Goal: Task Accomplishment & Management: Use online tool/utility

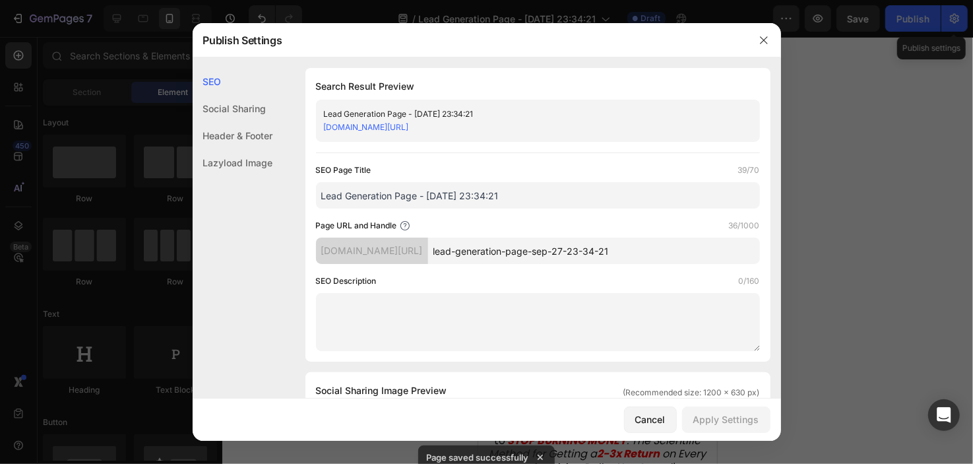
scroll to position [149, 0]
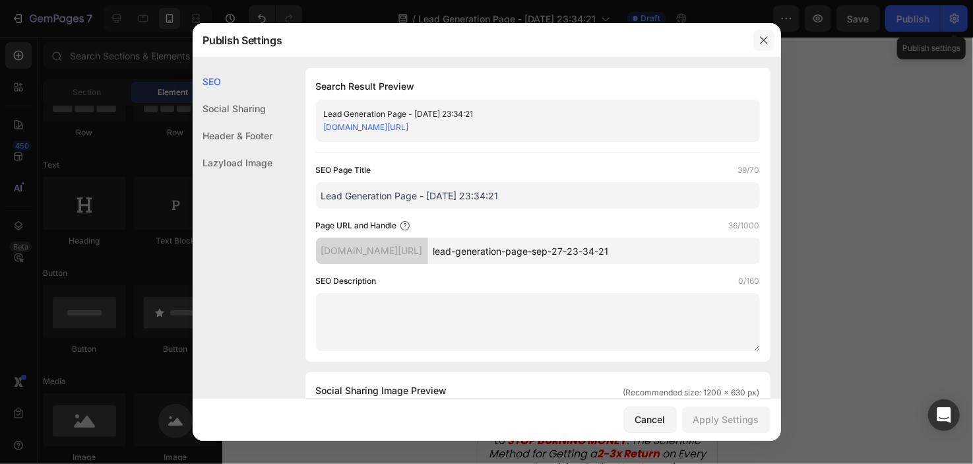
click at [755, 43] on button "button" at bounding box center [763, 40] width 21 height 21
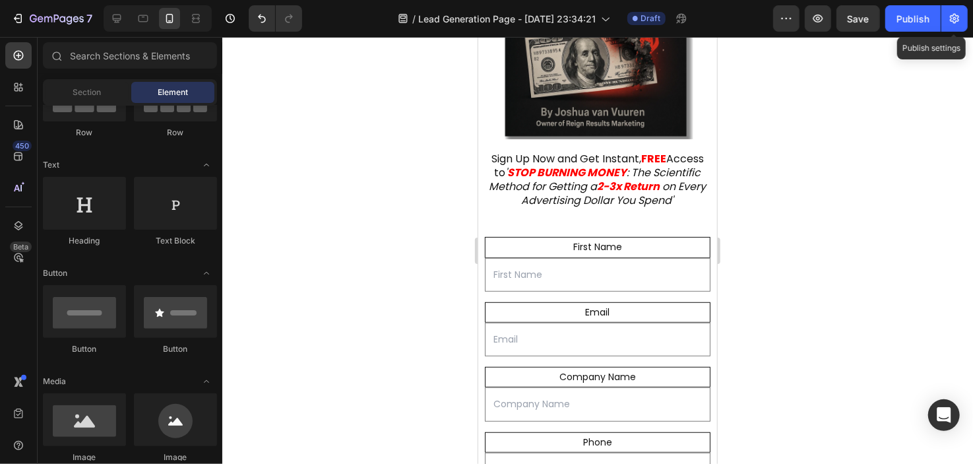
scroll to position [0, 0]
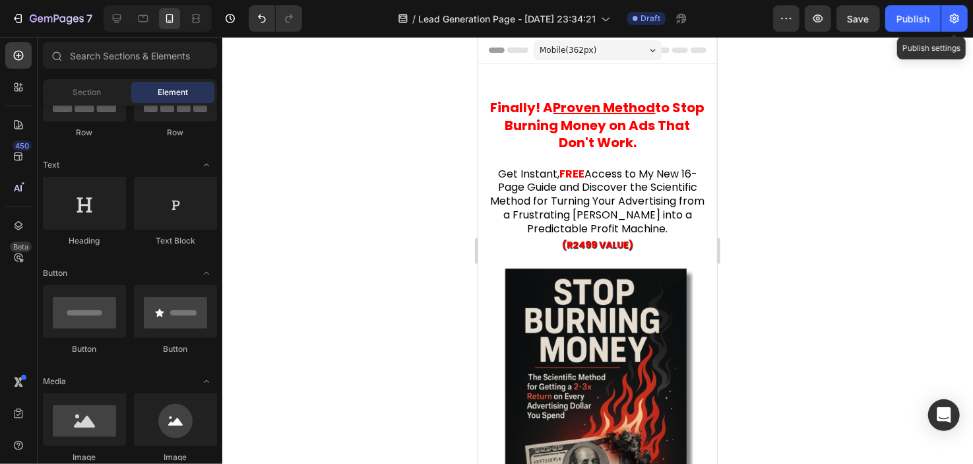
click at [614, 47] on div "Mobile ( 362 px)" at bounding box center [597, 50] width 128 height 20
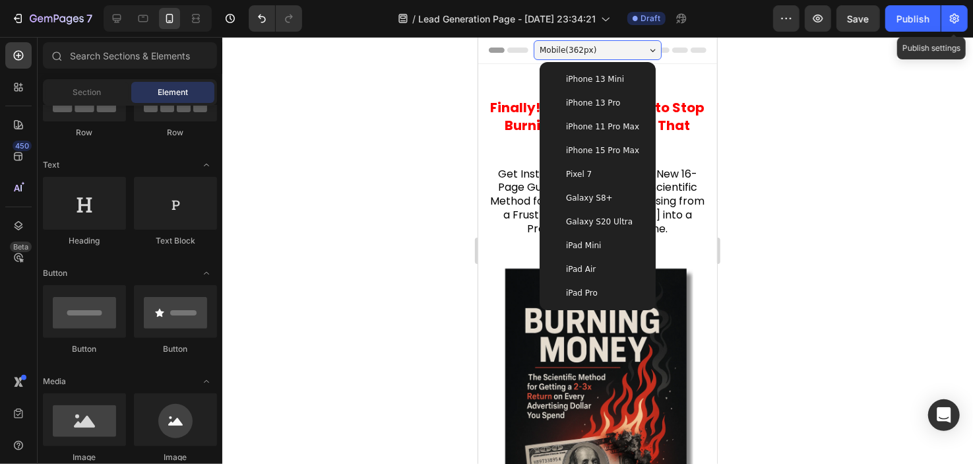
click at [601, 94] on div "iPhone 13 Pro" at bounding box center [597, 102] width 106 height 24
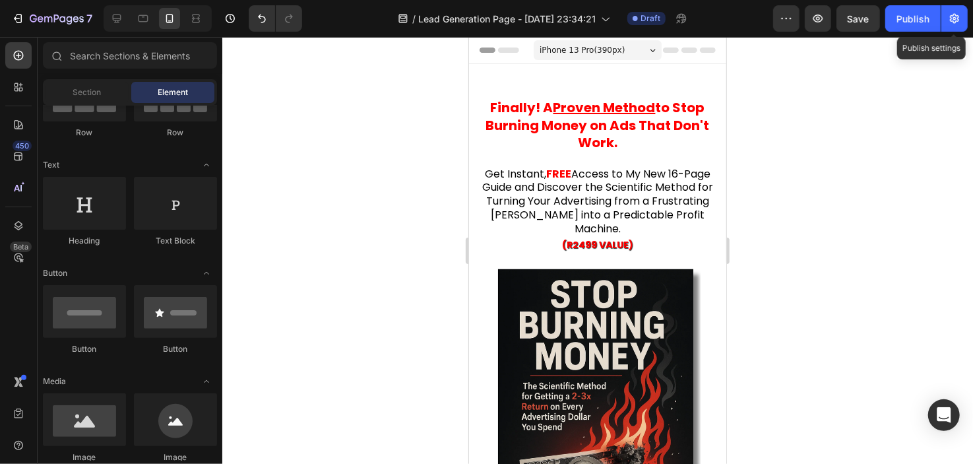
click at [609, 51] on span "iPhone 13 Pro ( 390 px)" at bounding box center [581, 49] width 85 height 13
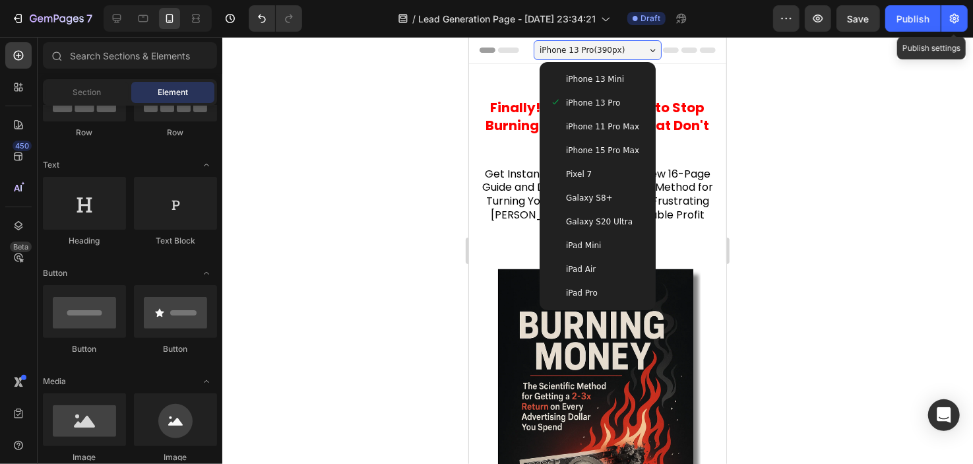
click at [590, 86] on div "iPhone 13 Mini" at bounding box center [597, 79] width 106 height 24
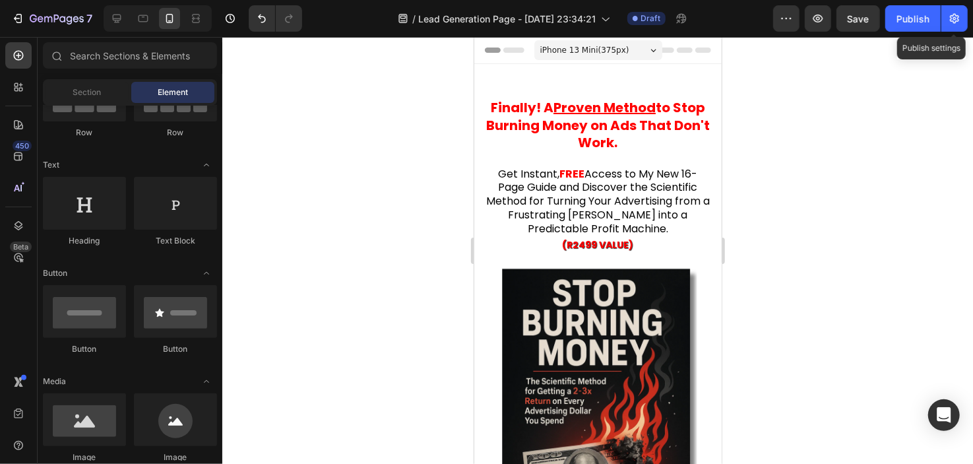
click at [605, 41] on div "iPhone 13 Mini ( 375 px)" at bounding box center [598, 50] width 128 height 20
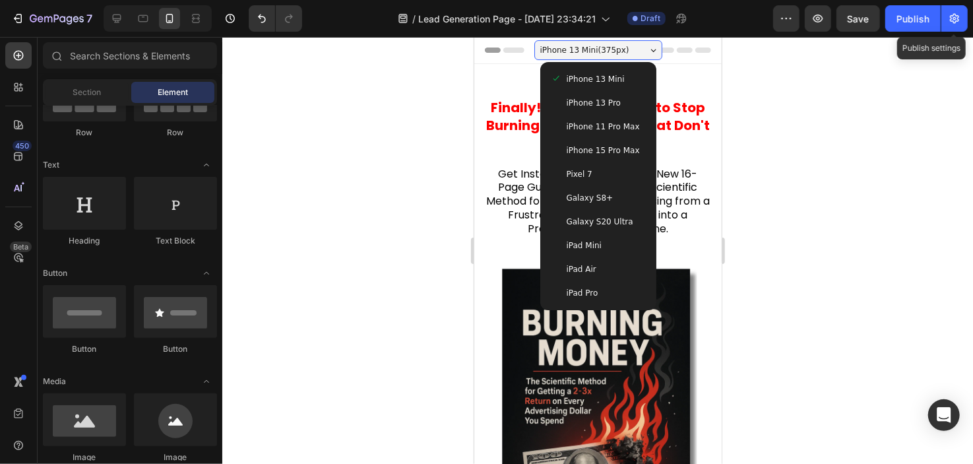
click at [587, 164] on div "Pixel 7" at bounding box center [598, 174] width 106 height 24
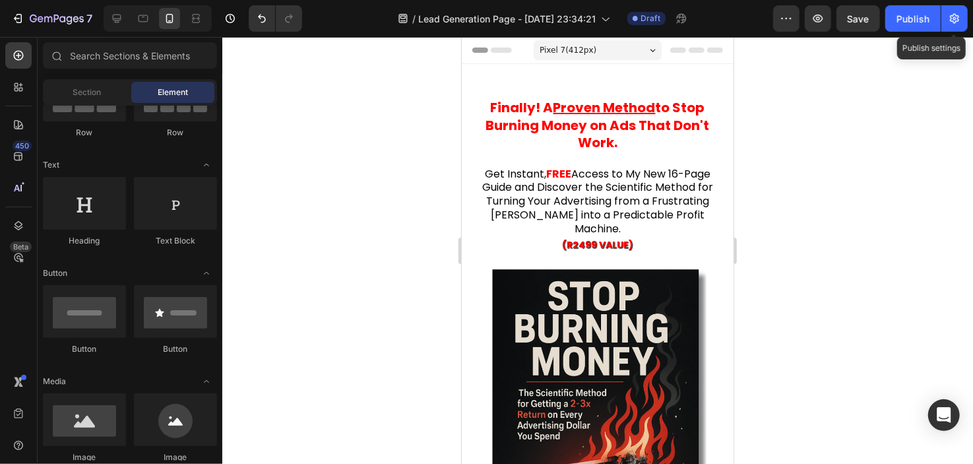
click at [604, 43] on div "Pixel 7 ( 412 px)" at bounding box center [597, 50] width 128 height 20
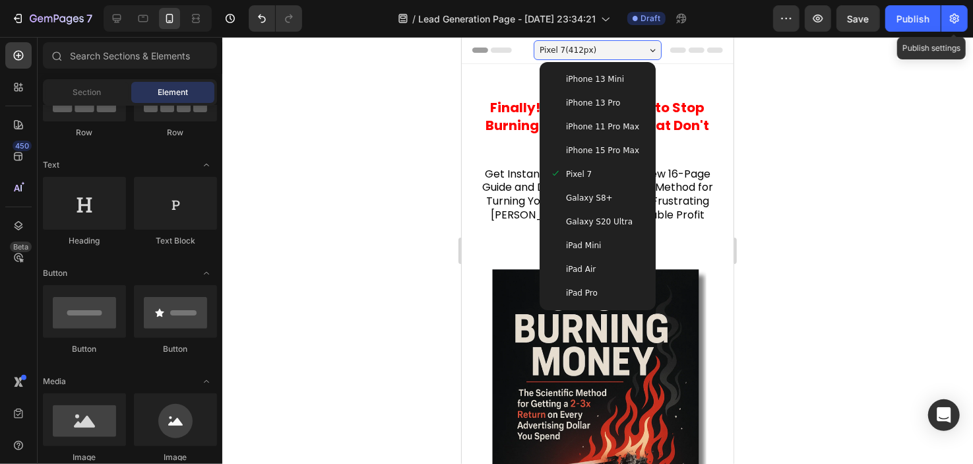
click at [598, 77] on span "iPhone 13 Mini" at bounding box center [594, 78] width 58 height 13
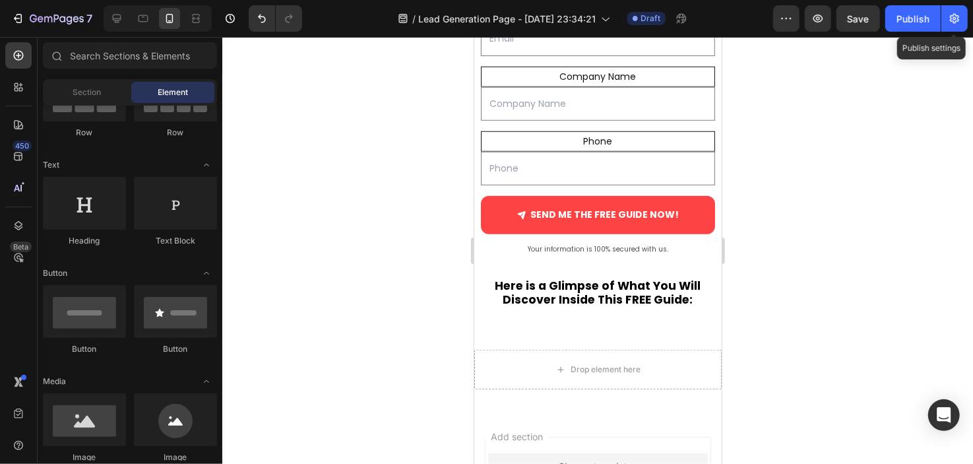
scroll to position [829, 0]
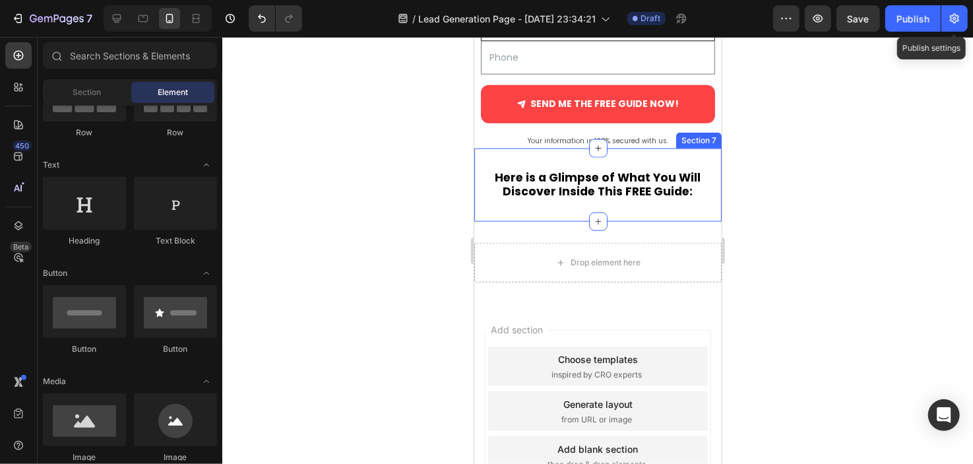
click at [561, 211] on div "Here is a Glimpse of What You Will Discover Inside This FREE Guide: Heading Sec…" at bounding box center [597, 185] width 247 height 74
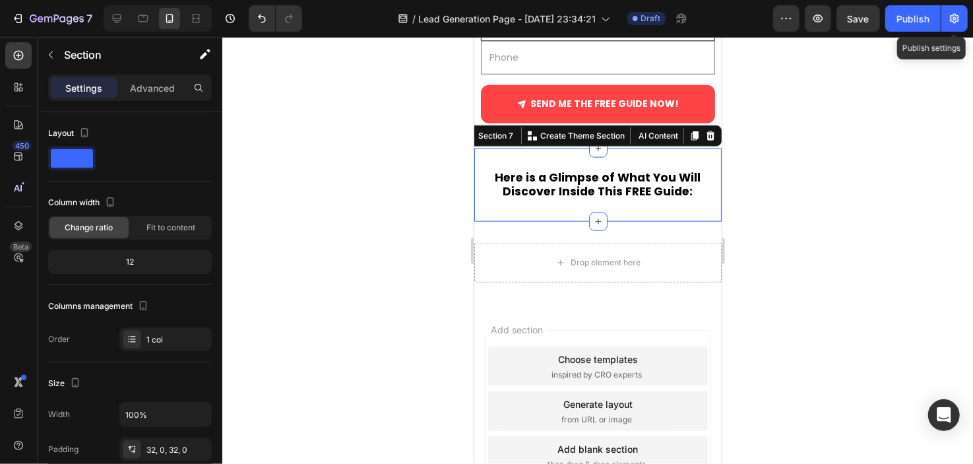
click at [313, 248] on div at bounding box center [597, 250] width 751 height 427
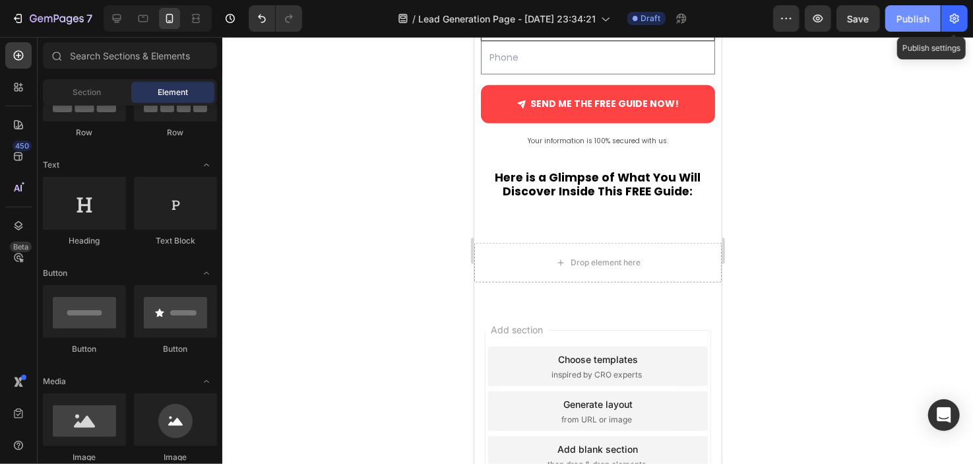
click at [917, 15] on div "Publish" at bounding box center [912, 19] width 33 height 14
click at [954, 20] on icon "button" at bounding box center [954, 18] width 13 height 13
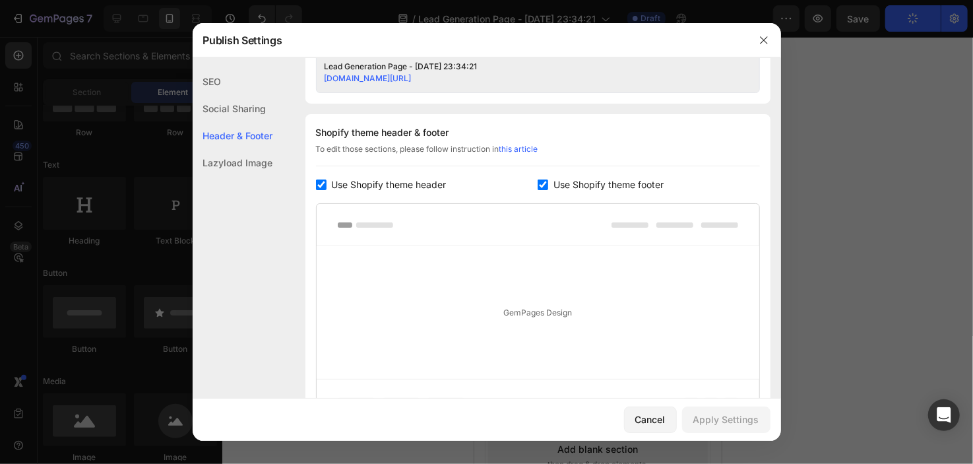
scroll to position [576, 0]
click at [679, 185] on div "Use Shopify theme footer" at bounding box center [649, 183] width 222 height 16
checkbox input "false"
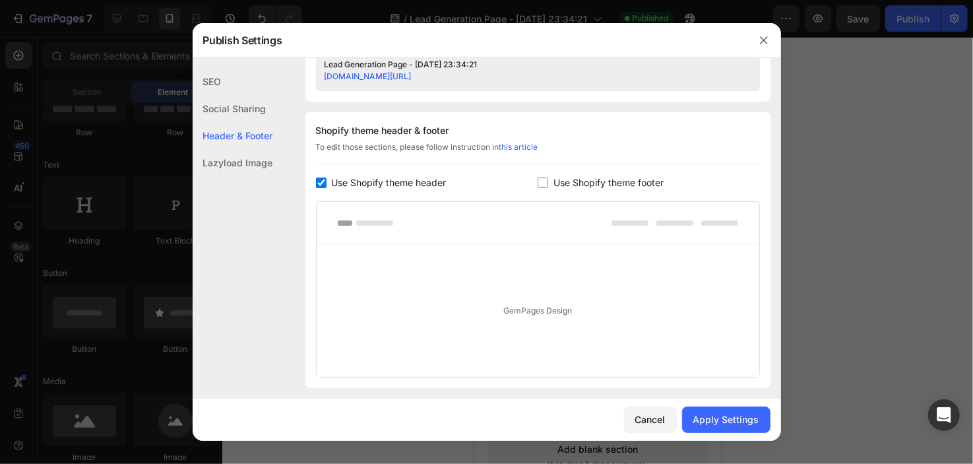
click at [750, 44] on div at bounding box center [764, 40] width 34 height 34
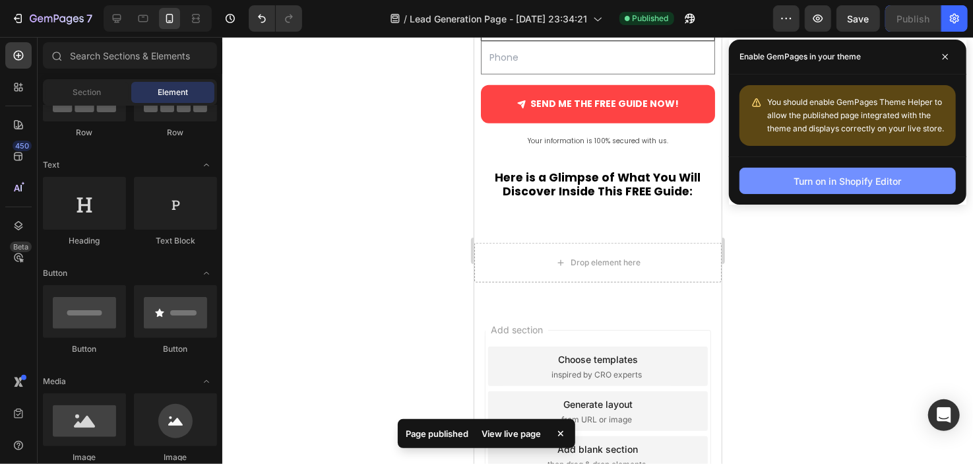
click at [813, 187] on div "Turn on in Shopify Editor" at bounding box center [848, 181] width 108 height 14
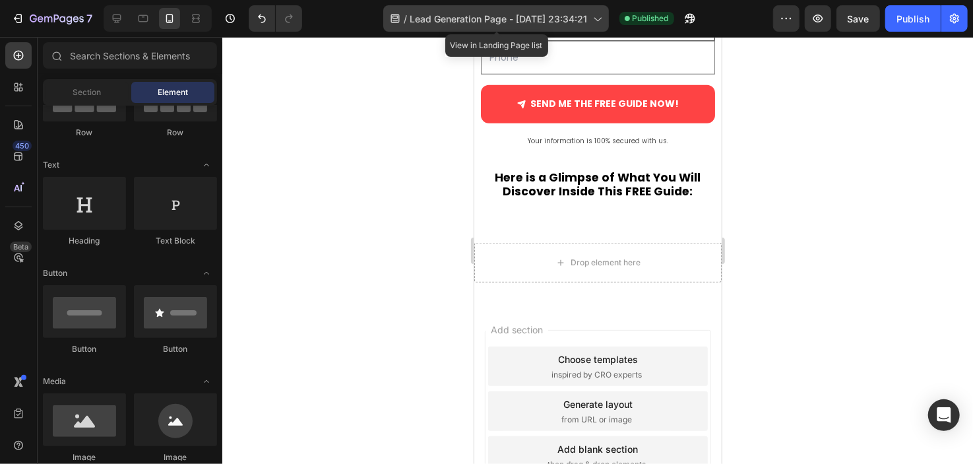
click at [530, 14] on span "Lead Generation Page - [DATE] 23:34:21" at bounding box center [498, 19] width 177 height 14
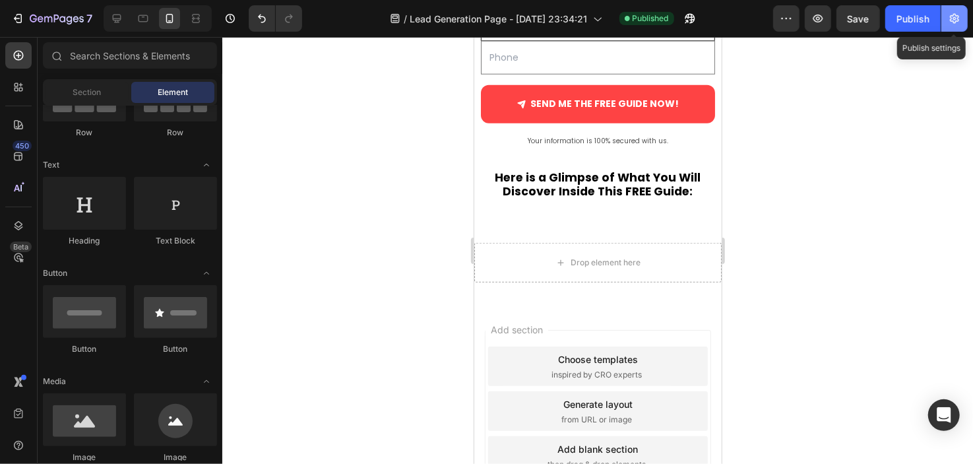
click at [956, 12] on icon "button" at bounding box center [954, 18] width 13 height 13
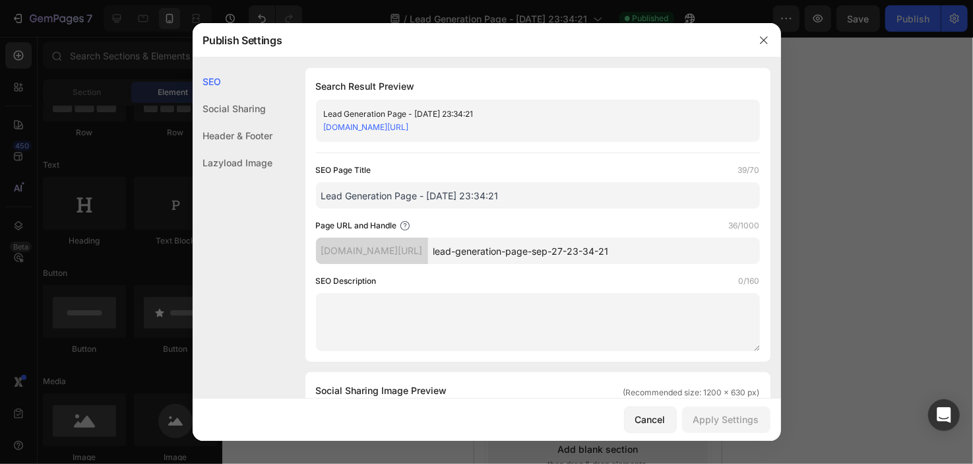
drag, startPoint x: 502, startPoint y: 202, endPoint x: 309, endPoint y: 195, distance: 192.7
click at [309, 195] on div "Search Result Preview Lead Generation Page - [DATE] 23:34:21 [DOMAIN_NAME][URL]…" at bounding box center [537, 215] width 465 height 294
click at [751, 44] on div at bounding box center [764, 40] width 34 height 34
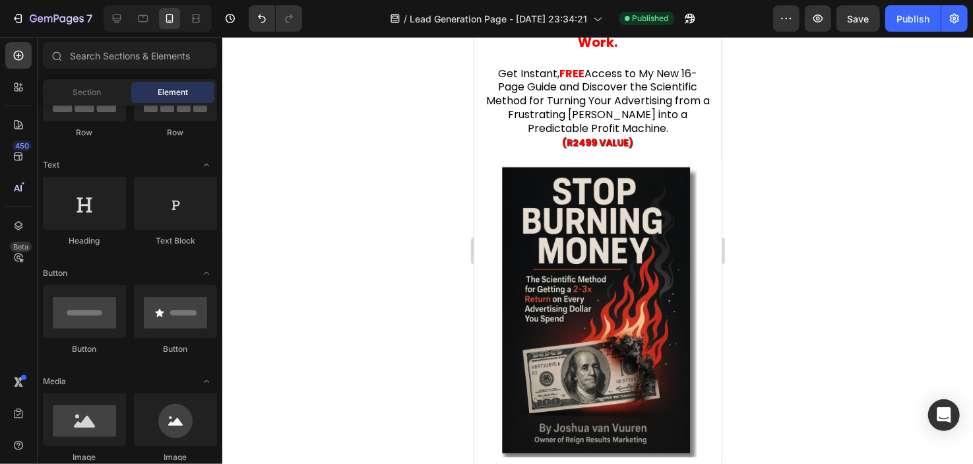
scroll to position [98, 0]
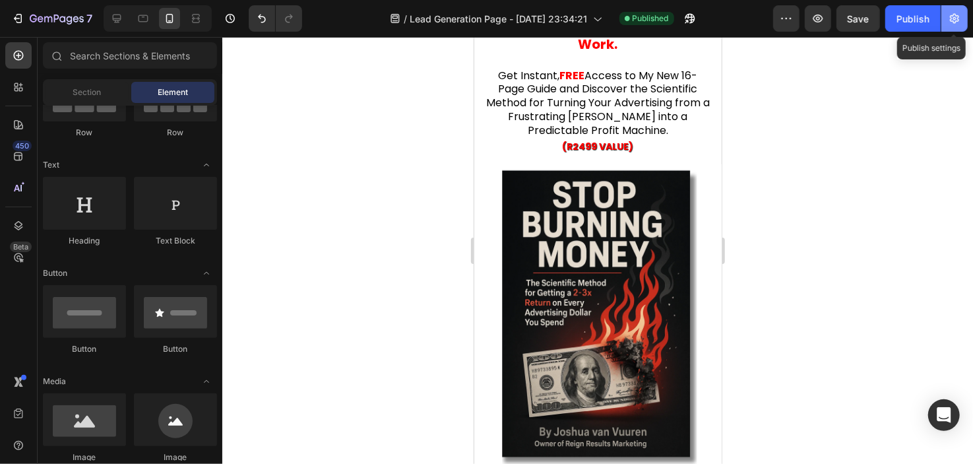
click at [961, 24] on button "button" at bounding box center [954, 18] width 26 height 26
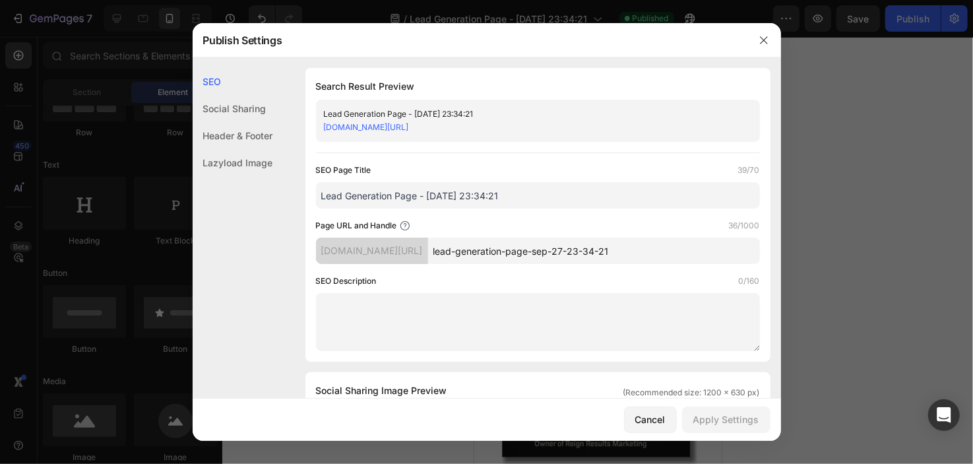
click at [501, 204] on input "Lead Generation Page - [DATE] 23:34:21" at bounding box center [538, 195] width 444 height 26
click at [532, 193] on input "STOP BURNING MONEY: The Scientific Method For Getting" at bounding box center [538, 195] width 444 height 26
click at [535, 197] on input "STOP BURNING MONEY: The Scientific Method For Getting" at bounding box center [538, 195] width 444 height 26
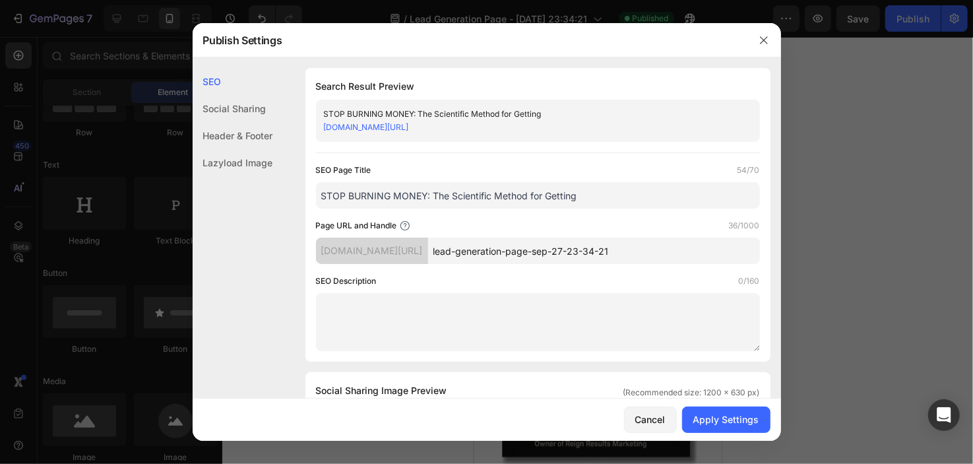
click at [596, 201] on input "STOP BURNING MONEY: The Scientific Method for Getting" at bounding box center [538, 195] width 444 height 26
click at [581, 200] on input "STOP BURNING MONEY: The Scientific Method for Getting 2-3x Return" at bounding box center [538, 195] width 444 height 26
click at [639, 199] on input "STOP BURNING MONEY: The Scientific Method for Getting a 2-3x Return" at bounding box center [538, 195] width 444 height 26
type input "S"
type input "E"
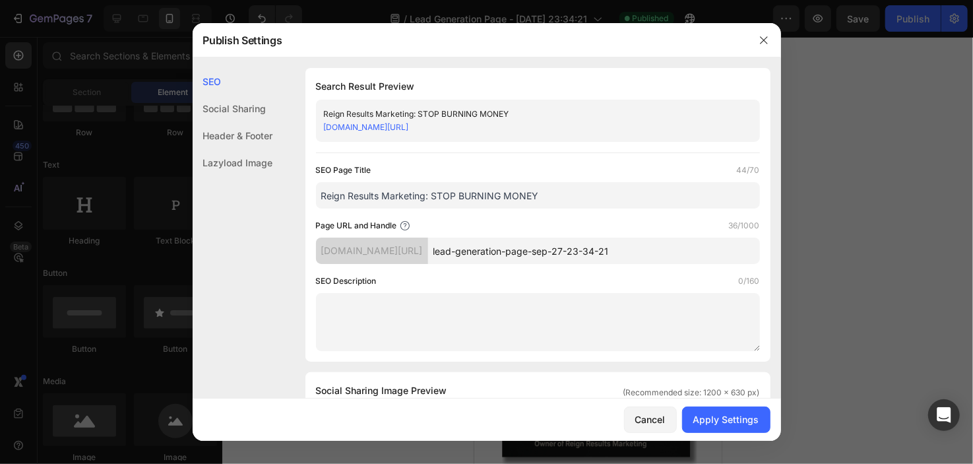
type input "Reign Results Marketing: STOP BURNING MONEY"
click at [642, 226] on div "Page URL and Handle 36/1000" at bounding box center [538, 225] width 444 height 13
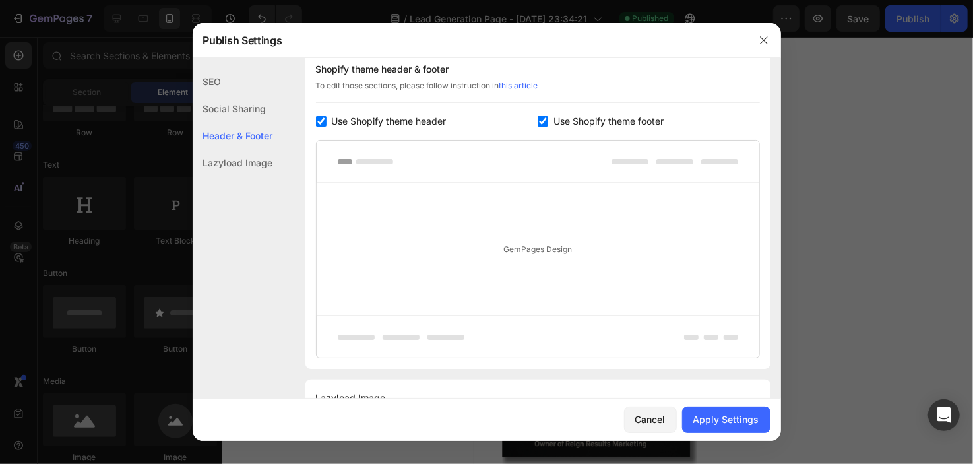
scroll to position [704, 0]
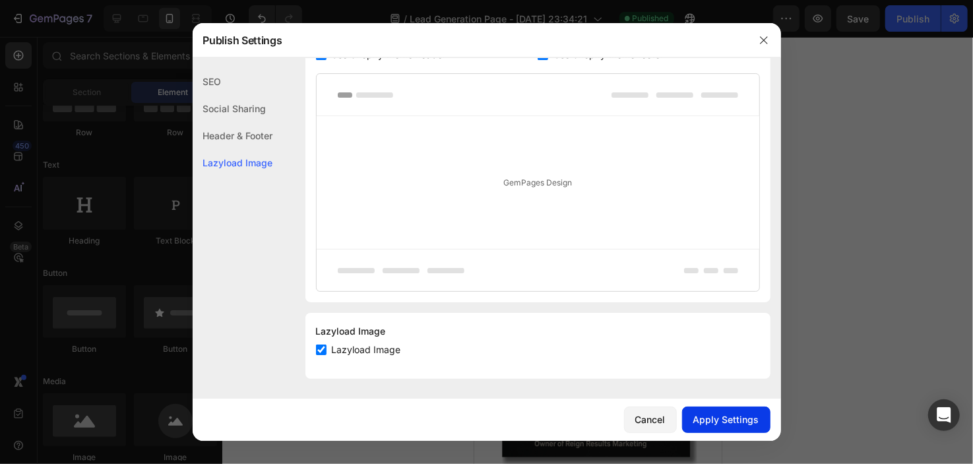
click at [733, 432] on button "Apply Settings" at bounding box center [726, 419] width 88 height 26
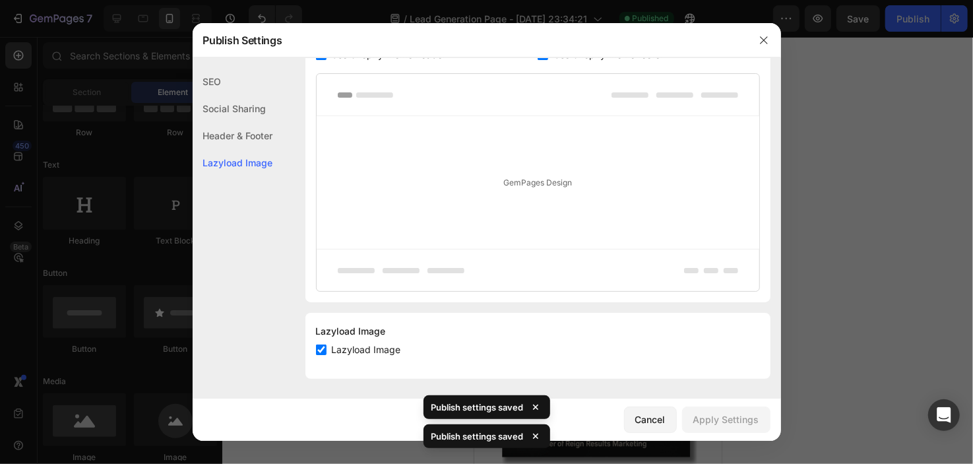
click at [836, 75] on div at bounding box center [486, 232] width 973 height 464
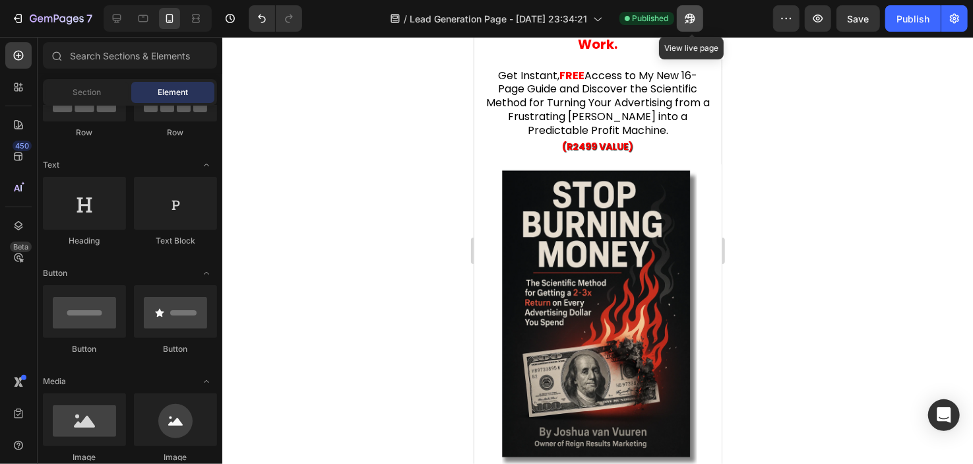
click at [697, 20] on icon "button" at bounding box center [689, 18] width 13 height 13
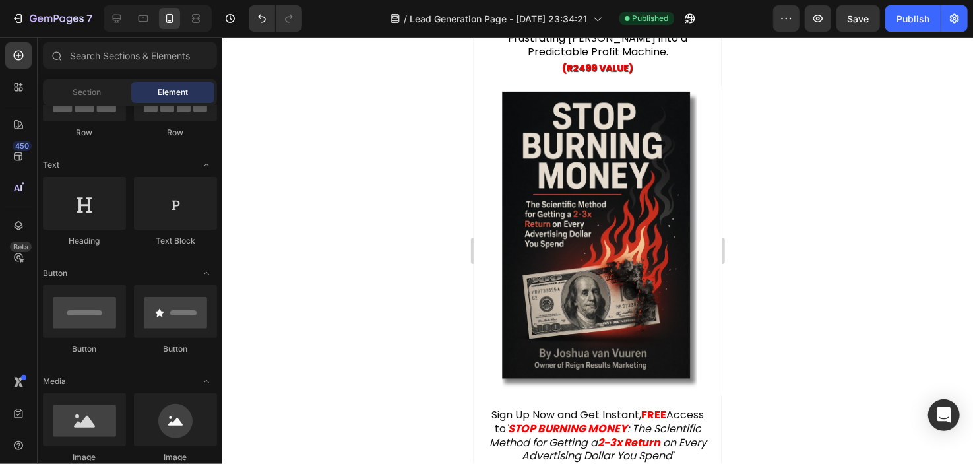
scroll to position [0, 0]
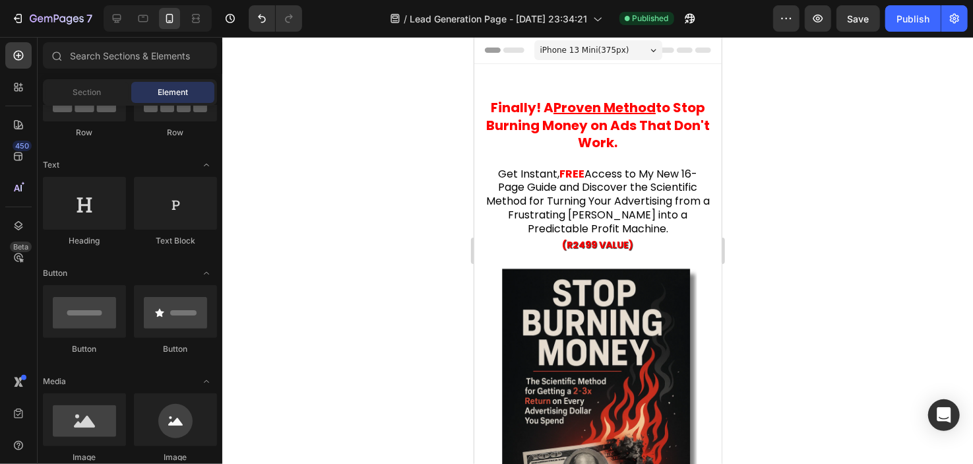
click at [571, 46] on span "iPhone 13 Mini ( 375 px)" at bounding box center [584, 49] width 89 height 13
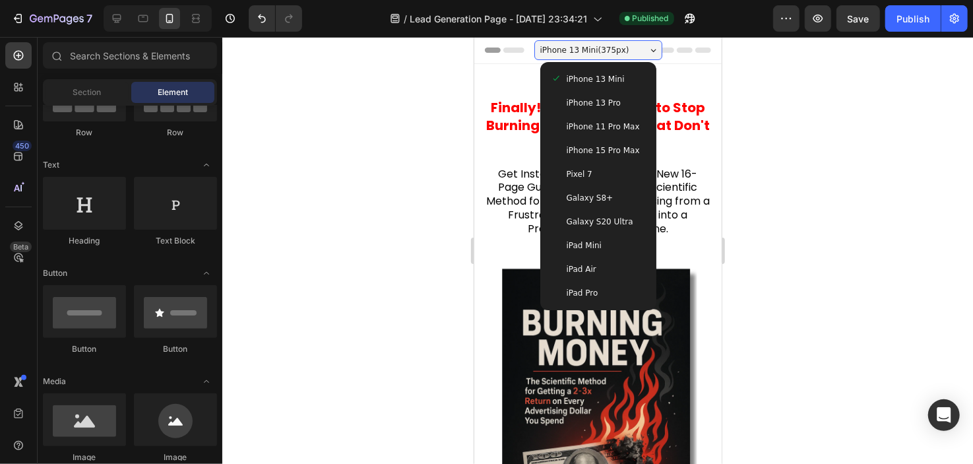
click at [600, 238] on div "iPad Mini" at bounding box center [597, 244] width 95 height 13
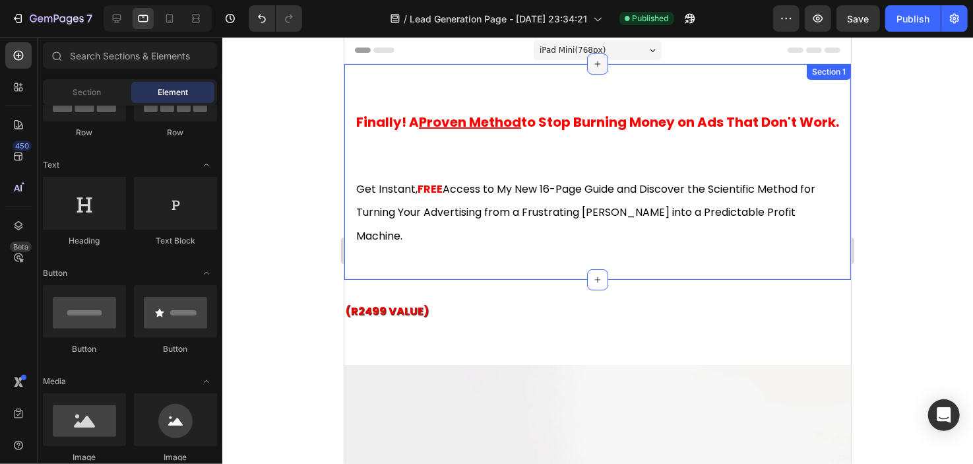
click at [592, 63] on icon at bounding box center [597, 63] width 11 height 11
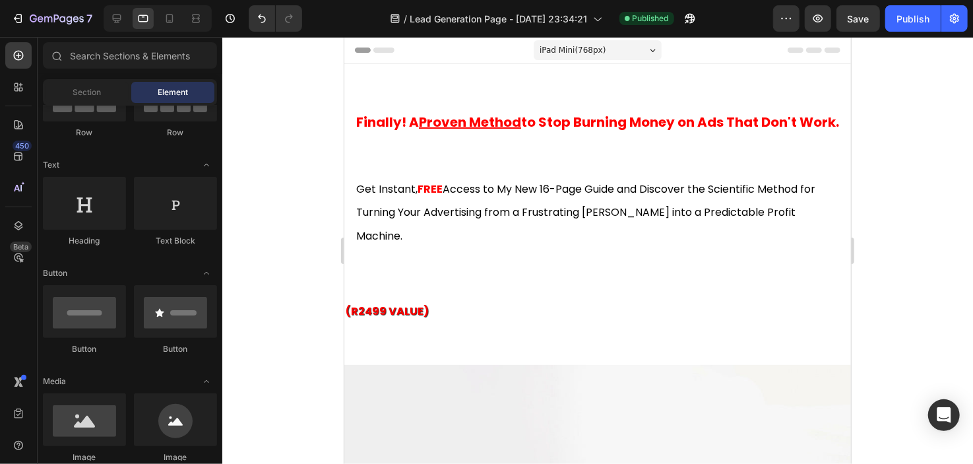
click at [616, 53] on div "iPad Mini ( 768 px)" at bounding box center [597, 50] width 128 height 20
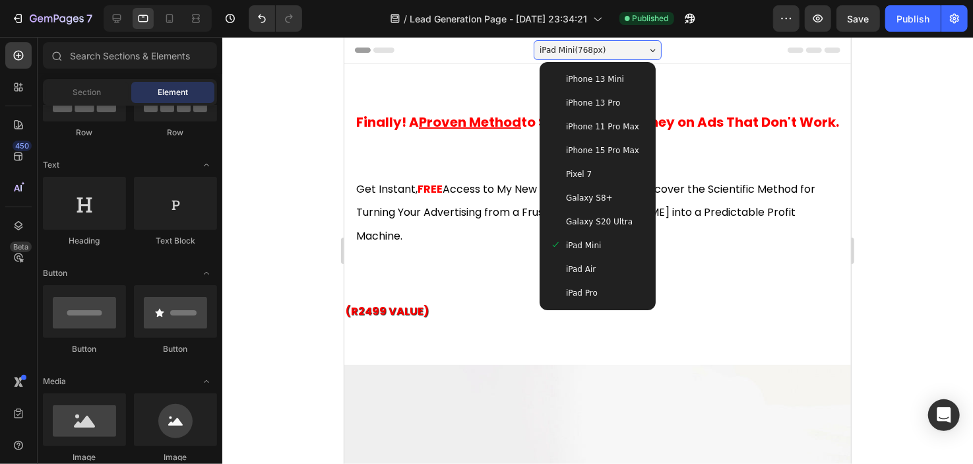
click at [600, 78] on span "iPhone 13 Mini" at bounding box center [594, 78] width 58 height 13
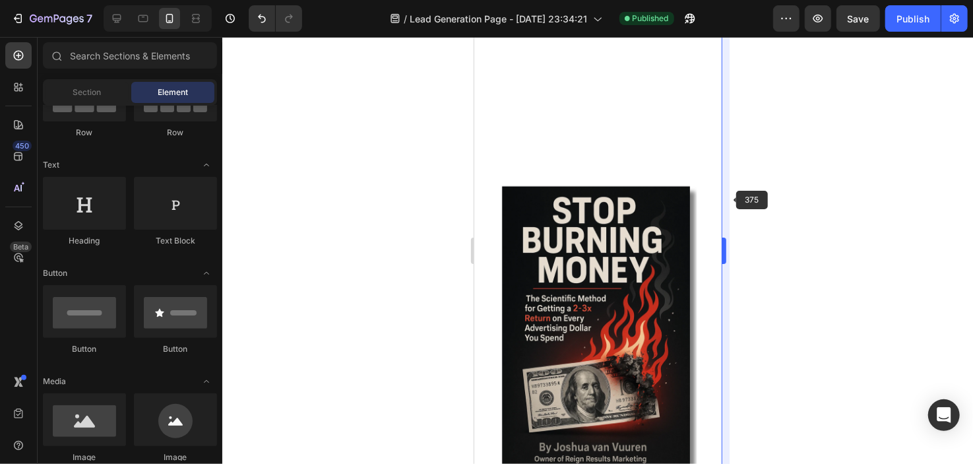
scroll to position [290, 0]
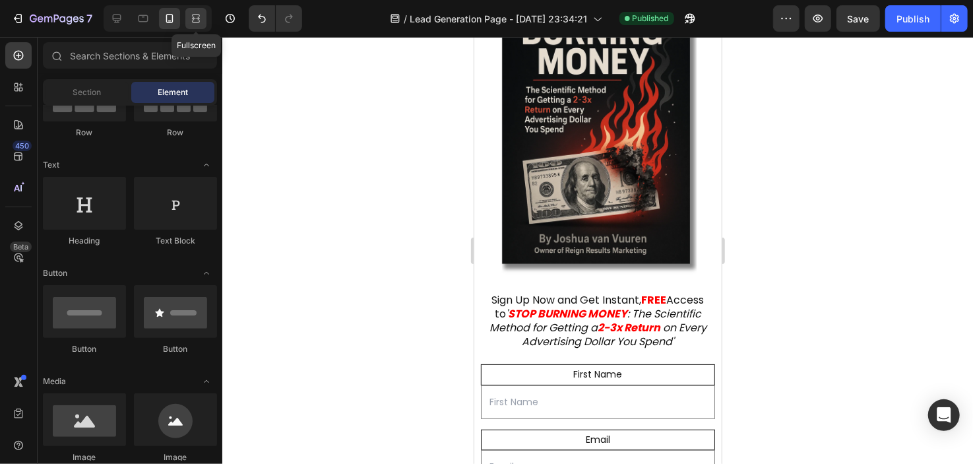
click at [192, 20] on icon at bounding box center [196, 21] width 8 height 3
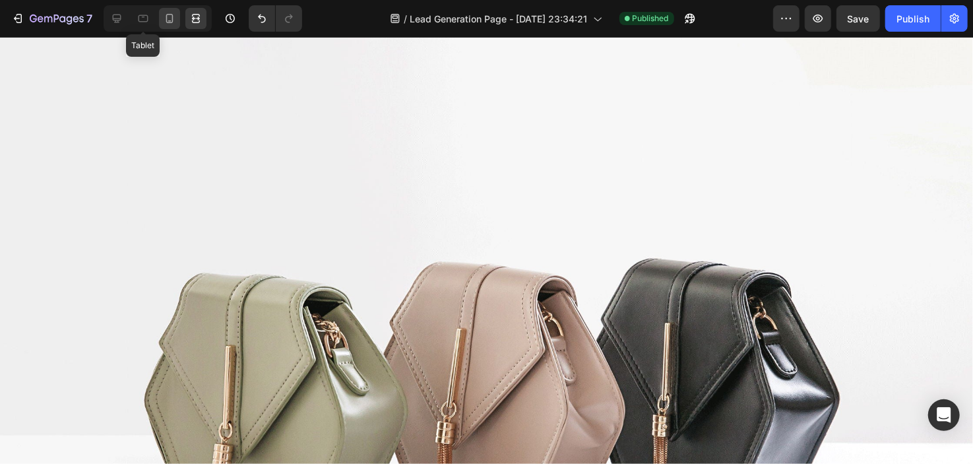
drag, startPoint x: 137, startPoint y: 10, endPoint x: 159, endPoint y: 18, distance: 23.2
click at [159, 18] on div at bounding box center [169, 18] width 21 height 21
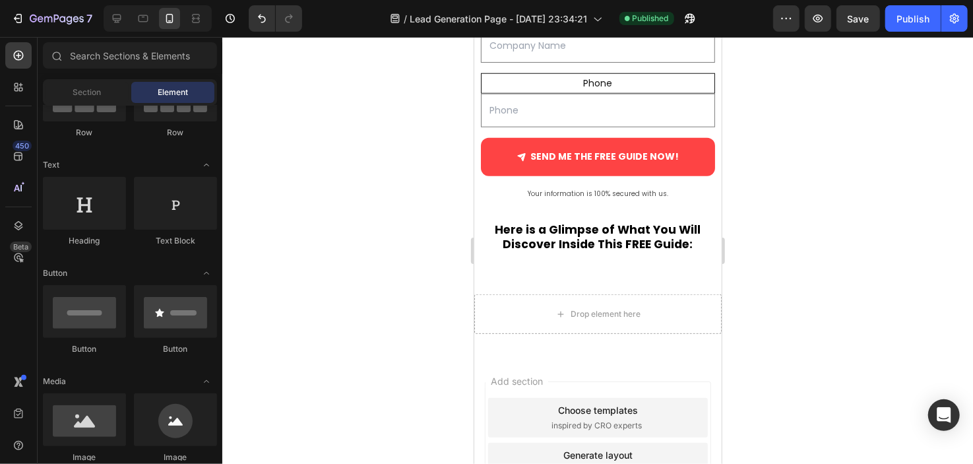
scroll to position [802, 0]
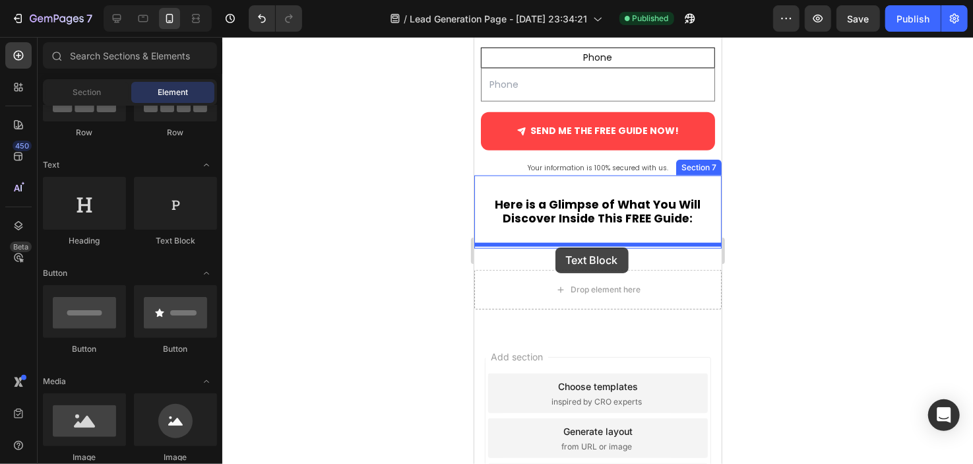
drag, startPoint x: 484, startPoint y: 317, endPoint x: 555, endPoint y: 247, distance: 99.8
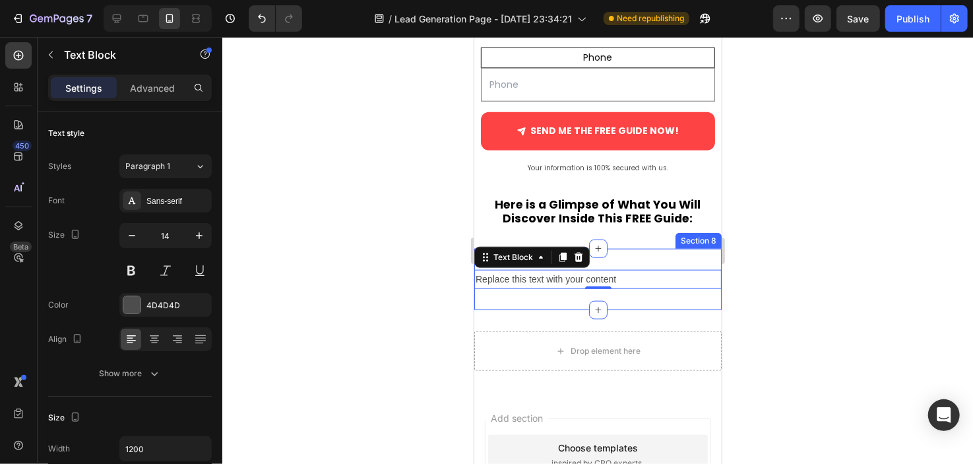
click at [516, 281] on div "Replace this text with your content" at bounding box center [597, 278] width 247 height 19
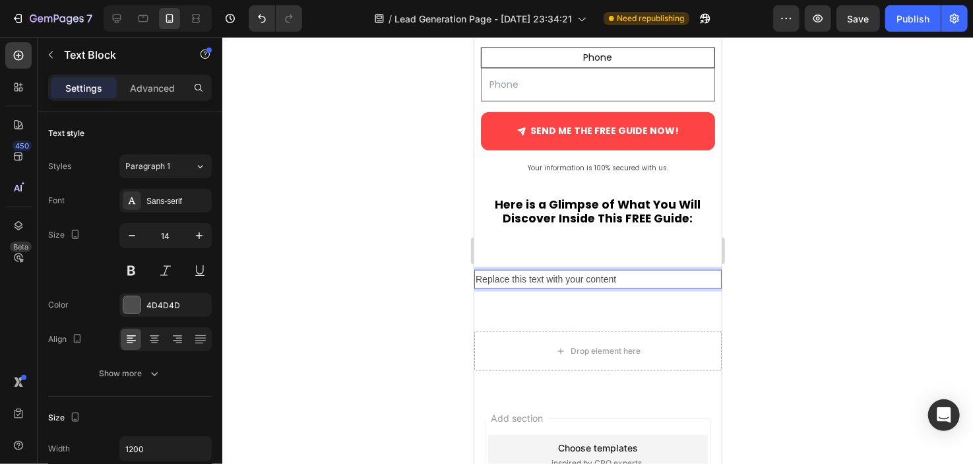
click at [518, 276] on p "Replace this text with your content" at bounding box center [597, 278] width 245 height 16
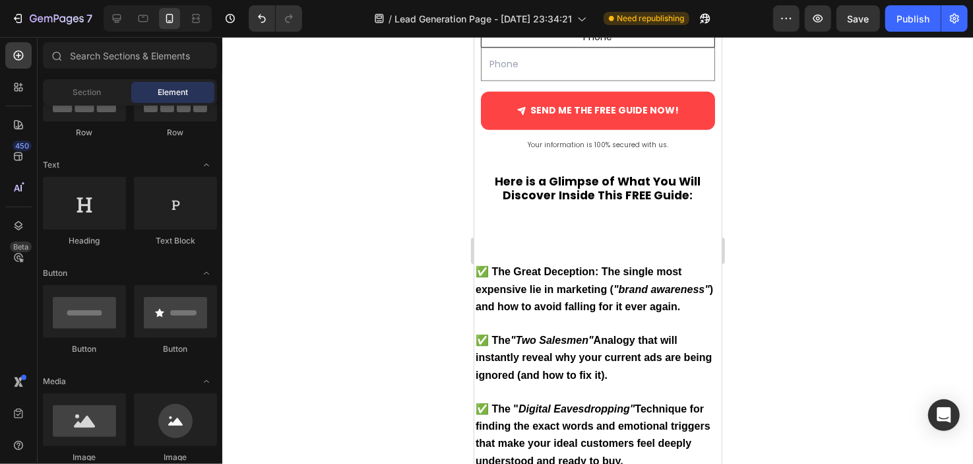
scroll to position [842, 0]
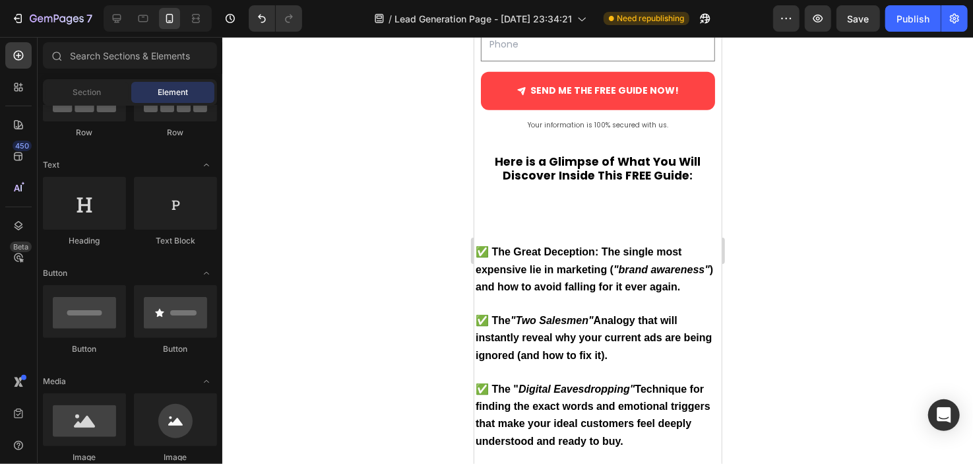
click at [629, 281] on strong ") and how to avoid falling for it ever again." at bounding box center [593, 277] width 237 height 28
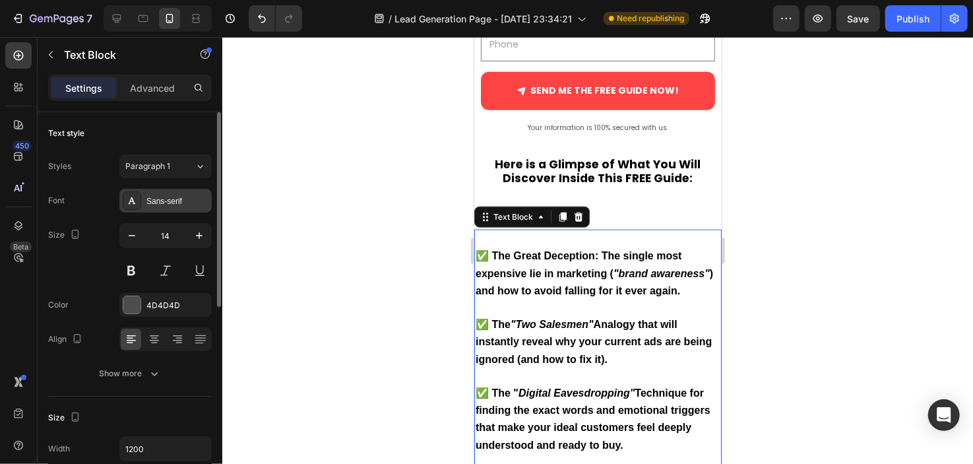
click at [192, 195] on div "Sans-serif" at bounding box center [177, 201] width 62 height 12
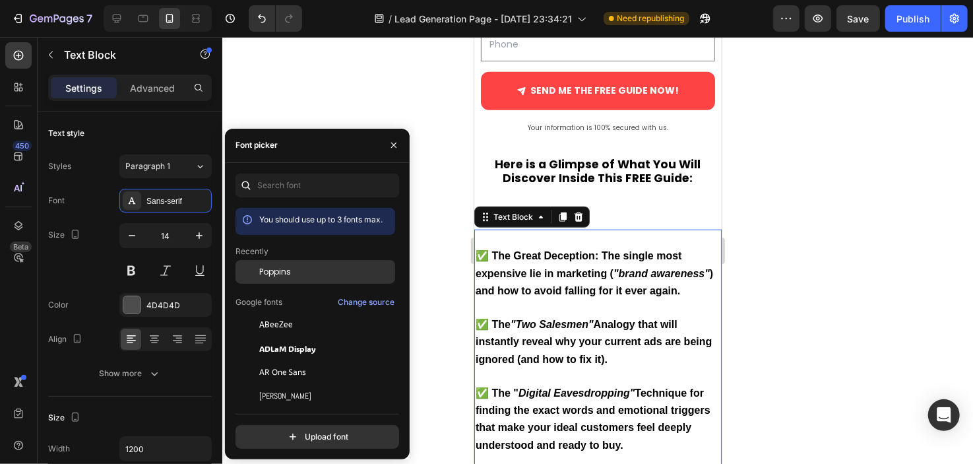
click at [276, 272] on span "Poppins" at bounding box center [275, 272] width 32 height 12
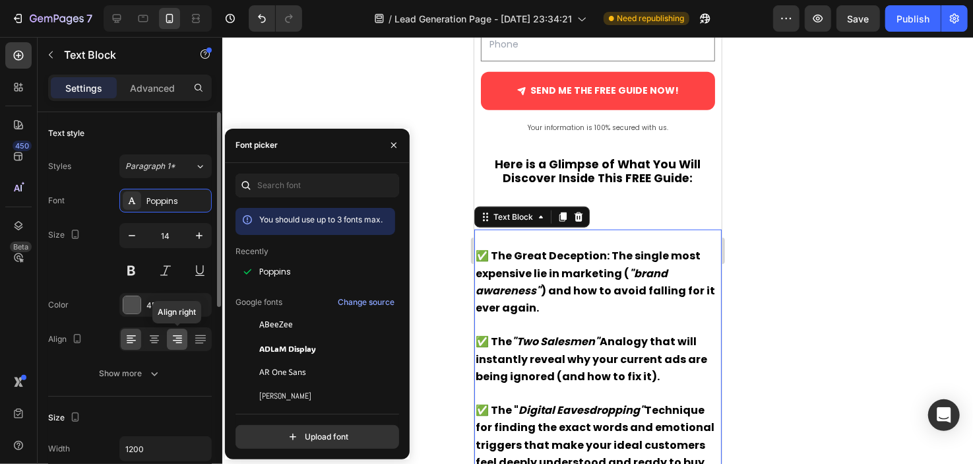
click at [167, 340] on div at bounding box center [177, 338] width 20 height 21
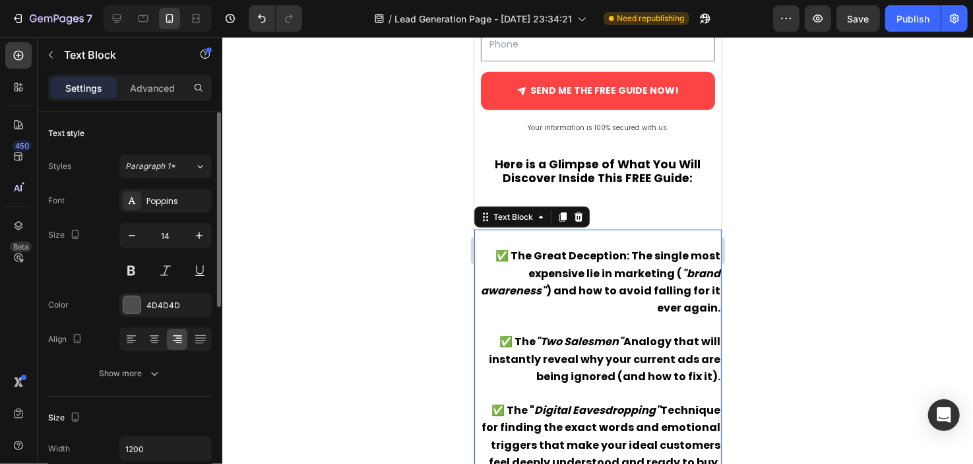
click at [165, 340] on div at bounding box center [165, 339] width 92 height 24
click at [164, 340] on div at bounding box center [154, 338] width 20 height 21
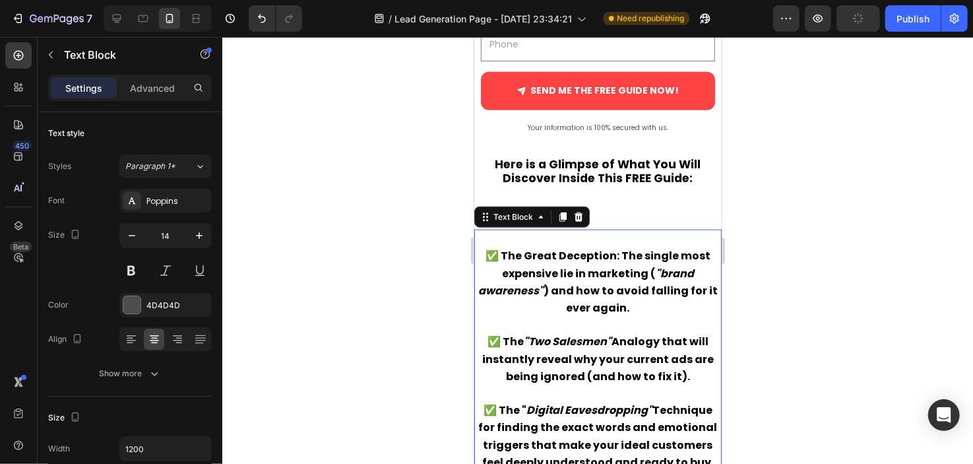
click at [325, 44] on div at bounding box center [597, 250] width 751 height 427
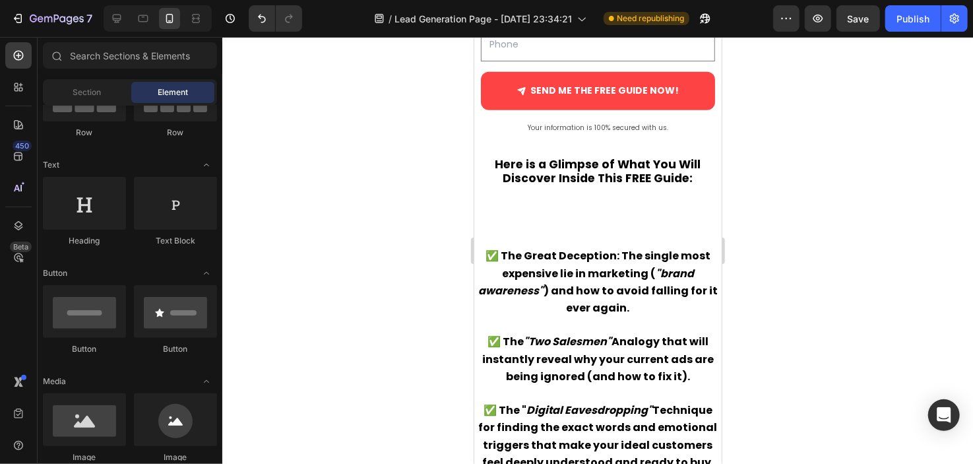
click at [520, 322] on p "Rich Text Editor. Editing area: main" at bounding box center [597, 324] width 245 height 16
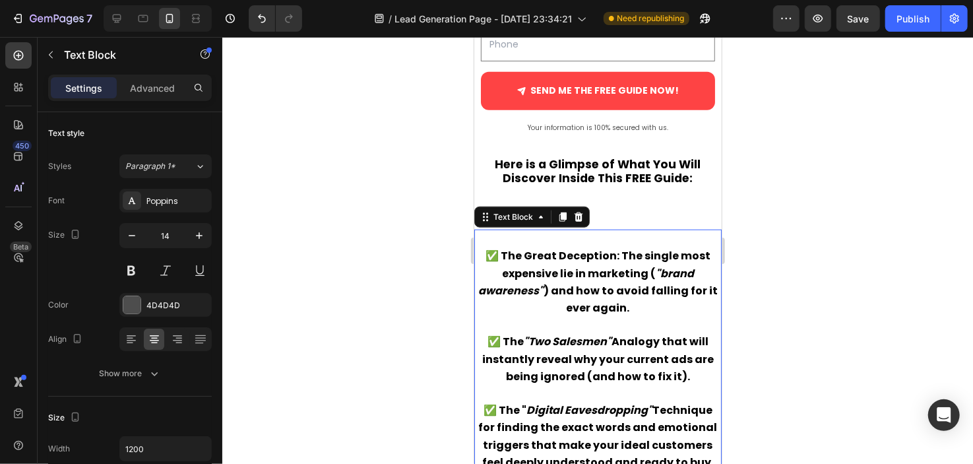
click at [282, 186] on div at bounding box center [597, 250] width 751 height 427
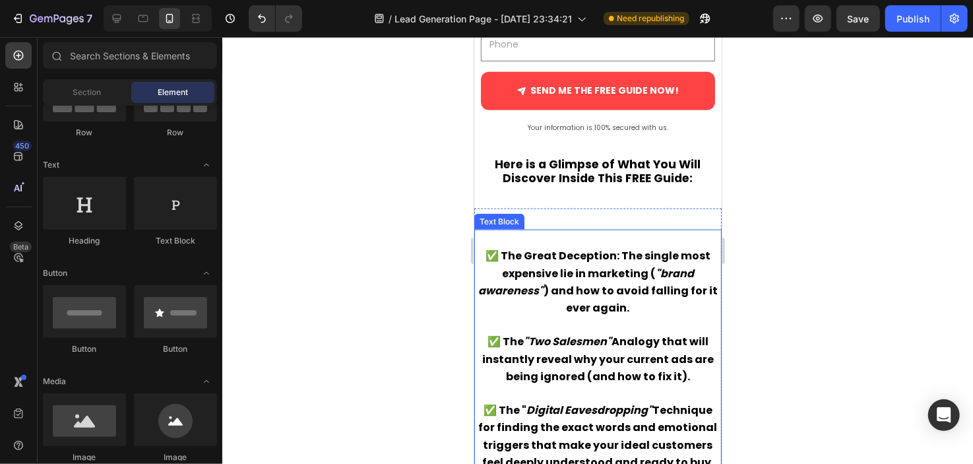
click at [495, 295] on p "✅ The Great Deception: The single most expensive lie in marketing ( "brand awar…" at bounding box center [597, 281] width 245 height 69
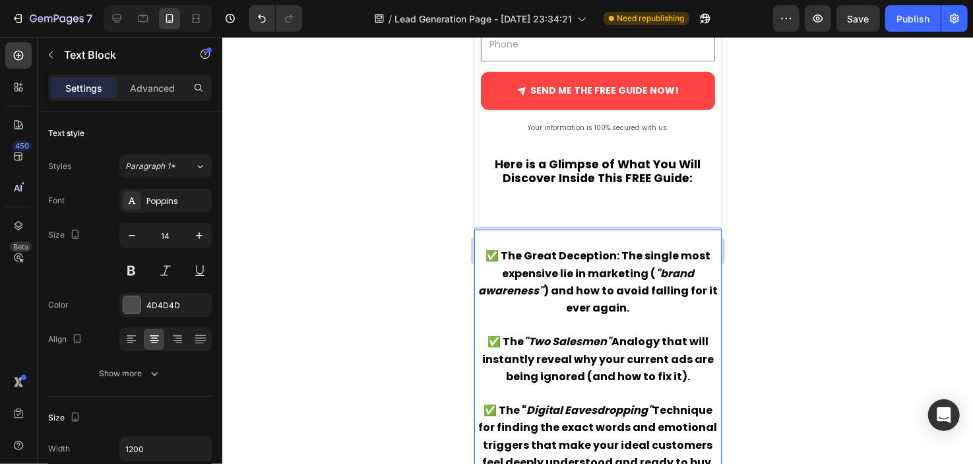
click at [412, 330] on div at bounding box center [597, 250] width 751 height 427
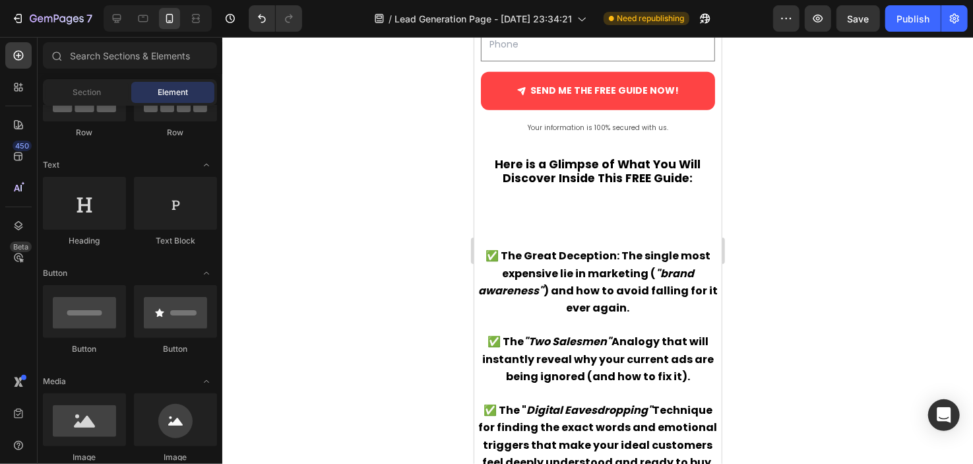
click at [508, 303] on p "✅ The Great Deception: The single most expensive lie in marketing ( "brand awar…" at bounding box center [597, 281] width 245 height 69
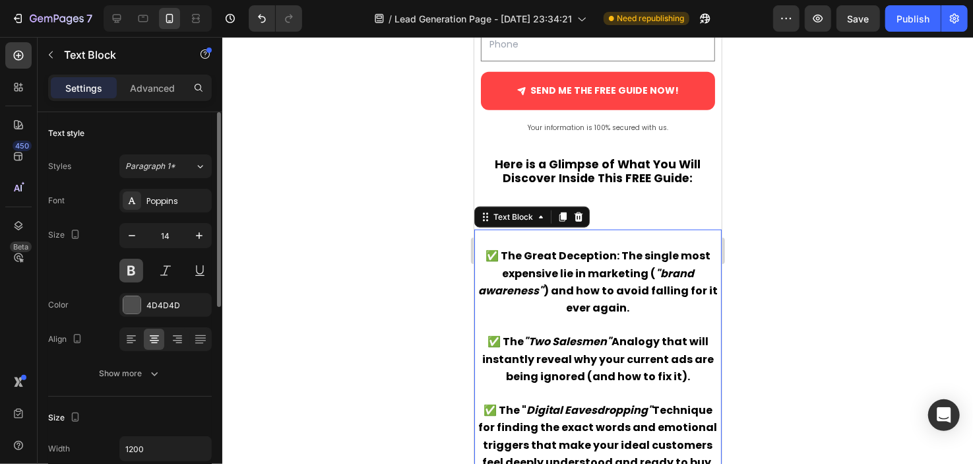
click at [131, 272] on button at bounding box center [131, 271] width 24 height 24
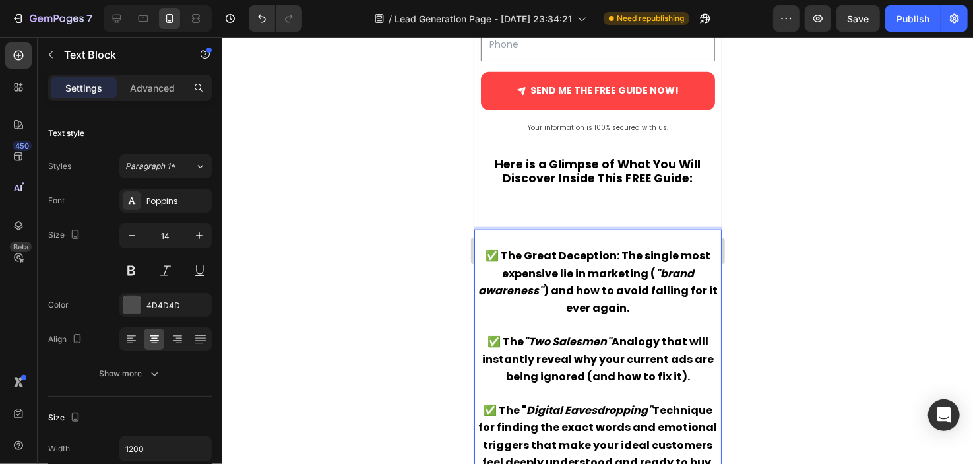
click at [620, 253] on strong "✅ The Great Deception: The single most expensive lie in marketing (" at bounding box center [597, 263] width 225 height 32
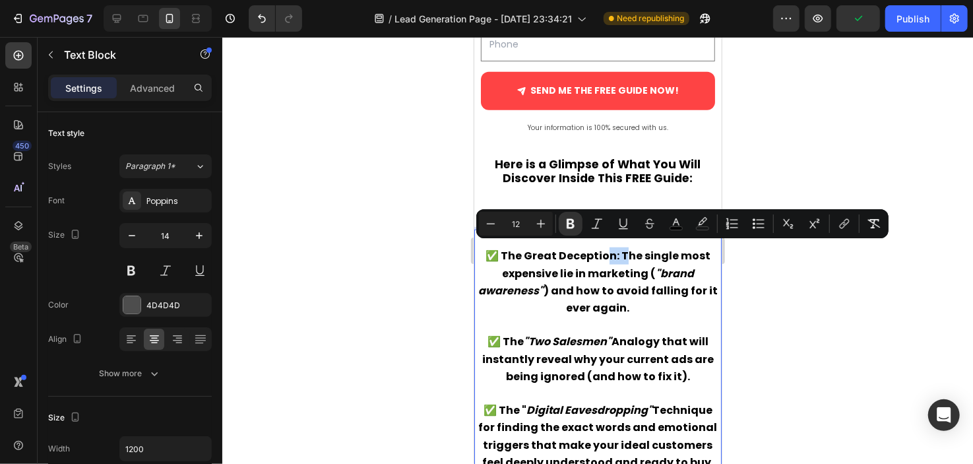
drag, startPoint x: 620, startPoint y: 250, endPoint x: 604, endPoint y: 252, distance: 16.0
click at [604, 252] on strong "✅ The Great Deception: The single most expensive lie in marketing (" at bounding box center [597, 263] width 225 height 32
click at [611, 251] on strong "✅ The Great Deception: The single most expensive lie in marketing (" at bounding box center [597, 263] width 225 height 32
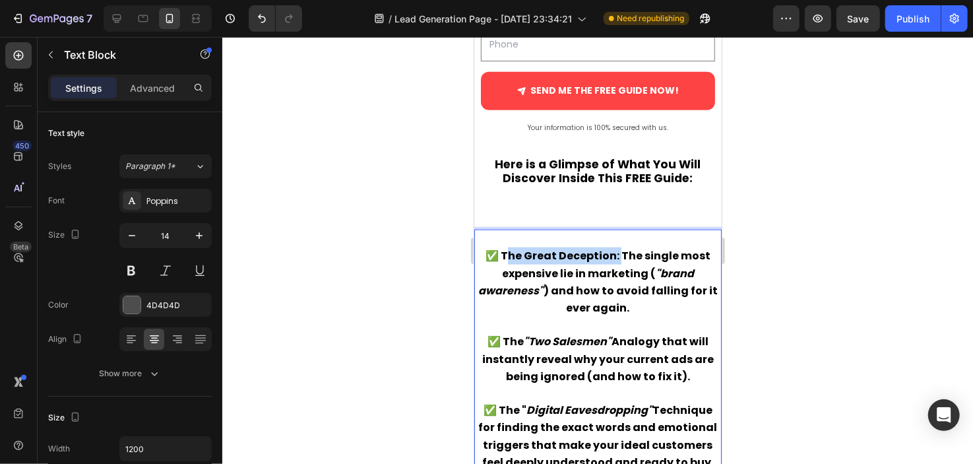
drag, startPoint x: 618, startPoint y: 250, endPoint x: 509, endPoint y: 249, distance: 109.5
click at [509, 249] on strong "✅ The Great Deception: The single most expensive lie in marketing (" at bounding box center [597, 263] width 225 height 32
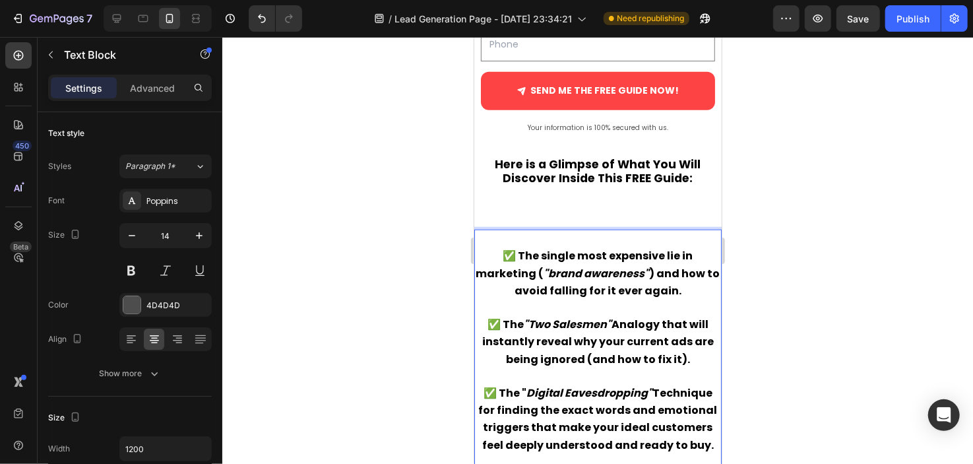
click at [516, 326] on p "✅ The "Two Salesmen" Analogy that will instantly reveal why your current ads ar…" at bounding box center [597, 341] width 245 height 52
click at [438, 199] on div at bounding box center [597, 250] width 751 height 427
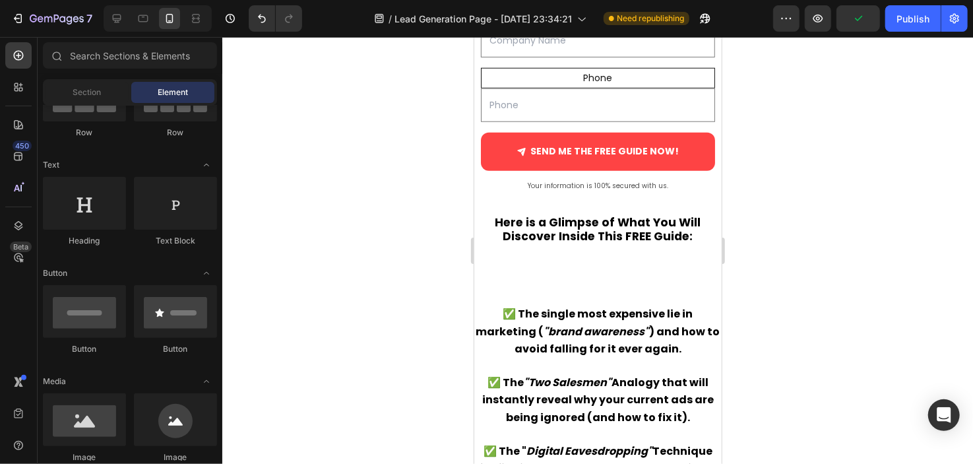
scroll to position [771, 0]
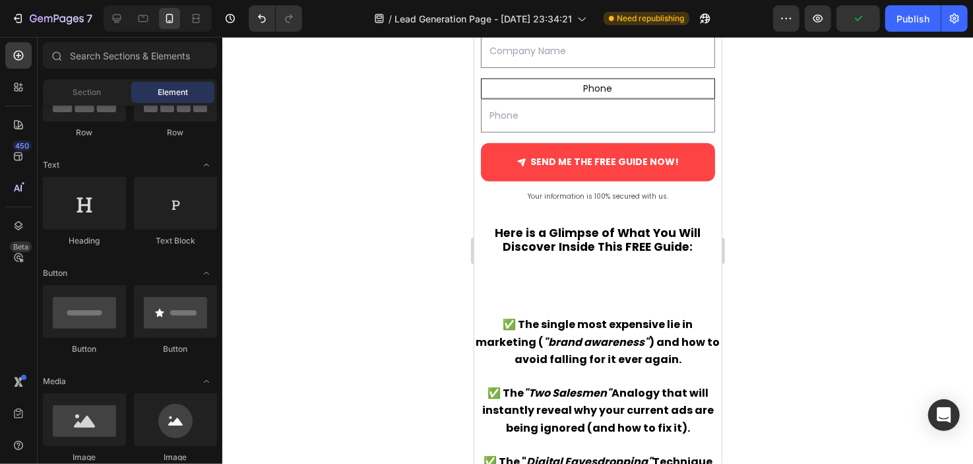
drag, startPoint x: 714, startPoint y: 230, endPoint x: 1199, endPoint y: 253, distance: 485.4
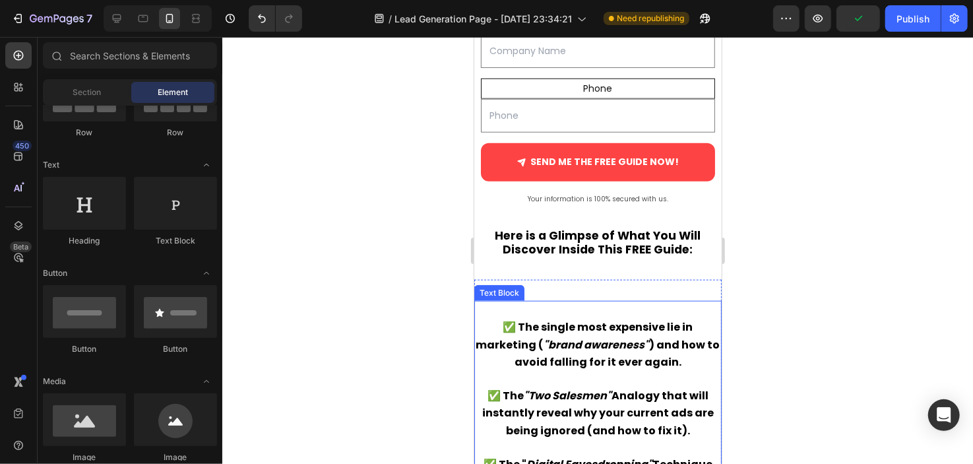
click at [568, 346] on p "✅ The single most expensive lie in marketing ( "brand awareness" ) and how to a…" at bounding box center [597, 344] width 245 height 52
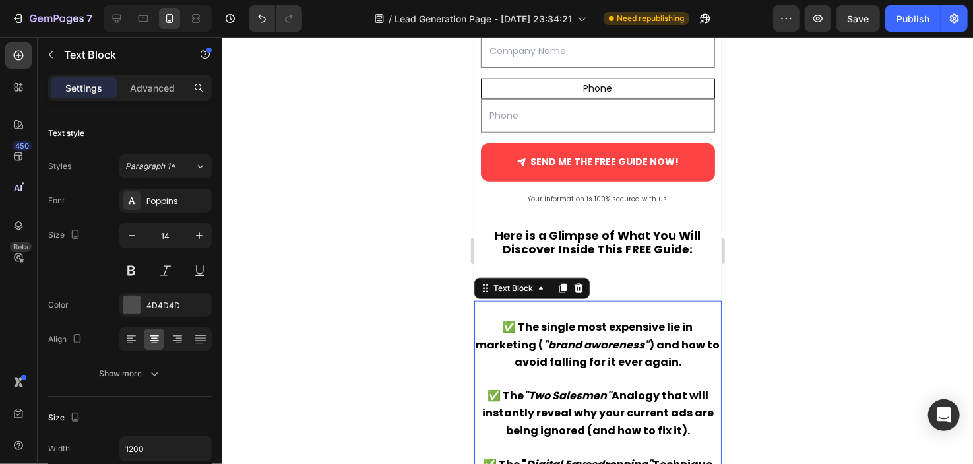
click at [568, 346] on p "✅ The single most expensive lie in marketing ( "brand awareness" ) and how to a…" at bounding box center [597, 344] width 245 height 52
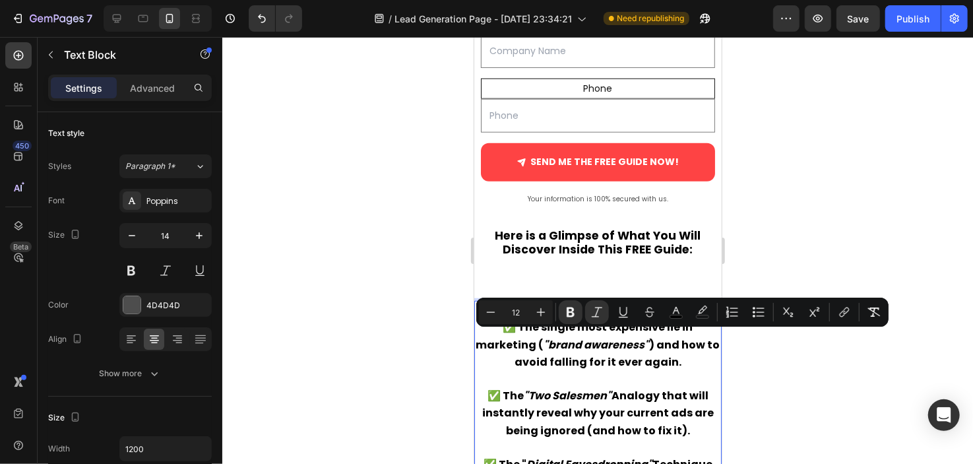
click at [540, 337] on strong "✅ The single most expensive lie in marketing (" at bounding box center [584, 335] width 217 height 32
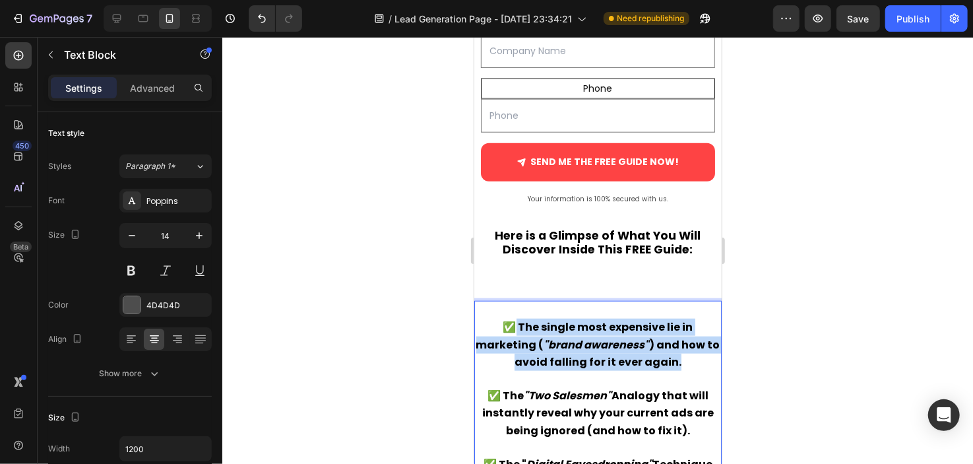
drag, startPoint x: 513, startPoint y: 322, endPoint x: 689, endPoint y: 355, distance: 178.5
click at [689, 355] on p "✅ The single most expensive lie in marketing ( "brand awareness" ) and how to a…" at bounding box center [597, 344] width 245 height 52
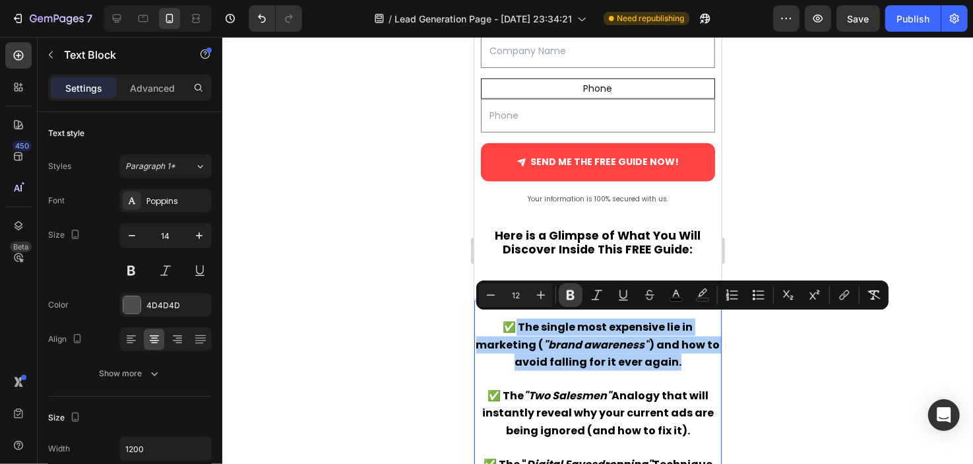
click at [572, 288] on icon "Editor contextual toolbar" at bounding box center [570, 294] width 13 height 13
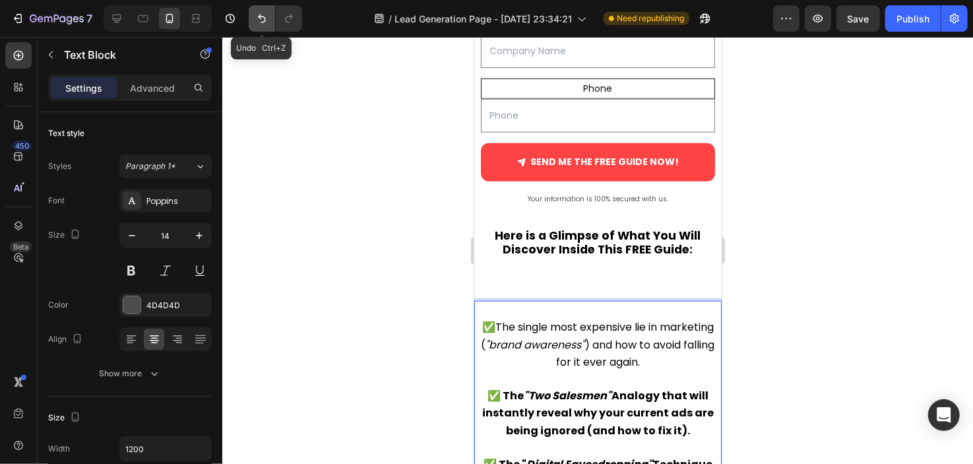
click at [272, 20] on button "Undo/Redo" at bounding box center [262, 18] width 26 height 26
click at [262, 20] on icon "Undo/Redo" at bounding box center [261, 18] width 13 height 13
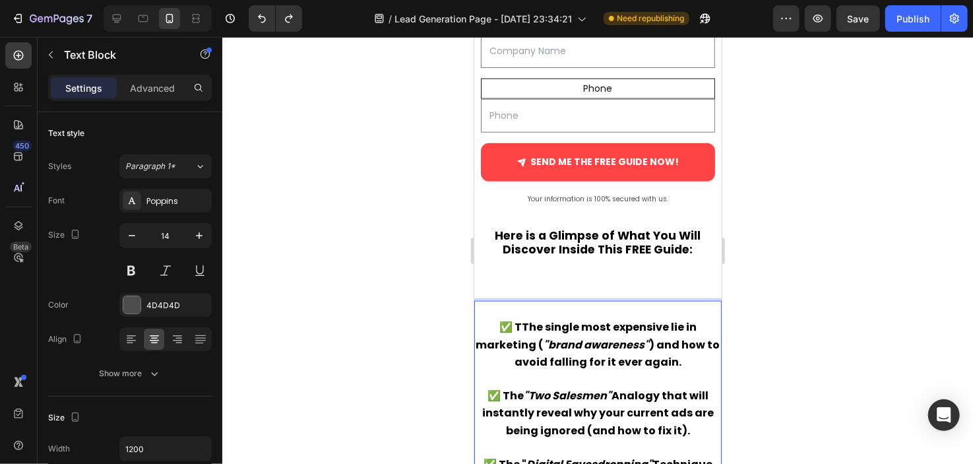
click at [529, 319] on strong "✅ TThe single most expensive lie in marketing (" at bounding box center [586, 335] width 221 height 32
click at [524, 322] on strong "✅ TThe single most expensive lie in marketing (" at bounding box center [586, 335] width 221 height 32
click at [520, 319] on strong "✅ TThe single most expensive lie in marketing (" at bounding box center [586, 335] width 221 height 32
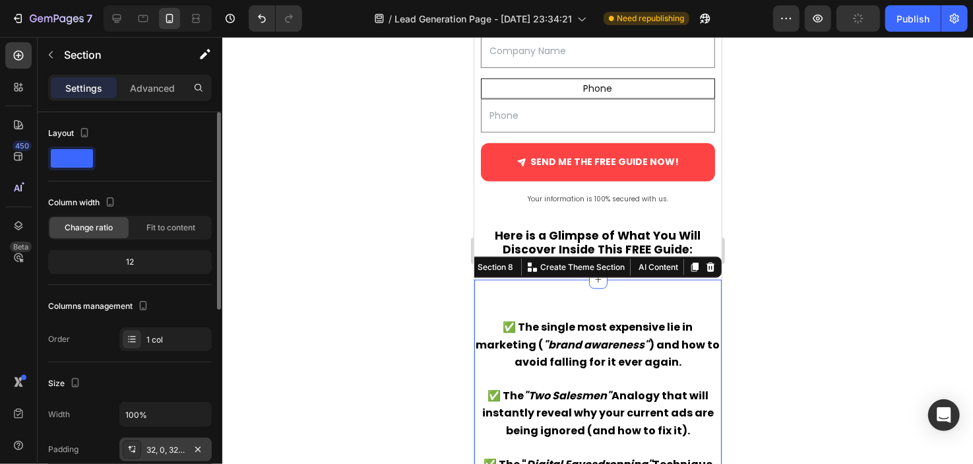
click at [168, 444] on div "32, 0, 32, 0" at bounding box center [165, 450] width 38 height 12
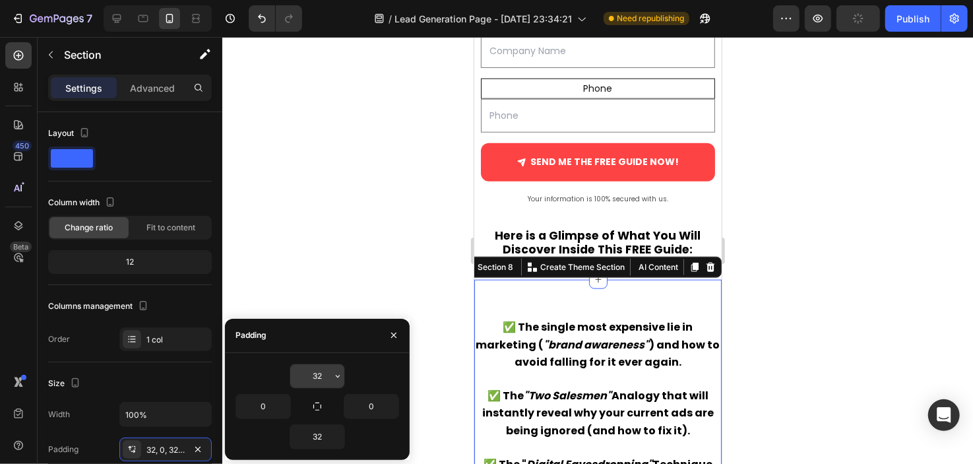
click at [329, 374] on input "32" at bounding box center [317, 376] width 54 height 24
type input "0"
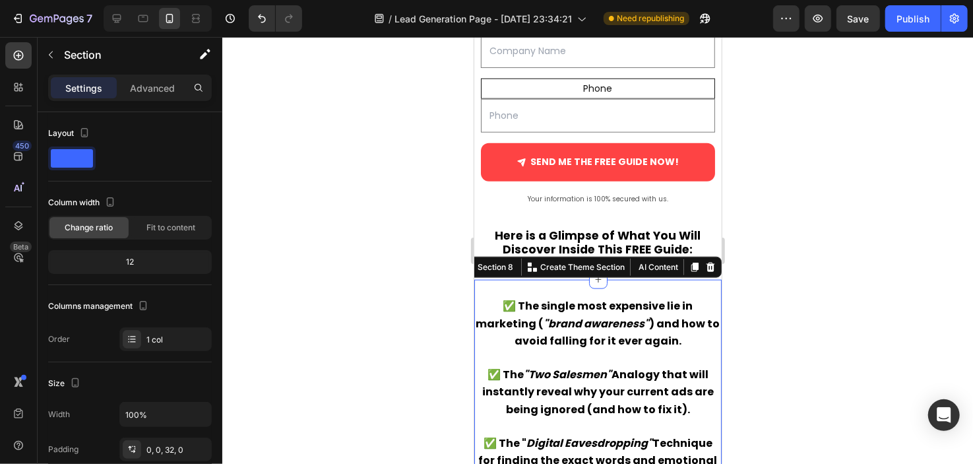
click at [387, 247] on div at bounding box center [597, 250] width 751 height 427
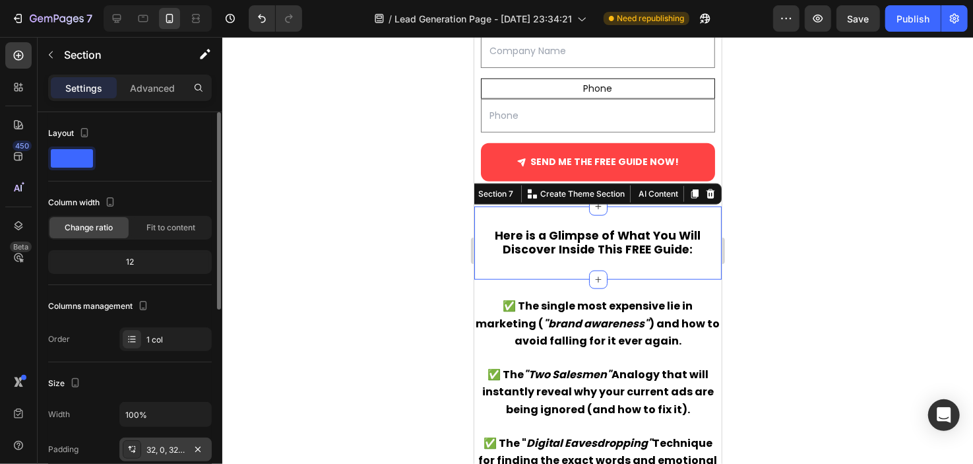
click at [187, 452] on div "32, 0, 32, 0" at bounding box center [165, 449] width 92 height 24
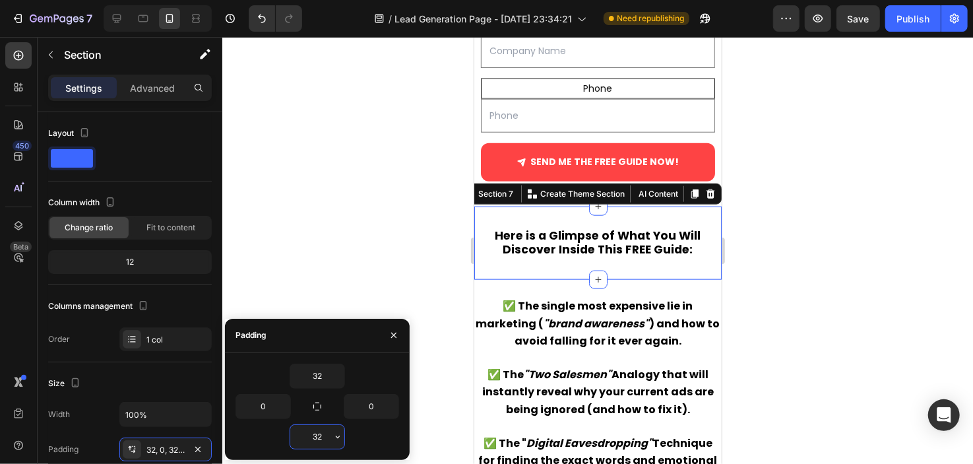
click at [297, 435] on input "32" at bounding box center [317, 437] width 54 height 24
type input "0"
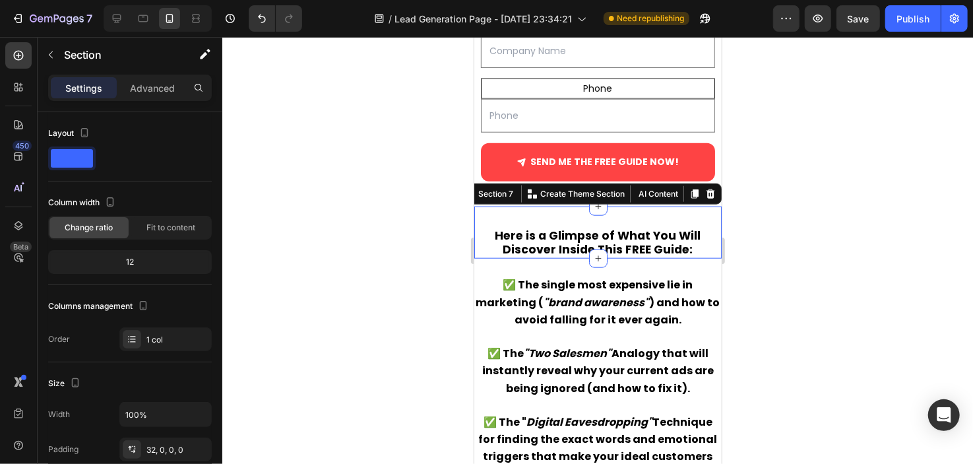
click at [412, 148] on div at bounding box center [597, 250] width 751 height 427
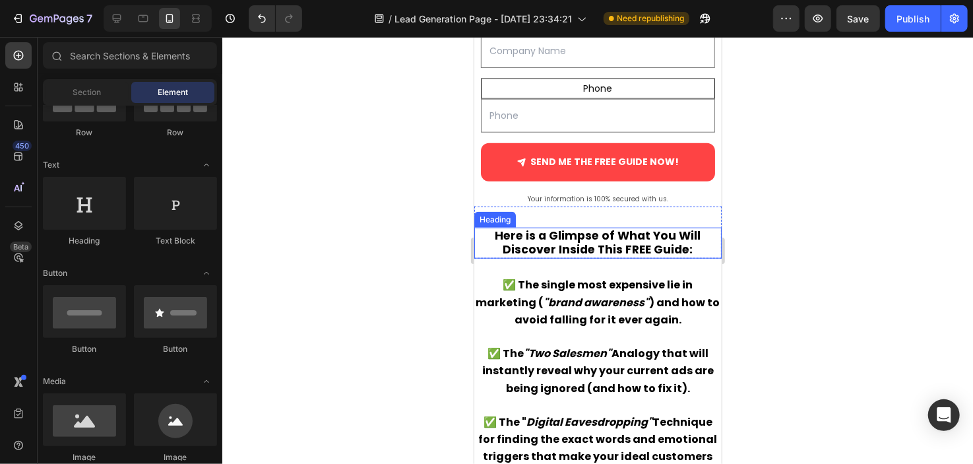
click at [547, 241] on strong "Here is a Glimpse of What You Will Discover Inside This FREE Guide:" at bounding box center [598, 242] width 206 height 30
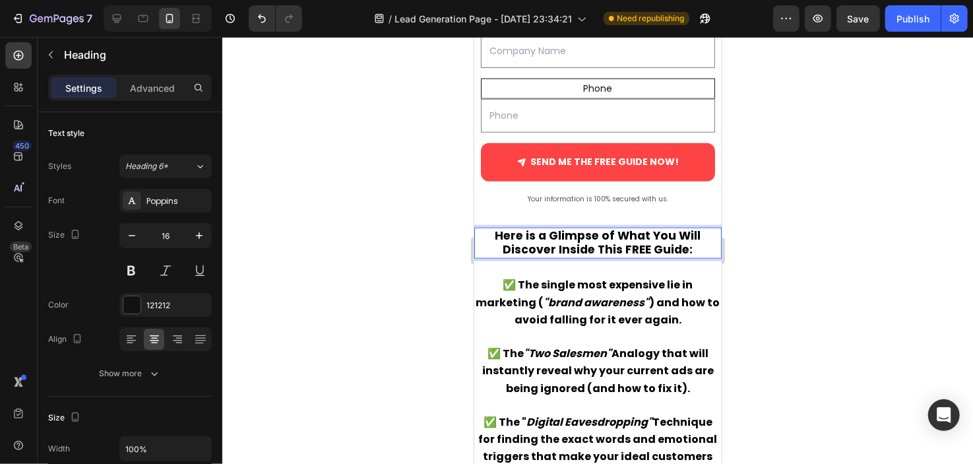
click at [559, 241] on strong "Here is a Glimpse of What You Will Discover Inside This FREE Guide:" at bounding box center [598, 242] width 206 height 30
click at [619, 239] on strong "Here is a Glimpse of What You Will Discover Inside This FREE Guide:" at bounding box center [598, 242] width 206 height 30
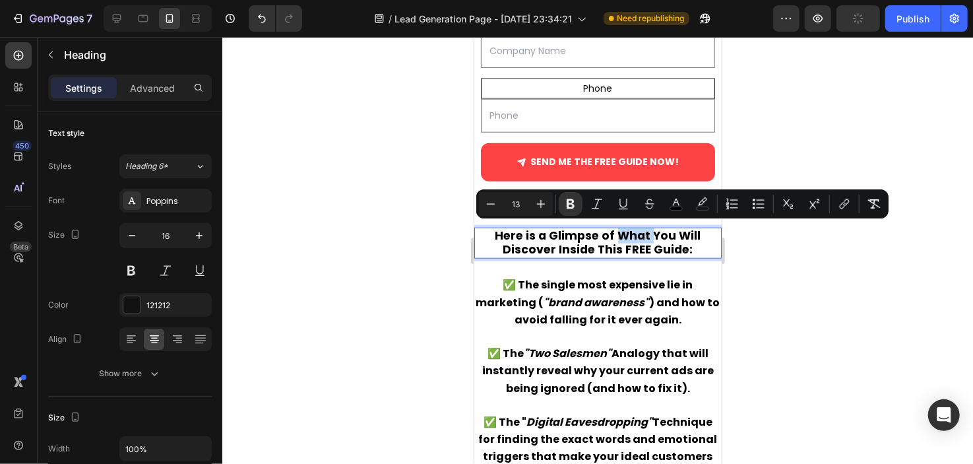
click at [631, 243] on strong "Here is a Glimpse of What You Will Discover Inside This FREE Guide:" at bounding box center [598, 242] width 206 height 30
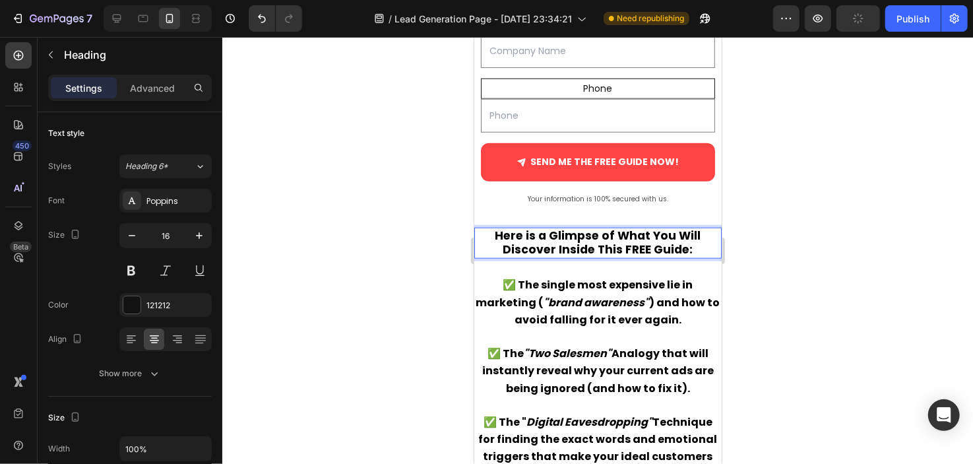
click at [631, 243] on strong "Here is a Glimpse of What You Will Discover Inside This FREE Guide:" at bounding box center [598, 242] width 206 height 30
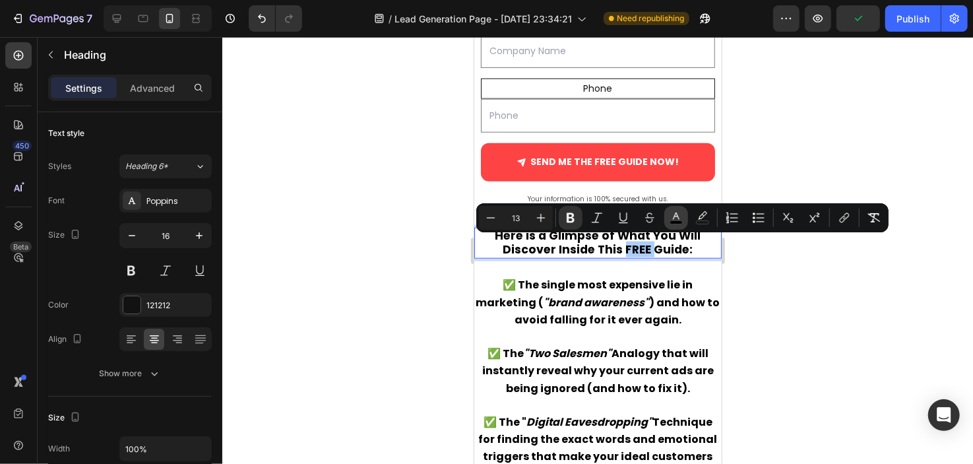
click at [681, 220] on icon "Editor contextual toolbar" at bounding box center [675, 217] width 13 height 13
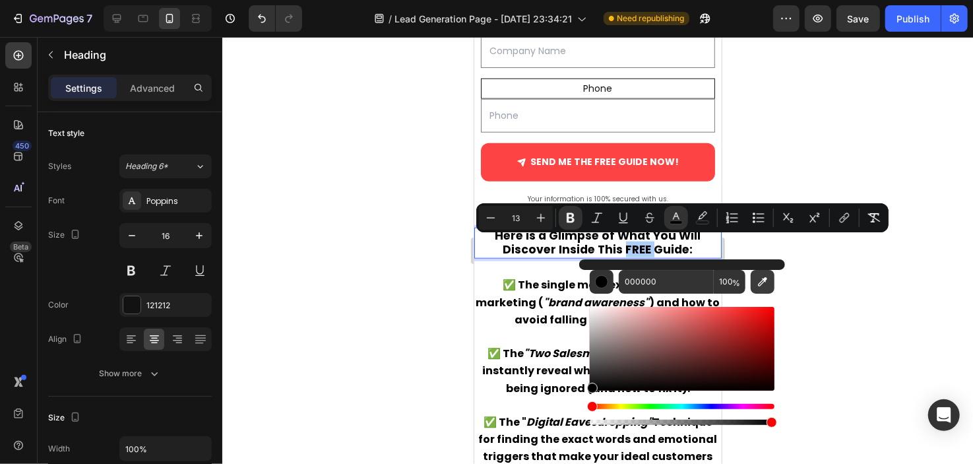
click at [768, 280] on icon "Editor contextual toolbar" at bounding box center [762, 281] width 13 height 13
type input "FFFFFF"
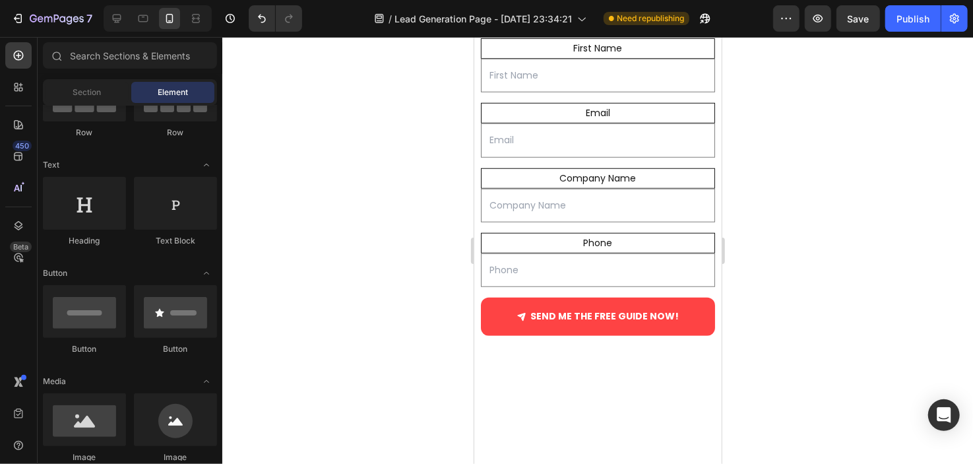
scroll to position [394, 0]
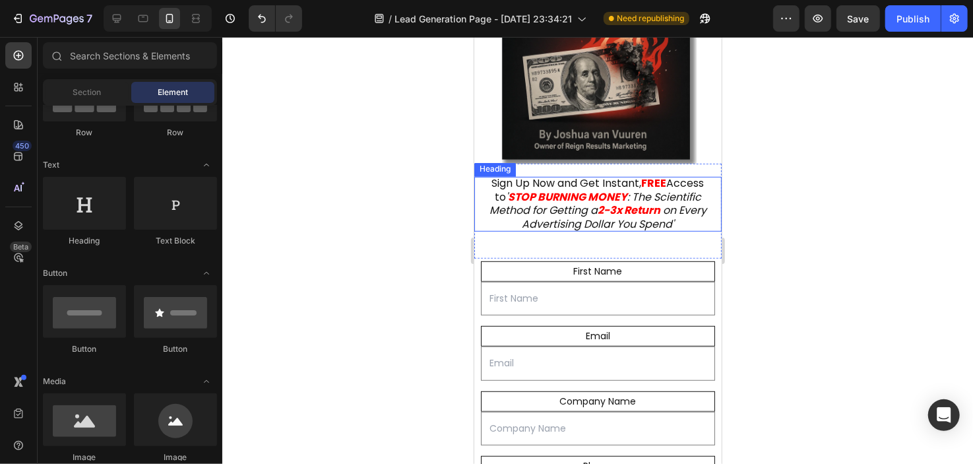
click at [666, 183] on strong "FREE" at bounding box center [653, 182] width 25 height 15
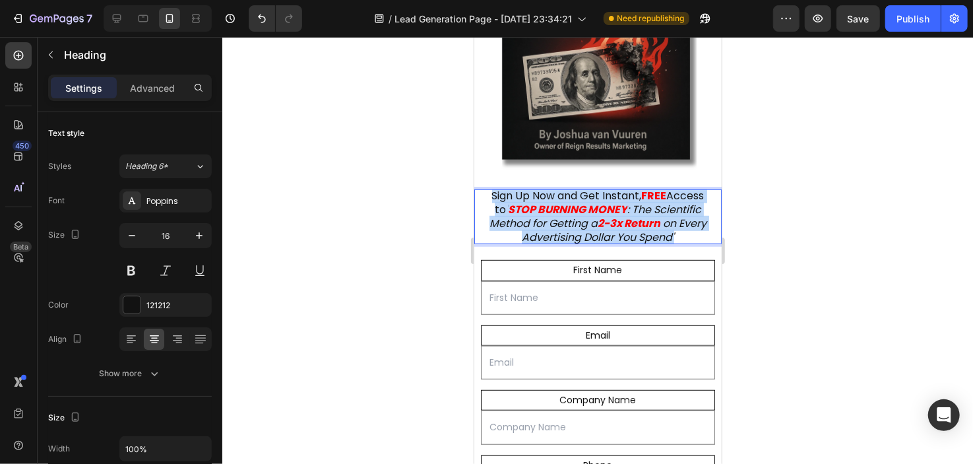
click at [666, 187] on strong "FREE" at bounding box center [653, 194] width 25 height 15
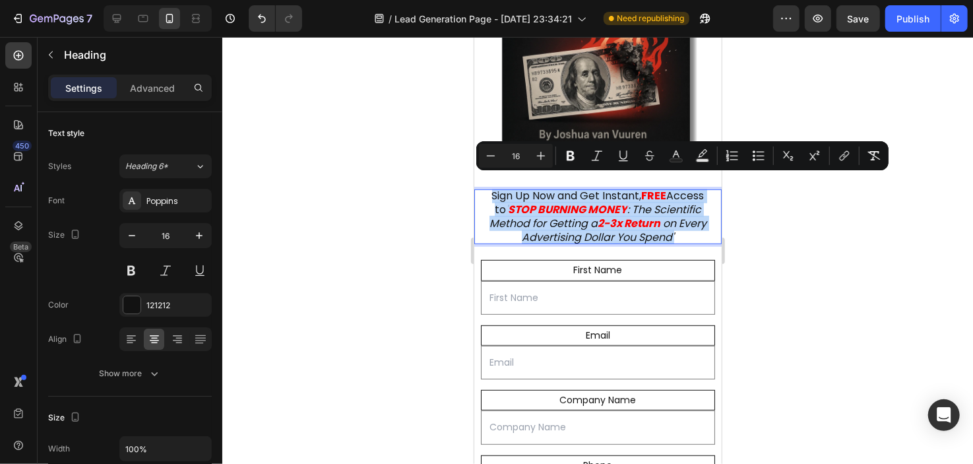
click at [666, 187] on strong "FREE" at bounding box center [653, 194] width 25 height 15
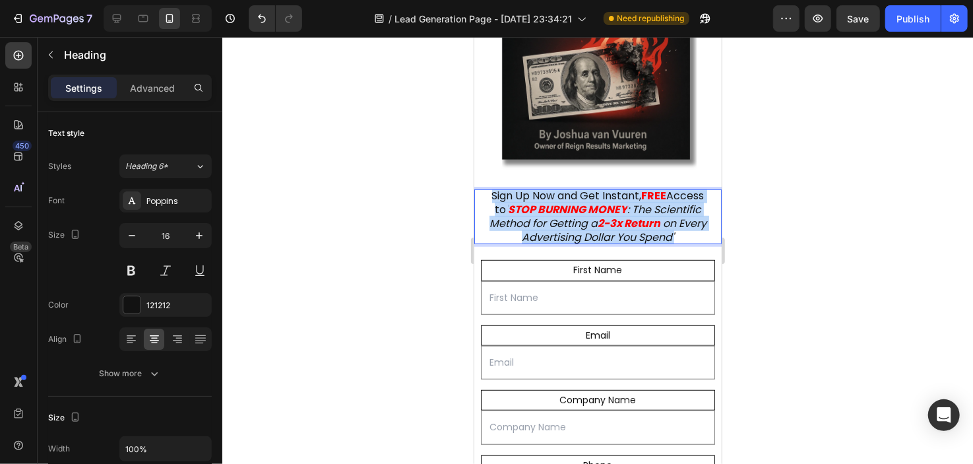
click at [666, 187] on strong "FREE" at bounding box center [653, 194] width 25 height 15
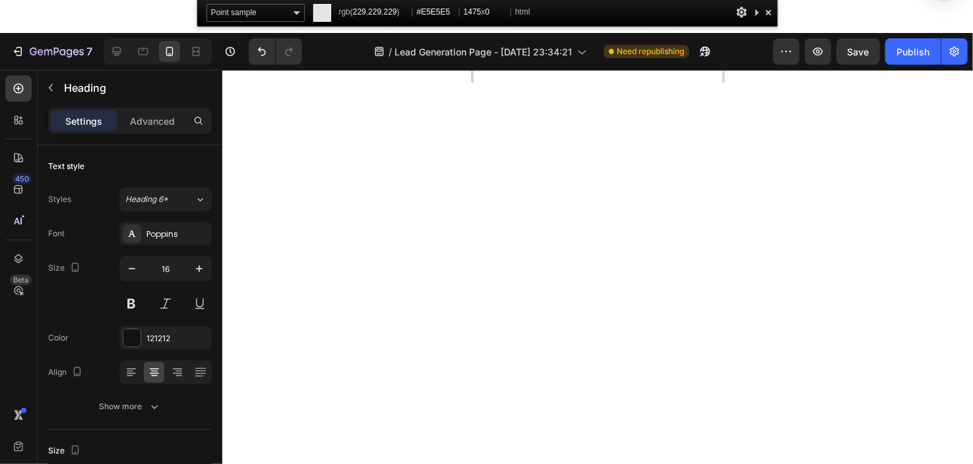
click at [768, 14] on div at bounding box center [768, 12] width 13 height 16
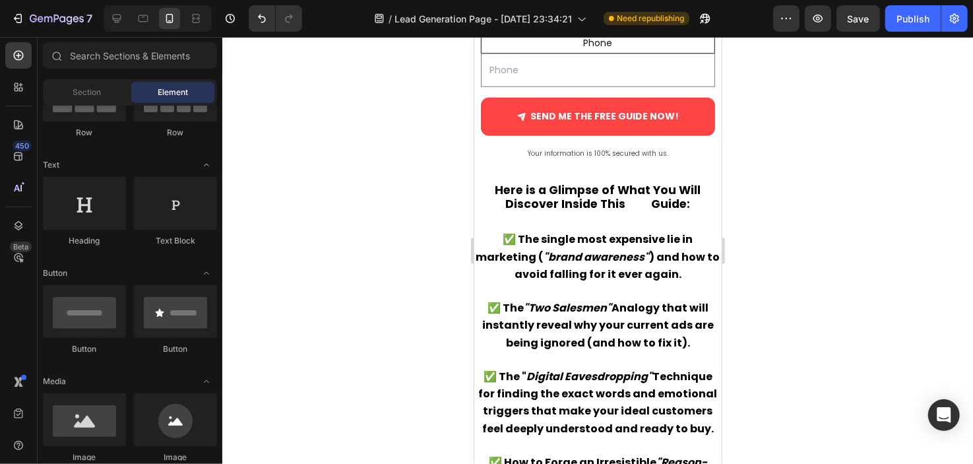
scroll to position [846, 0]
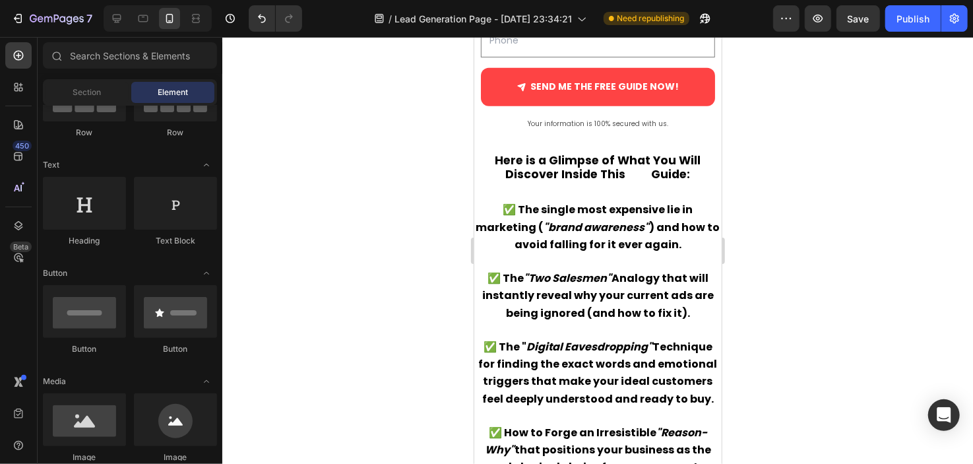
drag, startPoint x: 713, startPoint y: 154, endPoint x: 1198, endPoint y: 285, distance: 502.3
click at [625, 174] on strong "FREE" at bounding box center [638, 174] width 26 height 16
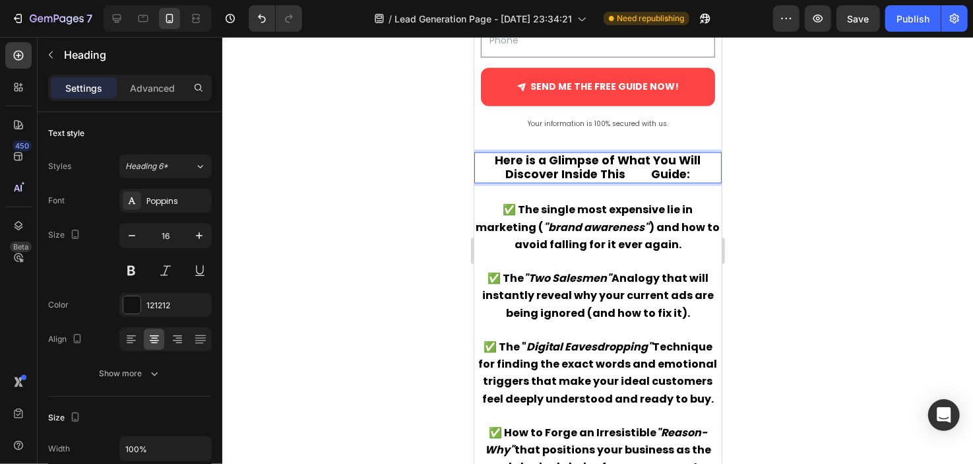
click at [628, 173] on strong "FREE" at bounding box center [638, 174] width 26 height 16
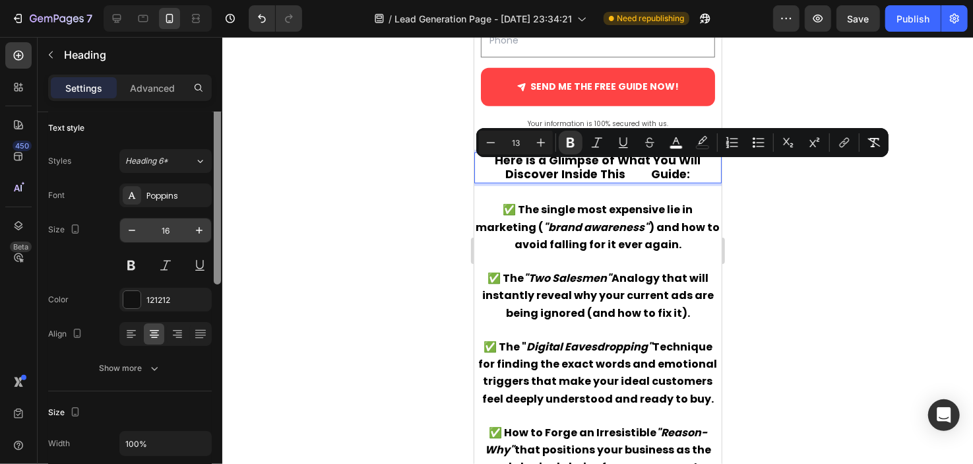
scroll to position [0, 0]
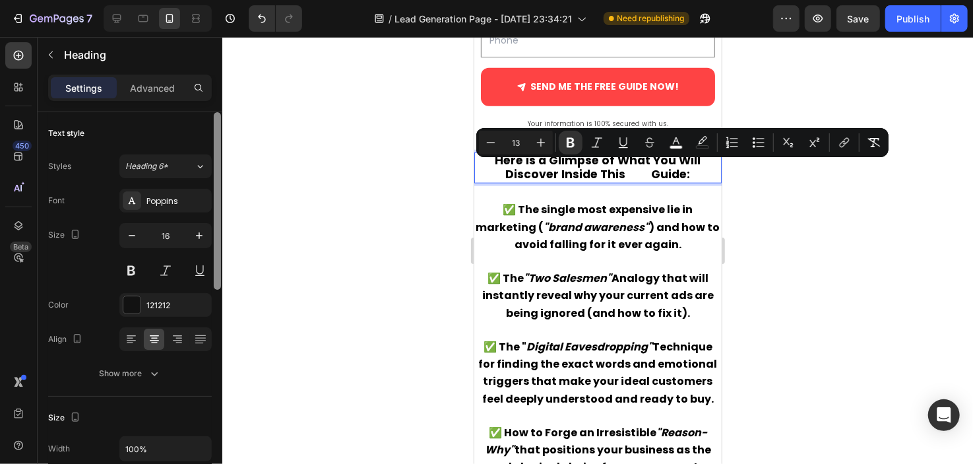
drag, startPoint x: 216, startPoint y: 263, endPoint x: 178, endPoint y: 217, distance: 59.5
click at [178, 217] on div "Text style Styles Heading 6* Font Poppins Size 16 Color 121212 Align Show more …" at bounding box center [130, 306] width 185 height 389
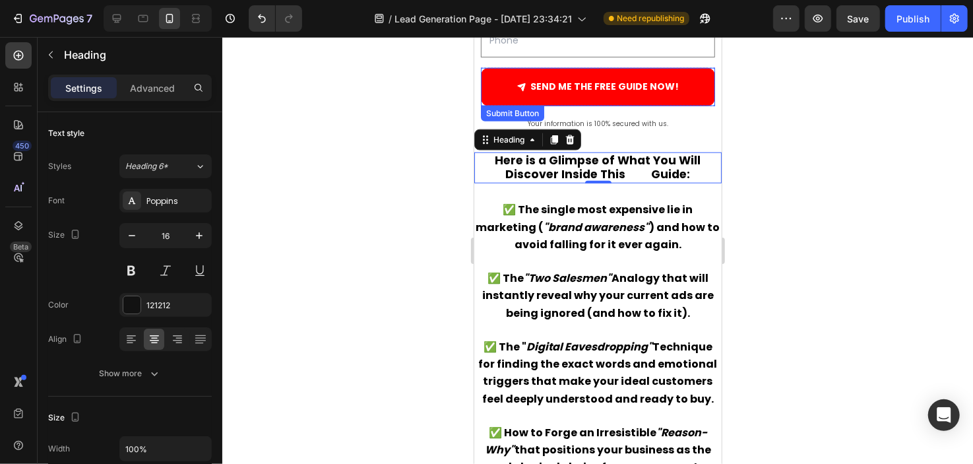
click at [544, 96] on button "SEND ME THE FREE GUIDE NOW!" at bounding box center [597, 86] width 234 height 38
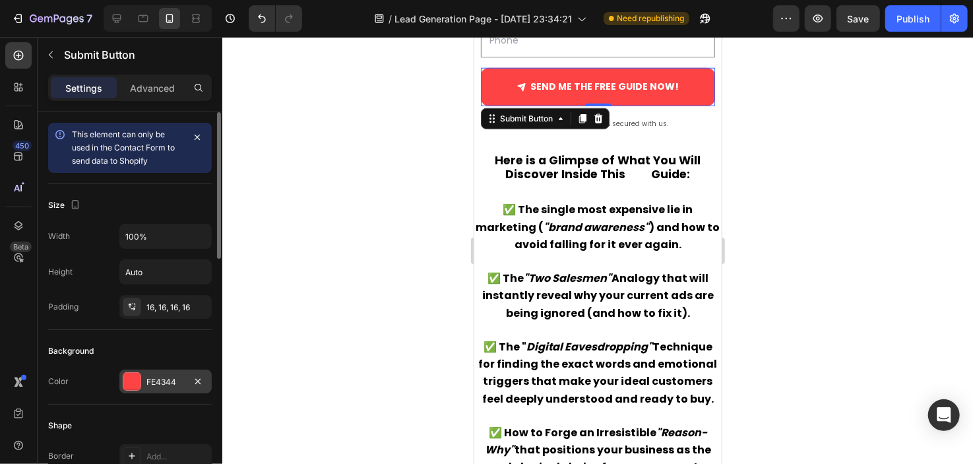
click at [166, 381] on div "FE4344" at bounding box center [165, 382] width 38 height 12
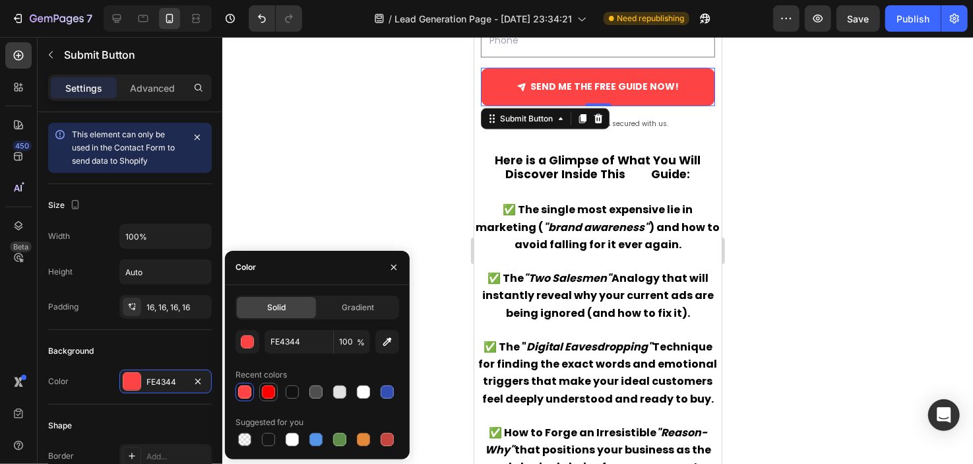
click at [266, 389] on div at bounding box center [268, 391] width 13 height 13
type input "FF0000"
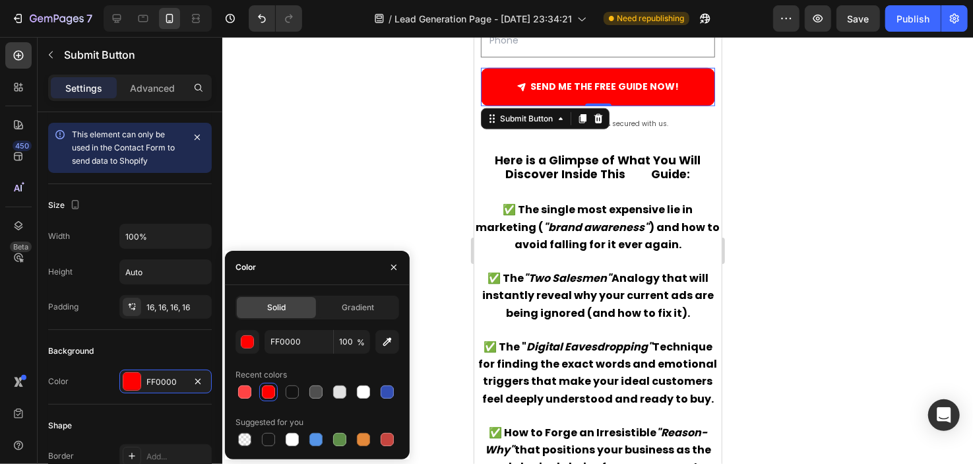
click at [387, 152] on div at bounding box center [597, 250] width 751 height 427
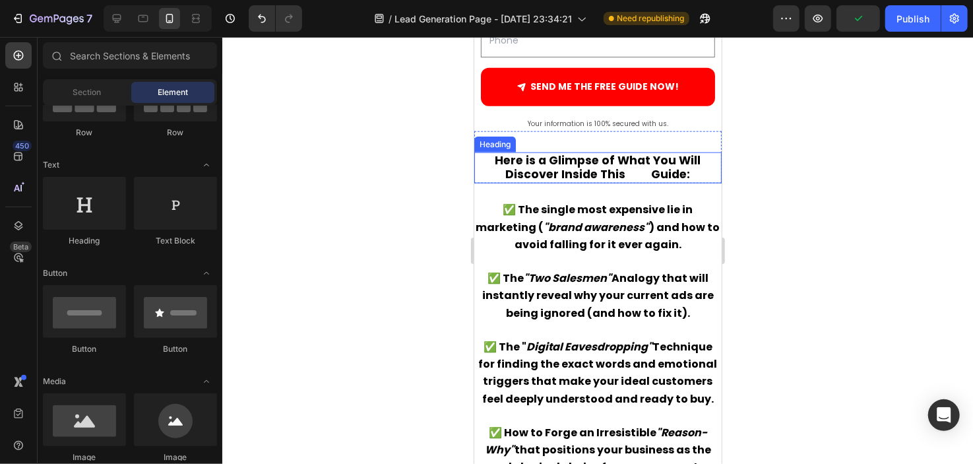
click at [642, 170] on strong "FREE" at bounding box center [638, 174] width 26 height 16
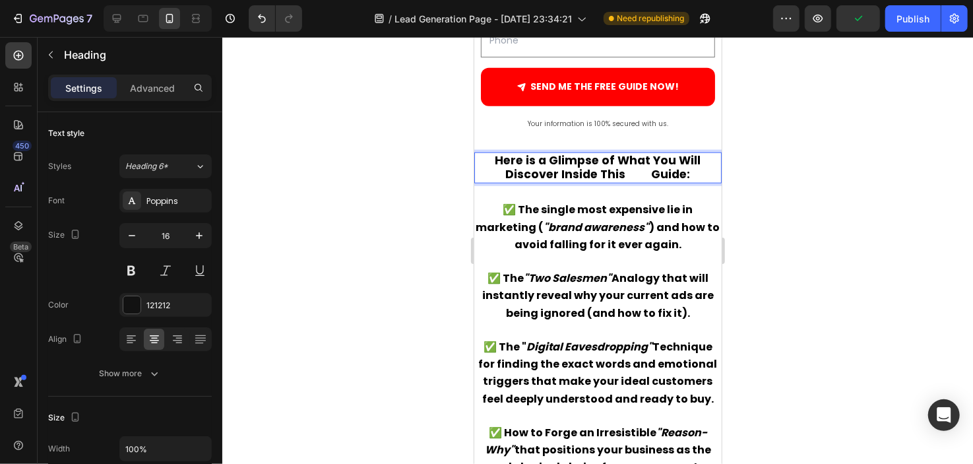
click at [631, 169] on strong "FREE" at bounding box center [638, 174] width 26 height 16
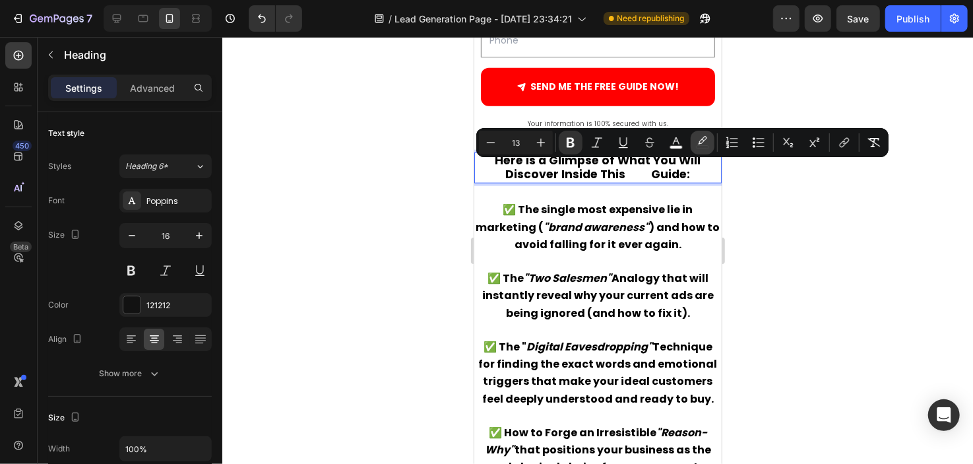
click at [699, 137] on icon "Editor contextual toolbar" at bounding box center [702, 142] width 13 height 13
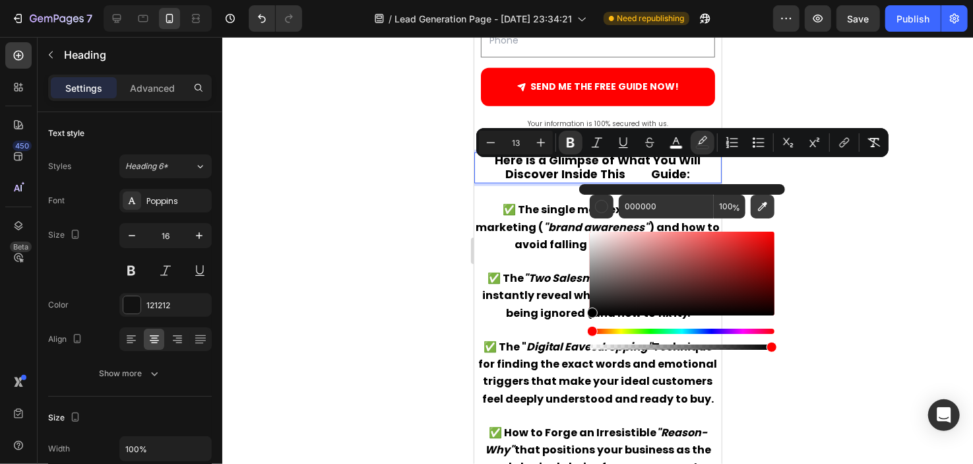
click at [754, 210] on button "Editor contextual toolbar" at bounding box center [763, 207] width 24 height 24
type input "FF0000"
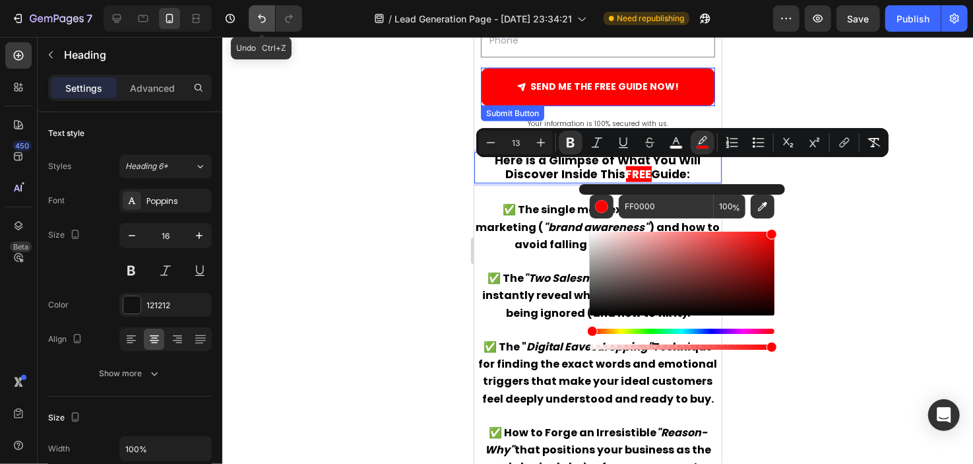
click at [266, 16] on icon "Undo/Redo" at bounding box center [261, 18] width 13 height 13
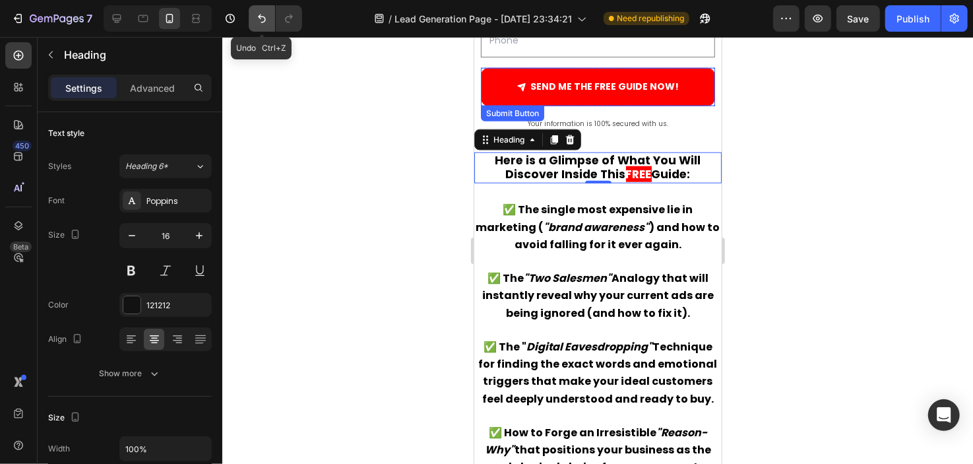
click at [262, 20] on icon "Undo/Redo" at bounding box center [261, 18] width 13 height 13
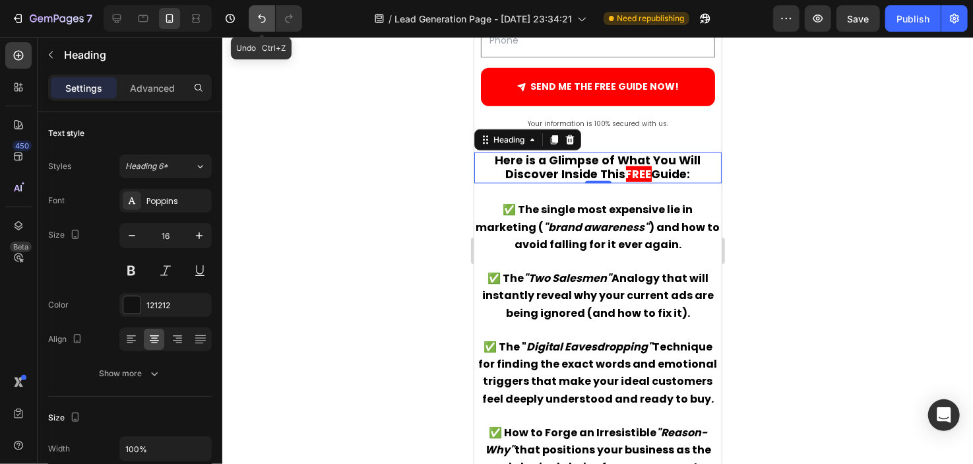
click at [251, 15] on button "Undo/Redo" at bounding box center [262, 18] width 26 height 26
click at [267, 18] on icon "Undo/Redo" at bounding box center [261, 18] width 13 height 13
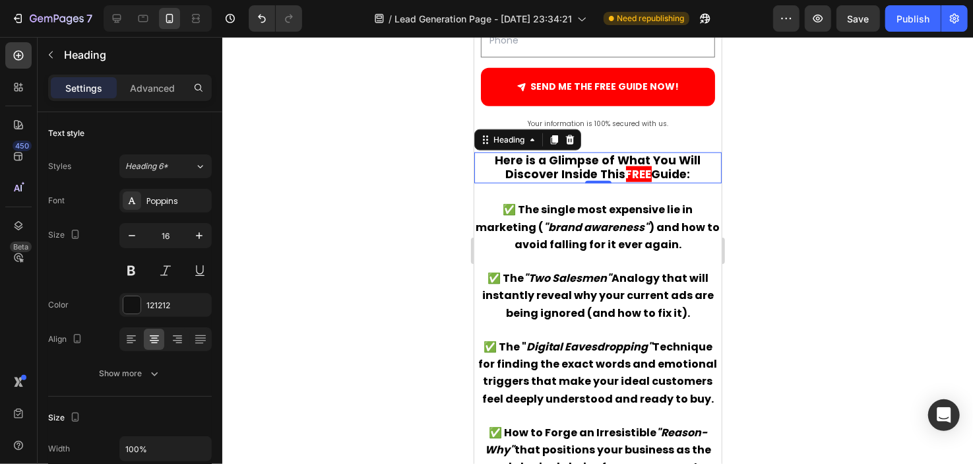
click at [633, 171] on strong "FREE" at bounding box center [638, 174] width 26 height 16
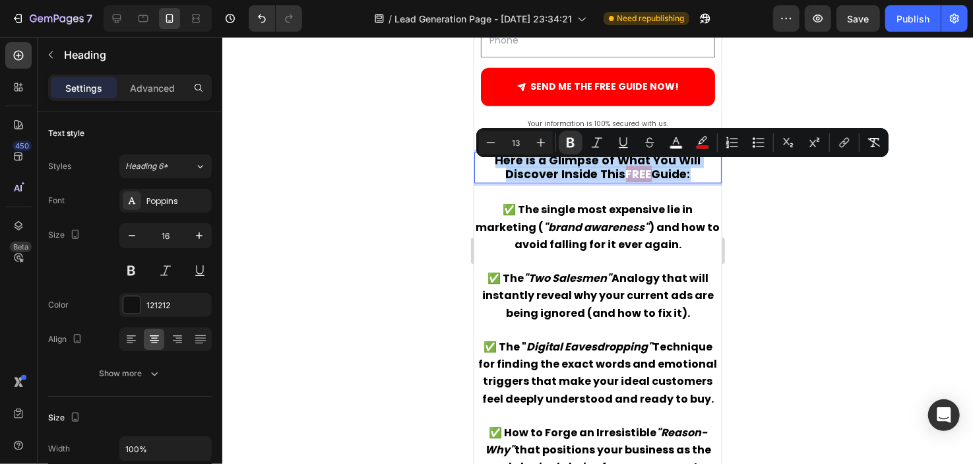
click at [633, 171] on strong "FREE" at bounding box center [638, 174] width 26 height 16
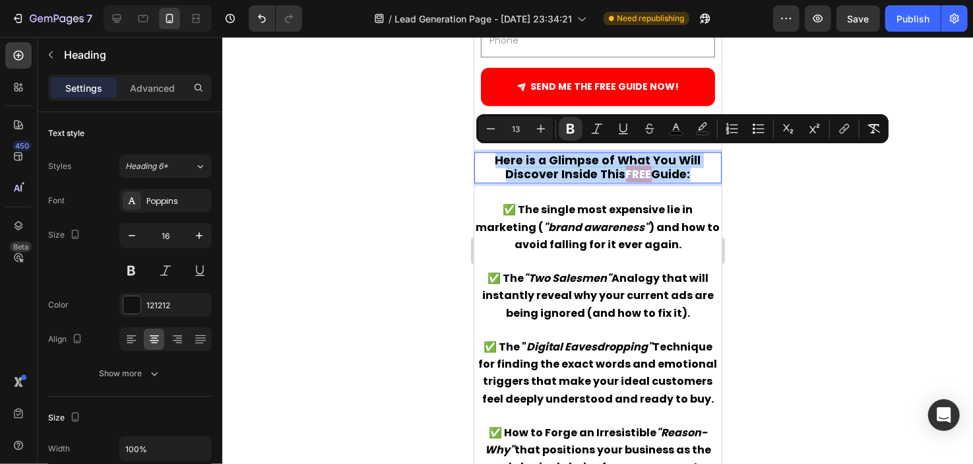
click at [652, 168] on strong "Guide:" at bounding box center [670, 174] width 39 height 16
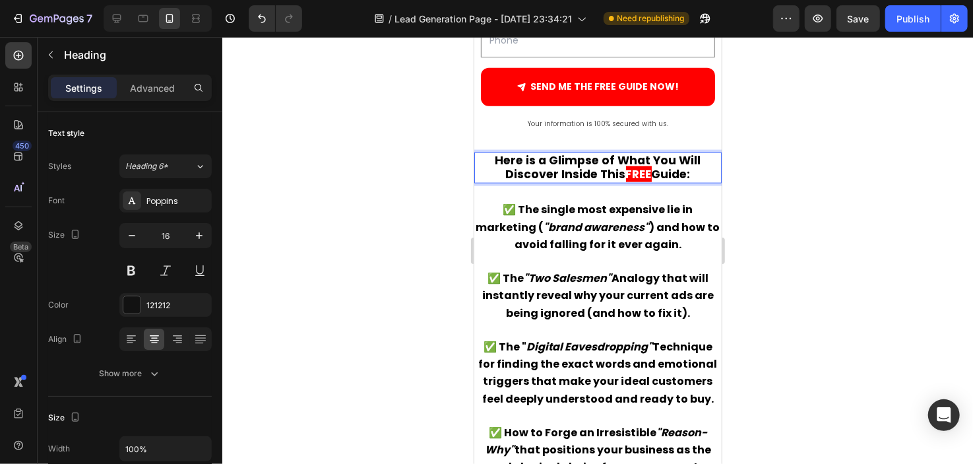
click at [637, 169] on strong "FREE" at bounding box center [638, 174] width 26 height 16
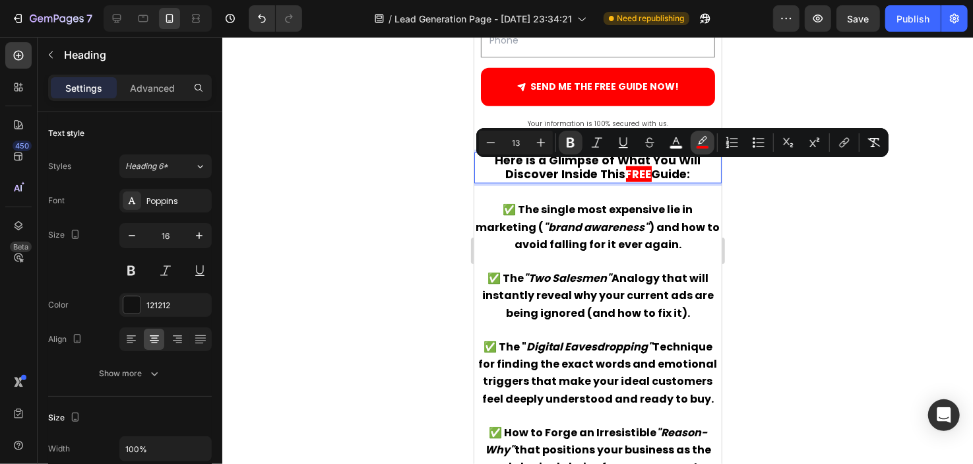
click at [696, 148] on icon "Editor contextual toolbar" at bounding box center [702, 142] width 13 height 13
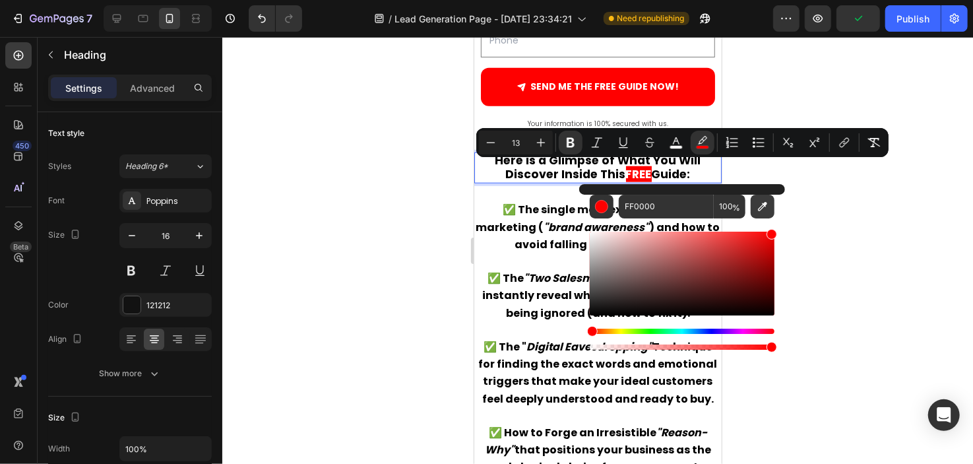
click at [764, 198] on button "Editor contextual toolbar" at bounding box center [763, 207] width 24 height 24
type input "FFFFFF"
click at [672, 141] on icon "Editor contextual toolbar" at bounding box center [675, 142] width 13 height 13
click at [766, 203] on icon "Editor contextual toolbar" at bounding box center [763, 206] width 9 height 9
type input "FF0000"
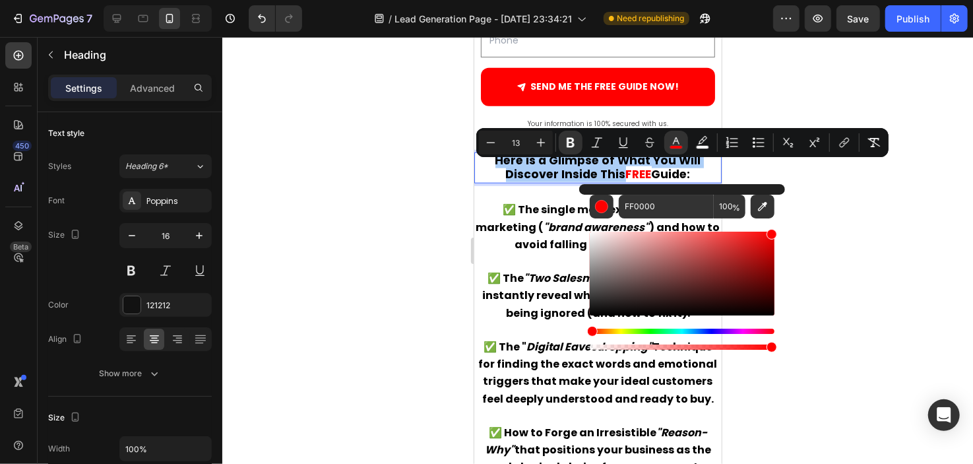
click at [830, 198] on div at bounding box center [597, 250] width 751 height 427
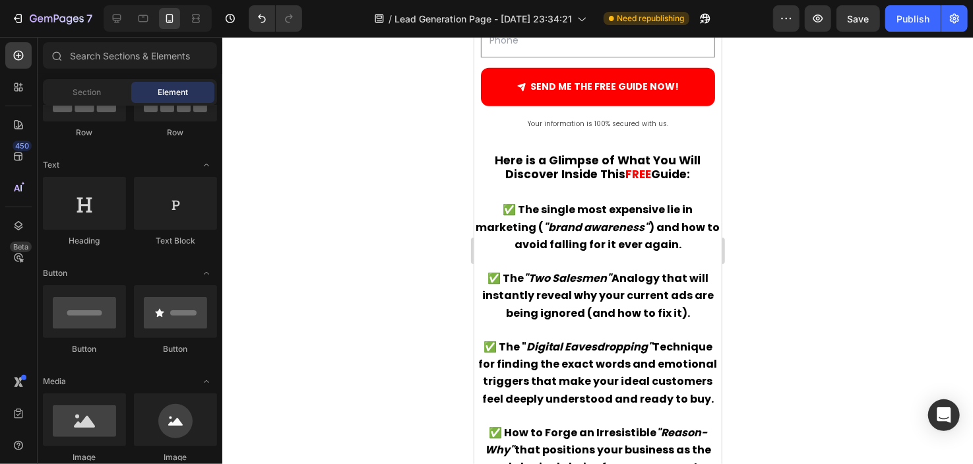
click at [830, 198] on div at bounding box center [597, 250] width 751 height 427
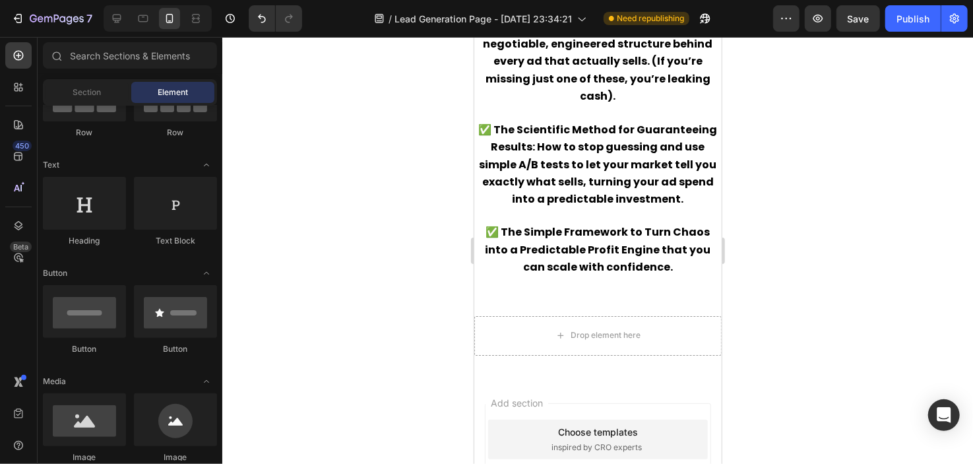
scroll to position [1333, 0]
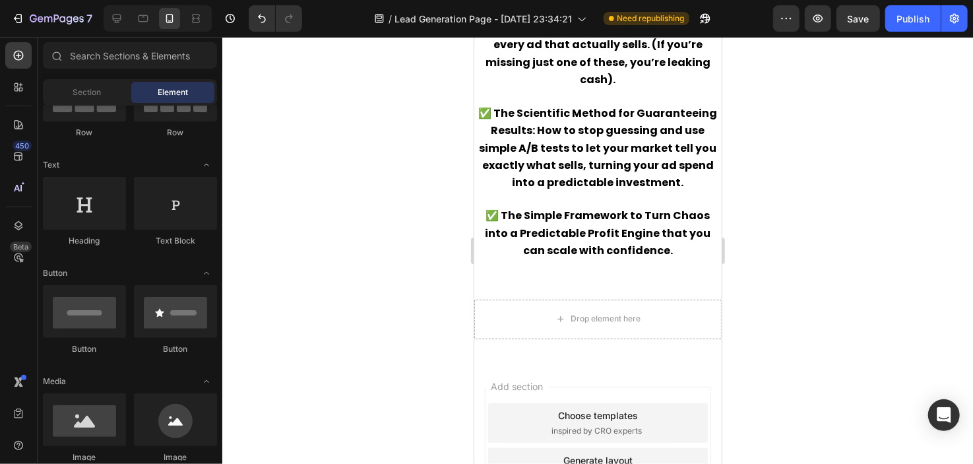
drag, startPoint x: 714, startPoint y: 281, endPoint x: 1210, endPoint y: 411, distance: 513.4
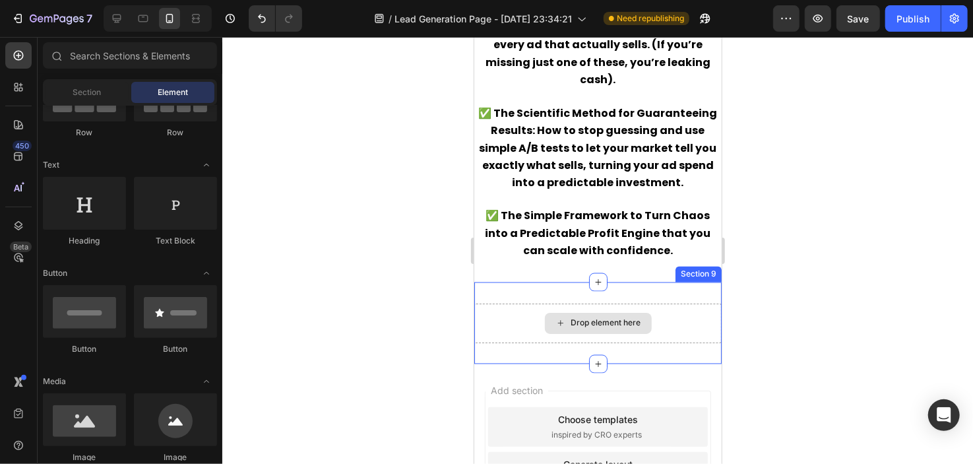
click at [557, 323] on icon at bounding box center [560, 322] width 11 height 11
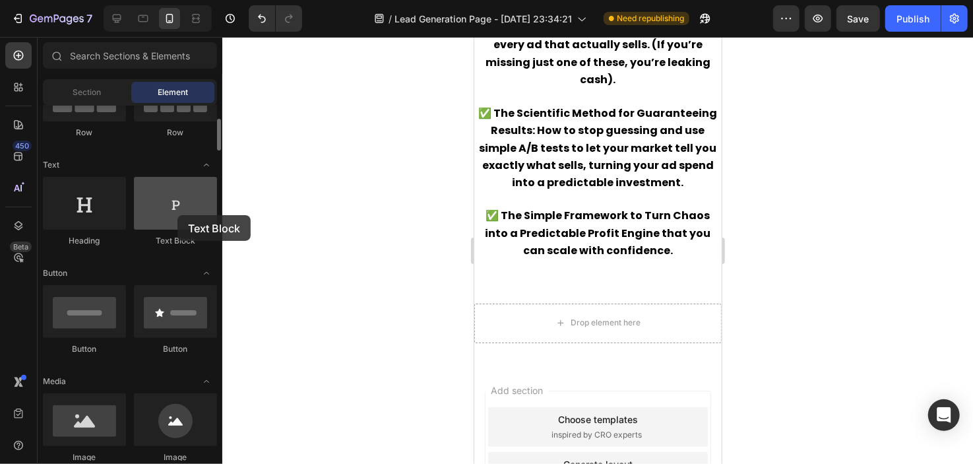
drag, startPoint x: 189, startPoint y: 213, endPoint x: 170, endPoint y: 215, distance: 18.6
click at [170, 215] on div at bounding box center [175, 203] width 83 height 53
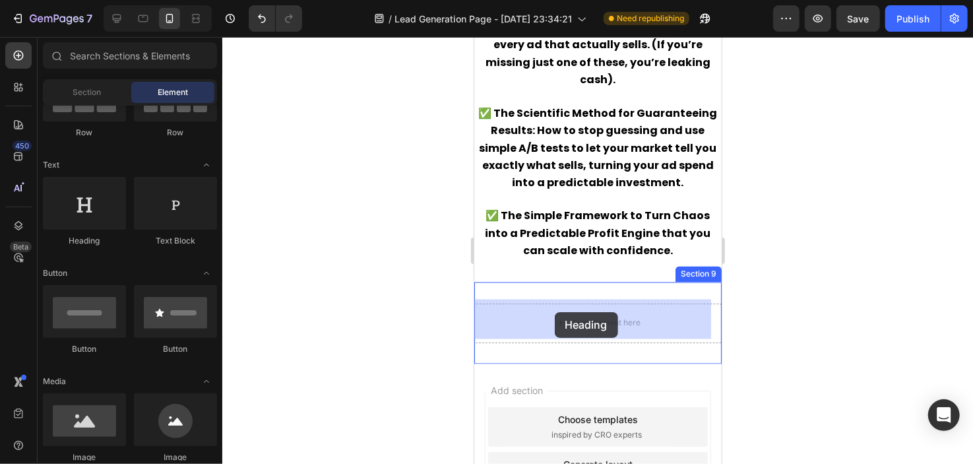
drag, startPoint x: 559, startPoint y: 241, endPoint x: 583, endPoint y: 313, distance: 75.9
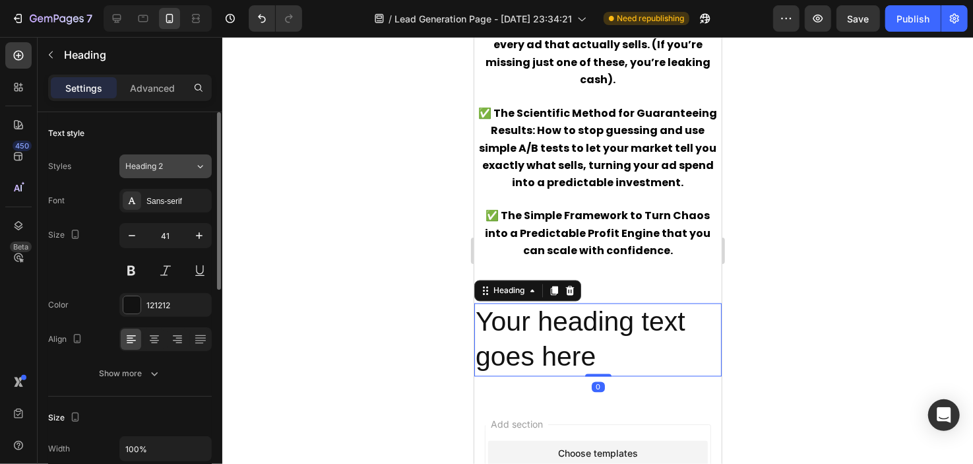
click at [181, 159] on button "Heading 2" at bounding box center [165, 166] width 92 height 24
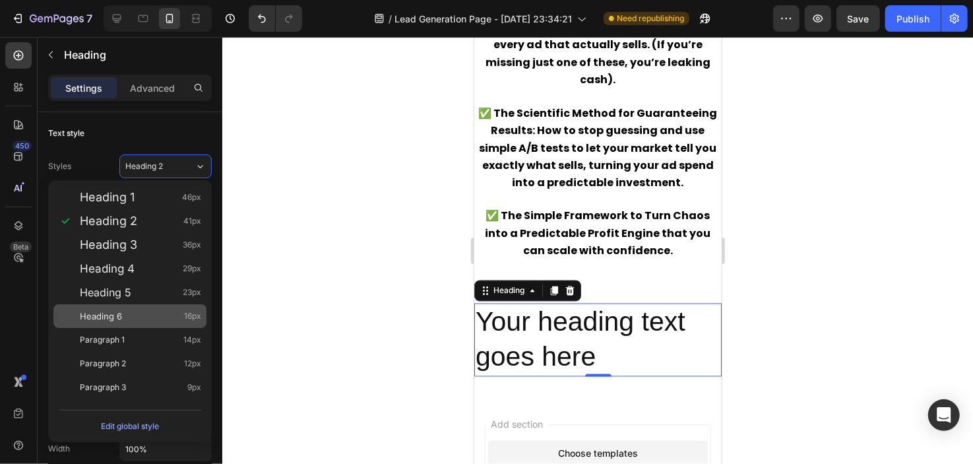
click at [135, 307] on div "Heading 6 16px" at bounding box center [129, 316] width 153 height 24
type input "16"
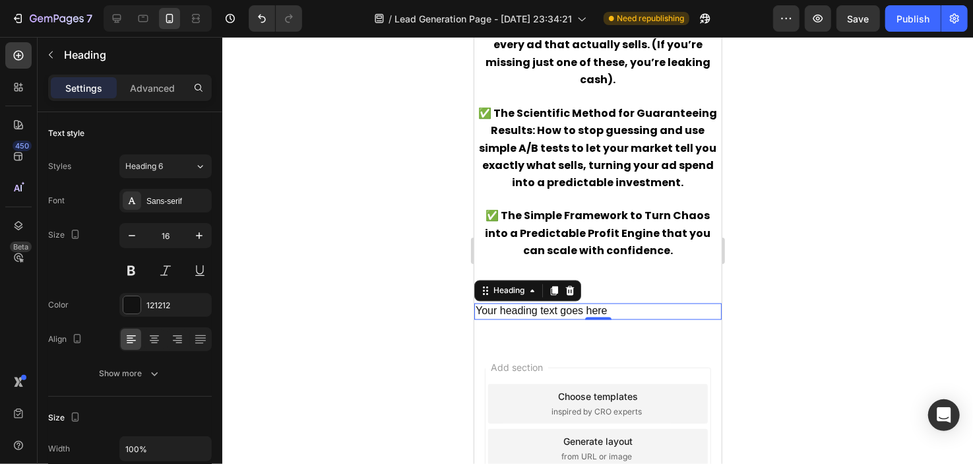
click at [491, 306] on h2 "Your heading text goes here" at bounding box center [597, 311] width 247 height 16
click at [491, 306] on p "Your heading text goes here" at bounding box center [597, 311] width 245 height 14
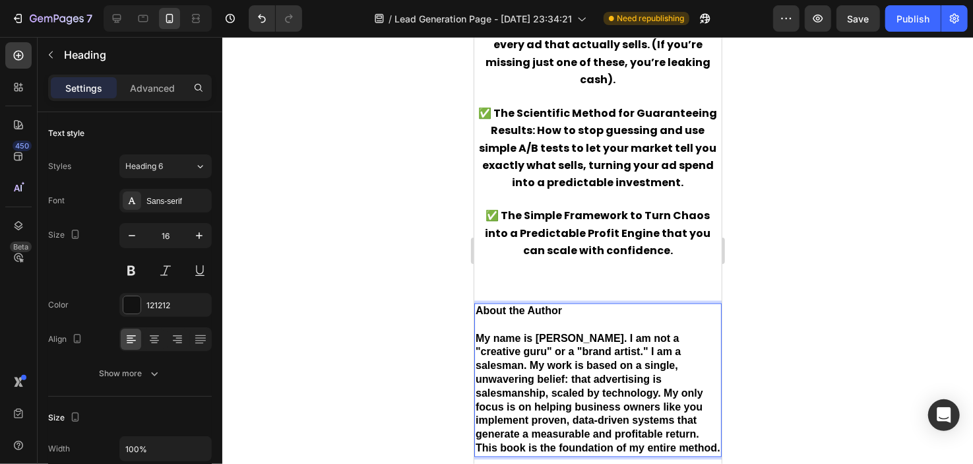
click at [562, 310] on p "About the Author" at bounding box center [597, 311] width 245 height 14
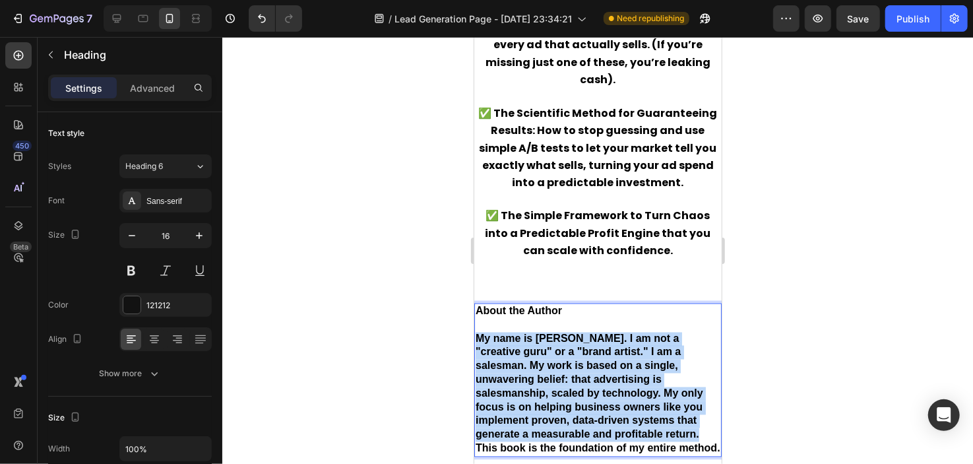
drag, startPoint x: 477, startPoint y: 334, endPoint x: 679, endPoint y: 434, distance: 225.4
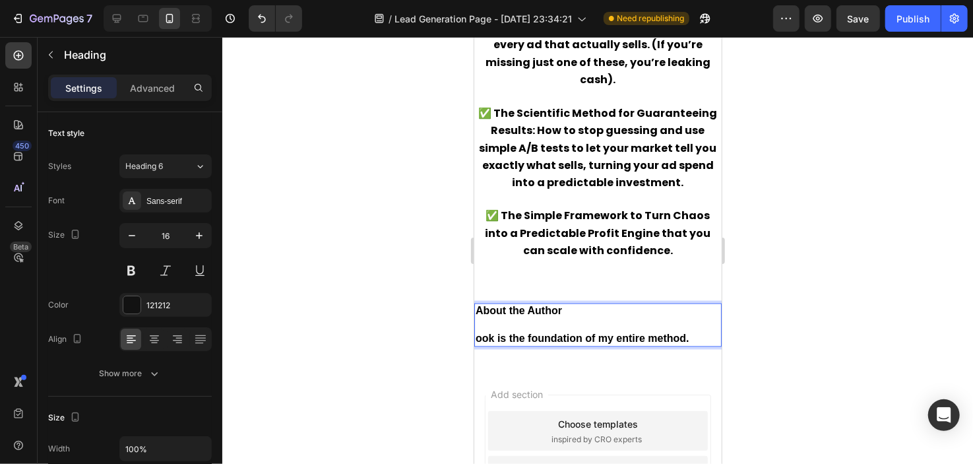
click at [578, 336] on strong "ook is the foundation of my entire method." at bounding box center [582, 337] width 214 height 11
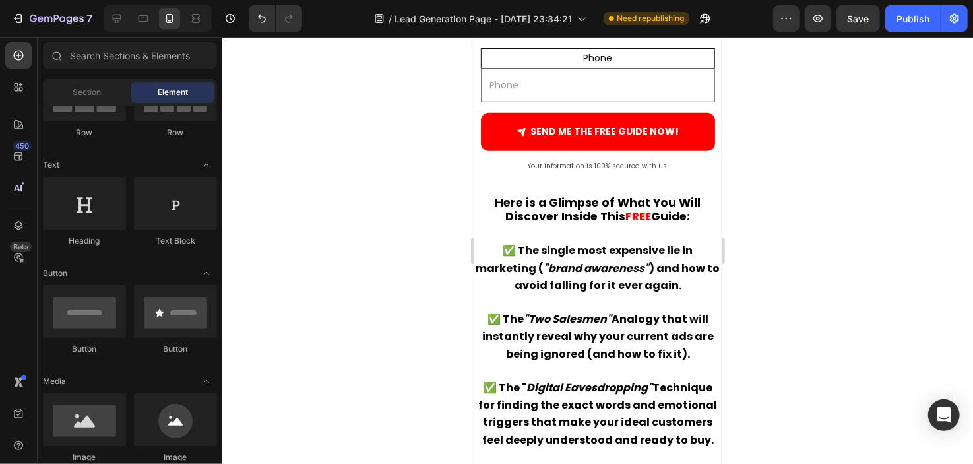
scroll to position [803, 0]
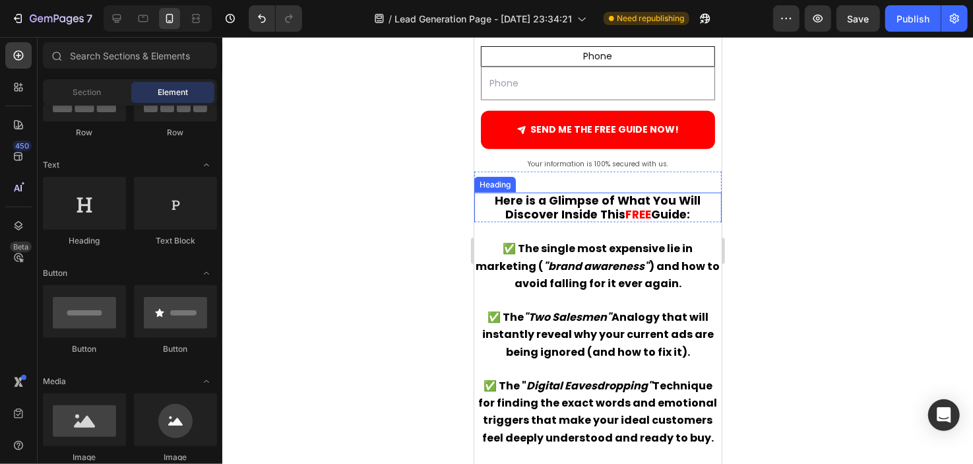
click at [660, 201] on strong "Here is a Glimpse of What You Will Discover Inside This" at bounding box center [598, 207] width 206 height 30
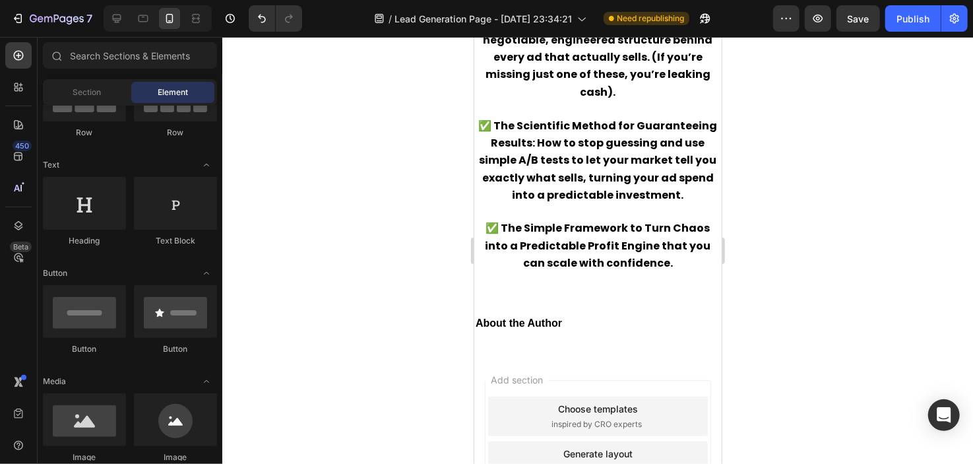
scroll to position [1387, 0]
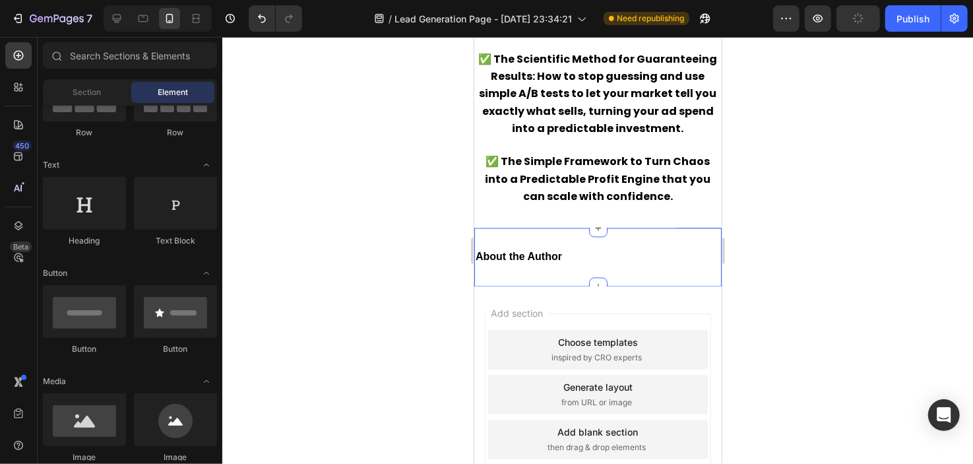
click at [619, 257] on h2 "About the Author" at bounding box center [597, 257] width 247 height 16
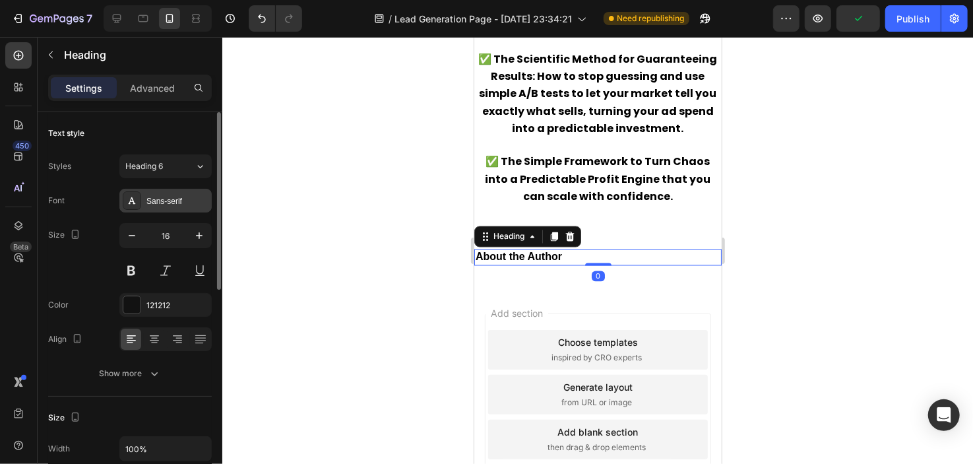
click at [185, 195] on div "Sans-serif" at bounding box center [177, 201] width 62 height 12
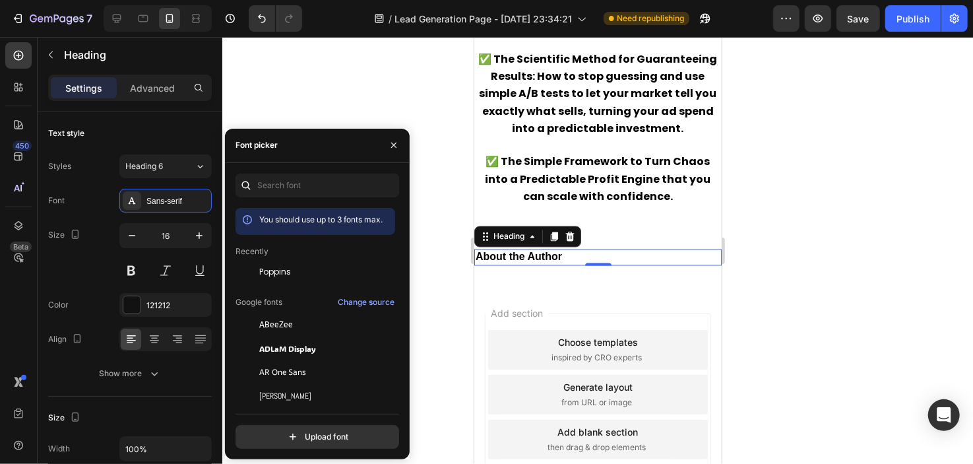
click at [272, 272] on span "Poppins" at bounding box center [275, 272] width 32 height 12
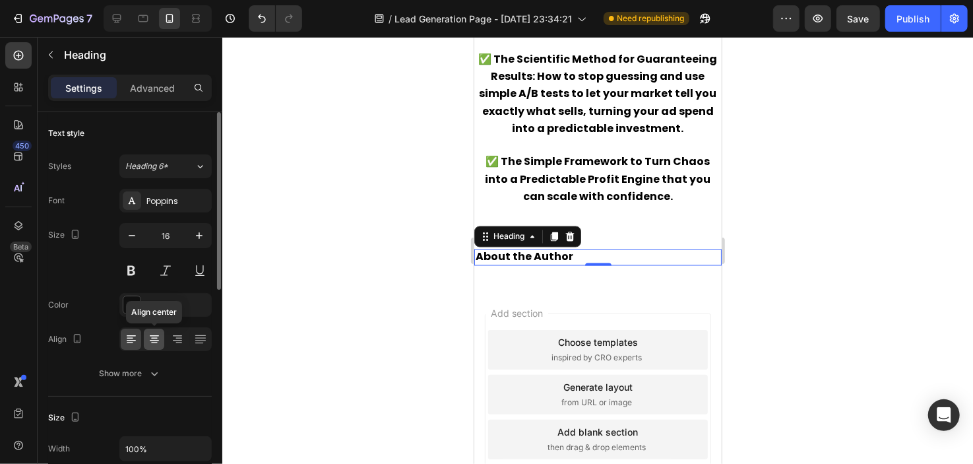
click at [146, 340] on div at bounding box center [154, 338] width 20 height 21
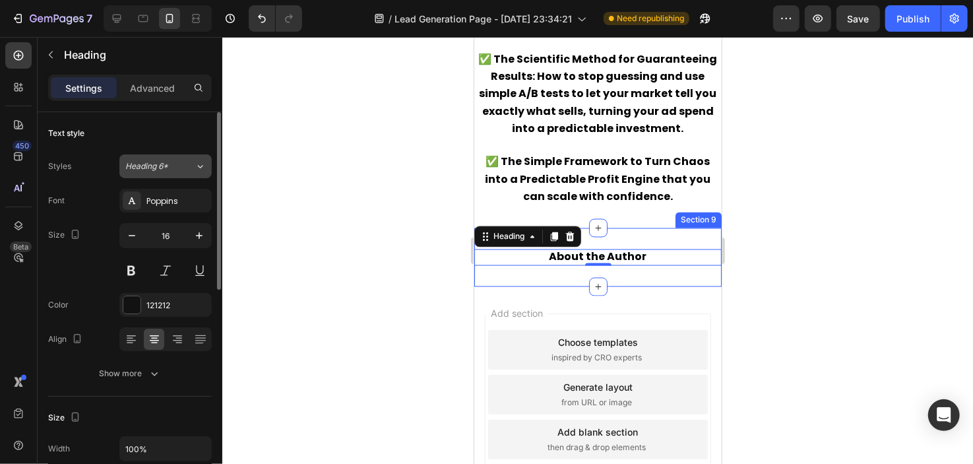
click at [164, 172] on button "Heading 6*" at bounding box center [165, 166] width 92 height 24
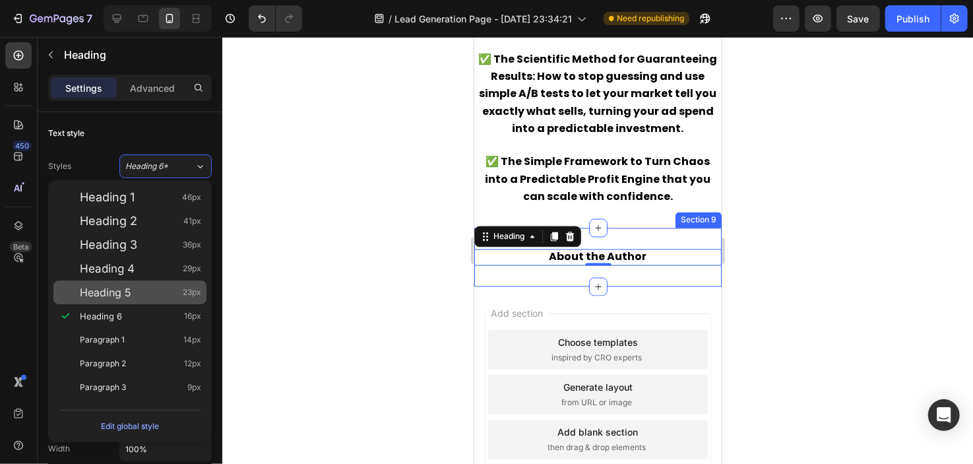
click at [152, 288] on div "Heading 5 23px" at bounding box center [140, 292] width 121 height 13
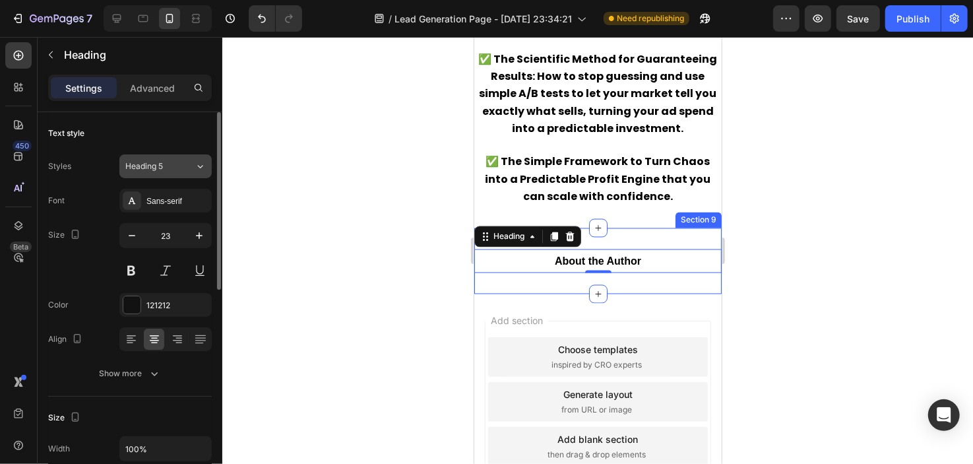
click at [181, 168] on div "Heading 5" at bounding box center [159, 166] width 69 height 12
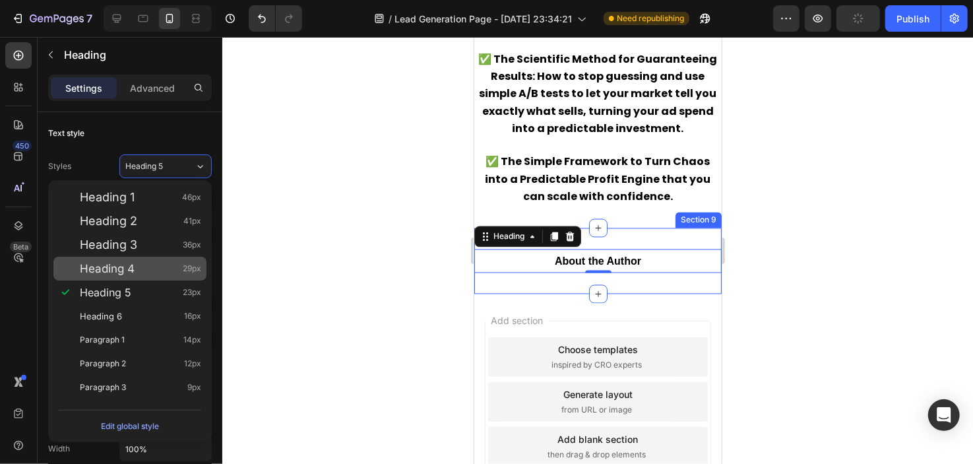
click at [164, 257] on div "Heading 4 29px" at bounding box center [129, 269] width 153 height 24
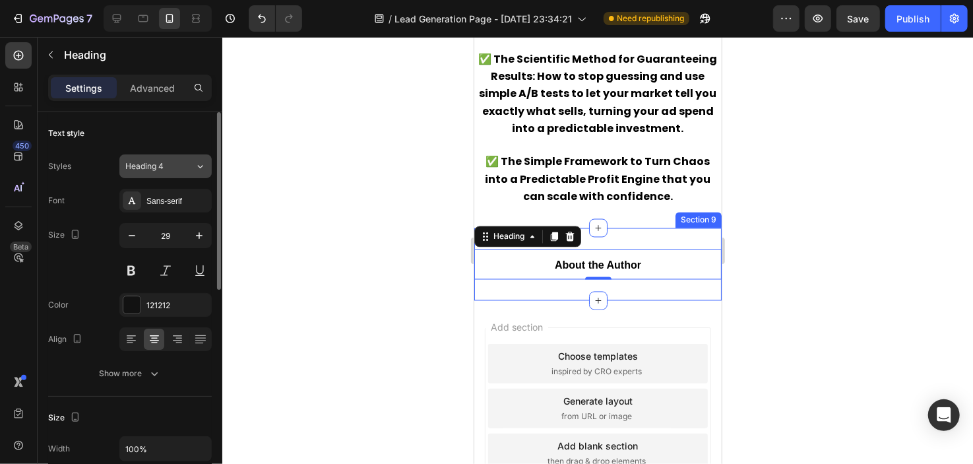
click at [175, 173] on button "Heading 4" at bounding box center [165, 166] width 92 height 24
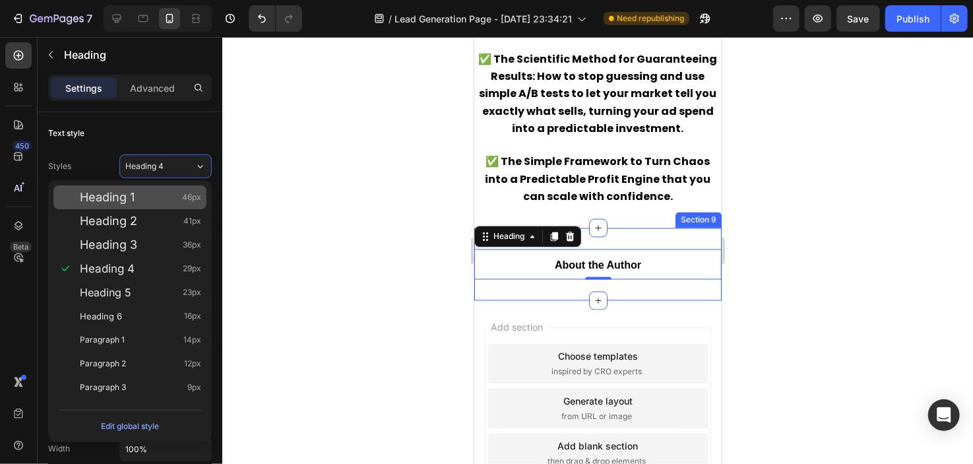
click at [166, 201] on div "Heading 1 46px" at bounding box center [140, 197] width 121 height 13
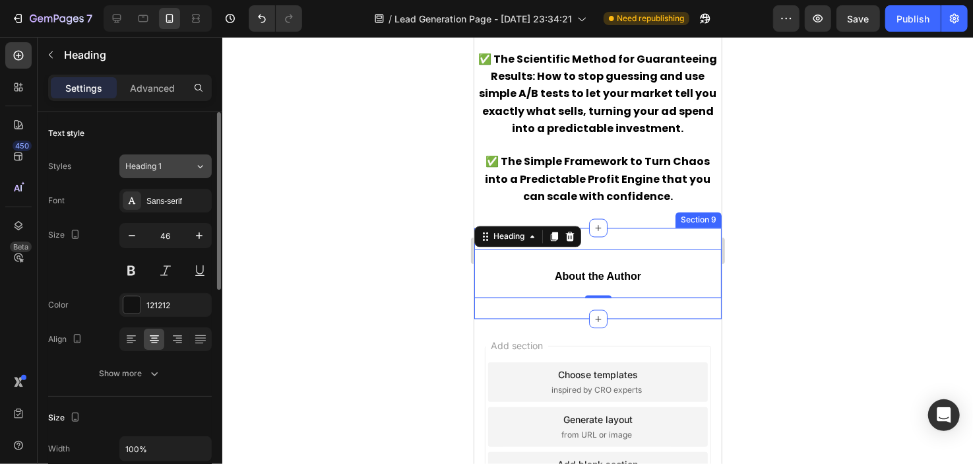
click at [170, 170] on div "Heading 1" at bounding box center [151, 166] width 53 height 12
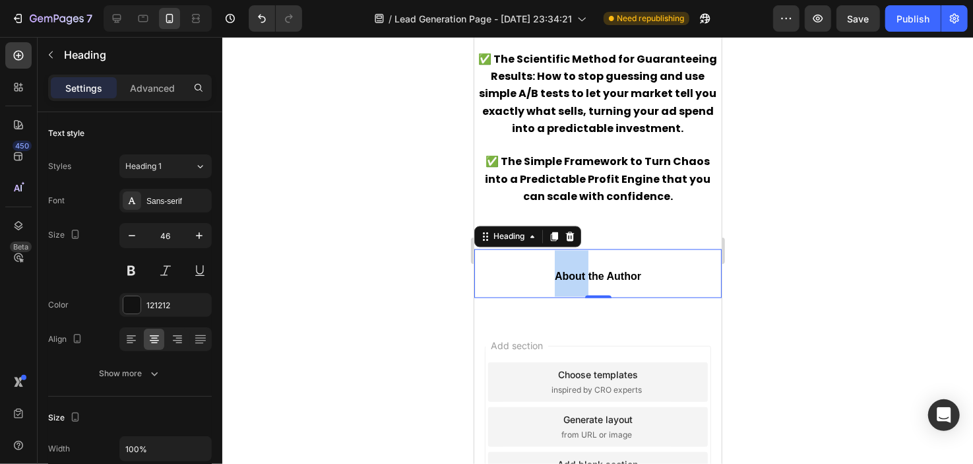
click at [565, 274] on strong "About the Author" at bounding box center [597, 275] width 86 height 11
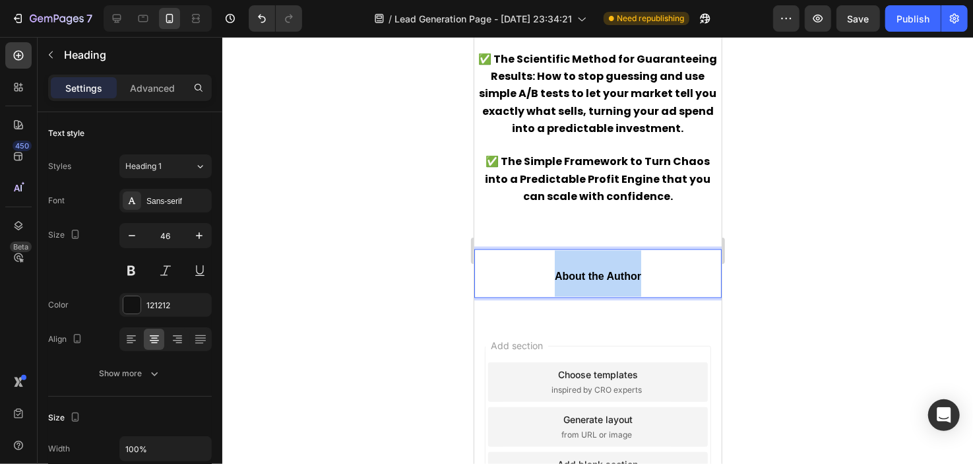
click at [565, 274] on strong "About the Author" at bounding box center [597, 275] width 86 height 11
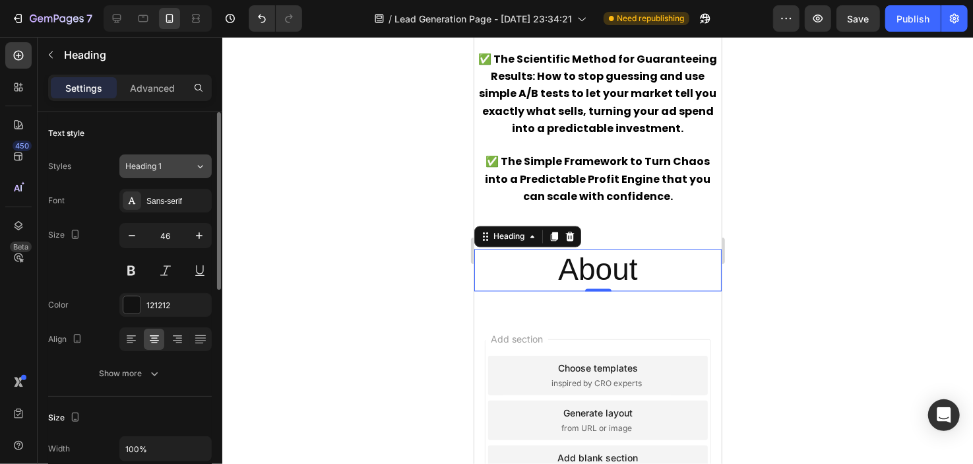
click at [153, 158] on button "Heading 1" at bounding box center [165, 166] width 92 height 24
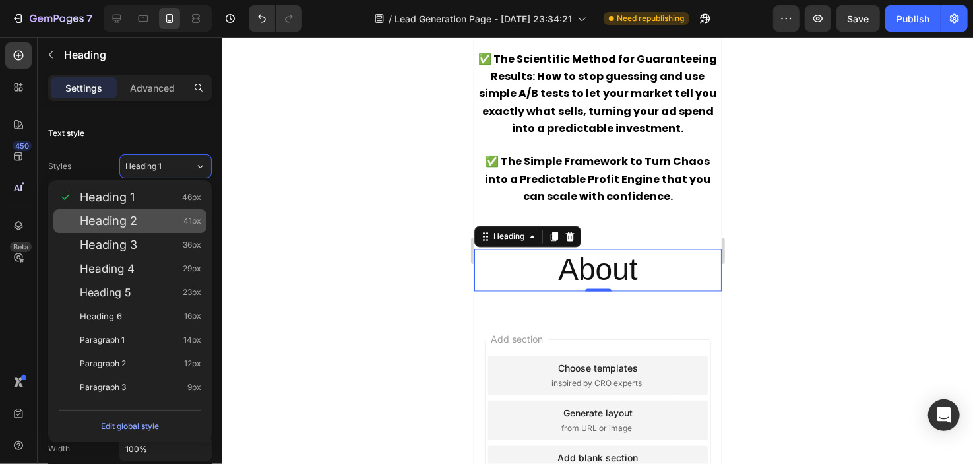
click at [170, 215] on div "Heading 2 41px" at bounding box center [140, 220] width 121 height 13
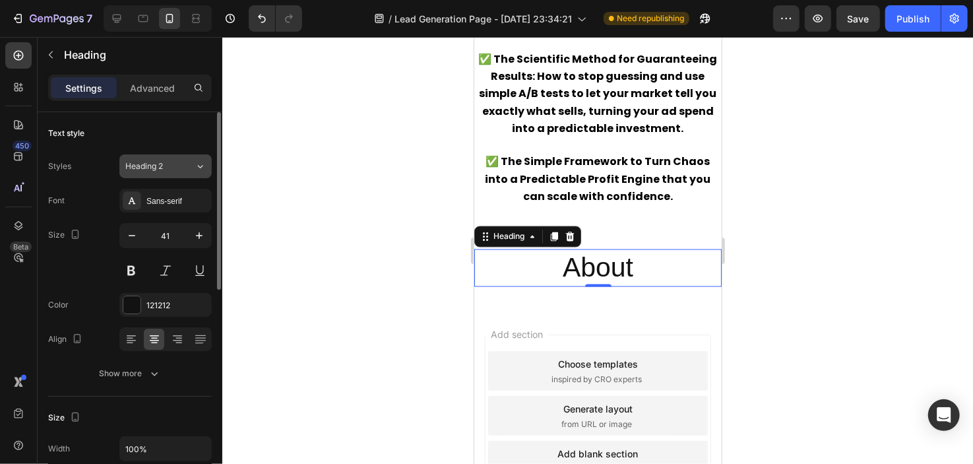
click at [176, 159] on button "Heading 2" at bounding box center [165, 166] width 92 height 24
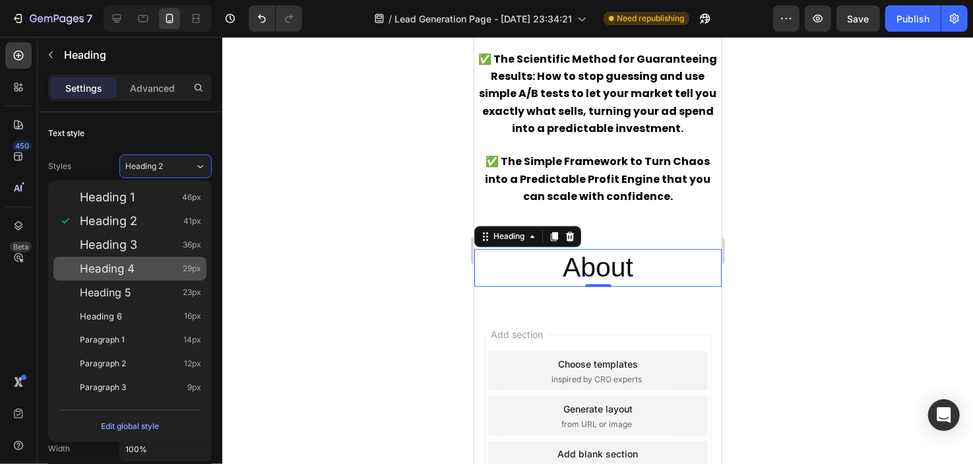
click at [152, 258] on div "Heading 4 29px" at bounding box center [129, 269] width 153 height 24
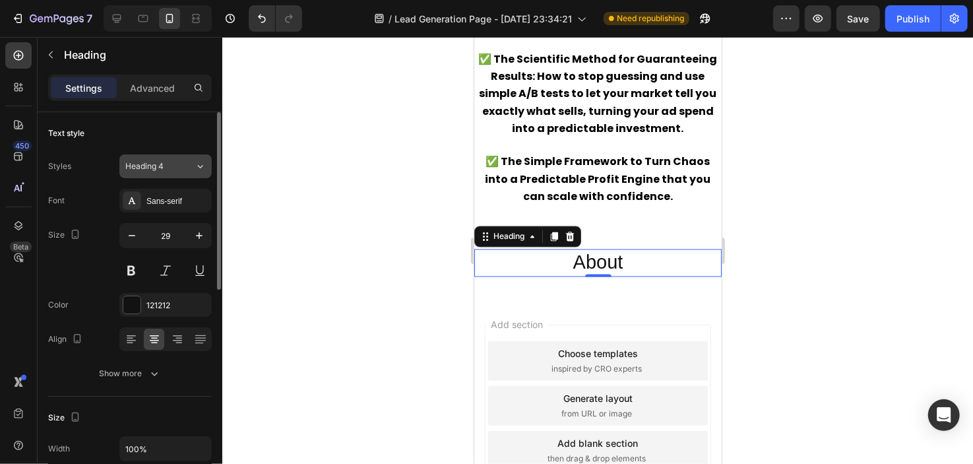
click at [202, 162] on icon at bounding box center [200, 166] width 11 height 13
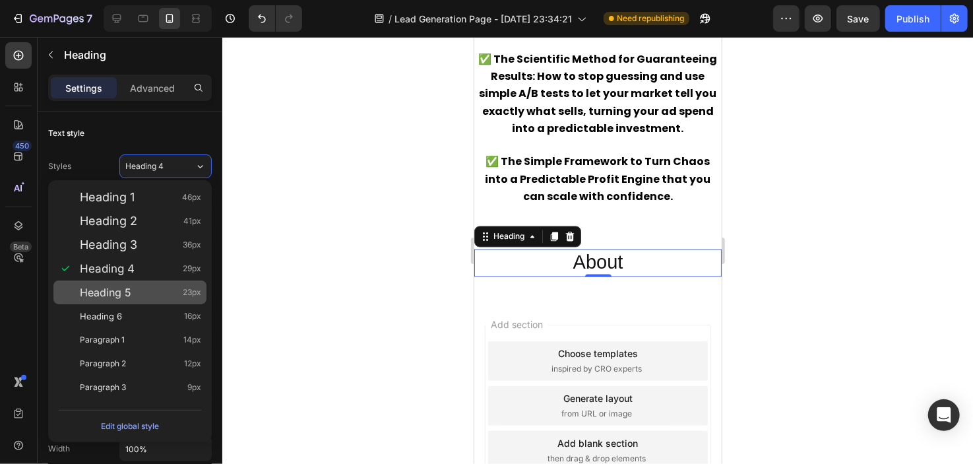
click at [154, 290] on div "Heading 5 23px" at bounding box center [140, 292] width 121 height 13
type input "23"
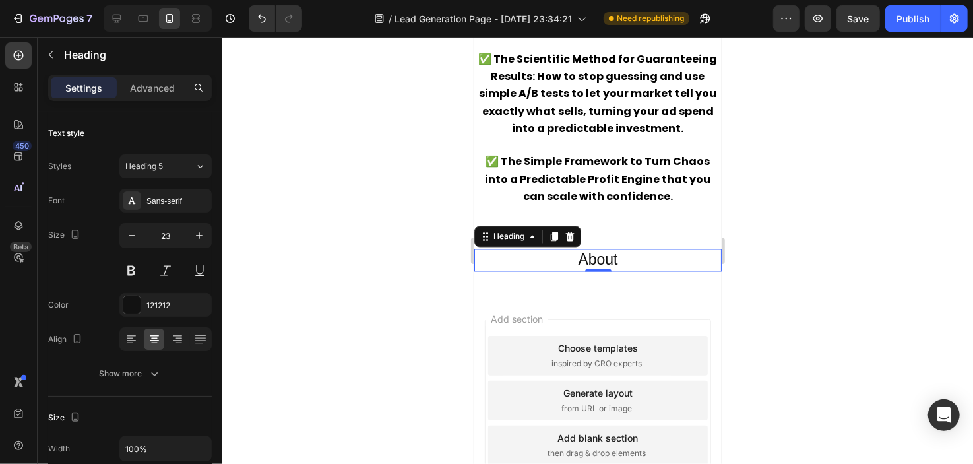
click at [625, 266] on h2 "About" at bounding box center [597, 260] width 247 height 22
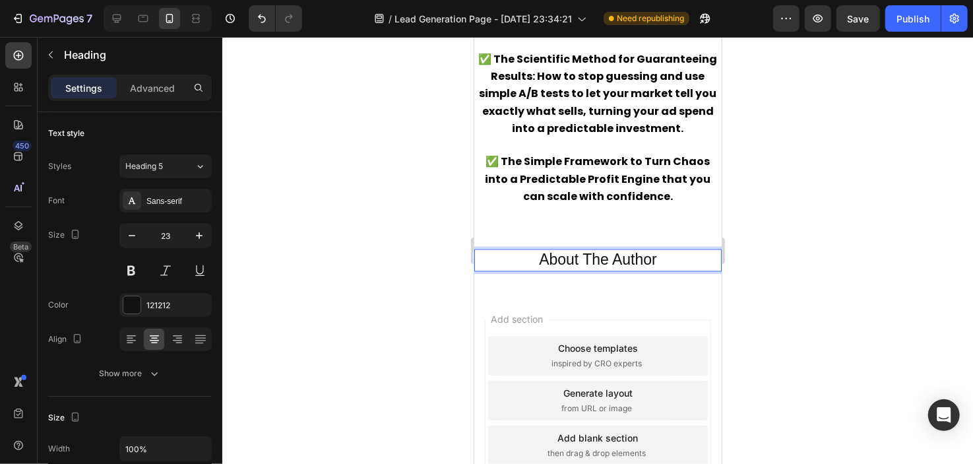
click at [625, 257] on p "About The Author" at bounding box center [597, 260] width 245 height 20
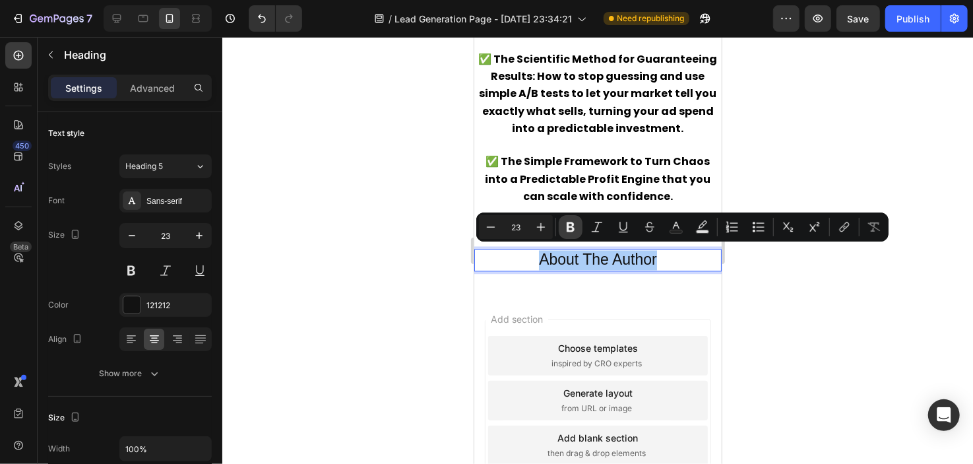
click at [568, 226] on icon "Editor contextual toolbar" at bounding box center [571, 227] width 8 height 10
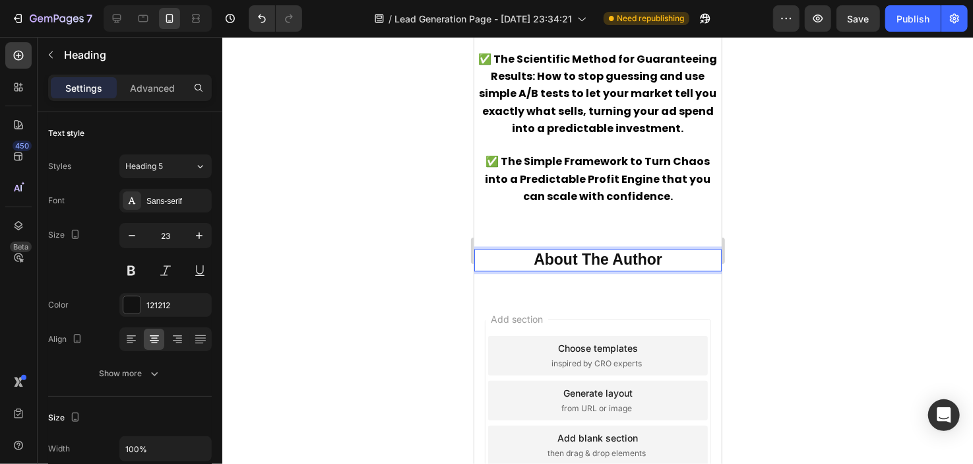
click at [657, 257] on p "About The Author" at bounding box center [597, 260] width 245 height 20
click at [172, 197] on div "Sans-serif" at bounding box center [177, 201] width 62 height 12
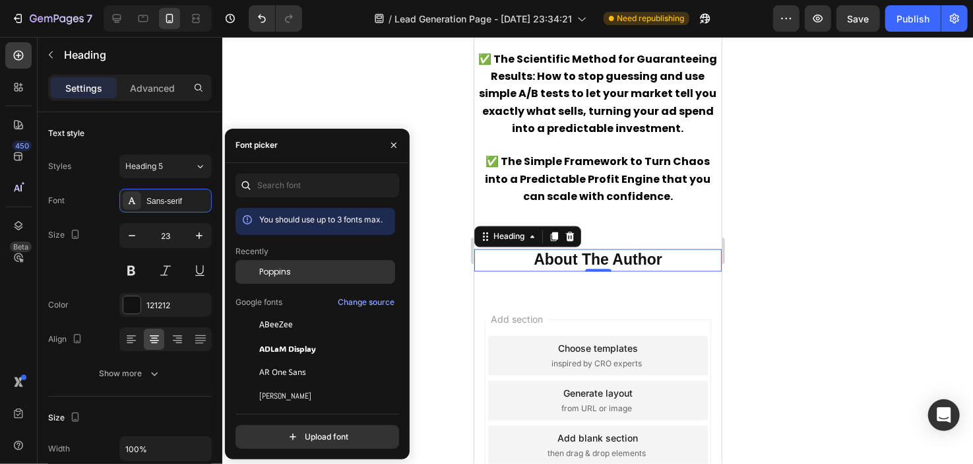
click at [343, 282] on div "Poppins" at bounding box center [315, 272] width 160 height 24
click at [880, 239] on div at bounding box center [597, 250] width 751 height 427
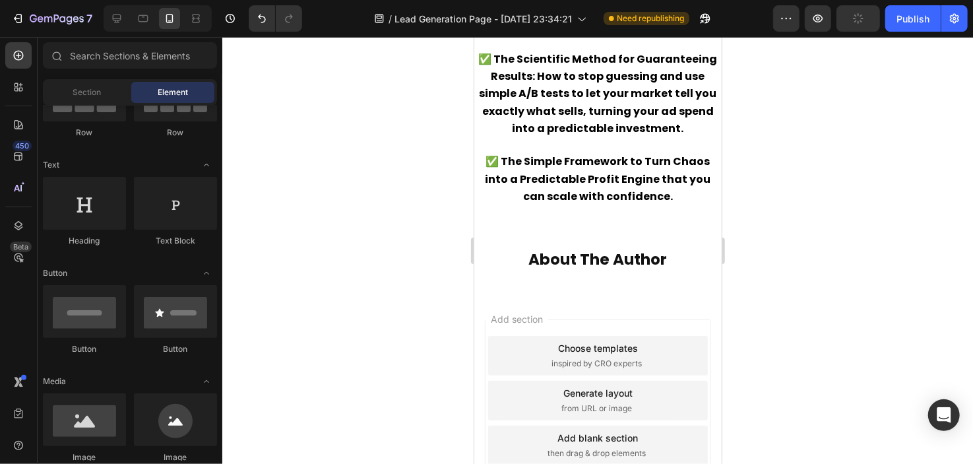
click at [880, 239] on div at bounding box center [597, 250] width 751 height 427
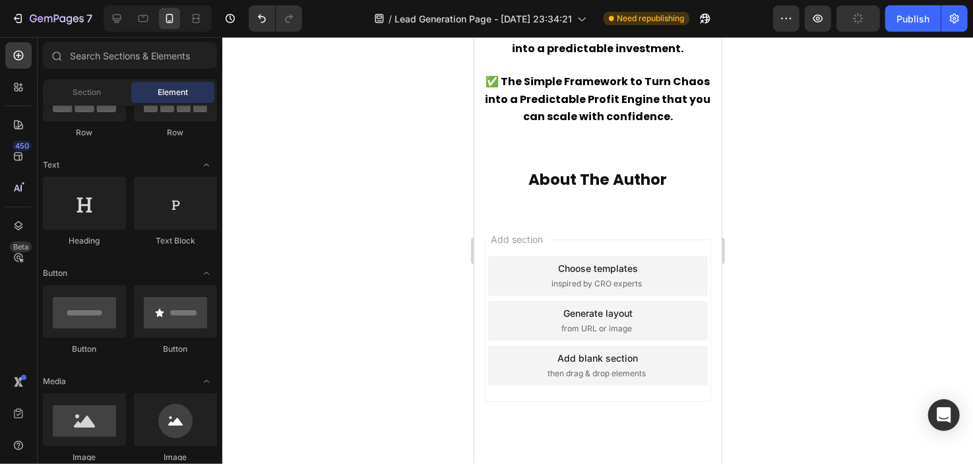
scroll to position [1491, 0]
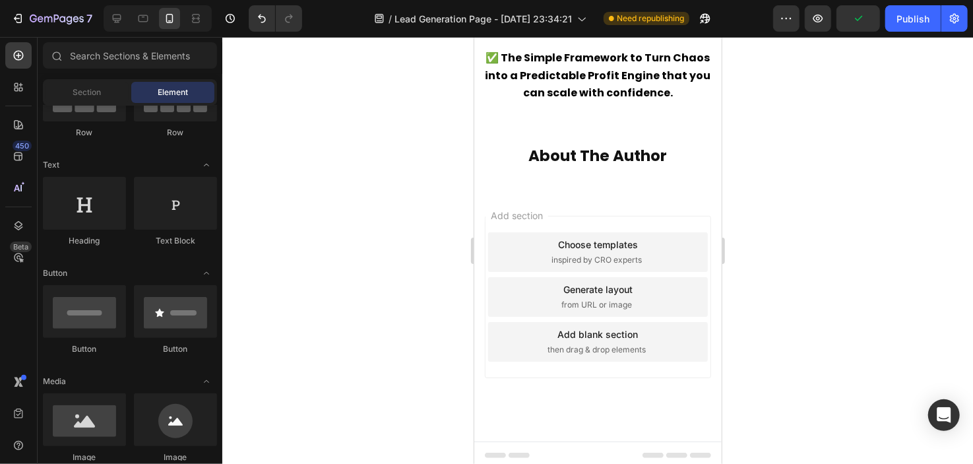
drag, startPoint x: 716, startPoint y: 365, endPoint x: 1201, endPoint y: 426, distance: 488.6
click at [590, 343] on span "then drag & drop elements" at bounding box center [596, 349] width 98 height 12
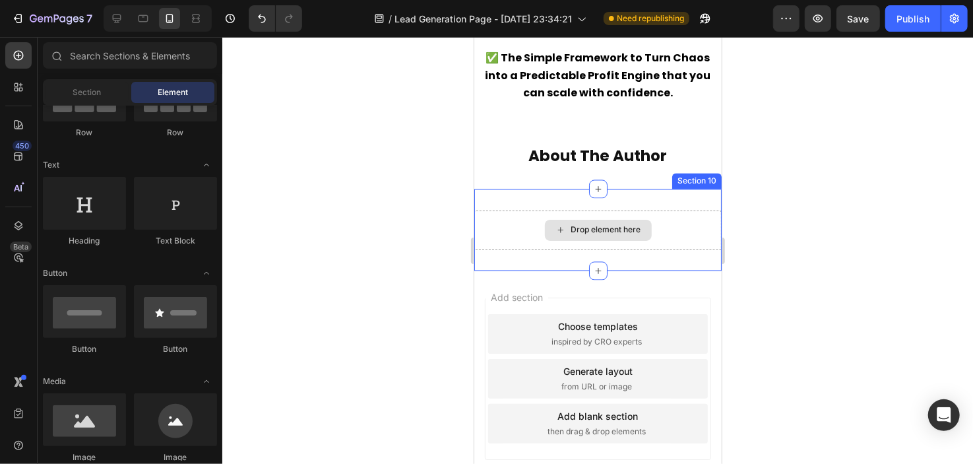
click at [571, 224] on div "Drop element here" at bounding box center [606, 229] width 70 height 11
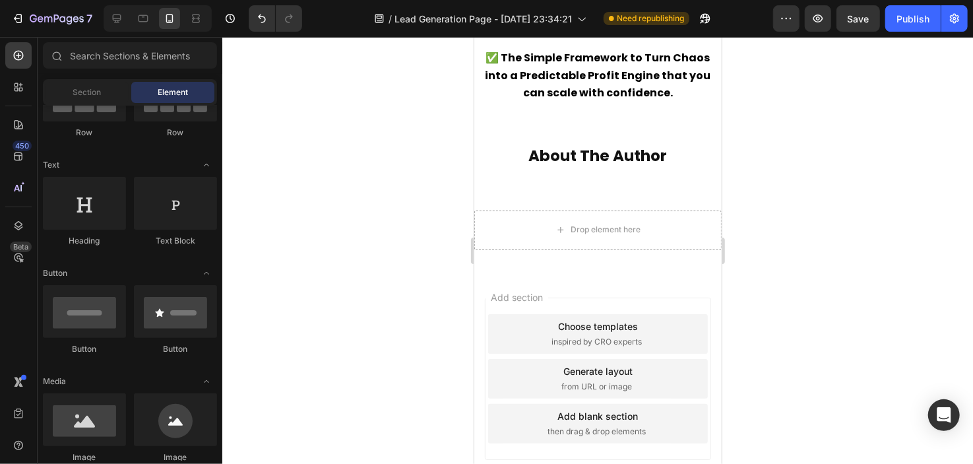
scroll to position [202, 0]
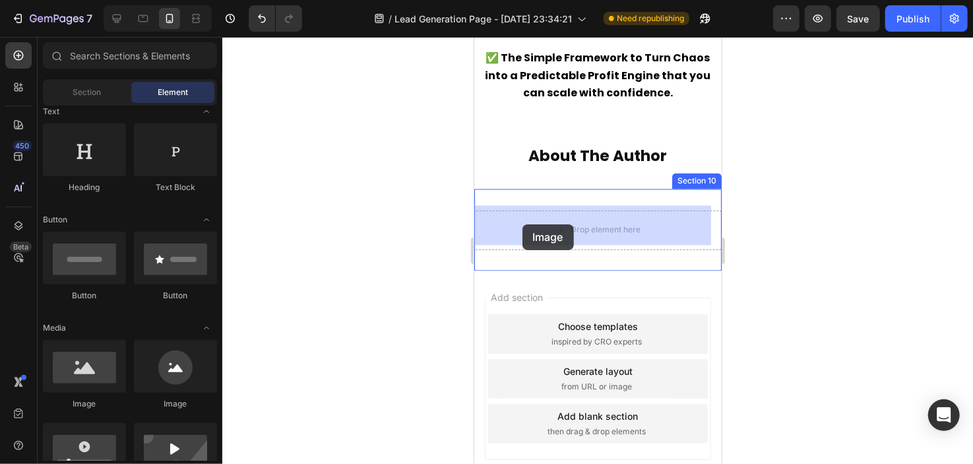
drag, startPoint x: 580, startPoint y: 427, endPoint x: 534, endPoint y: 222, distance: 210.3
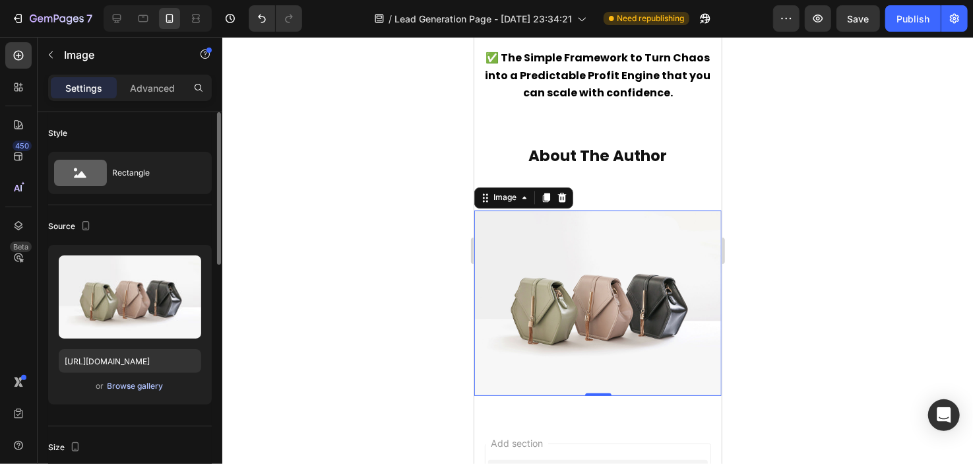
click at [153, 381] on div "Browse gallery" at bounding box center [136, 386] width 56 height 12
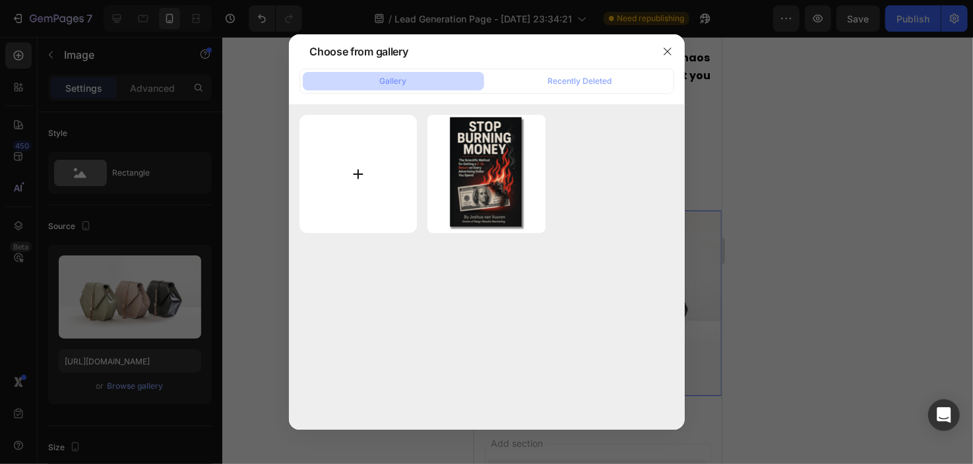
click at [375, 183] on input "file" at bounding box center [358, 174] width 118 height 118
type input "C:\fakepath\IMG_5269.PNG"
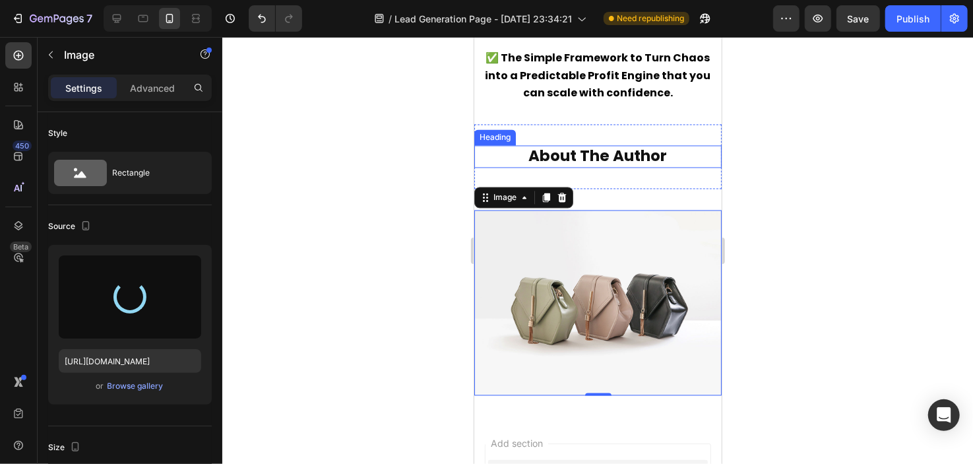
type input "[URL][DOMAIN_NAME]"
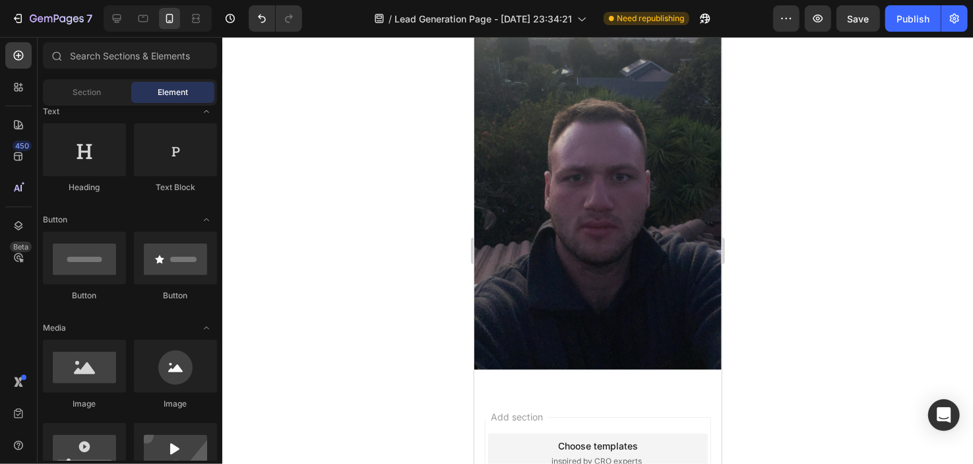
scroll to position [1545, 0]
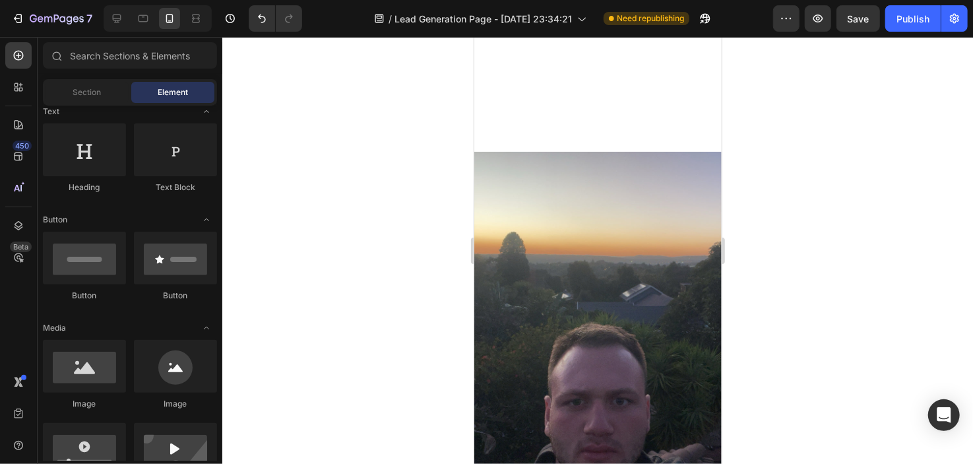
drag, startPoint x: 713, startPoint y: 325, endPoint x: 688, endPoint y: 390, distance: 69.3
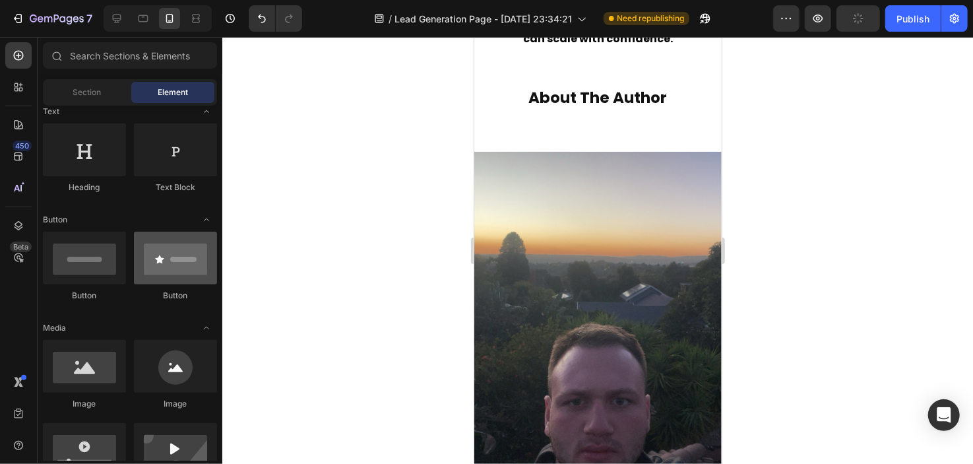
scroll to position [1479, 0]
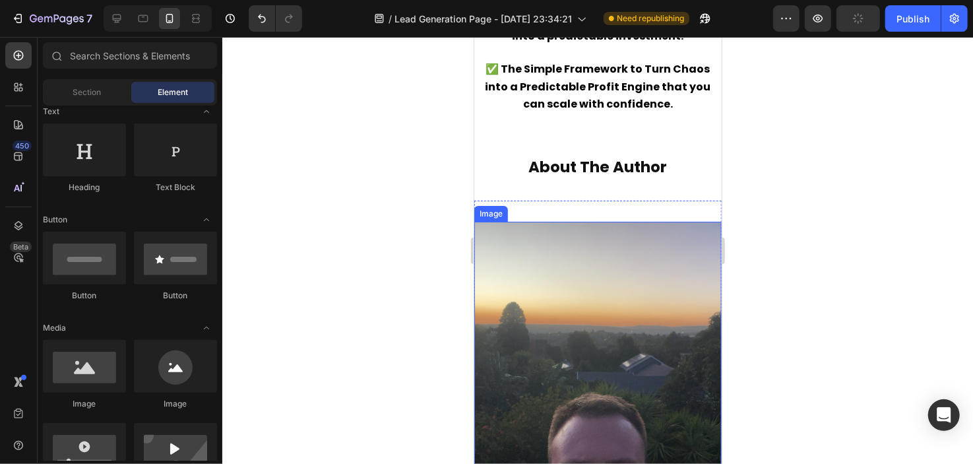
click at [551, 326] on img at bounding box center [597, 442] width 247 height 442
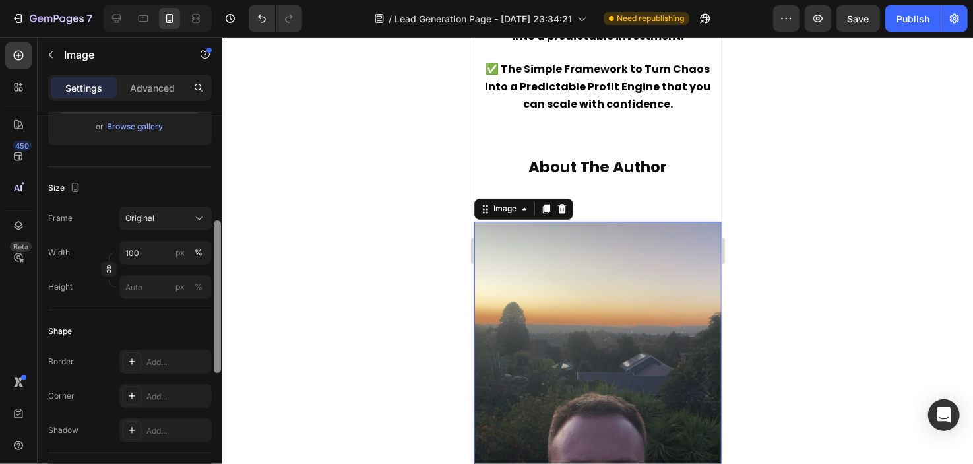
scroll to position [264, 0]
drag, startPoint x: 214, startPoint y: 141, endPoint x: 220, endPoint y: 222, distance: 80.7
click at [220, 222] on div at bounding box center [217, 292] width 7 height 152
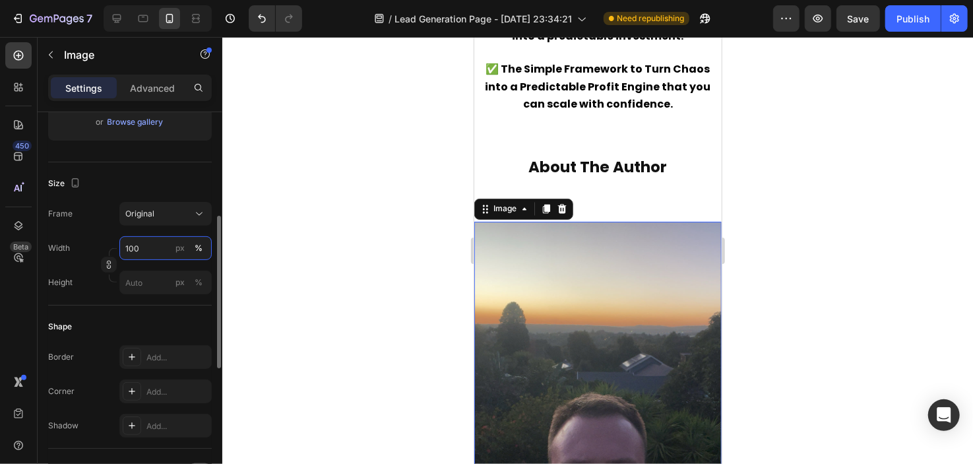
click at [168, 249] on input "100" at bounding box center [165, 248] width 92 height 24
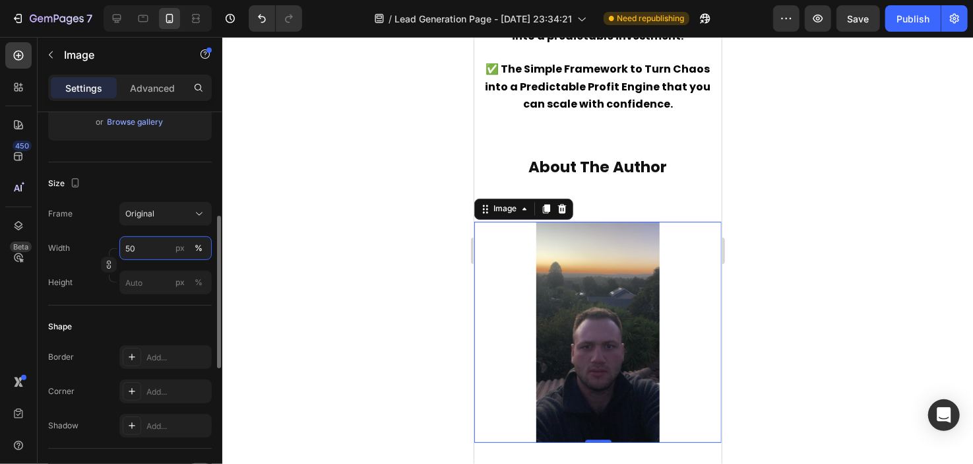
type input "5"
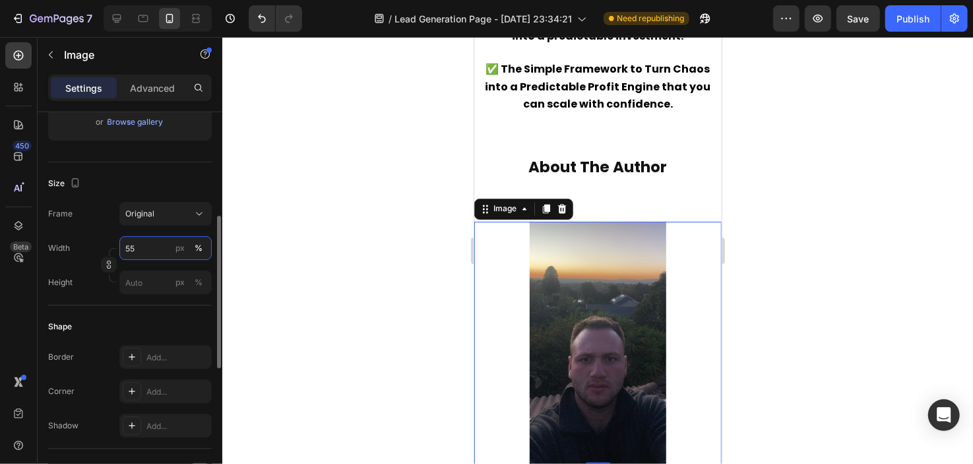
type input "5"
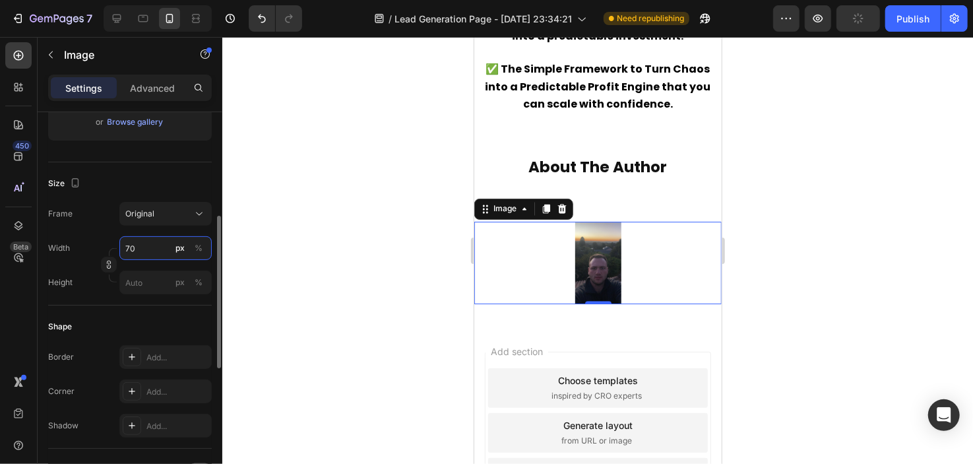
type input "7"
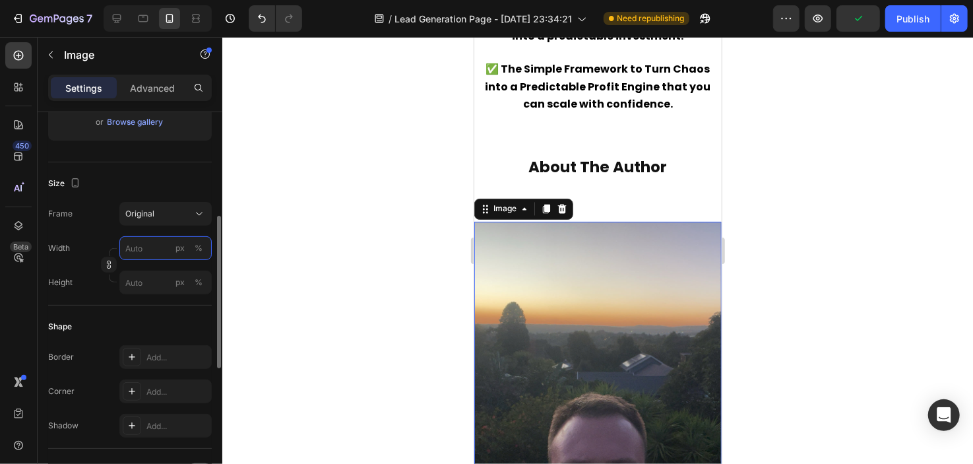
type input "7"
click at [274, 233] on div at bounding box center [597, 250] width 751 height 427
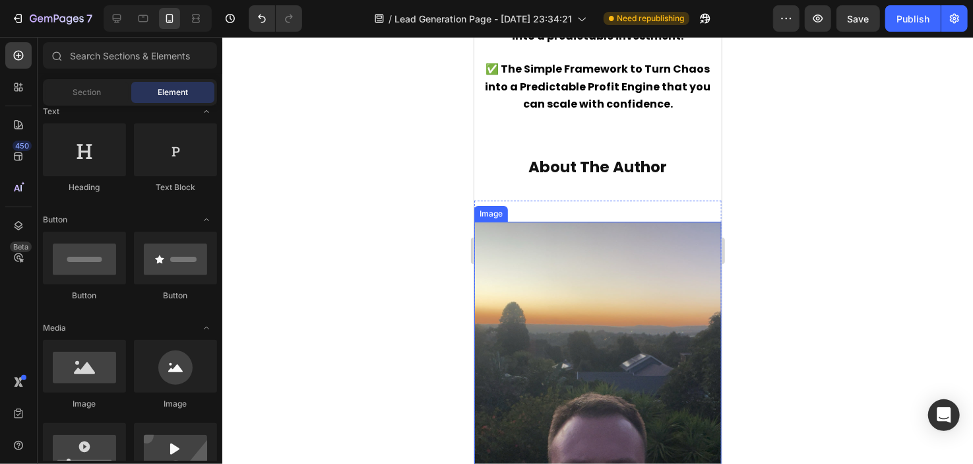
click at [544, 286] on img at bounding box center [597, 442] width 247 height 442
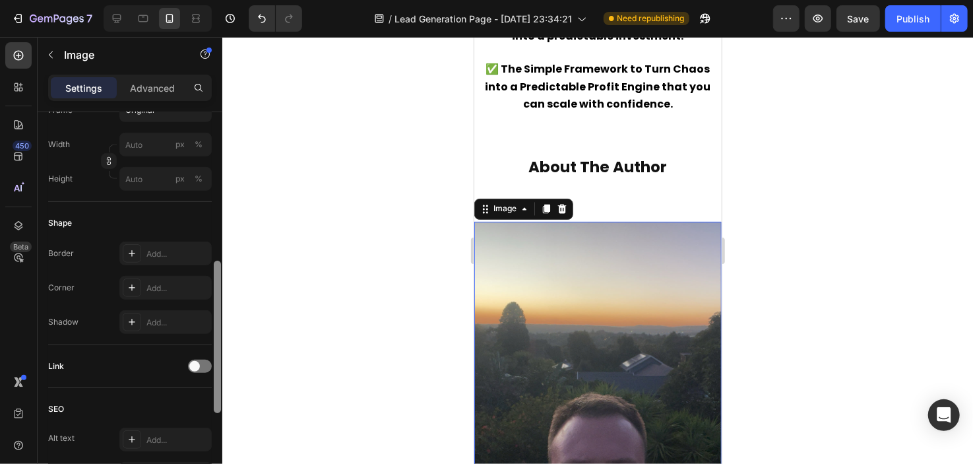
scroll to position [371, 0]
drag, startPoint x: 216, startPoint y: 206, endPoint x: 216, endPoint y: 352, distance: 145.8
click at [216, 352] on div at bounding box center [217, 333] width 7 height 152
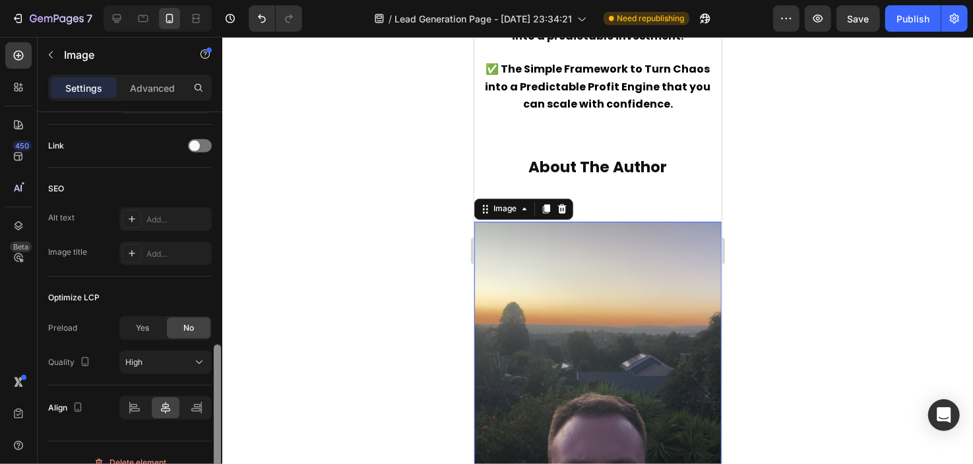
scroll to position [605, 0]
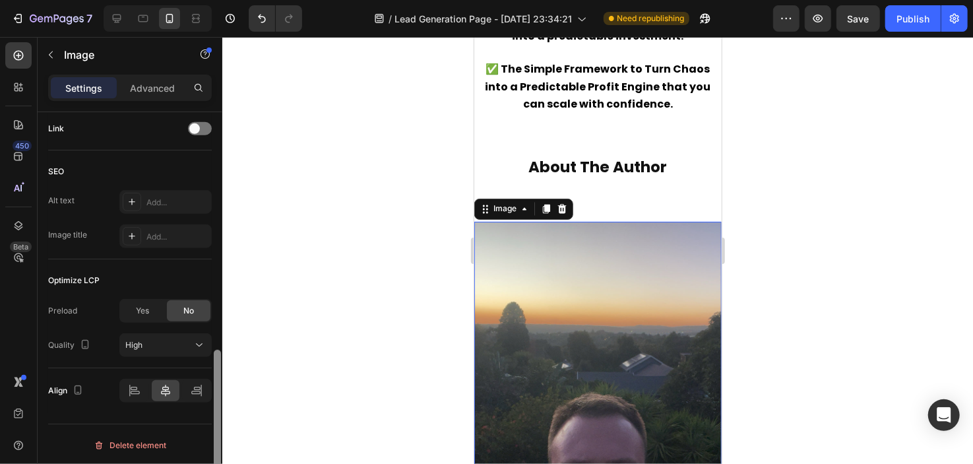
drag, startPoint x: 216, startPoint y: 305, endPoint x: 209, endPoint y: 417, distance: 112.3
click at [209, 417] on div "Style Rectangle Source Upload Image [URL][DOMAIN_NAME] or Browse gallery Size F…" at bounding box center [130, 306] width 185 height 389
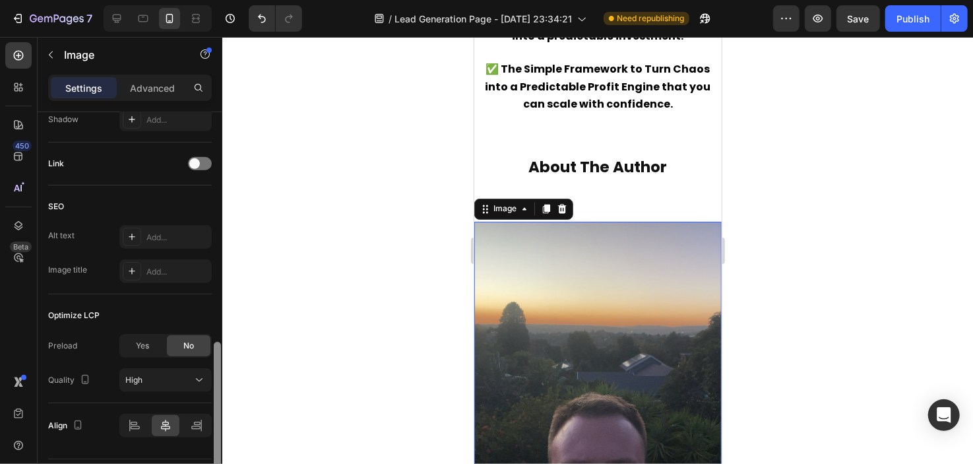
drag, startPoint x: 213, startPoint y: 369, endPoint x: 220, endPoint y: 355, distance: 16.2
click at [220, 355] on div at bounding box center [217, 418] width 7 height 152
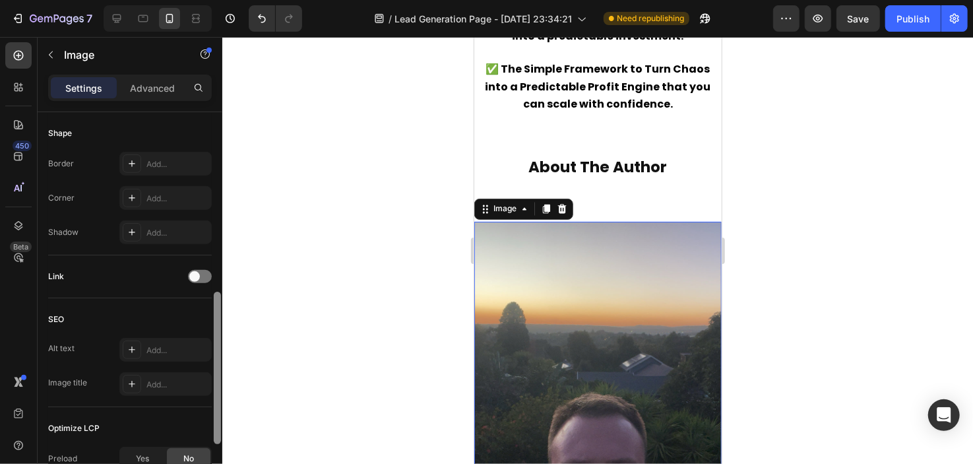
scroll to position [419, 0]
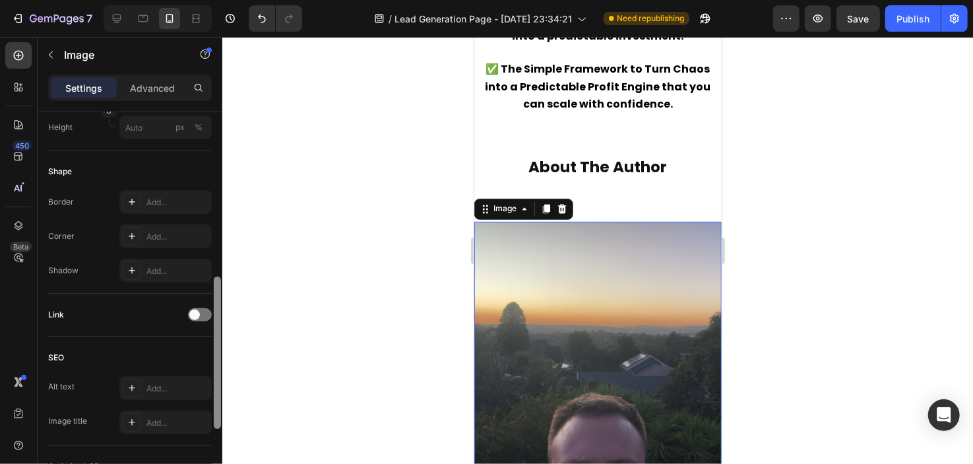
drag, startPoint x: 220, startPoint y: 355, endPoint x: 249, endPoint y: 296, distance: 65.2
click at [249, 0] on div "7 / Lead Generation Page - [DATE] 23:34:21 Need republishing Preview Save Publi…" at bounding box center [486, 0] width 973 height 0
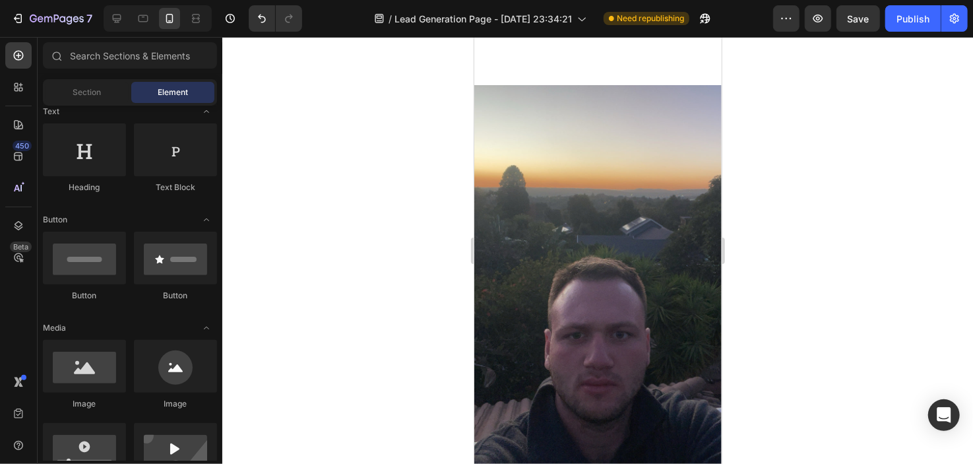
scroll to position [1609, 0]
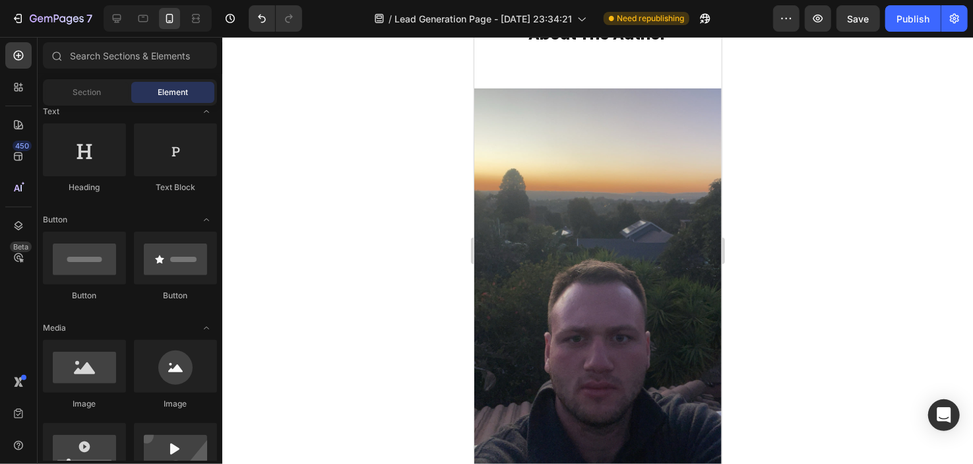
click at [655, 272] on img at bounding box center [597, 309] width 247 height 442
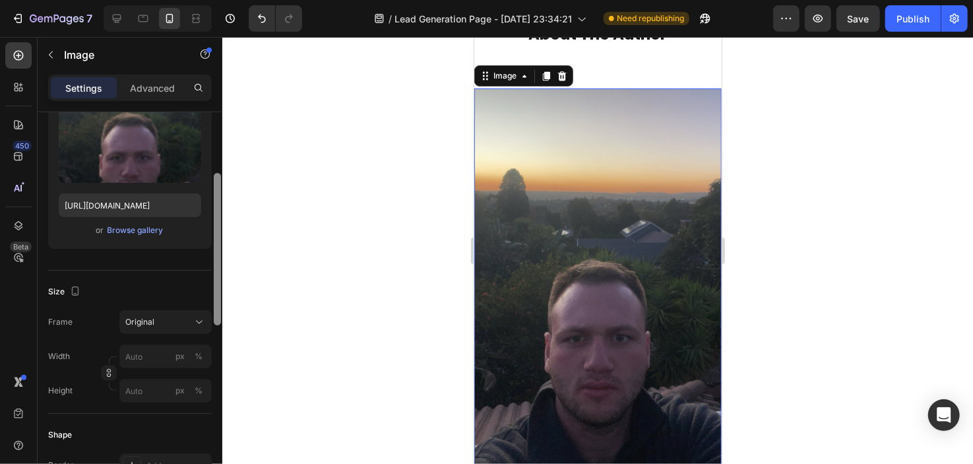
scroll to position [208, 0]
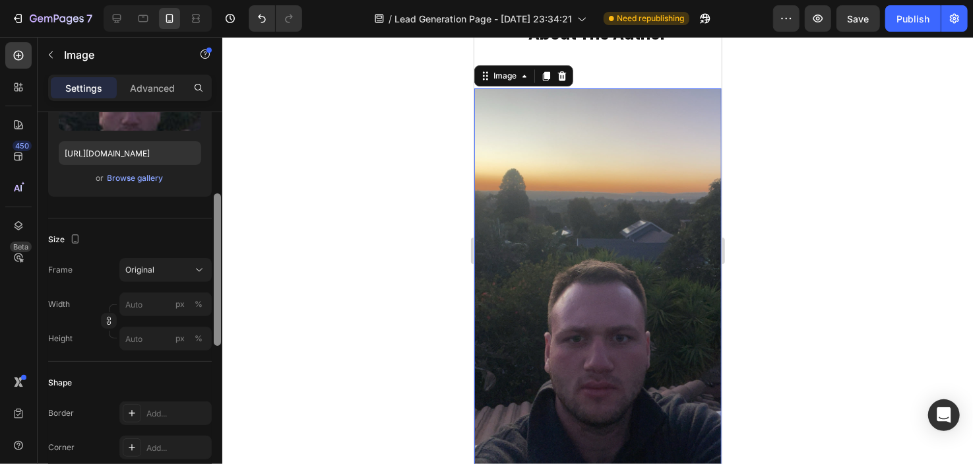
drag, startPoint x: 218, startPoint y: 220, endPoint x: 222, endPoint y: 301, distance: 81.9
click at [222, 0] on div "7 / Lead Generation Page - [DATE] 23:34:21 Need republishing Preview Save Publi…" at bounding box center [486, 0] width 973 height 0
click at [177, 258] on button "Original" at bounding box center [165, 270] width 92 height 24
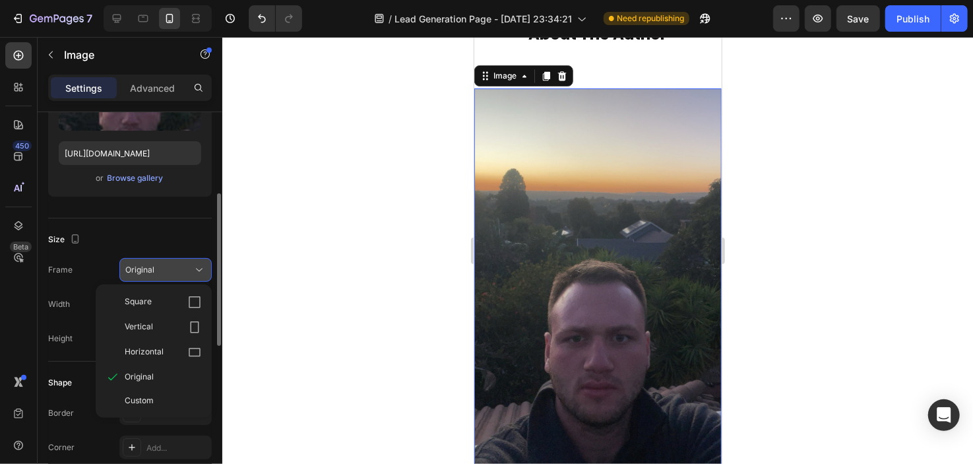
click at [177, 278] on button "Original" at bounding box center [165, 270] width 92 height 24
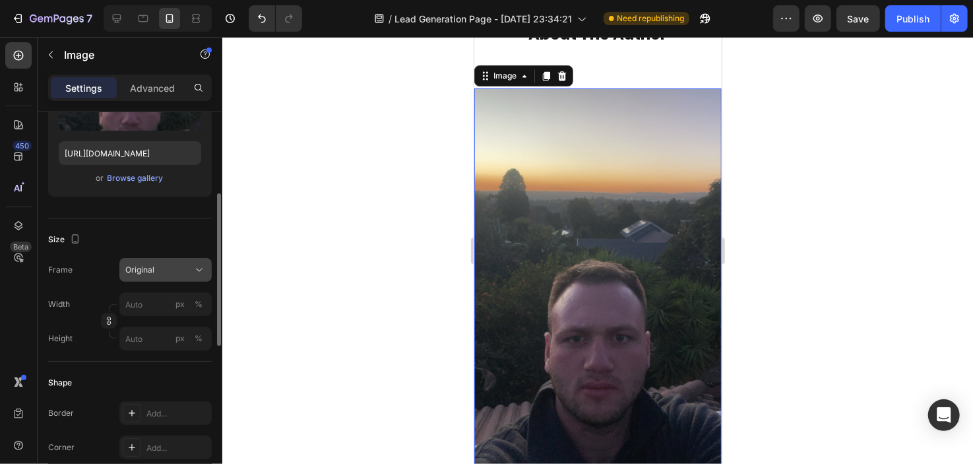
click at [177, 278] on button "Original" at bounding box center [165, 270] width 92 height 24
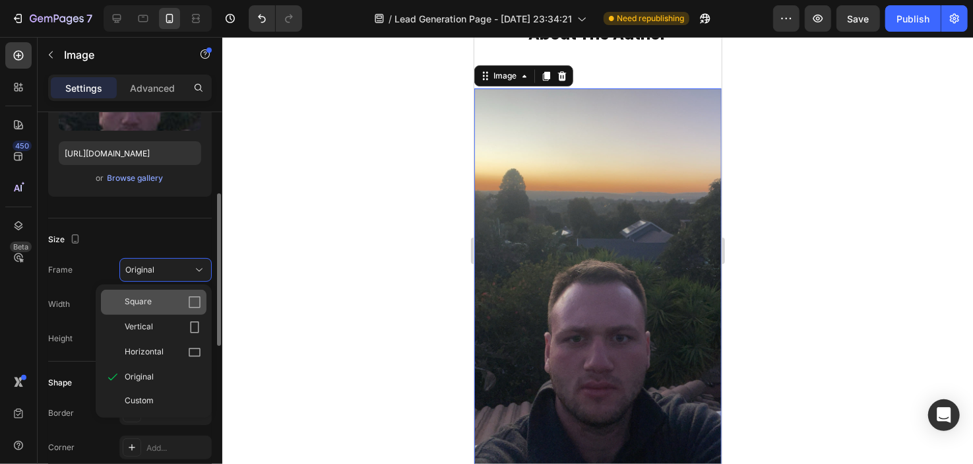
click at [180, 301] on div "Square" at bounding box center [163, 301] width 77 height 13
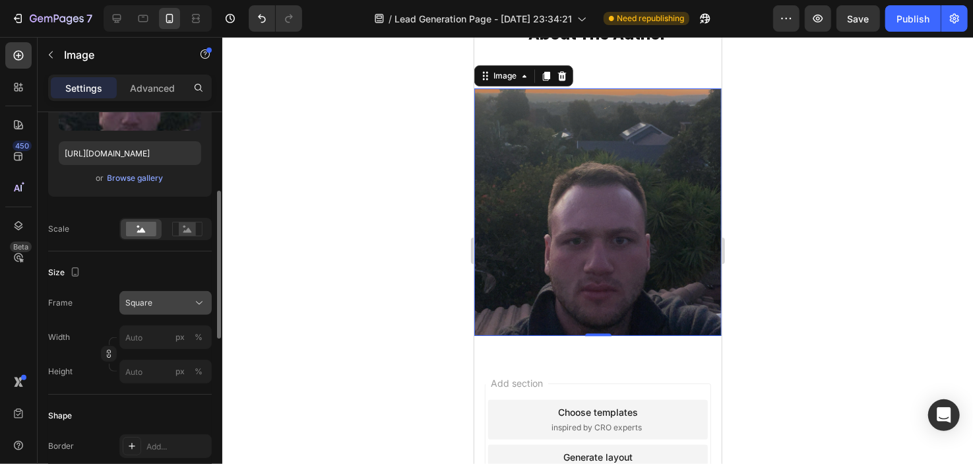
click at [181, 293] on button "Square" at bounding box center [165, 303] width 92 height 24
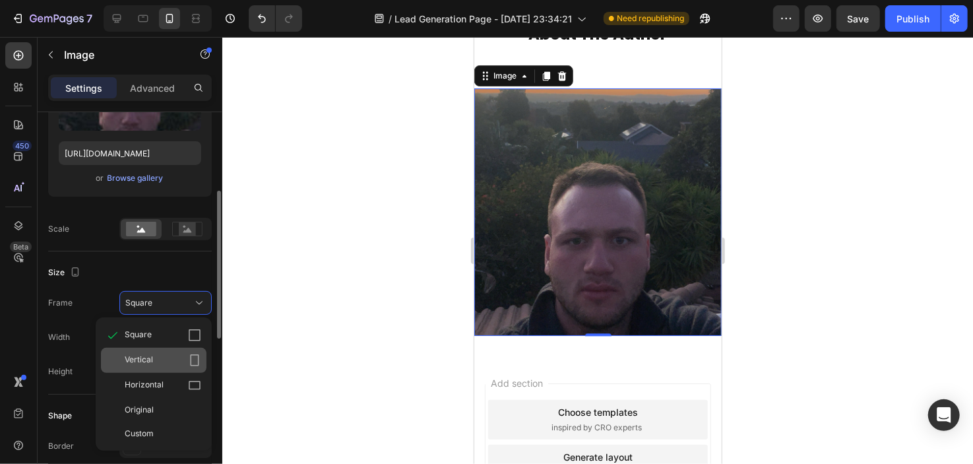
click at [171, 359] on div "Vertical" at bounding box center [163, 360] width 77 height 13
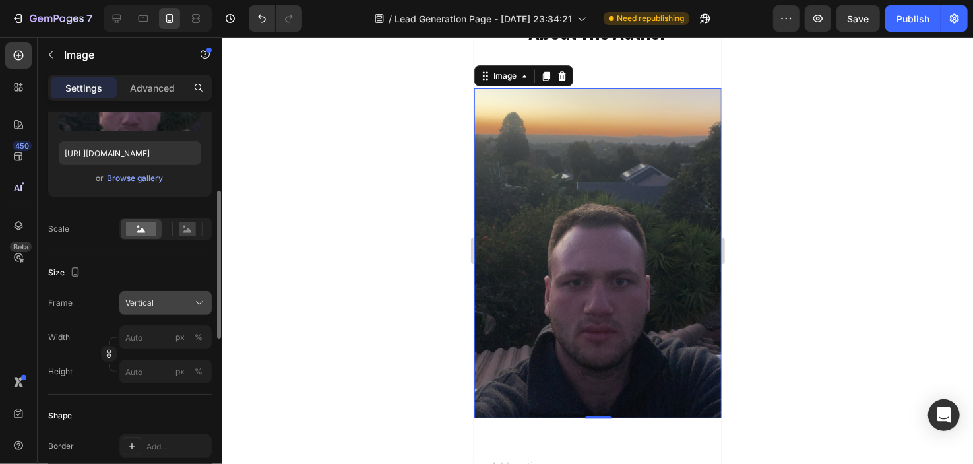
click at [185, 307] on div "Vertical" at bounding box center [165, 302] width 80 height 13
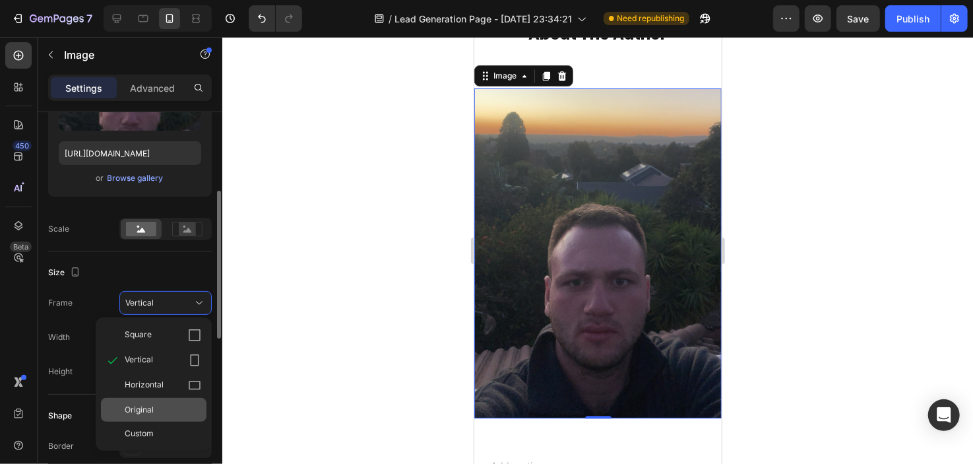
click at [164, 416] on div "Original" at bounding box center [154, 410] width 106 height 24
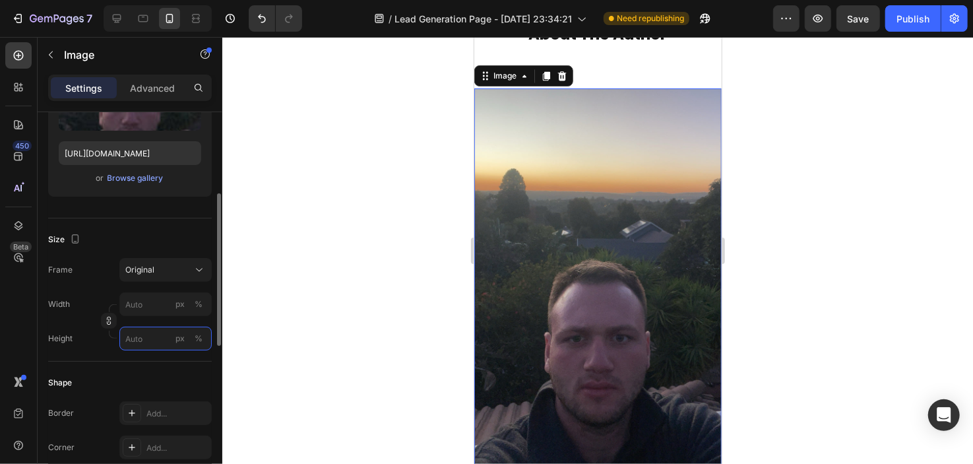
click at [165, 333] on input "px %" at bounding box center [165, 338] width 92 height 24
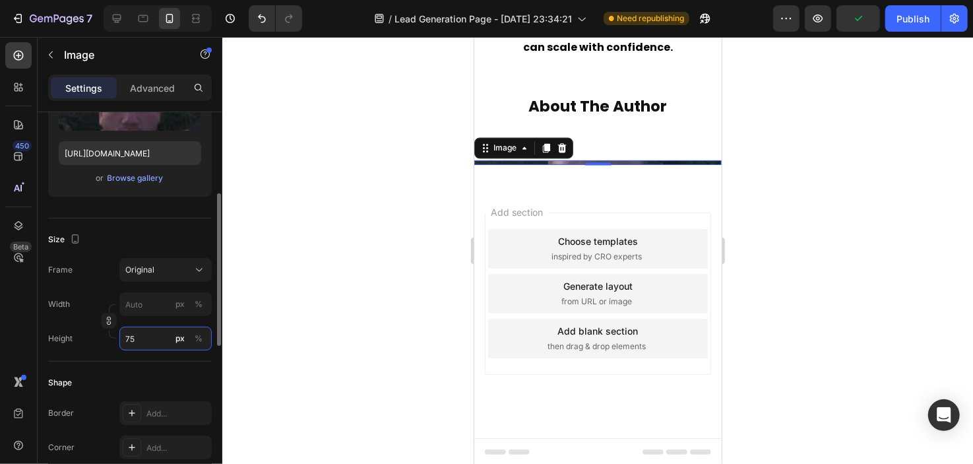
scroll to position [1582, 0]
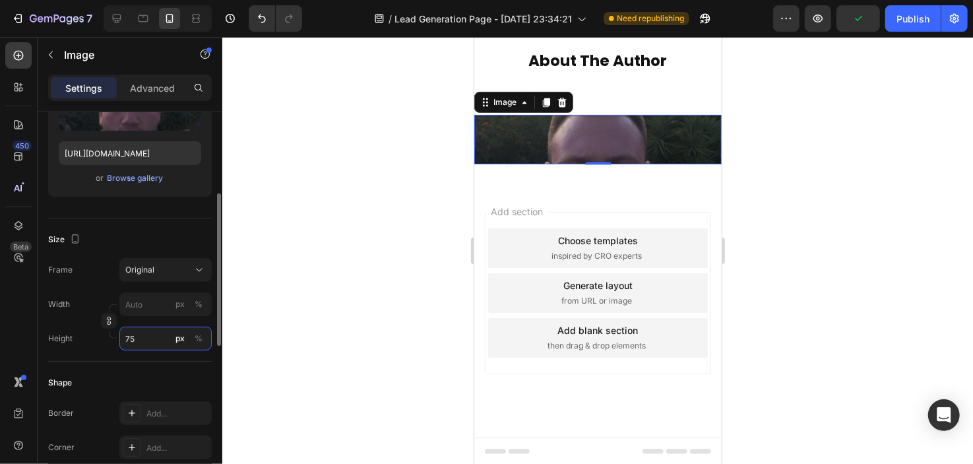
type input "7"
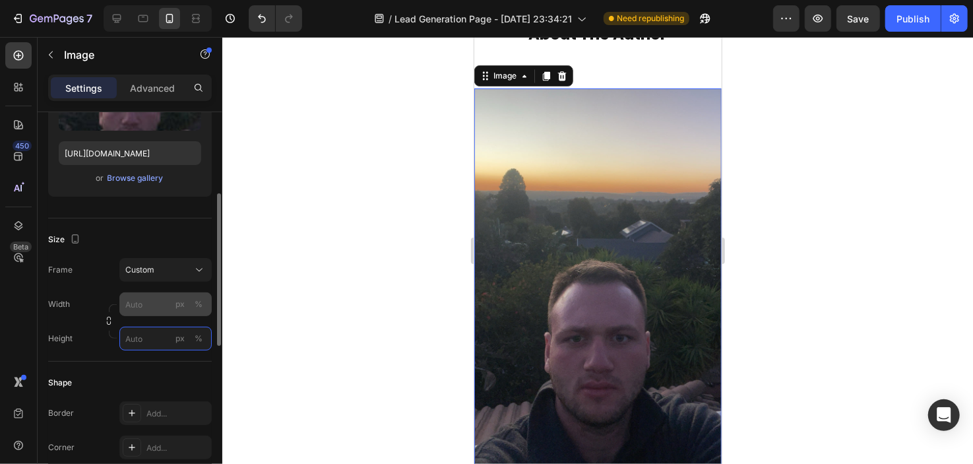
type input "7"
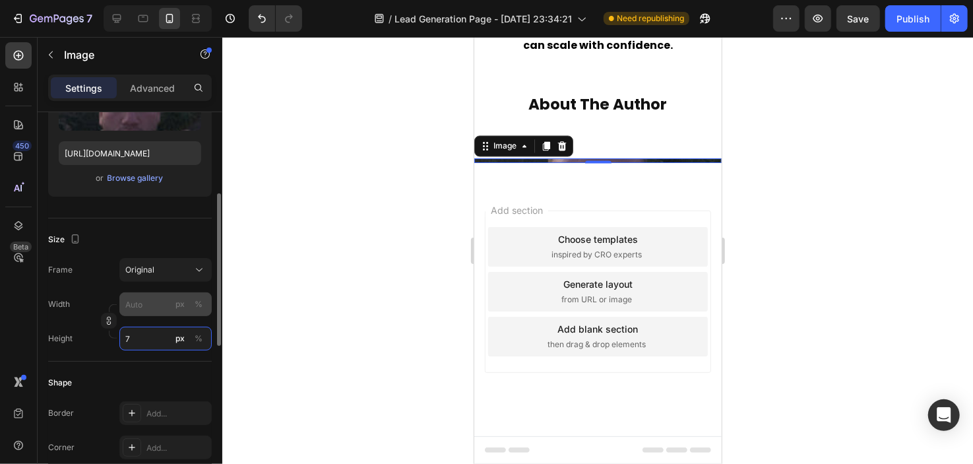
scroll to position [1537, 0]
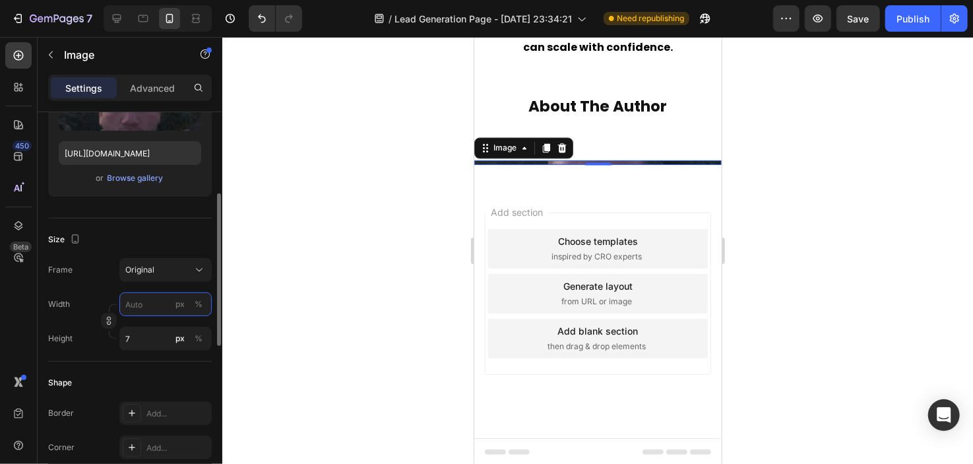
click at [165, 309] on input "px %" at bounding box center [165, 304] width 92 height 24
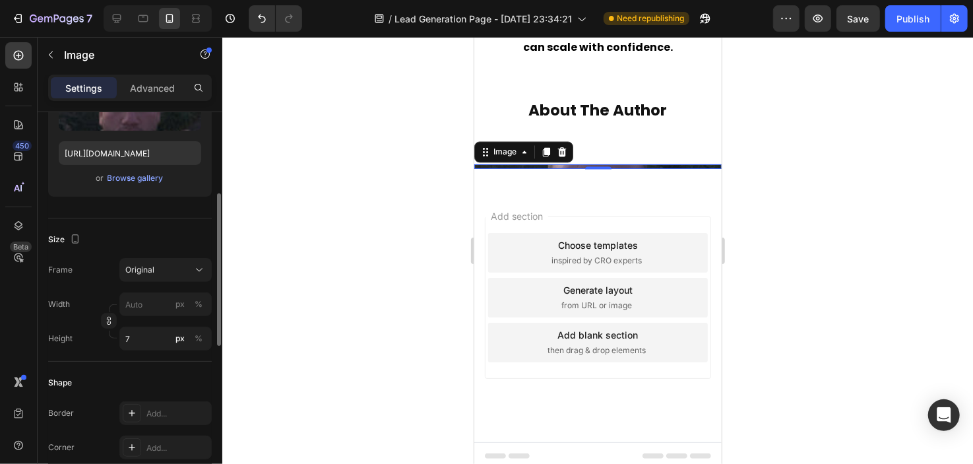
click at [161, 355] on div "Size Frame Original Width px % Height 7 px %" at bounding box center [130, 289] width 164 height 143
click at [161, 346] on input "7" at bounding box center [165, 338] width 92 height 24
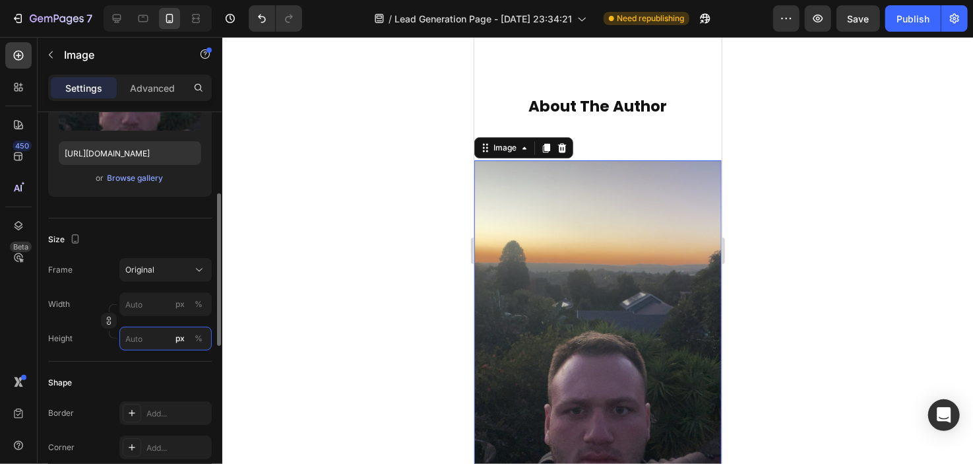
scroll to position [1609, 0]
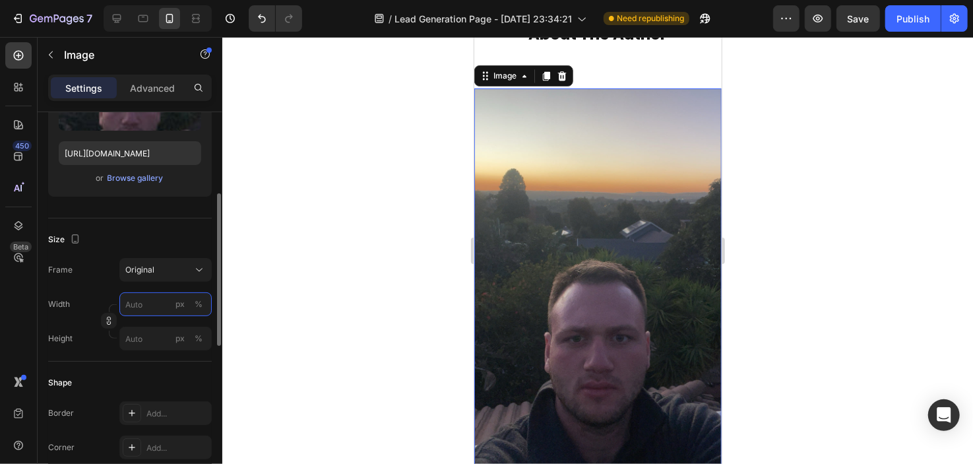
click at [152, 300] on input "px %" at bounding box center [165, 304] width 92 height 24
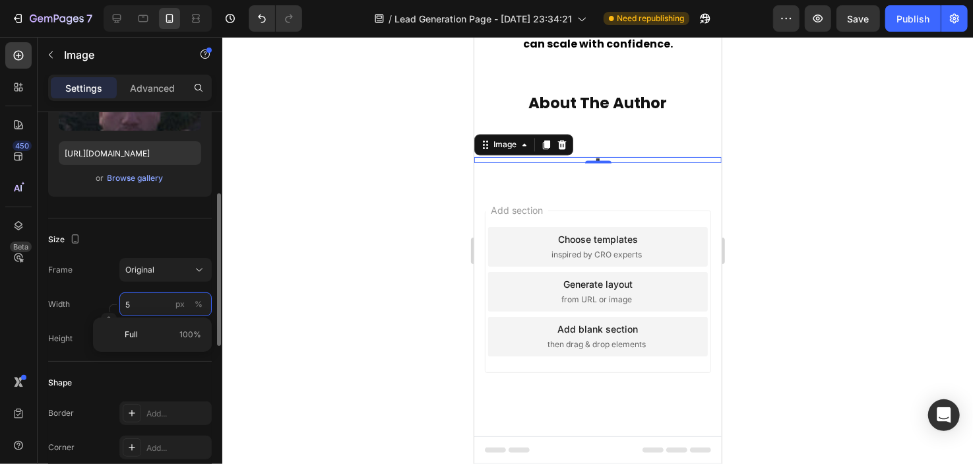
scroll to position [1598, 0]
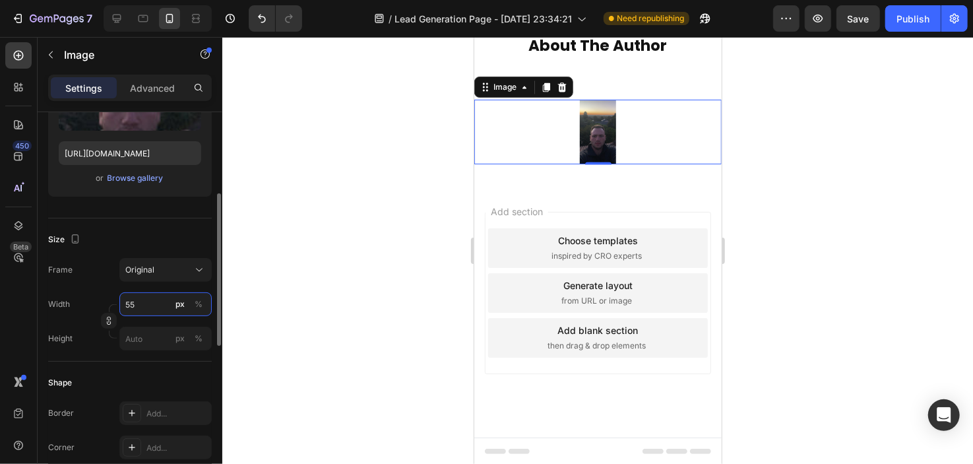
type input "5"
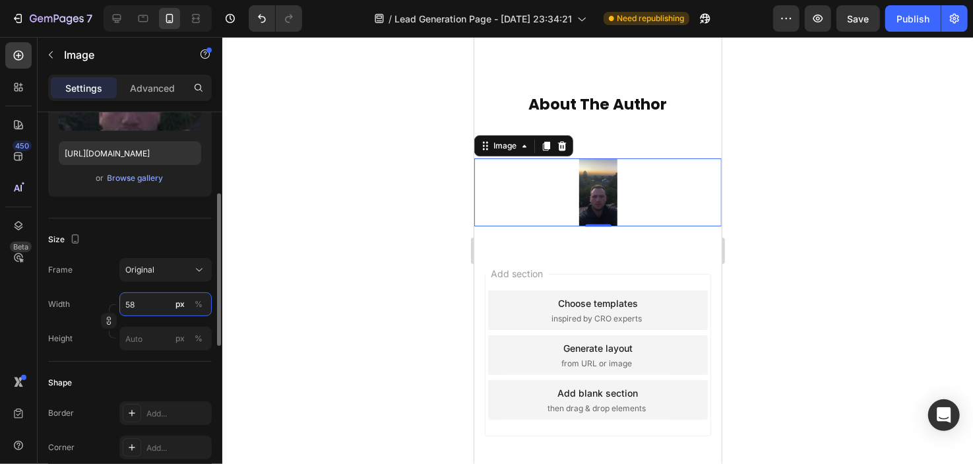
scroll to position [1601, 0]
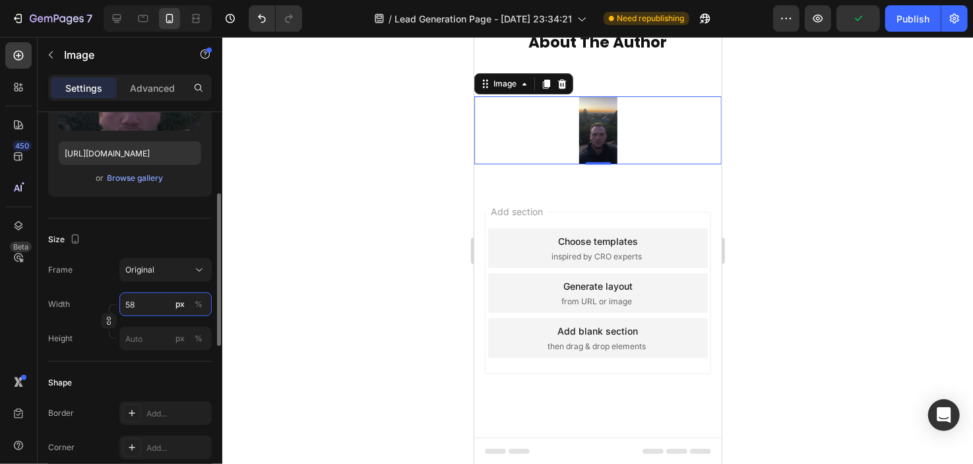
type input "5"
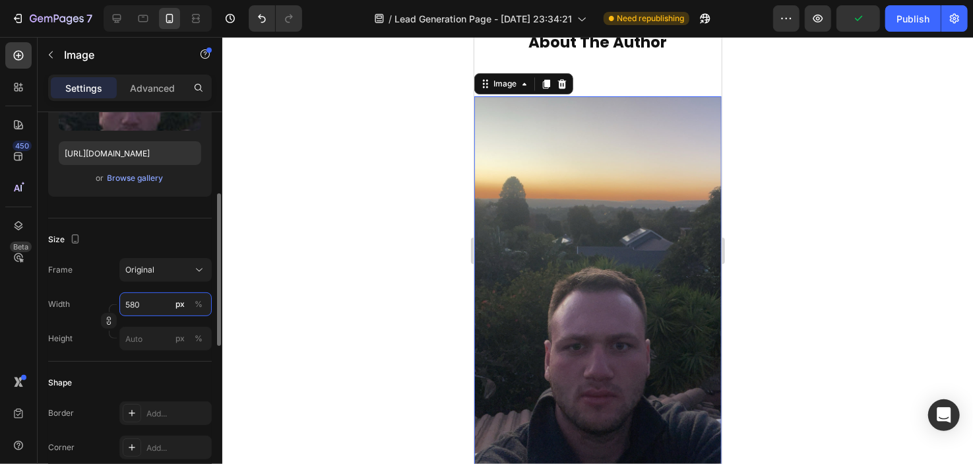
scroll to position [1609, 0]
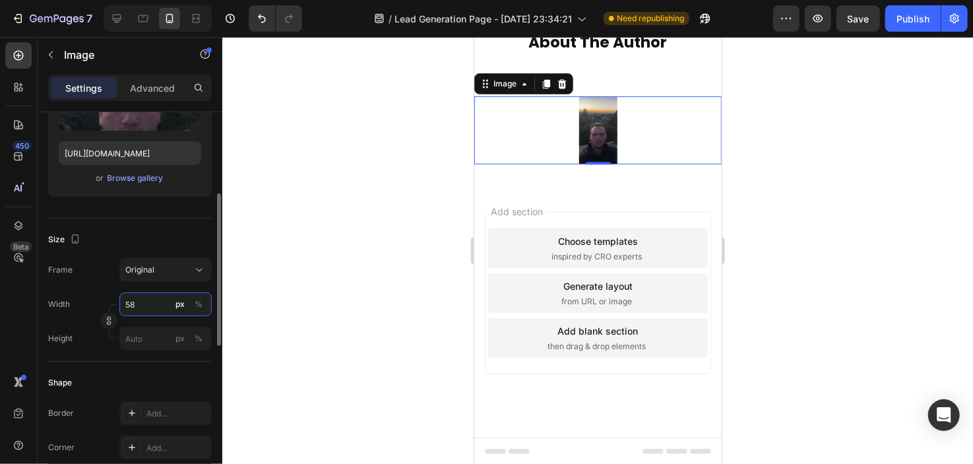
type input "5"
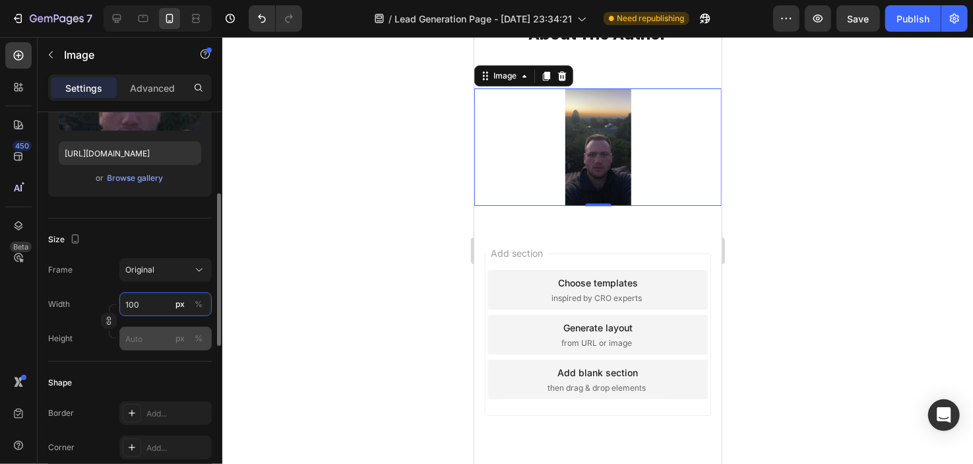
type input "100"
click at [147, 348] on input "px %" at bounding box center [165, 338] width 92 height 24
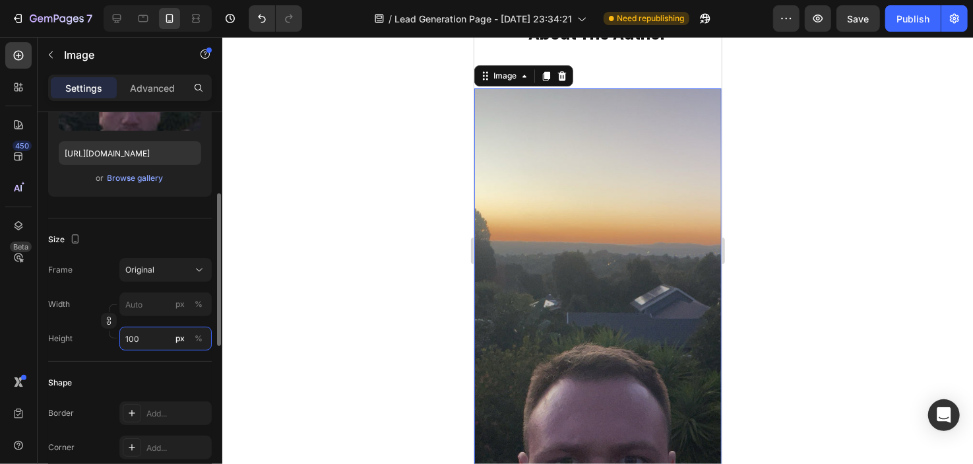
scroll to position [1598, 0]
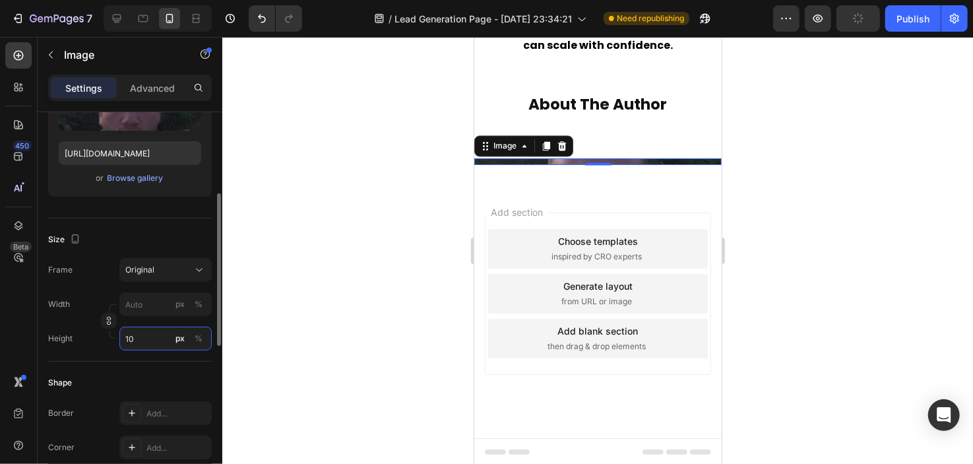
type input "1"
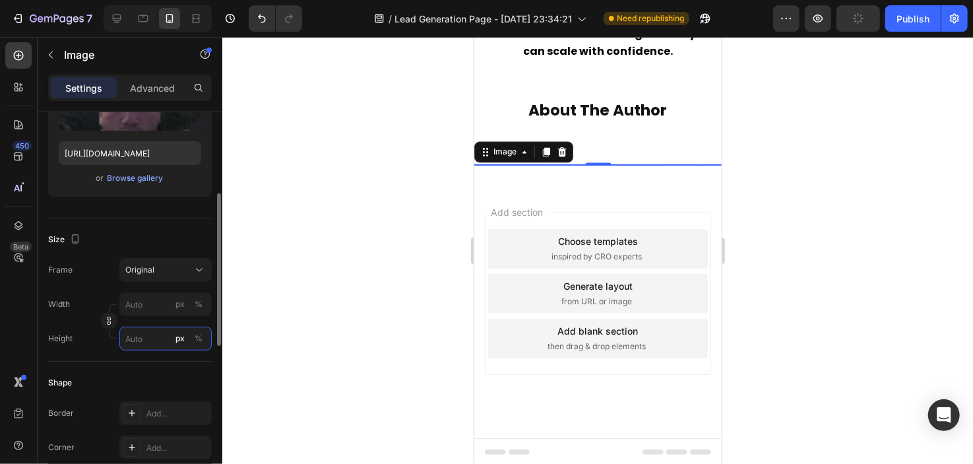
scroll to position [1609, 0]
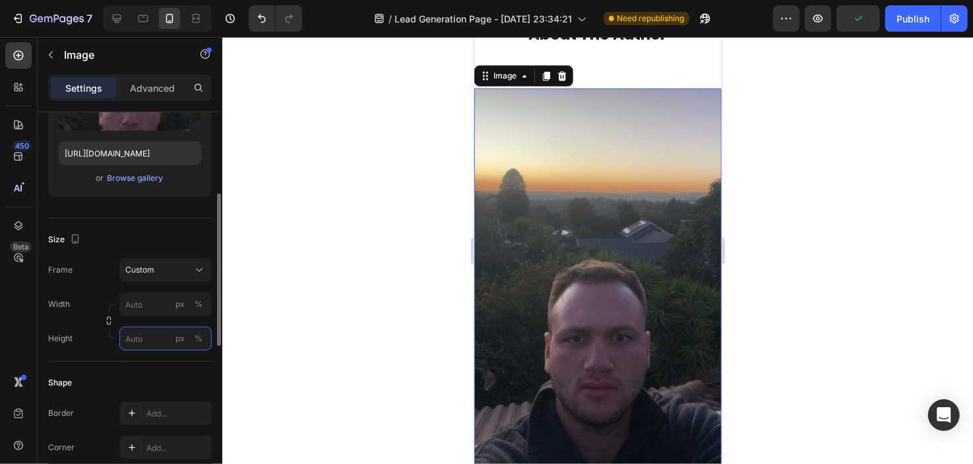
type input "1"
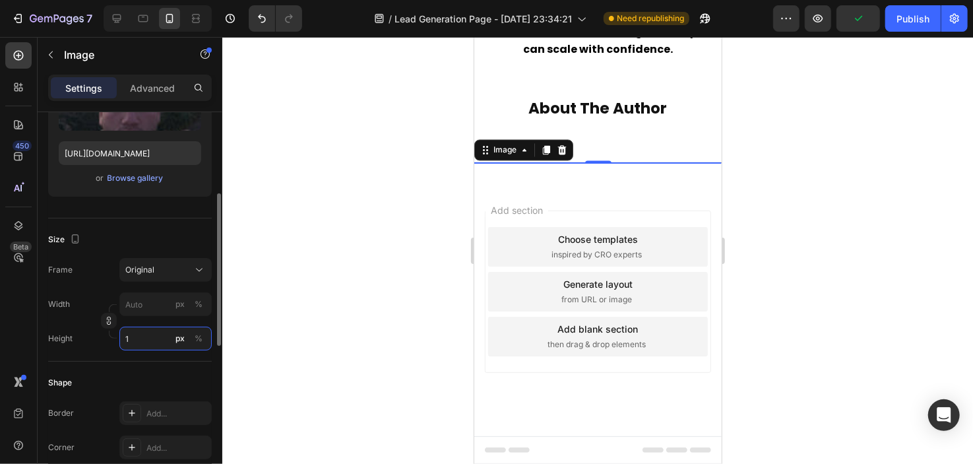
scroll to position [1533, 0]
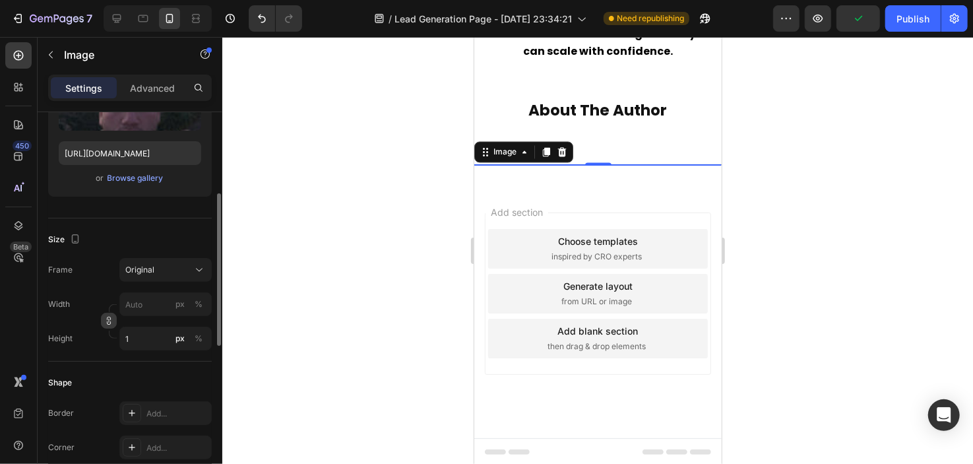
click at [104, 320] on icon "button" at bounding box center [108, 320] width 9 height 9
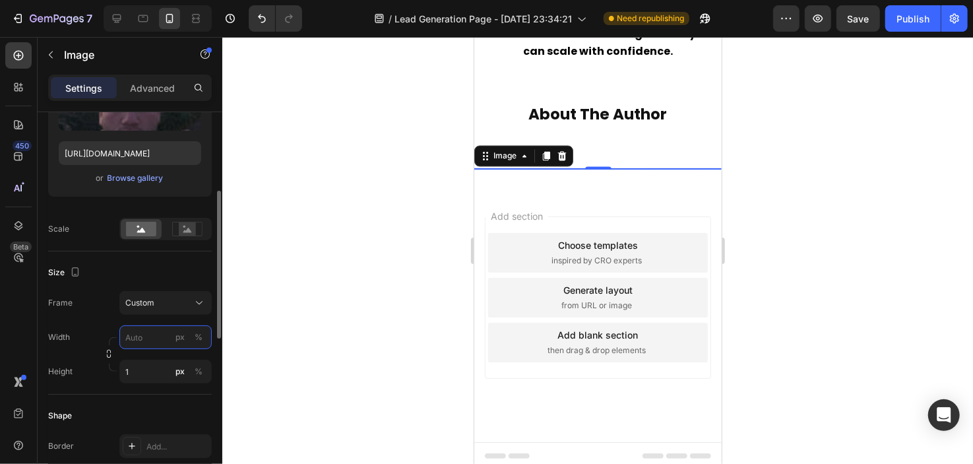
click at [146, 334] on input "px %" at bounding box center [165, 337] width 92 height 24
type input "100"
click at [135, 365] on input "1" at bounding box center [165, 371] width 92 height 24
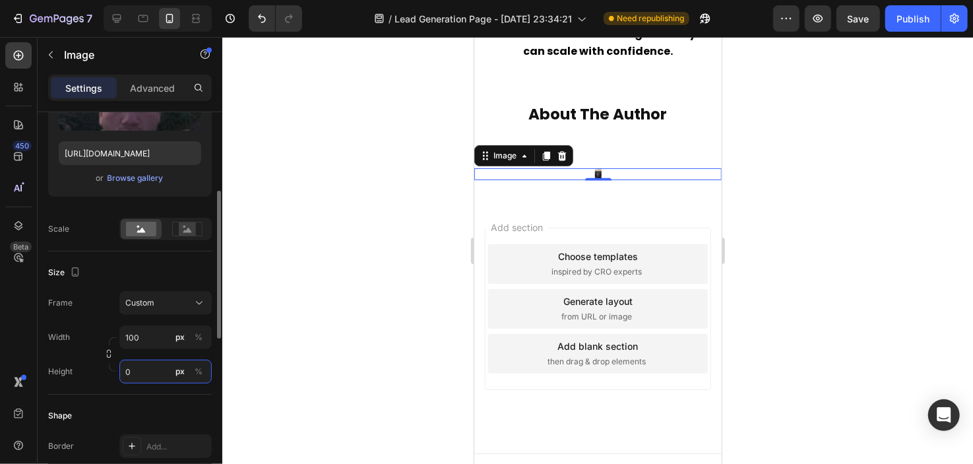
scroll to position [1544, 0]
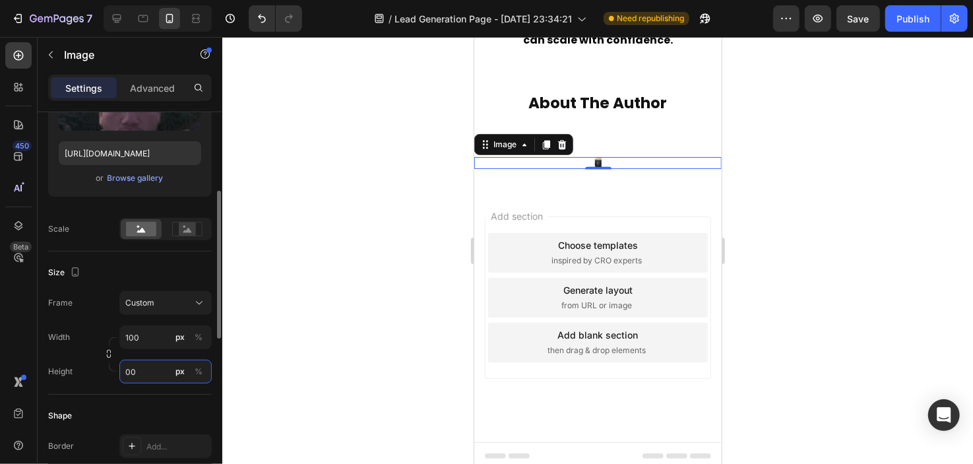
type input "0"
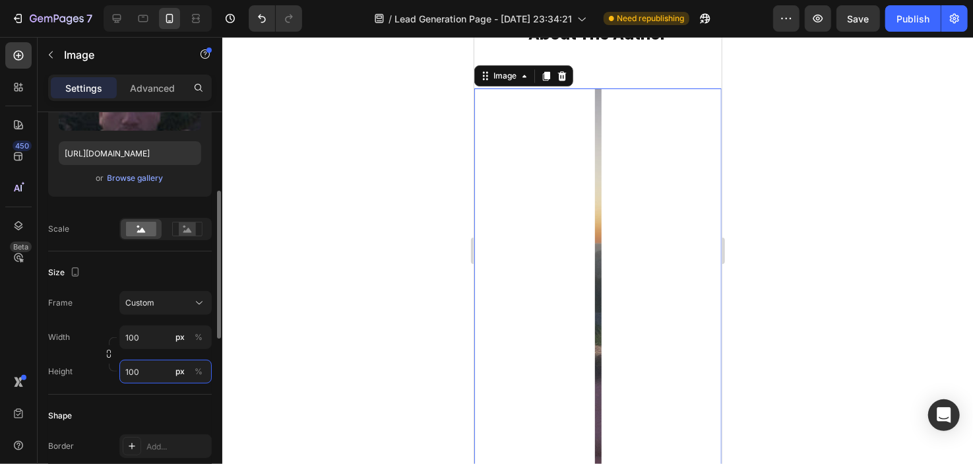
scroll to position [1598, 0]
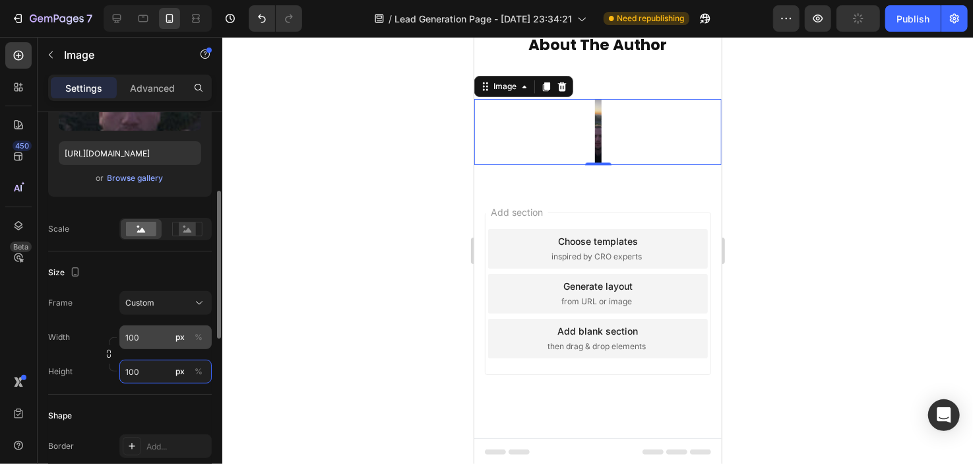
type input "100"
click at [135, 335] on input "100" at bounding box center [165, 337] width 92 height 24
type input "10"
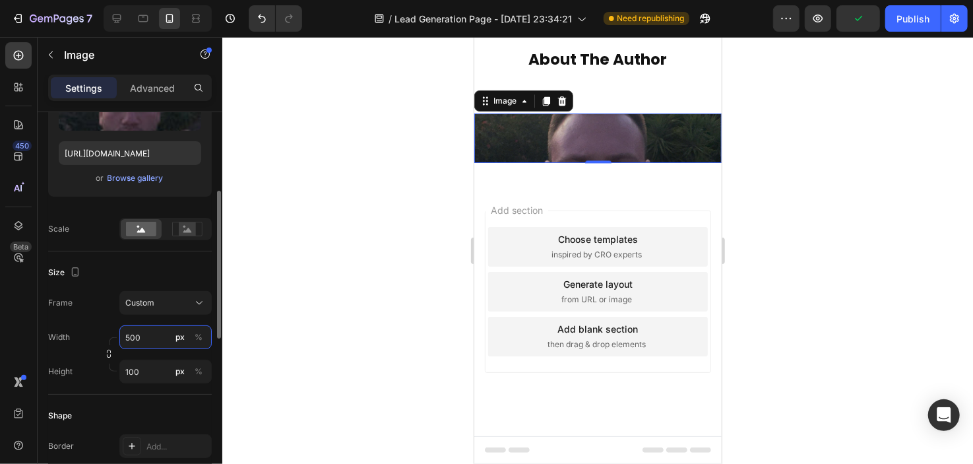
scroll to position [1580, 0]
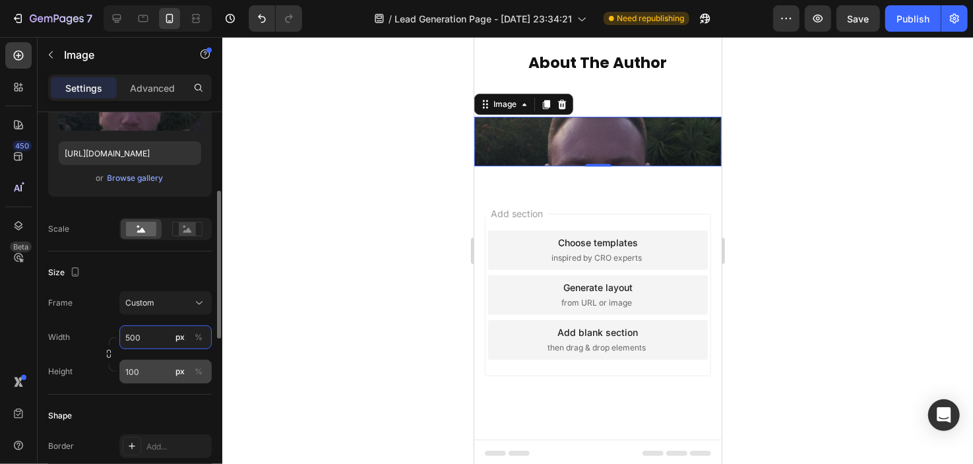
type input "500"
click at [160, 381] on input "100" at bounding box center [165, 371] width 92 height 24
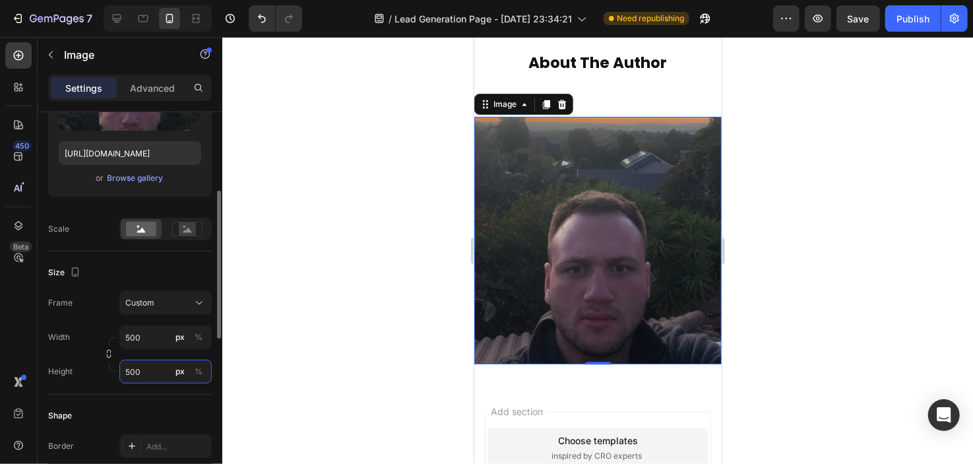
scroll to position [1609, 0]
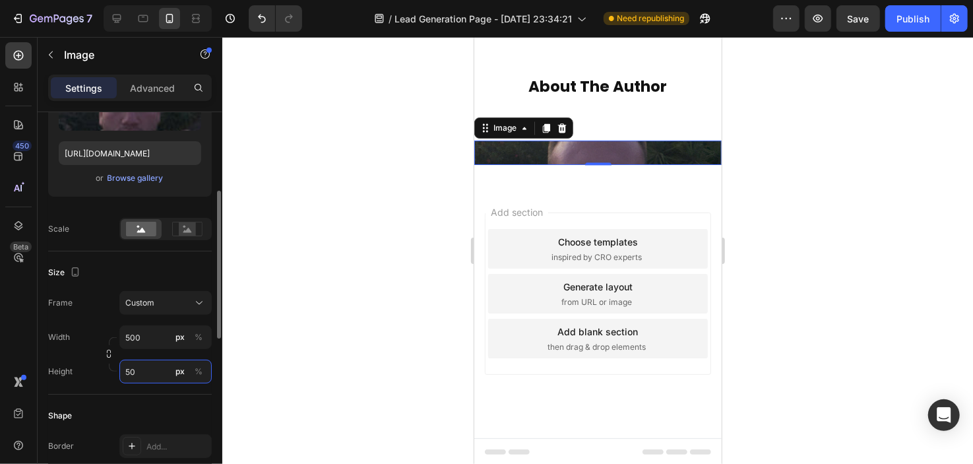
type input "5"
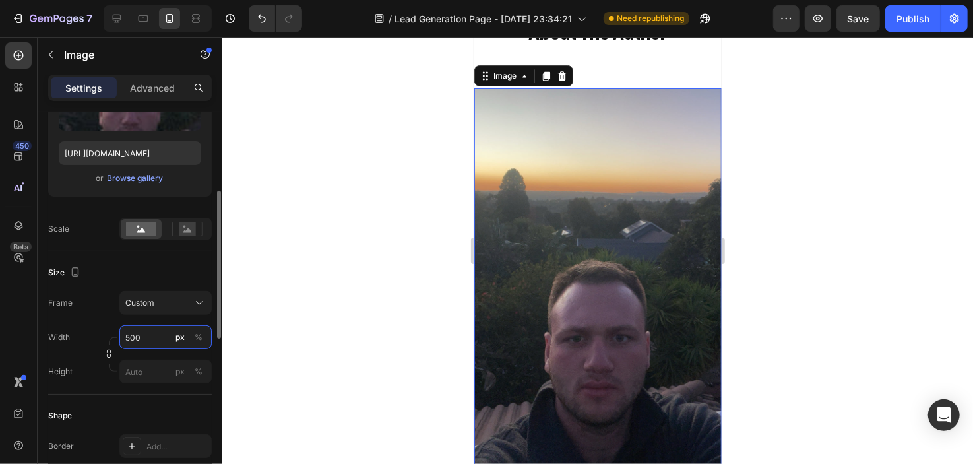
click at [144, 345] on div "Width 500 px % Height px %" at bounding box center [130, 354] width 164 height 58
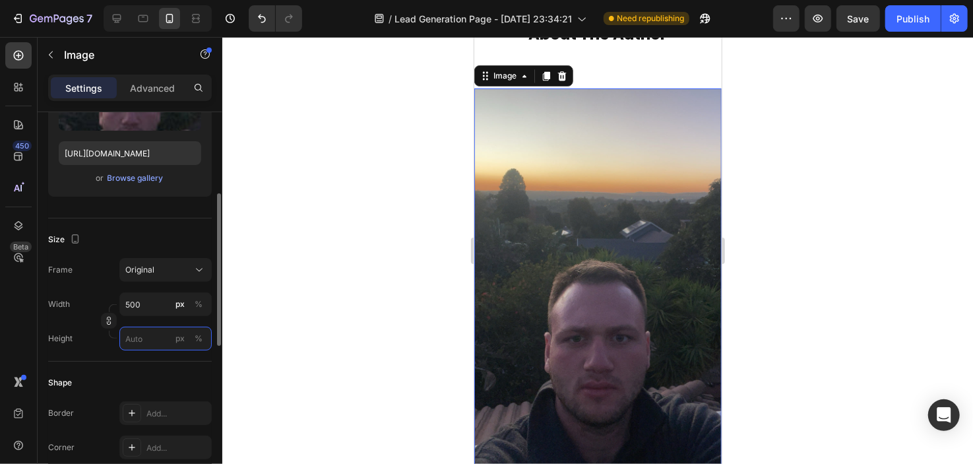
click at [144, 345] on input "px %" at bounding box center [165, 338] width 92 height 24
click at [137, 308] on input "500" at bounding box center [165, 304] width 92 height 24
type input "0"
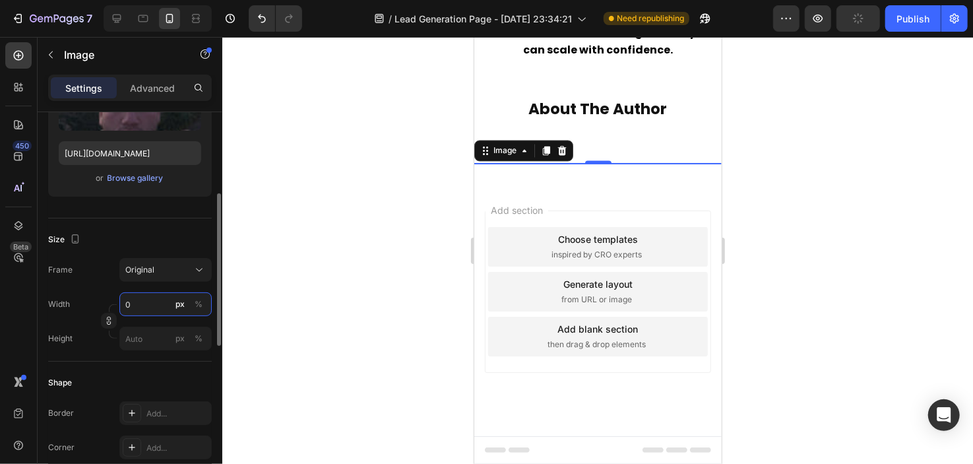
scroll to position [1532, 0]
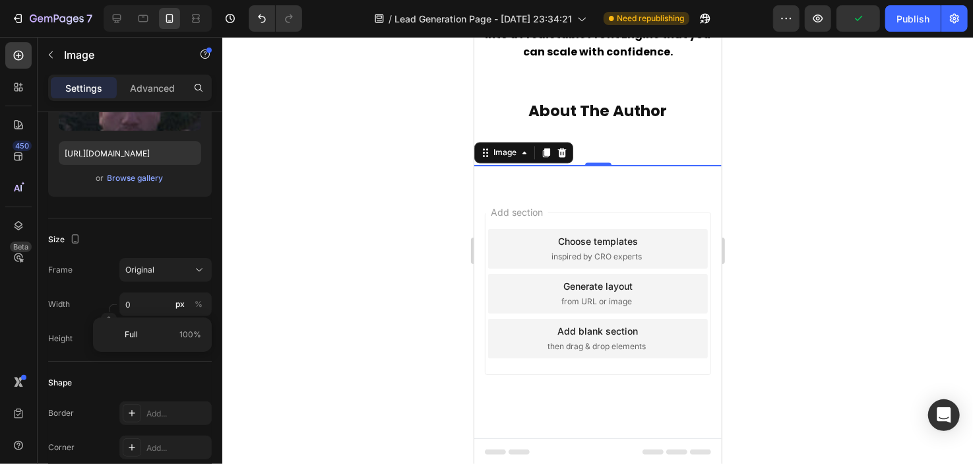
click at [340, 261] on div at bounding box center [597, 250] width 751 height 427
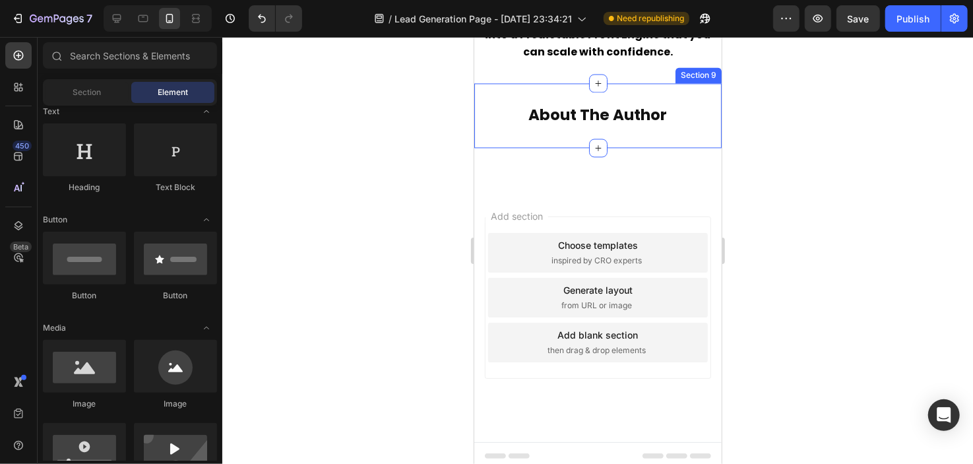
click at [590, 120] on h2 "About The Author" at bounding box center [597, 115] width 247 height 22
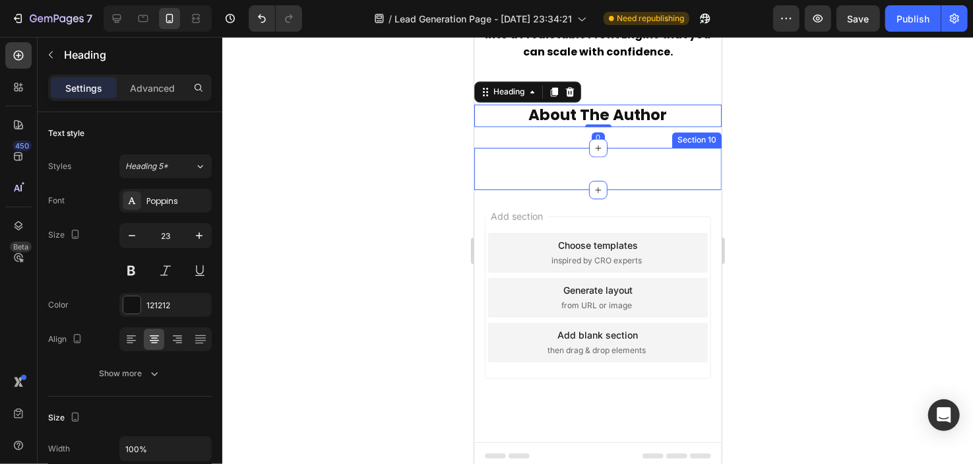
click at [571, 149] on div "Image Section 10" at bounding box center [597, 168] width 247 height 42
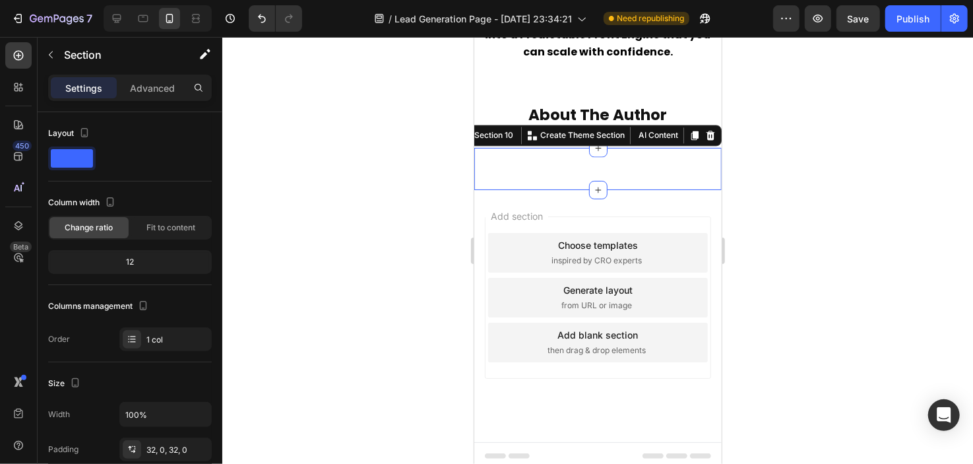
drag, startPoint x: 721, startPoint y: 187, endPoint x: 733, endPoint y: 190, distance: 13.0
click at [733, 190] on div at bounding box center [597, 250] width 751 height 427
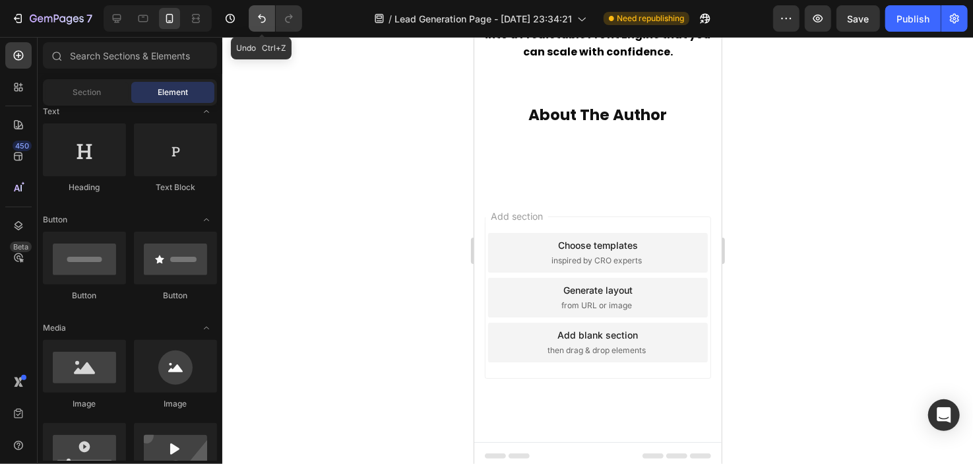
click at [251, 15] on button "Undo/Redo" at bounding box center [262, 18] width 26 height 26
click at [255, 15] on icon "Undo/Redo" at bounding box center [261, 18] width 13 height 13
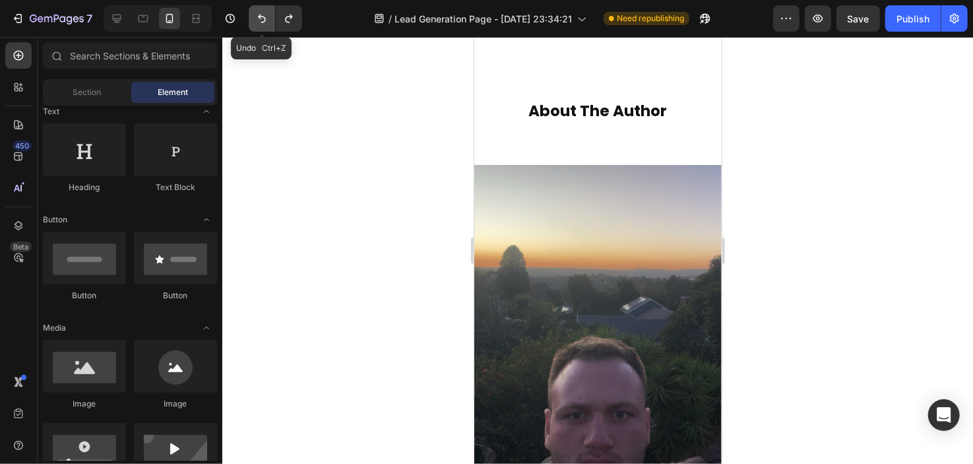
scroll to position [1609, 0]
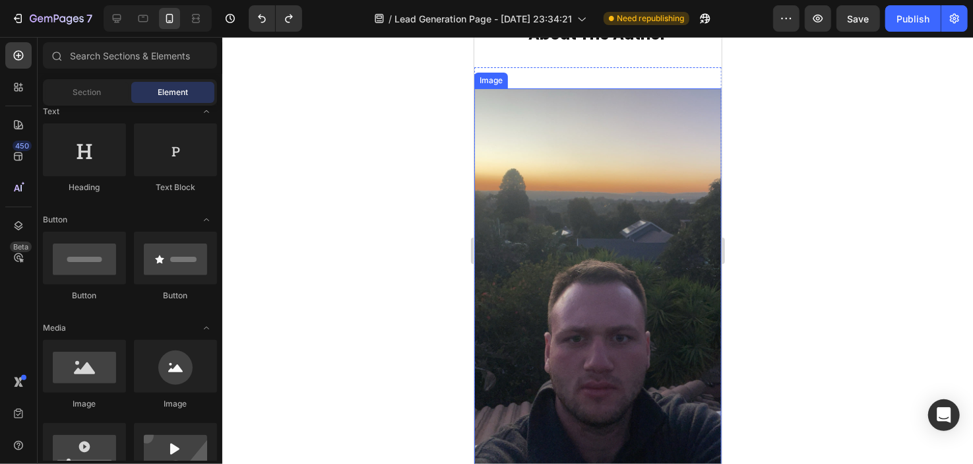
click at [584, 162] on img at bounding box center [597, 309] width 247 height 442
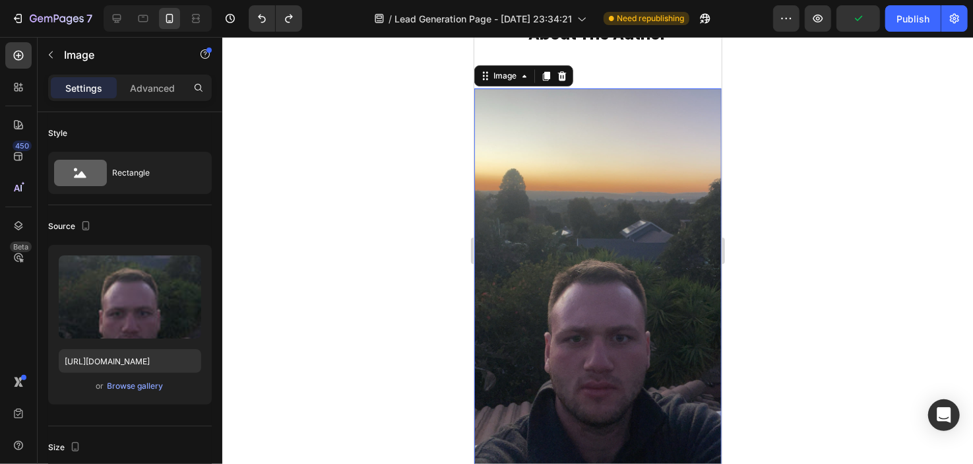
click at [187, 81] on div "Settings Advanced" at bounding box center [130, 87] width 158 height 21
click at [172, 84] on p "Advanced" at bounding box center [152, 88] width 45 height 14
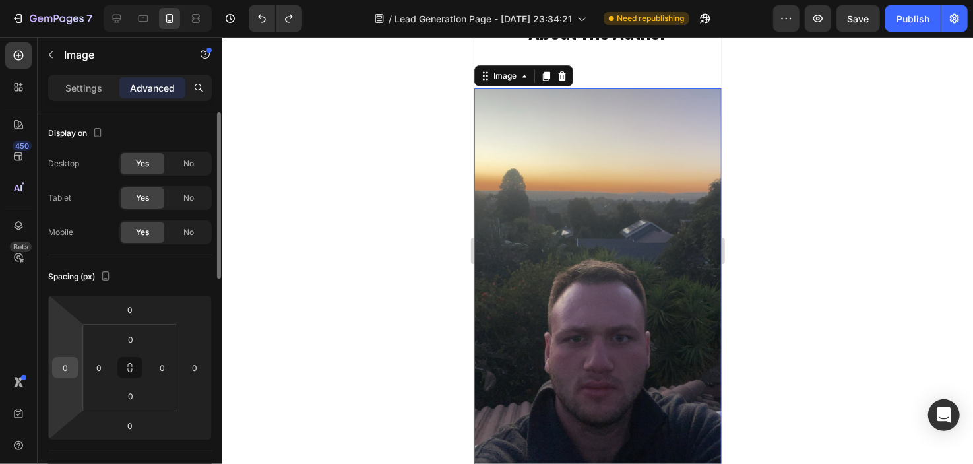
click at [74, 367] on input "0" at bounding box center [65, 368] width 20 height 20
type input "1"
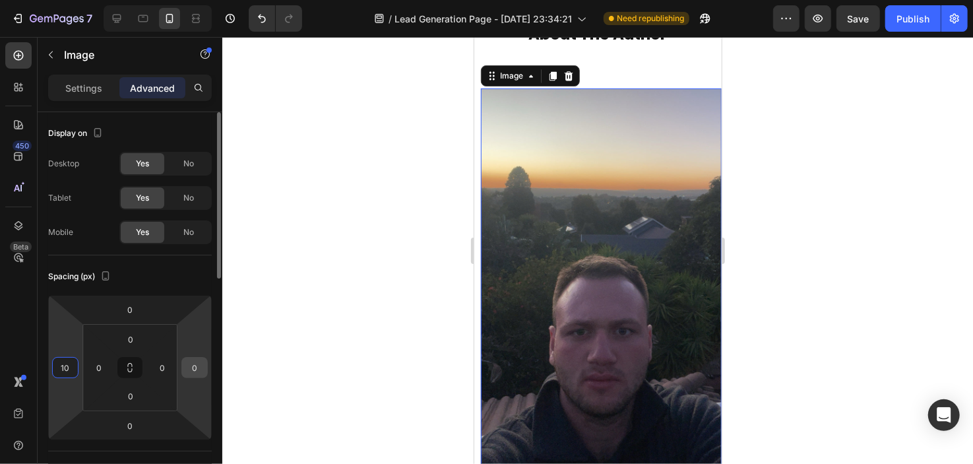
type input "10"
click at [187, 359] on input "0" at bounding box center [195, 368] width 20 height 20
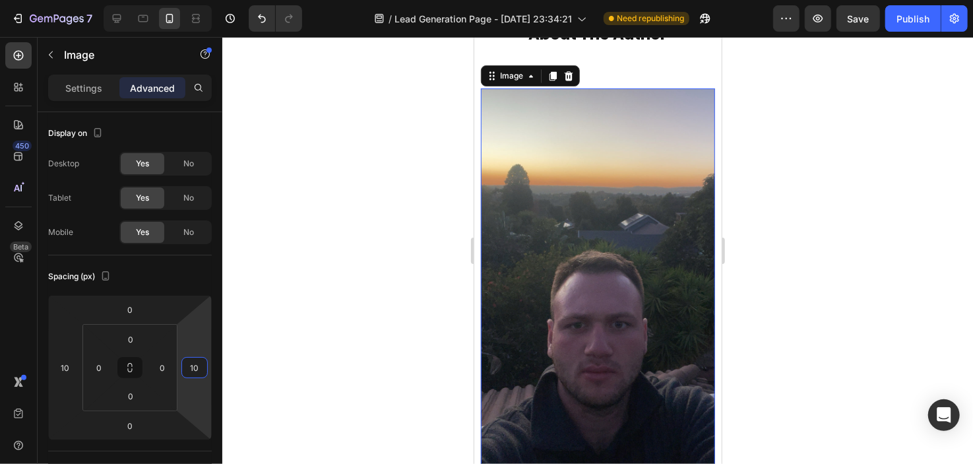
type input "10"
click at [280, 255] on div at bounding box center [597, 250] width 751 height 427
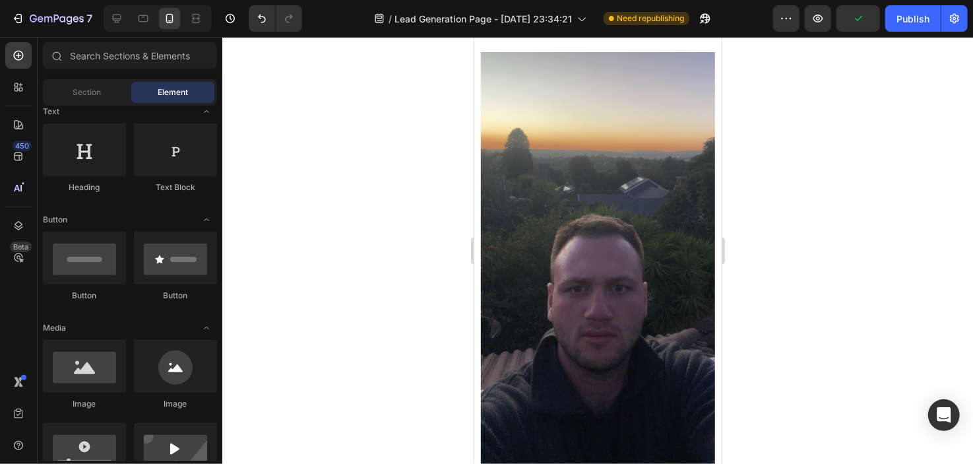
scroll to position [1563, 0]
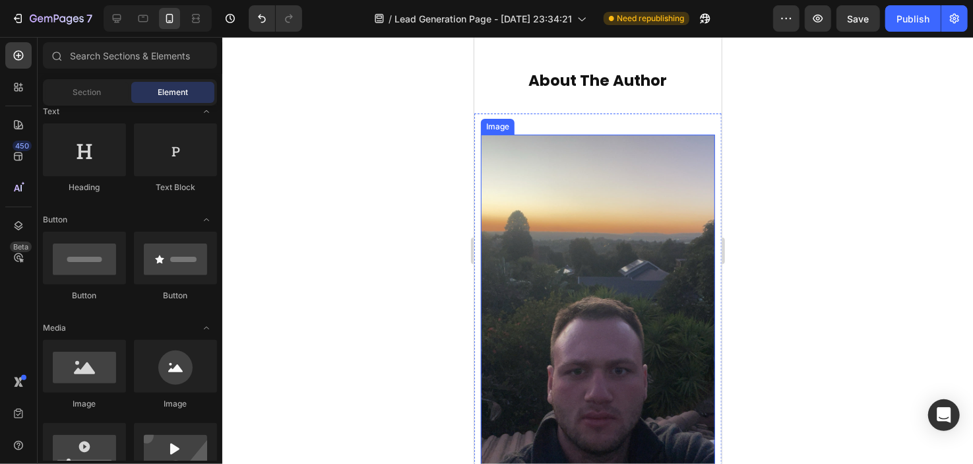
click at [600, 224] on img at bounding box center [597, 343] width 234 height 419
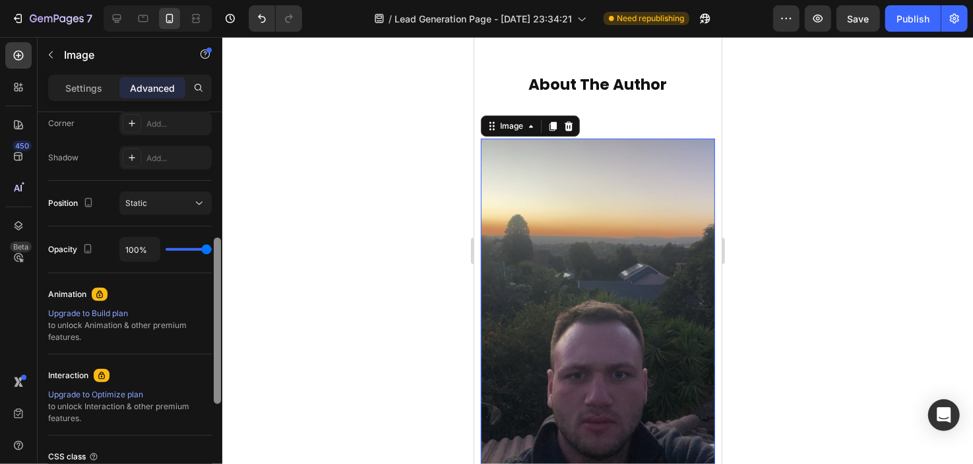
scroll to position [0, 0]
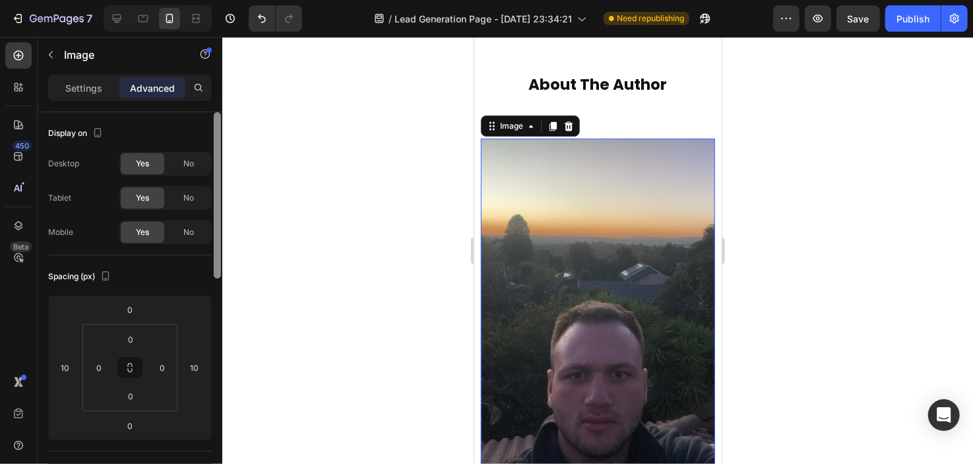
drag, startPoint x: 218, startPoint y: 183, endPoint x: 214, endPoint y: 73, distance: 110.2
click at [214, 73] on div "Sections(18) Elements(83) Section Element Hero Section Product Detail Brands Tr…" at bounding box center [130, 250] width 185 height 427
click at [109, 82] on div "Settings" at bounding box center [84, 87] width 66 height 21
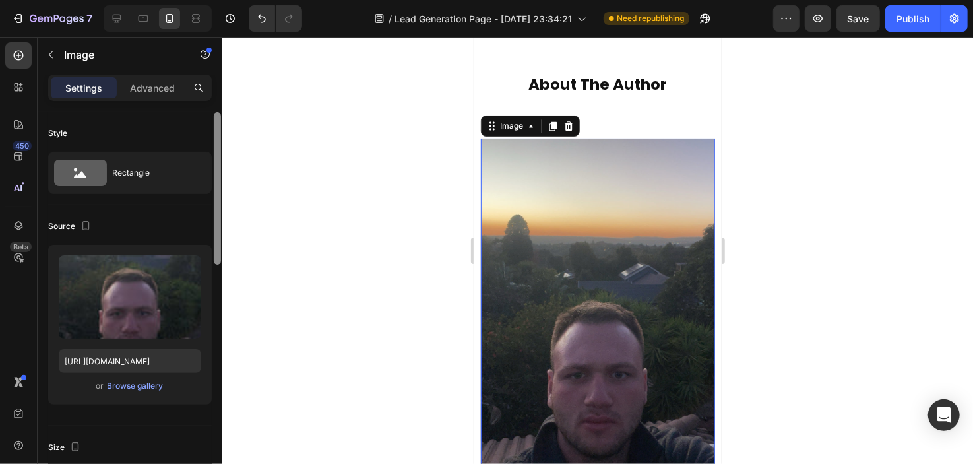
drag, startPoint x: 216, startPoint y: 192, endPoint x: 257, endPoint y: 164, distance: 49.4
click at [257, 0] on div "7 / Lead Generation Page - [DATE] 23:34:21 Need republishing Preview Save Publi…" at bounding box center [486, 0] width 973 height 0
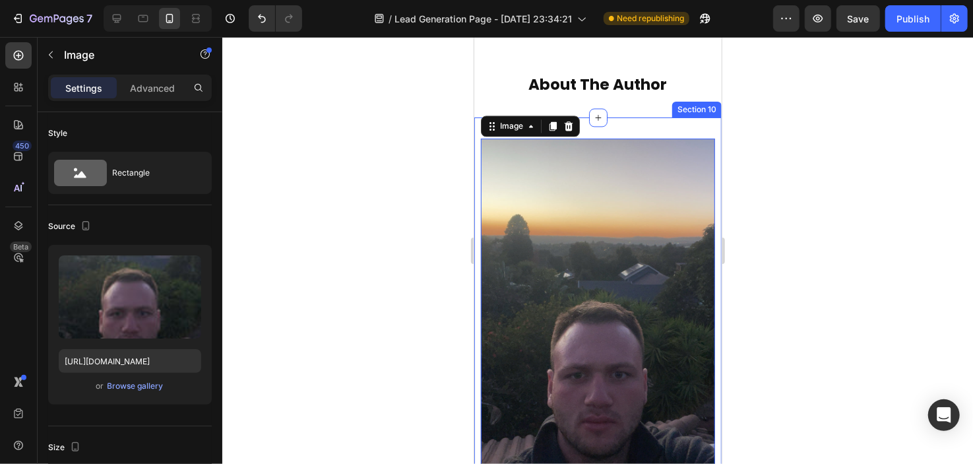
click at [606, 117] on div "Image 0 Section 10" at bounding box center [597, 347] width 247 height 461
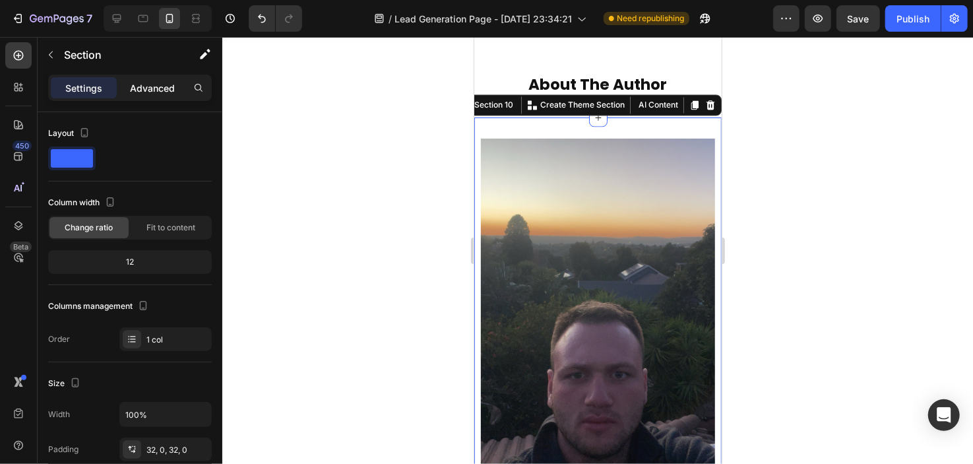
click at [161, 88] on p "Advanced" at bounding box center [152, 88] width 45 height 14
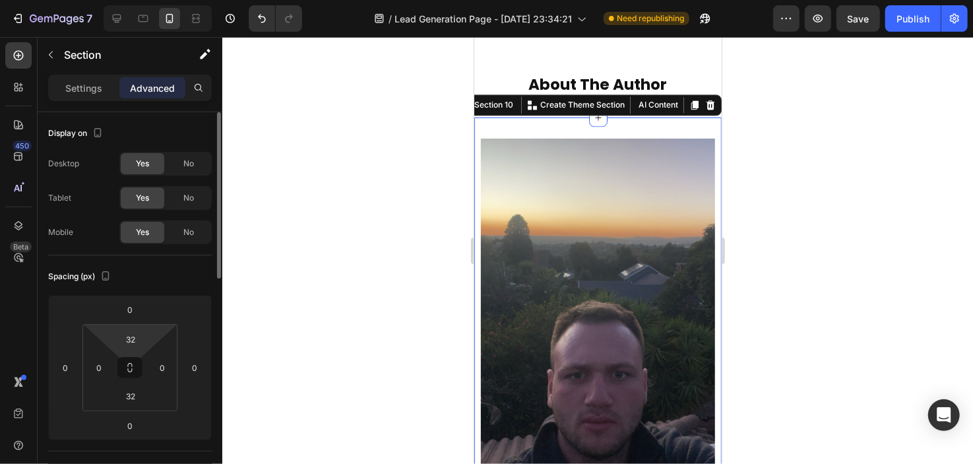
click at [148, 0] on html "7 / Lead Generation Page - [DATE] 23:34:21 Need republishing Preview Save Publi…" at bounding box center [486, 0] width 973 height 0
type input "2"
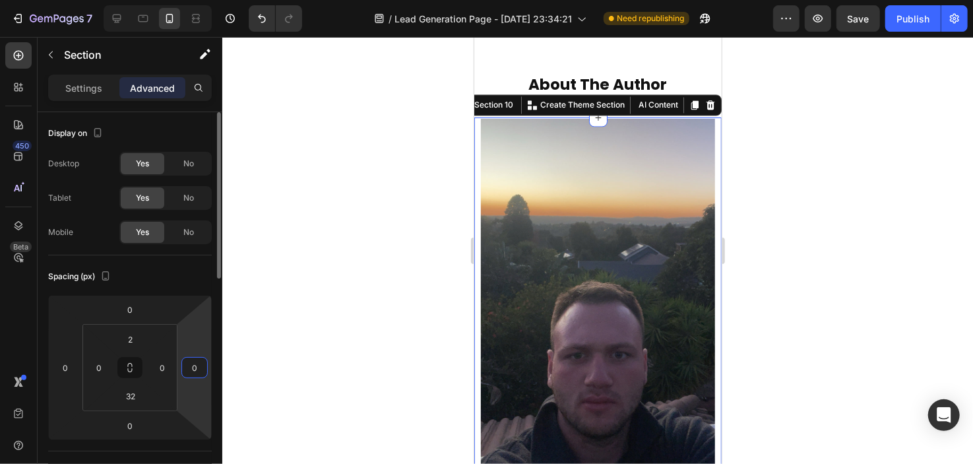
click at [197, 0] on html "7 / Lead Generation Page - [DATE] 23:34:21 Need republishing Preview Save Publi…" at bounding box center [486, 0] width 973 height 0
click at [273, 294] on div at bounding box center [597, 250] width 751 height 427
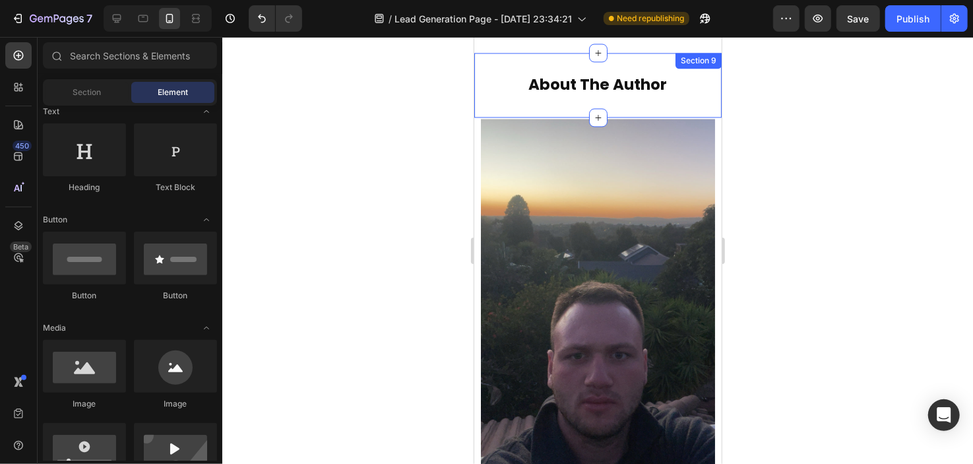
click at [587, 96] on div "About The Author Heading Section 9" at bounding box center [597, 84] width 247 height 65
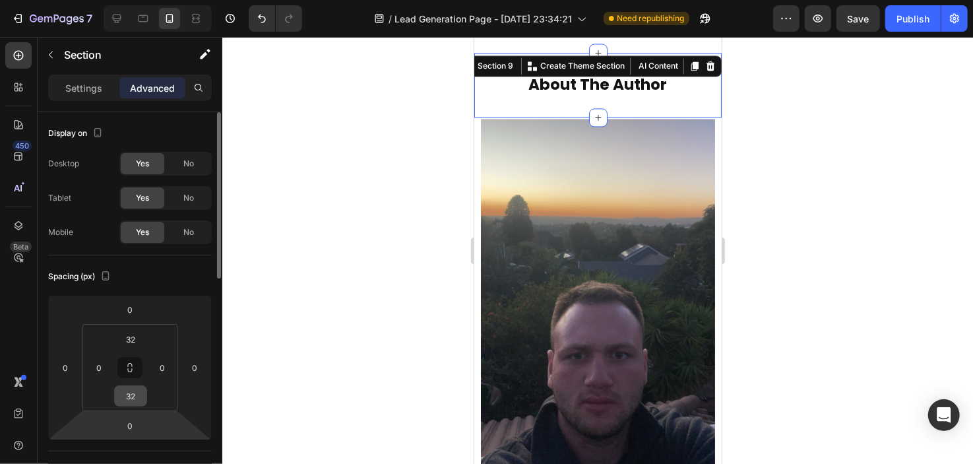
click at [144, 404] on div "32" at bounding box center [130, 395] width 33 height 21
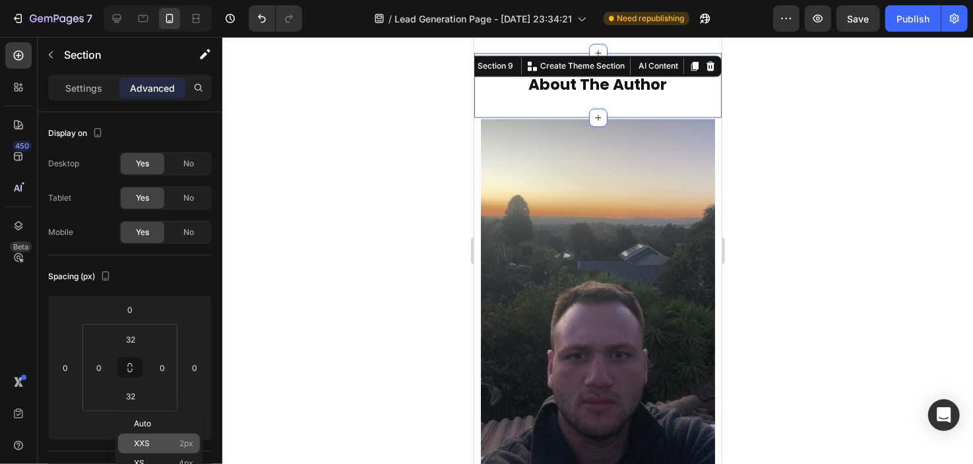
click at [148, 441] on span "XXS" at bounding box center [142, 443] width 16 height 9
type input "2"
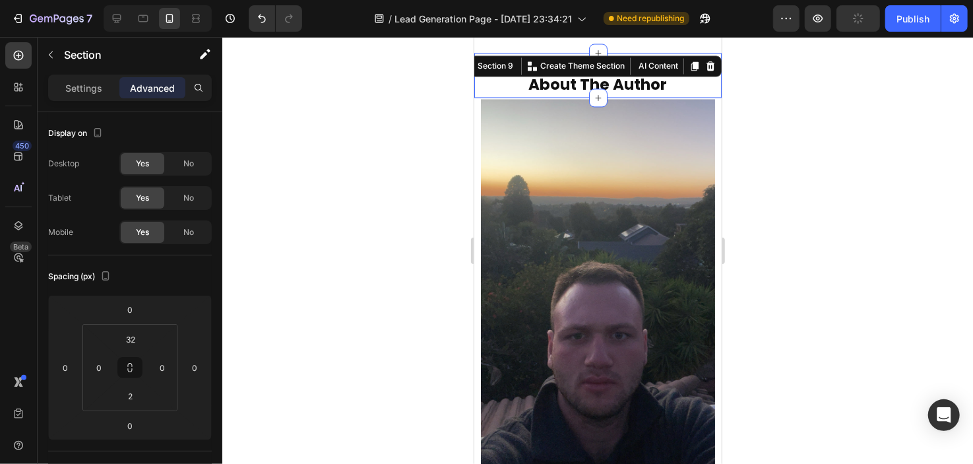
click at [373, 219] on div at bounding box center [597, 250] width 751 height 427
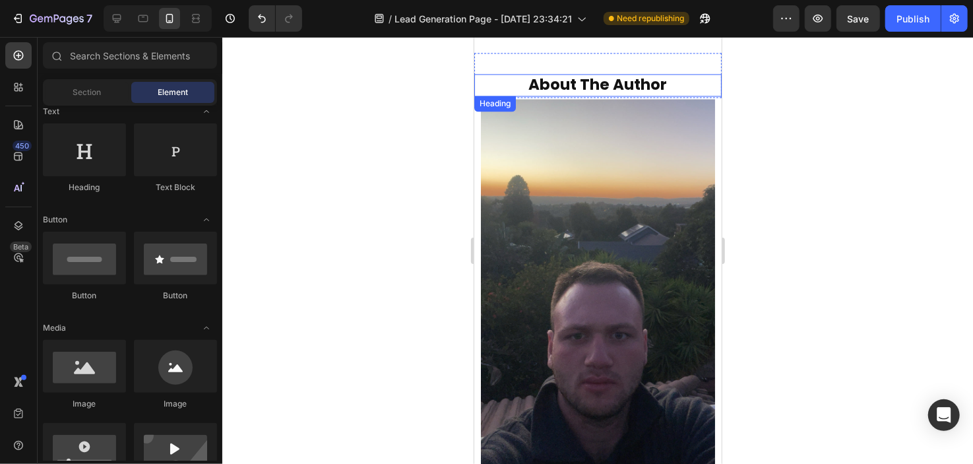
click at [485, 83] on h2 "About The Author" at bounding box center [597, 84] width 247 height 22
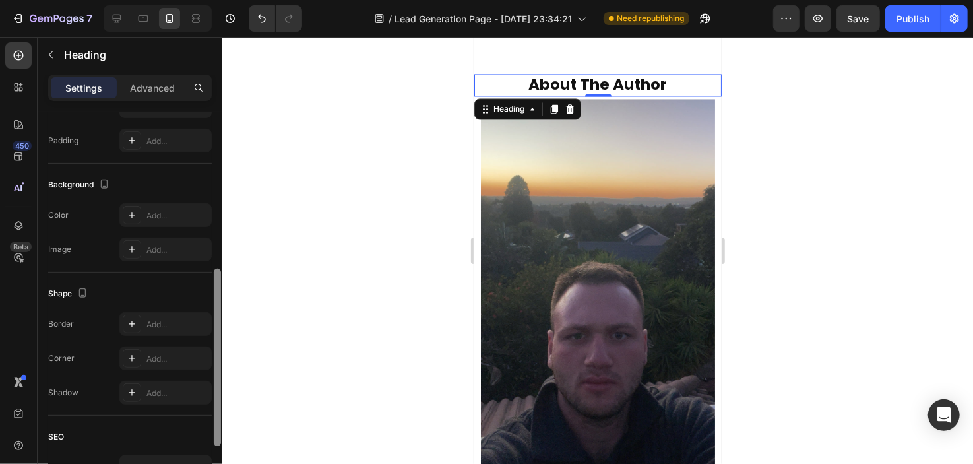
scroll to position [358, 0]
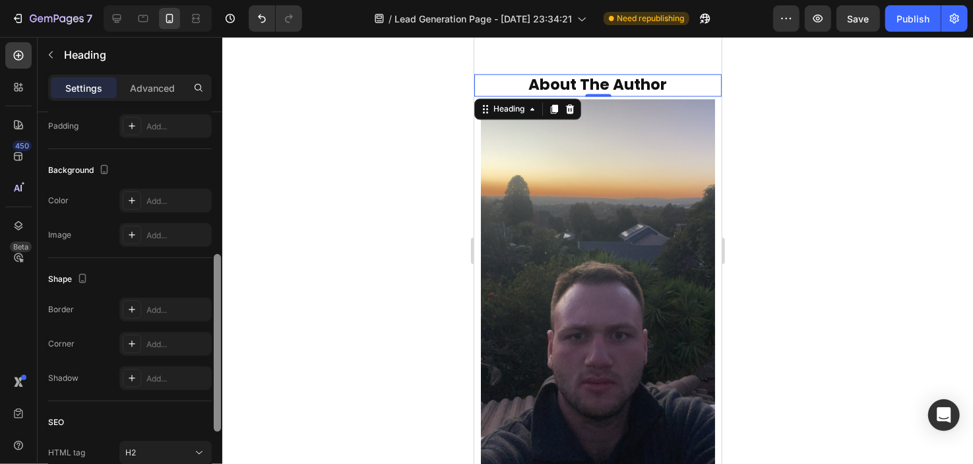
drag, startPoint x: 217, startPoint y: 135, endPoint x: 212, endPoint y: 298, distance: 163.6
click at [212, 298] on div at bounding box center [217, 293] width 10 height 390
click at [138, 81] on p "Advanced" at bounding box center [152, 88] width 45 height 14
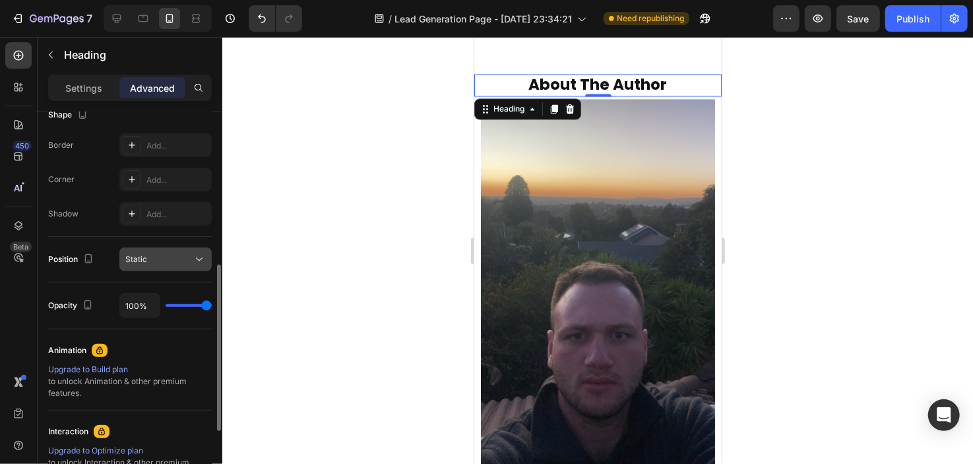
click at [196, 255] on icon at bounding box center [199, 259] width 13 height 13
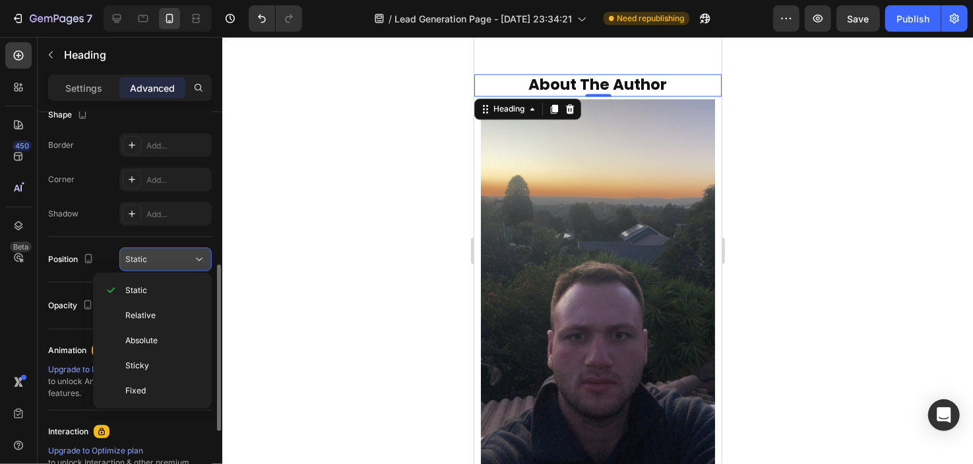
click at [196, 255] on icon at bounding box center [199, 259] width 13 height 13
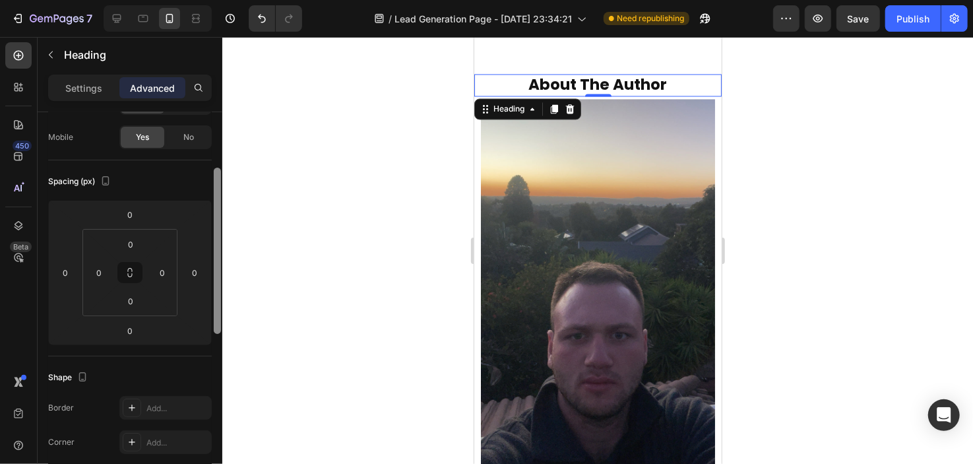
drag, startPoint x: 218, startPoint y: 286, endPoint x: 251, endPoint y: 174, distance: 116.2
click at [251, 0] on div "7 / Lead Generation Page - [DATE] 23:34:21 Need republishing Preview Save Publi…" at bounding box center [486, 0] width 973 height 0
click at [146, 307] on div "0" at bounding box center [130, 299] width 33 height 21
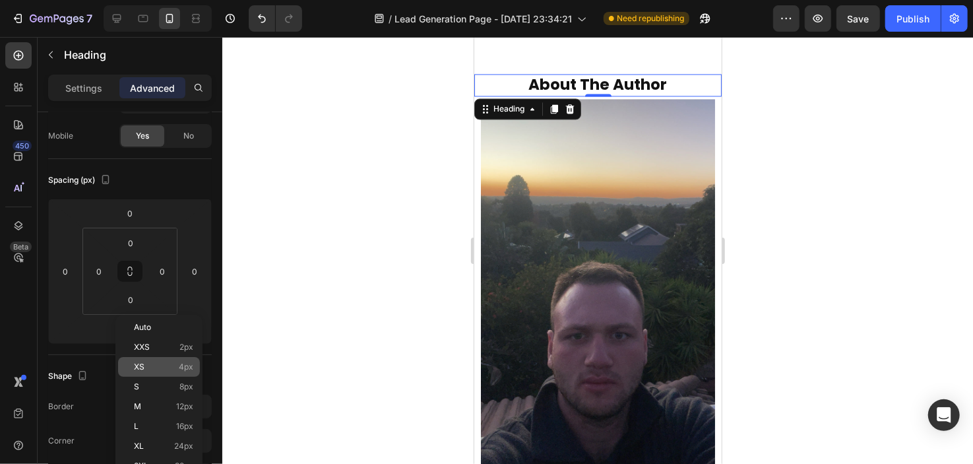
click at [141, 365] on span "XS" at bounding box center [139, 366] width 11 height 9
type input "4"
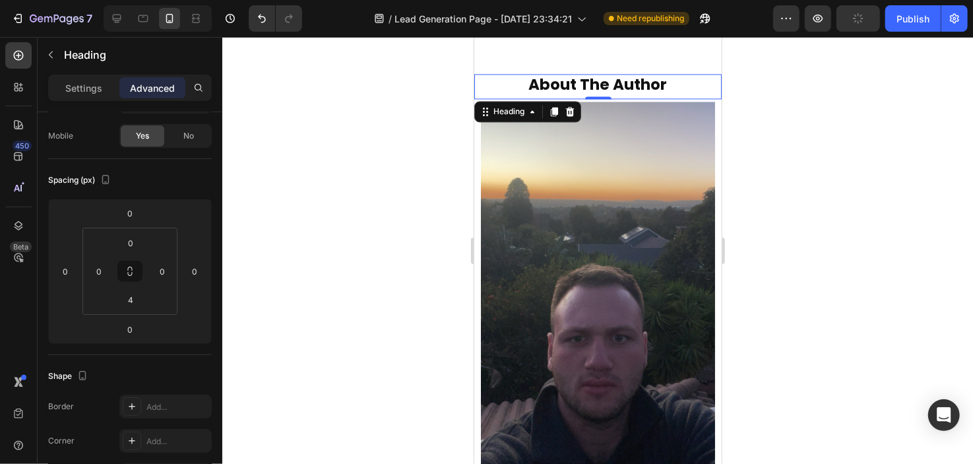
click at [301, 249] on div at bounding box center [597, 250] width 751 height 427
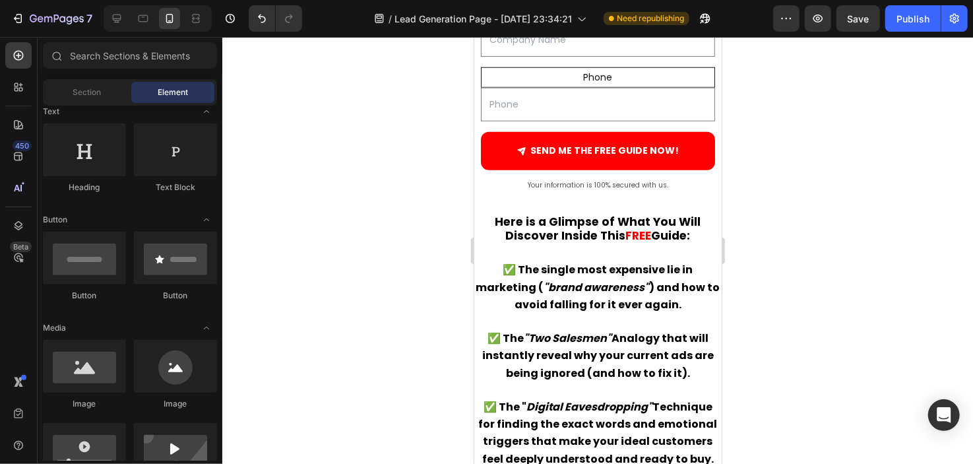
scroll to position [834, 0]
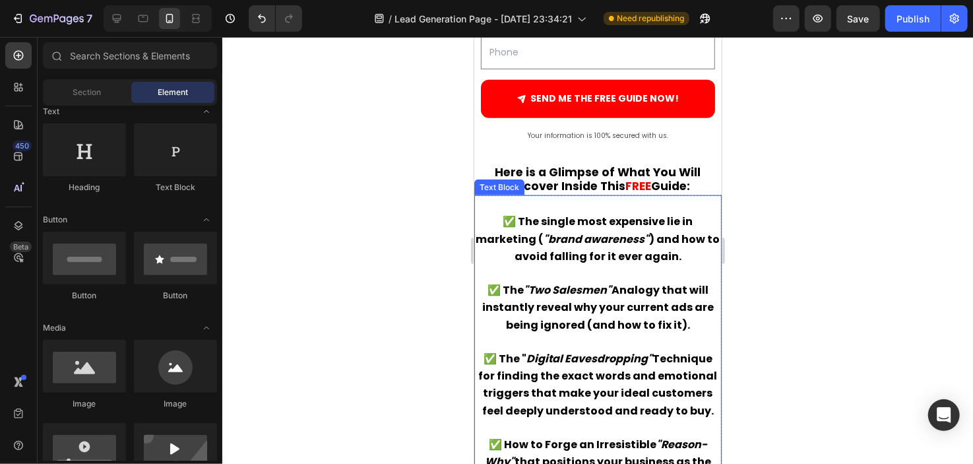
click at [482, 253] on p "✅ The single most expensive lie in marketing ( "brand awareness" ) and how to a…" at bounding box center [597, 238] width 245 height 52
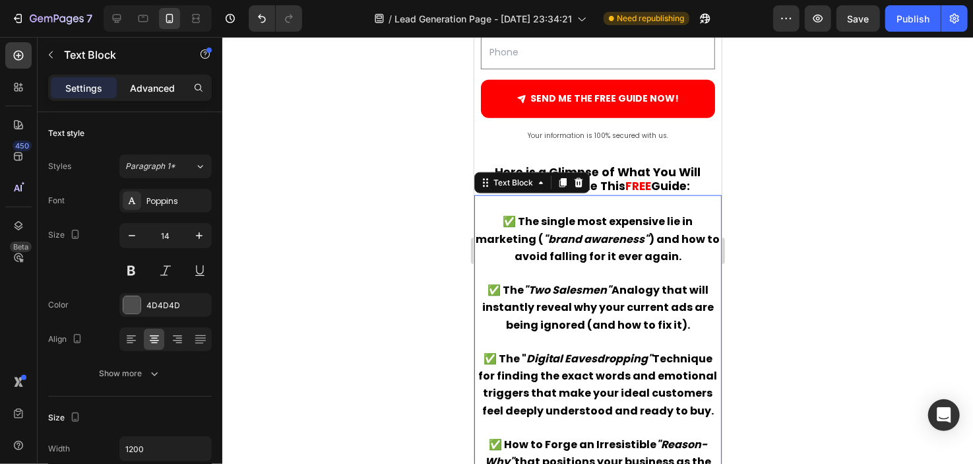
click at [146, 82] on p "Advanced" at bounding box center [152, 88] width 45 height 14
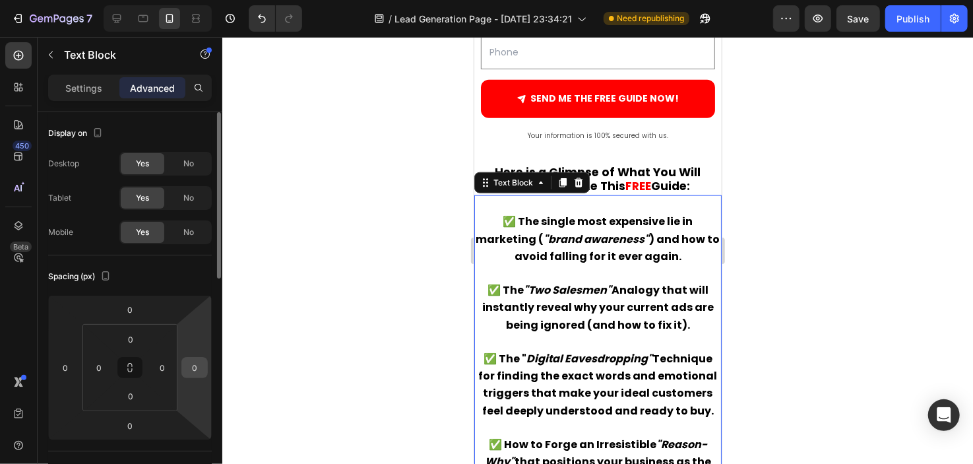
click at [193, 365] on input "0" at bounding box center [195, 368] width 20 height 20
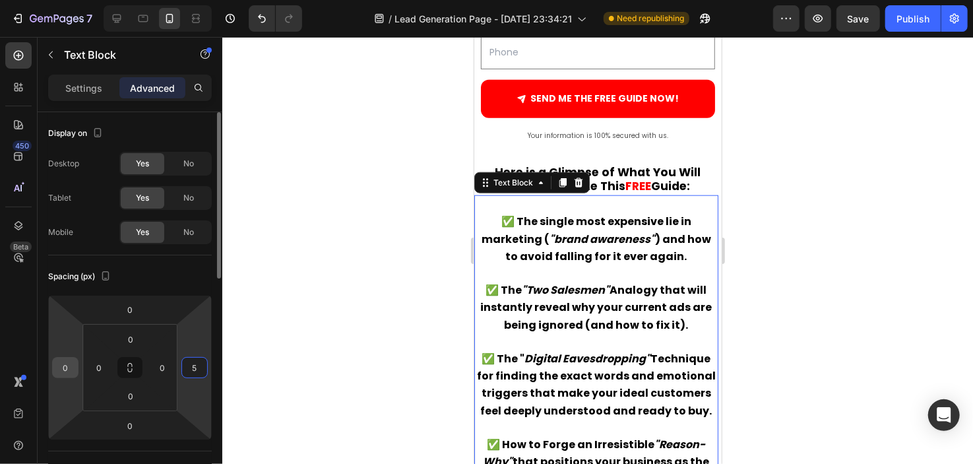
type input "5"
click at [65, 369] on input "0" at bounding box center [65, 368] width 20 height 20
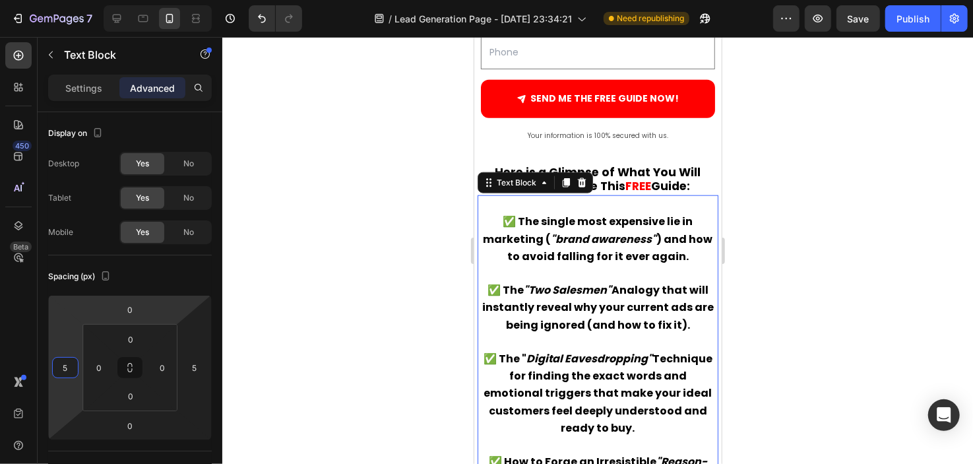
type input "5"
click at [284, 233] on div at bounding box center [597, 250] width 751 height 427
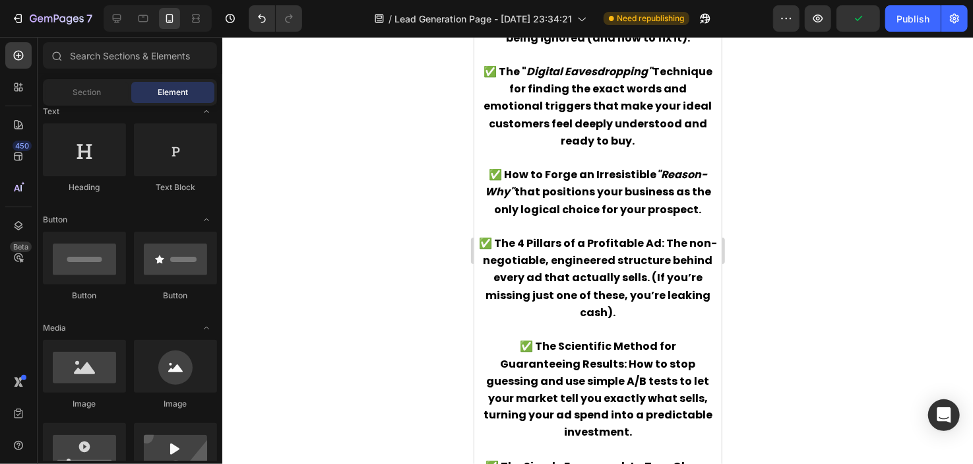
scroll to position [1105, 0]
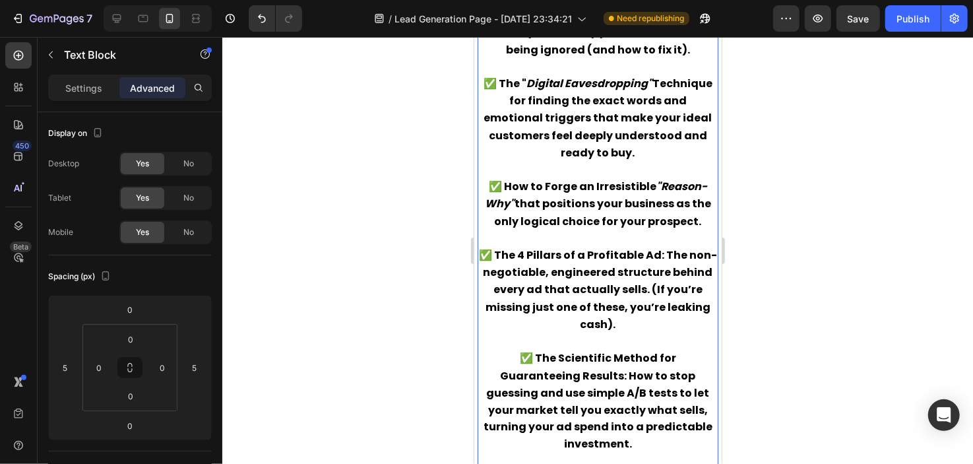
click at [511, 204] on strong "that positions your business as the only logical choice for your prospect." at bounding box center [602, 211] width 217 height 32
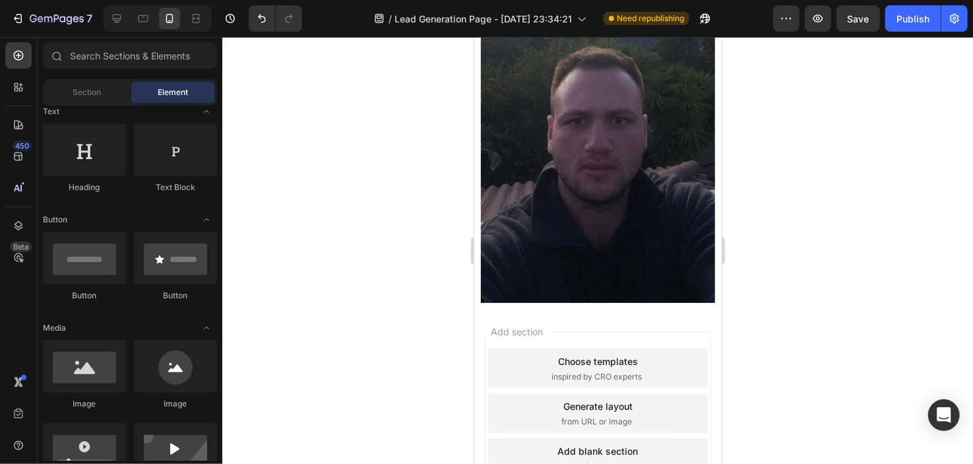
scroll to position [1913, 0]
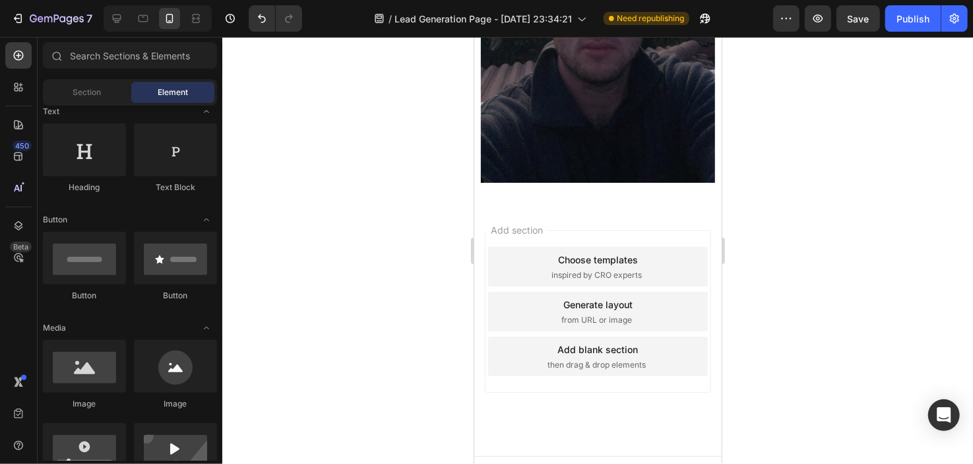
click at [601, 313] on span "from URL or image" at bounding box center [596, 319] width 71 height 12
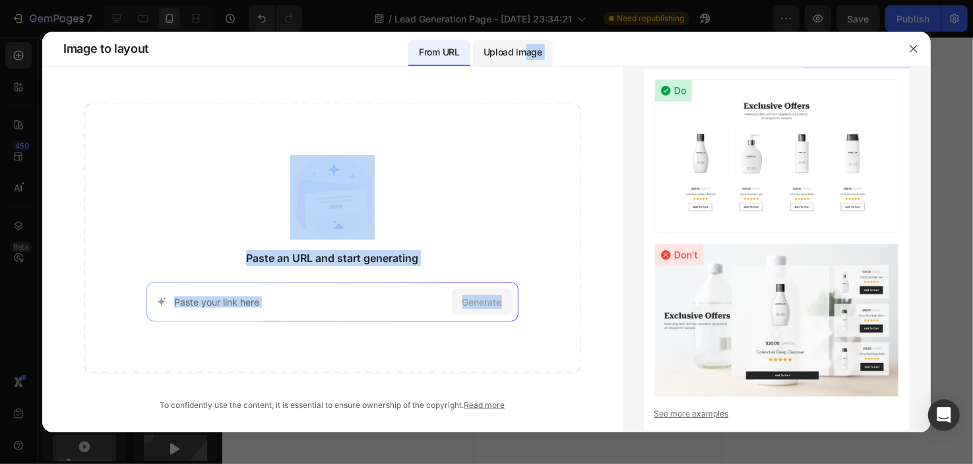
drag, startPoint x: 571, startPoint y: 233, endPoint x: 524, endPoint y: 49, distance: 190.5
click at [524, 49] on div "Image to layout From URL Upload image Paste an URL and start generating Generat…" at bounding box center [486, 232] width 888 height 400
click at [524, 49] on p "Upload image" at bounding box center [512, 52] width 59 height 16
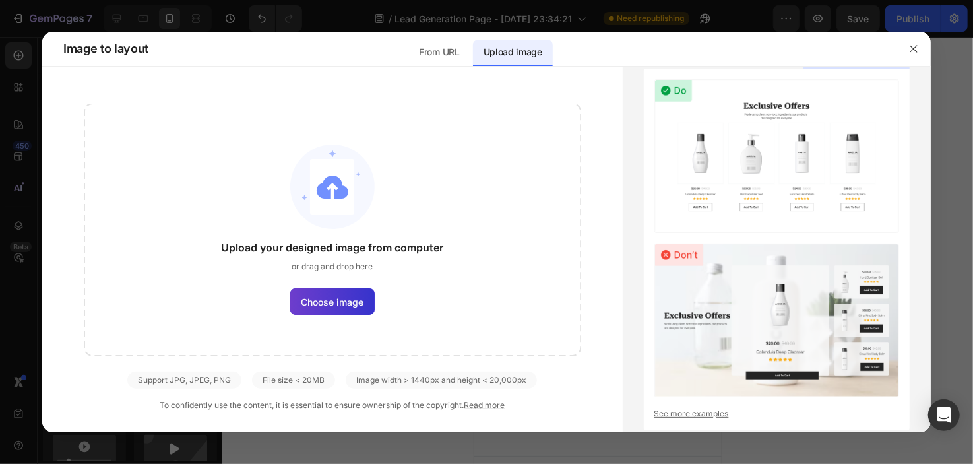
click at [338, 308] on span "Choose image" at bounding box center [332, 302] width 63 height 14
click at [0, 0] on input "Choose image" at bounding box center [0, 0] width 0 height 0
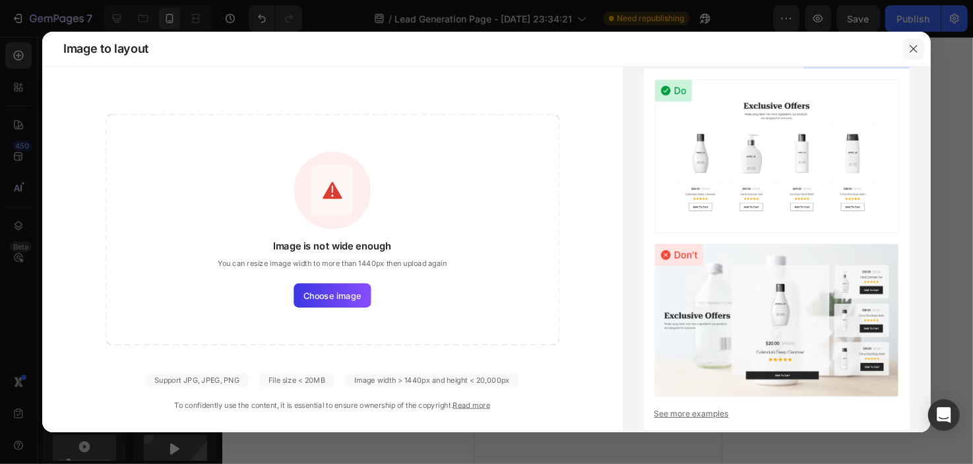
click at [923, 55] on button "button" at bounding box center [913, 48] width 21 height 21
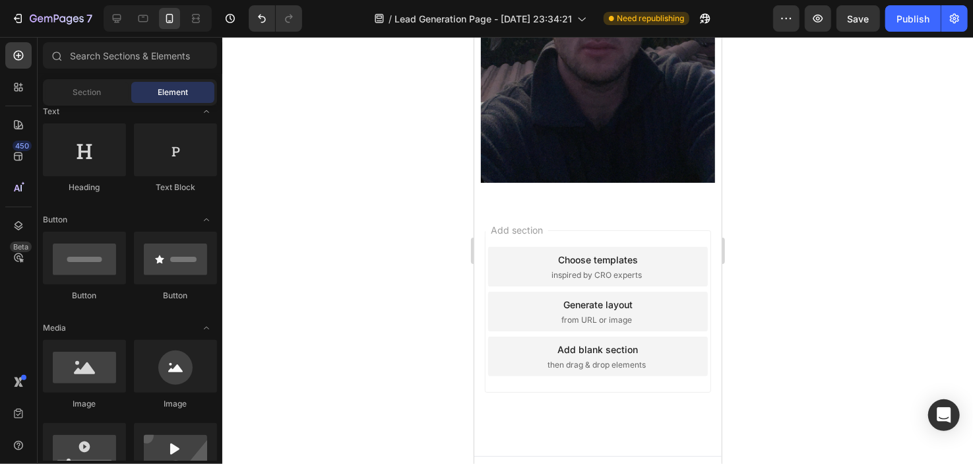
click at [607, 342] on div "Add blank section" at bounding box center [597, 349] width 80 height 14
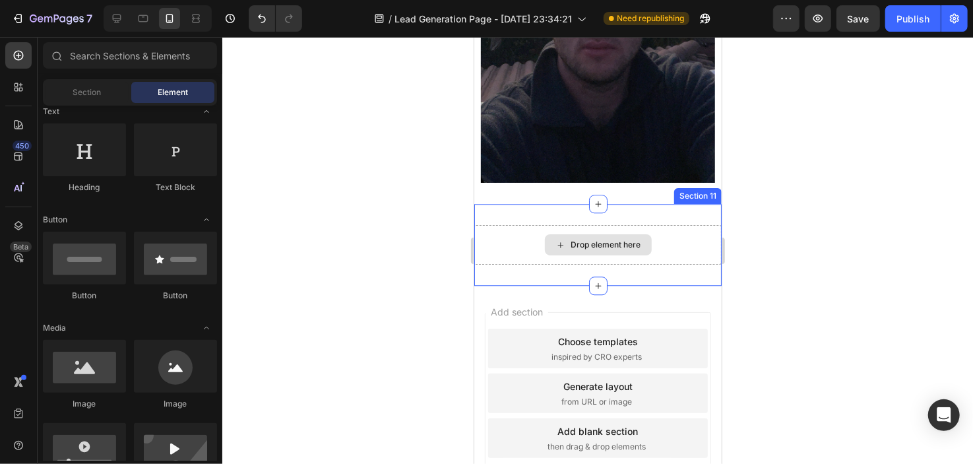
click at [596, 233] on div "Drop element here" at bounding box center [597, 243] width 107 height 21
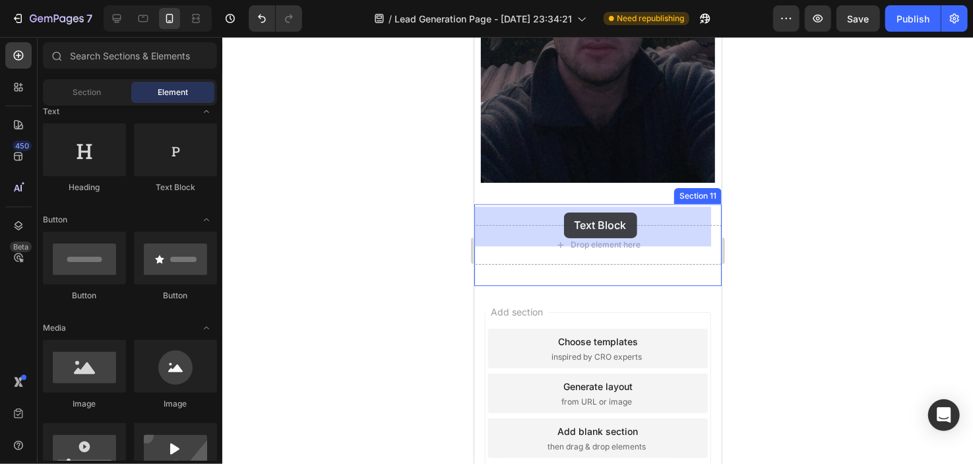
drag, startPoint x: 650, startPoint y: 195, endPoint x: 563, endPoint y: 212, distance: 88.7
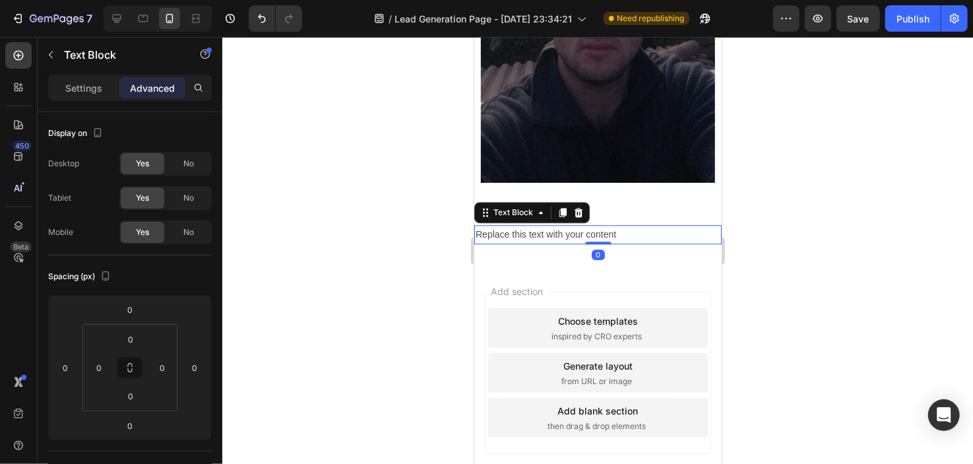
click at [567, 224] on div "Replace this text with your content" at bounding box center [597, 233] width 247 height 19
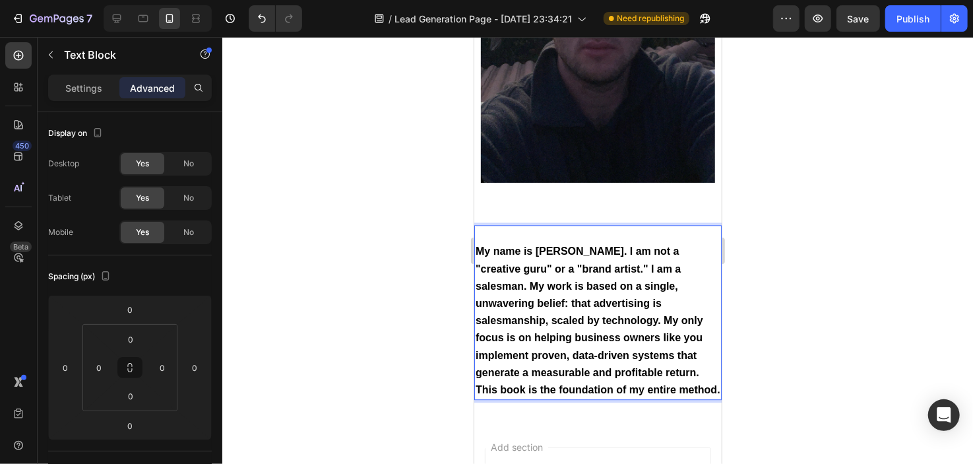
click at [485, 245] on strong "My name is [PERSON_NAME]. I am not a "creative guru" or a "brand artist." I am …" at bounding box center [597, 320] width 245 height 150
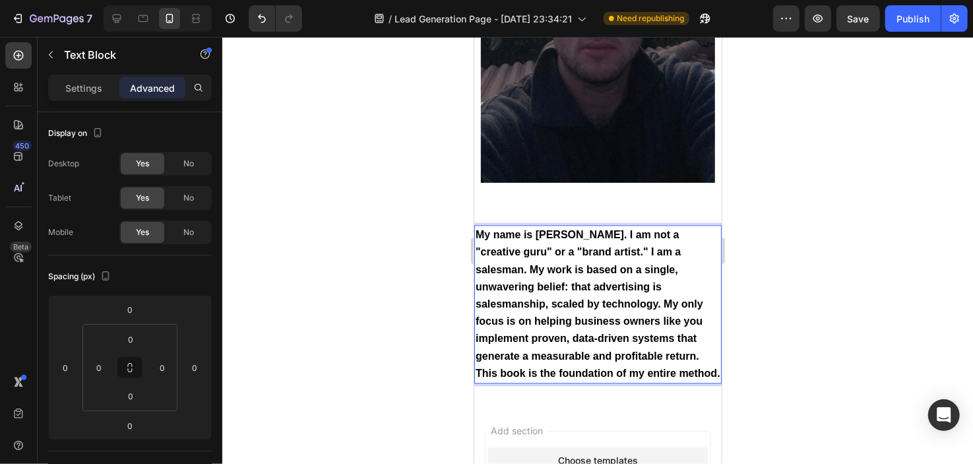
click at [381, 251] on div at bounding box center [597, 250] width 751 height 427
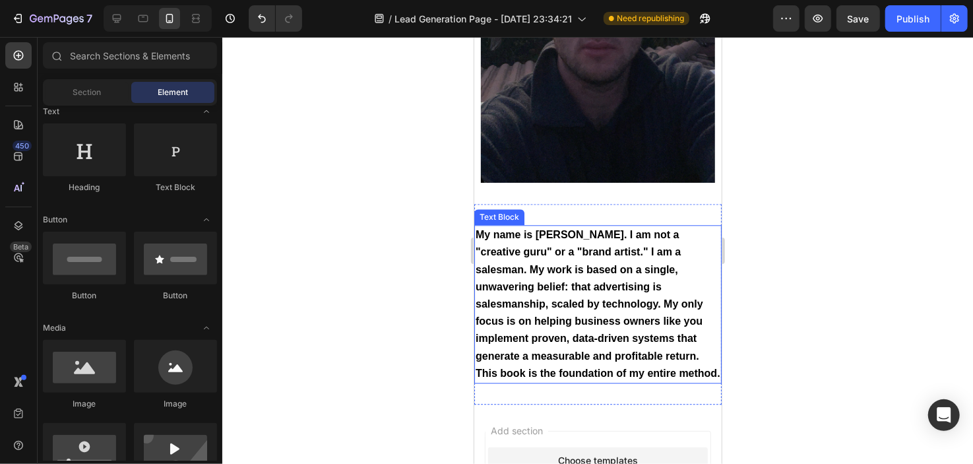
click at [518, 243] on strong "My name is [PERSON_NAME]. I am not a "creative guru" or a "brand artist." I am …" at bounding box center [597, 303] width 245 height 150
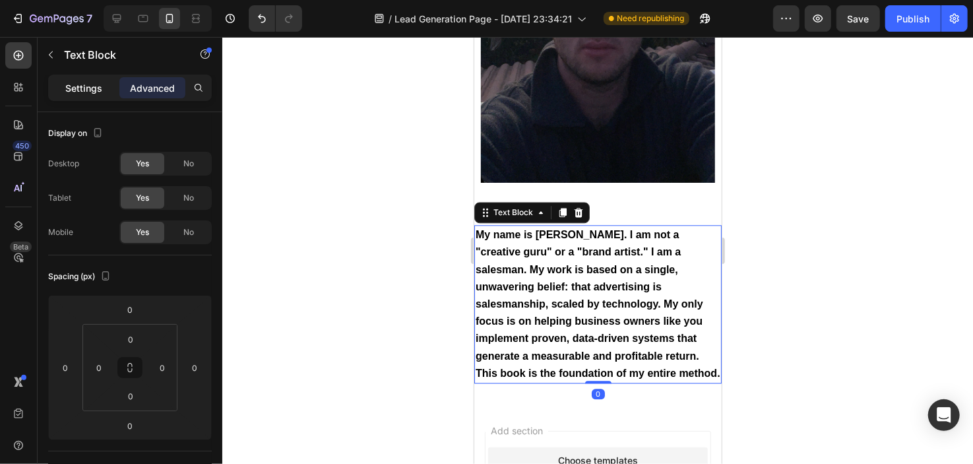
click at [69, 96] on div "Settings" at bounding box center [84, 87] width 66 height 21
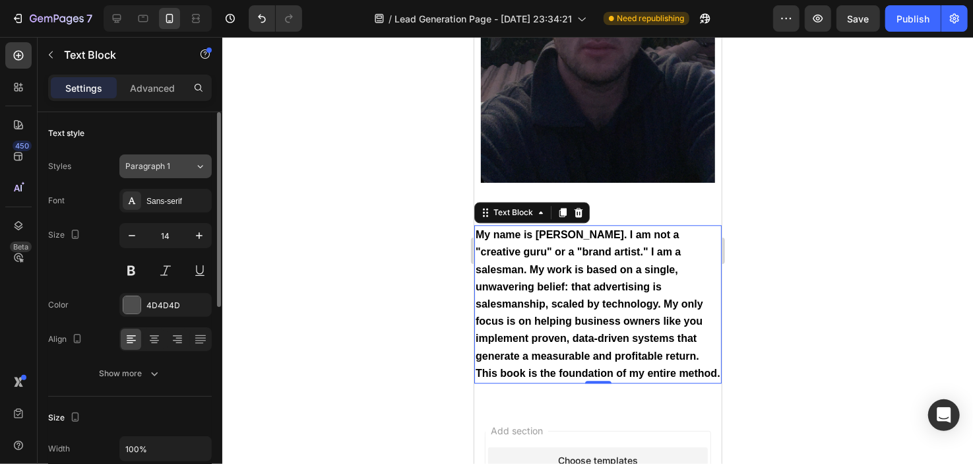
click at [171, 174] on button "Paragraph 1" at bounding box center [165, 166] width 92 height 24
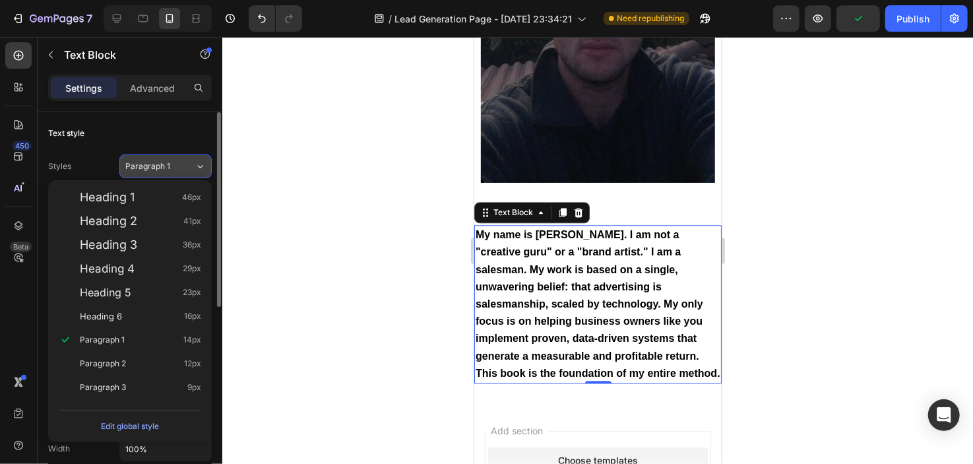
click at [176, 154] on button "Paragraph 1" at bounding box center [165, 166] width 92 height 24
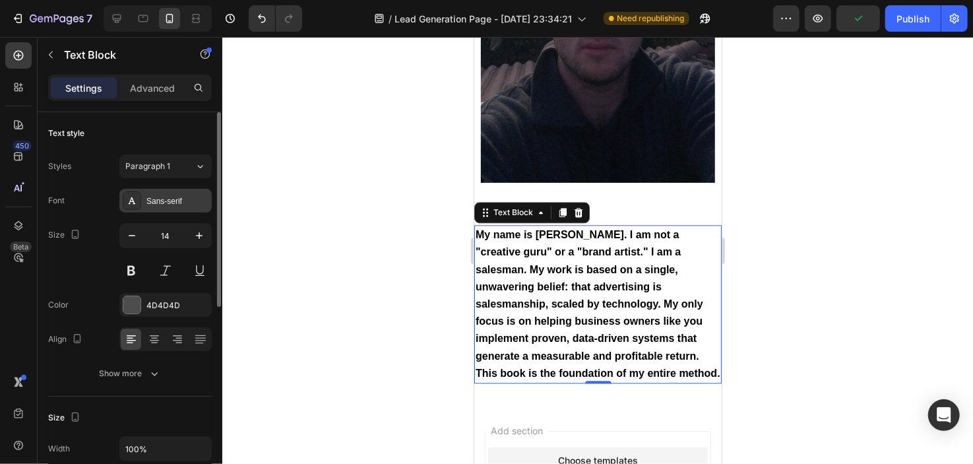
click at [173, 211] on div "Sans-serif" at bounding box center [165, 201] width 92 height 24
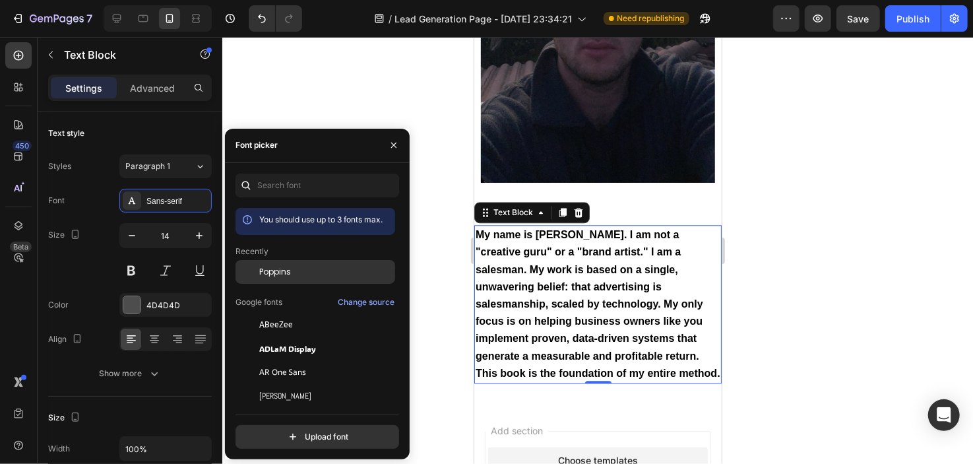
click at [260, 275] on span "Poppins" at bounding box center [275, 272] width 32 height 12
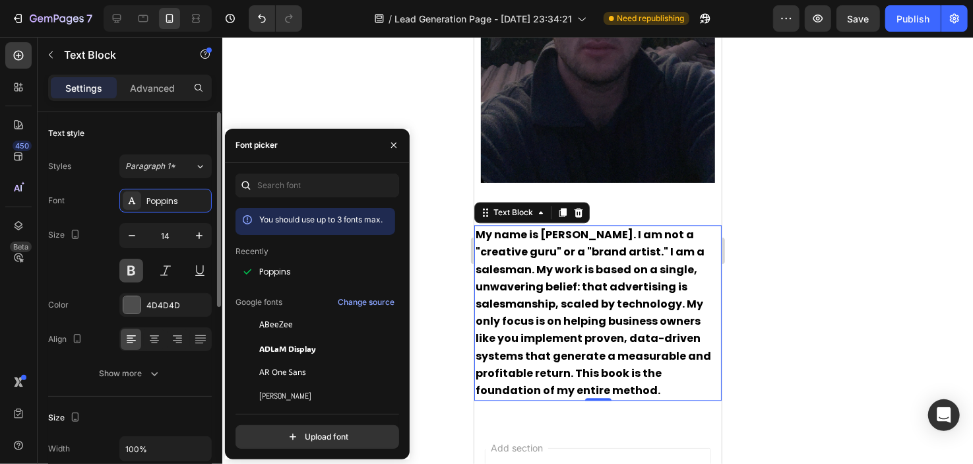
click at [139, 278] on button at bounding box center [131, 271] width 24 height 24
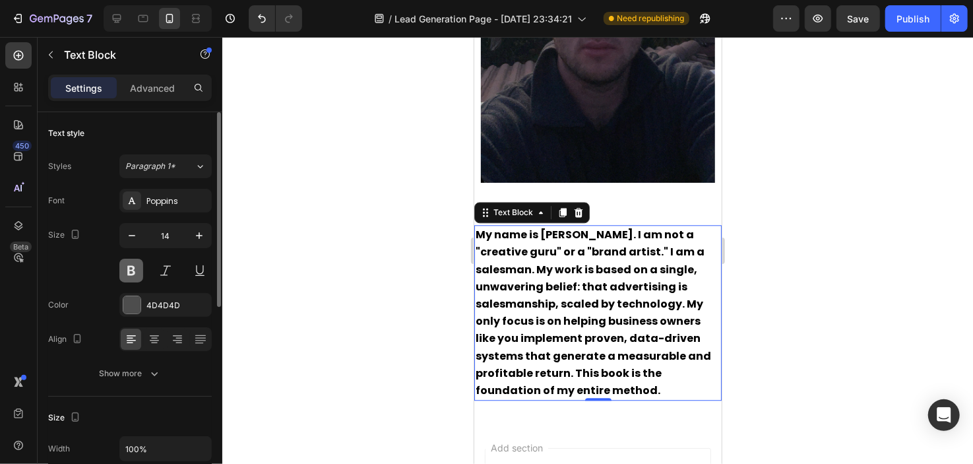
click at [139, 278] on button at bounding box center [131, 271] width 24 height 24
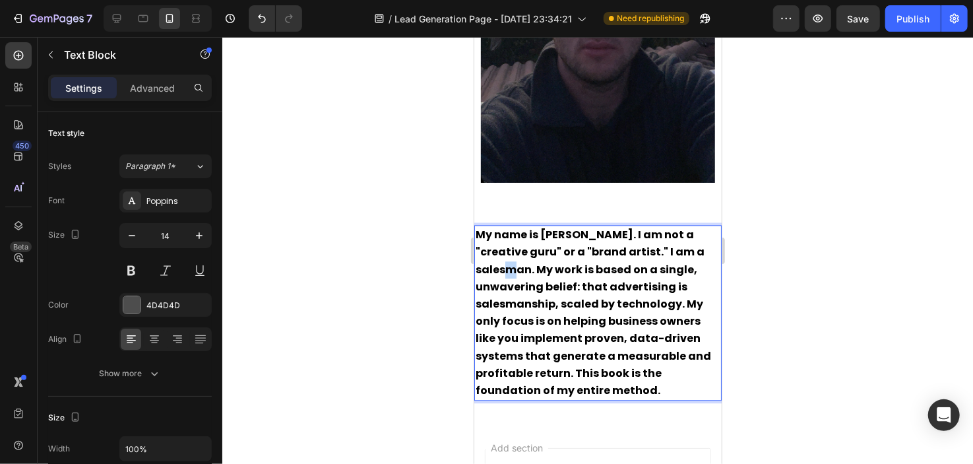
click at [491, 252] on strong "My name is [PERSON_NAME]. I am not a "creative guru" or a "brand artist." I am …" at bounding box center [592, 311] width 235 height 171
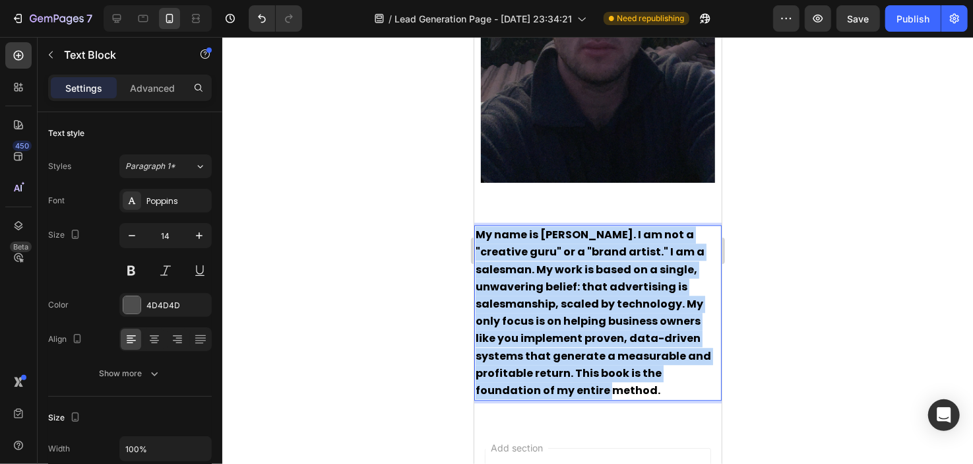
click at [491, 252] on strong "My name is [PERSON_NAME]. I am not a "creative guru" or a "brand artist." I am …" at bounding box center [592, 311] width 235 height 171
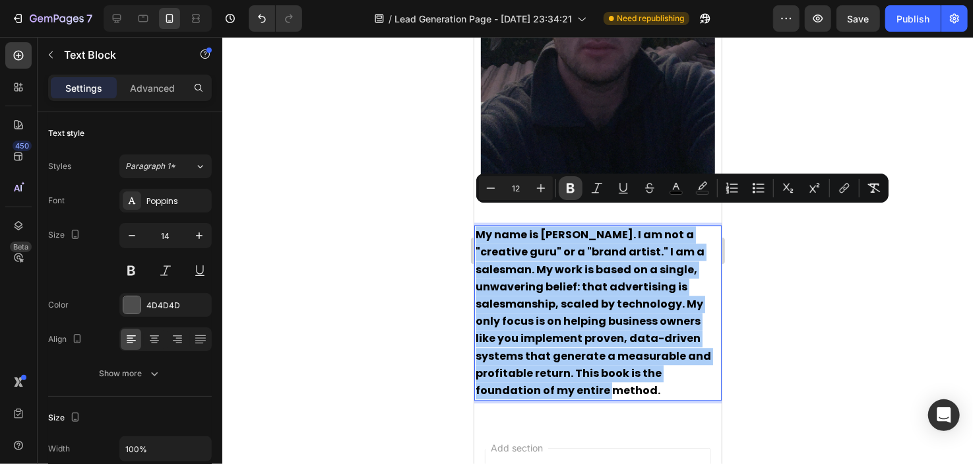
click at [569, 185] on icon "Editor contextual toolbar" at bounding box center [570, 187] width 13 height 13
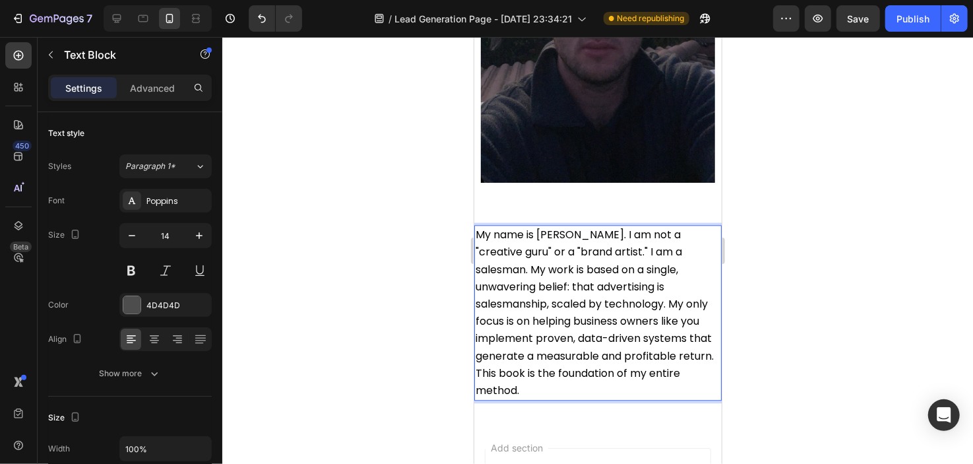
click at [568, 237] on span "My name is [PERSON_NAME]. I am not a "creative guru" or a "brand artist." I am …" at bounding box center [594, 311] width 238 height 171
click at [583, 226] on p "My name is [PERSON_NAME]. I am not a "creative guru" or a "brand artist." I am …" at bounding box center [597, 312] width 245 height 173
click at [577, 226] on span "My name is [PERSON_NAME]. I am not a "creative guru" or a "brand artist." I am …" at bounding box center [594, 311] width 238 height 171
click at [582, 226] on span "My name is [PERSON_NAME]. I am not a "creative guru" or a "brand artist." I am …" at bounding box center [594, 311] width 238 height 171
click at [581, 226] on span "My name is [PERSON_NAME]. I am not a "creative guru" or a "brand artist." I am …" at bounding box center [594, 311] width 238 height 171
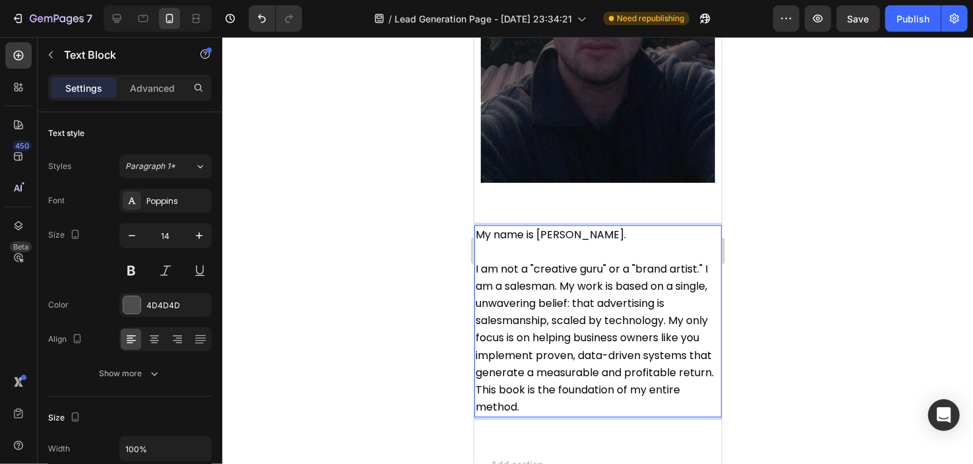
click at [550, 243] on p "Rich Text Editor. Editing area: main" at bounding box center [597, 251] width 245 height 16
click at [553, 261] on span "I am not a "creative guru" or a "brand artist." I am a salesman. My work is bas…" at bounding box center [594, 338] width 238 height 154
click at [542, 243] on p "Rich Text Editor. Editing area: main" at bounding box center [597, 251] width 245 height 17
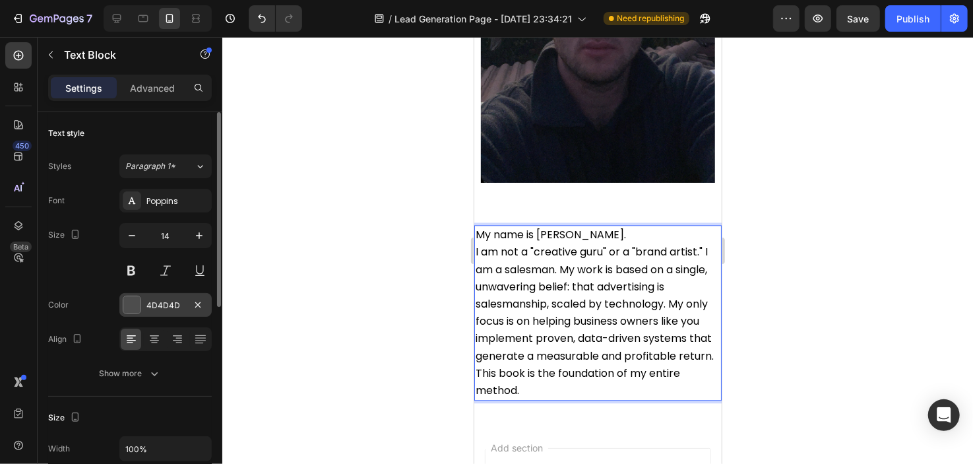
click at [137, 303] on div at bounding box center [131, 304] width 17 height 17
click at [587, 226] on p "My name is [PERSON_NAME]." at bounding box center [597, 234] width 245 height 17
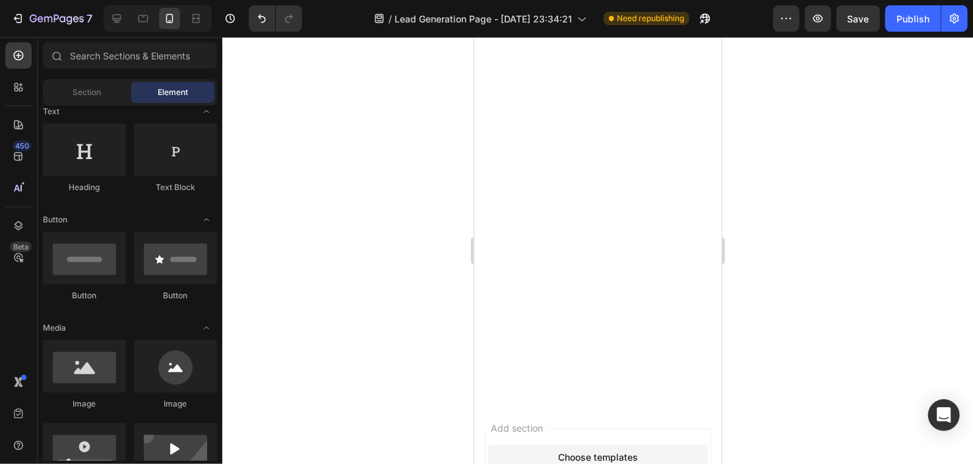
scroll to position [425, 0]
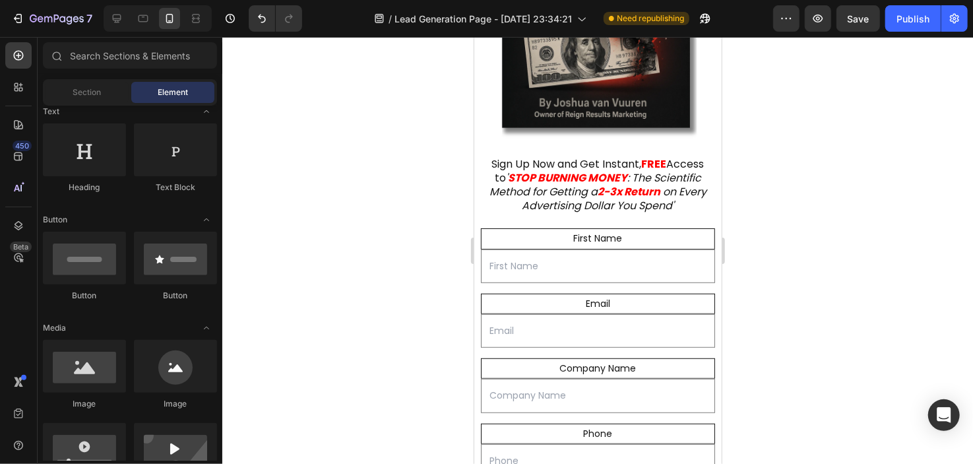
click at [441, 174] on div at bounding box center [597, 250] width 751 height 427
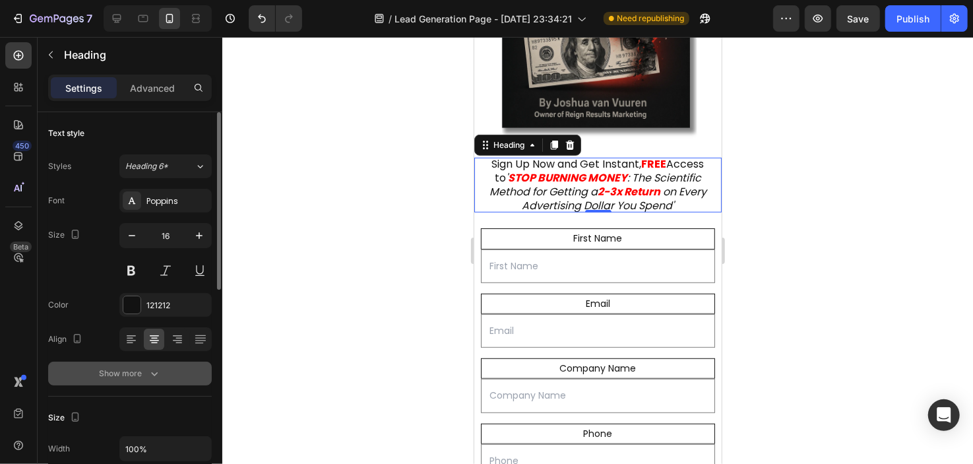
click at [168, 382] on button "Show more" at bounding box center [130, 373] width 164 height 24
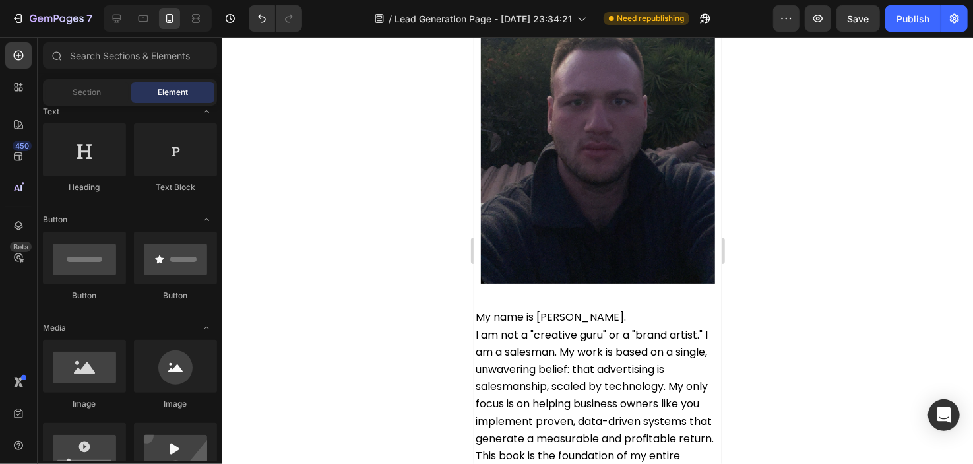
scroll to position [1815, 0]
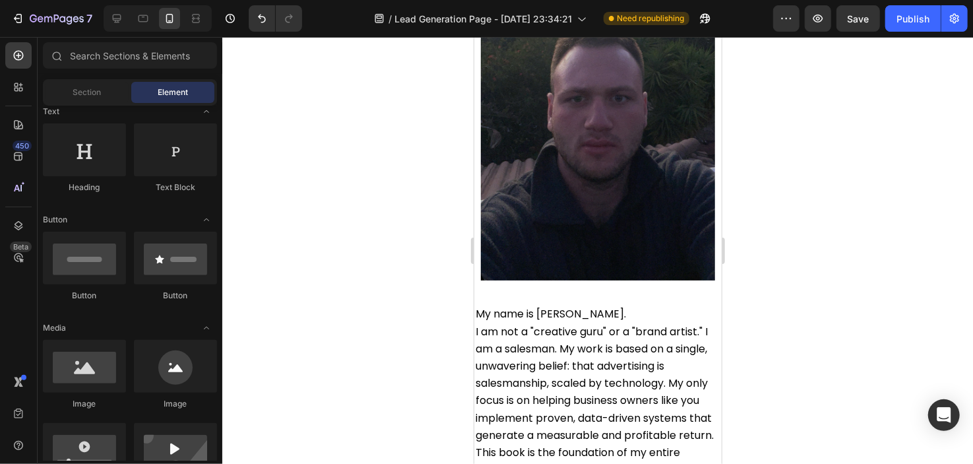
drag, startPoint x: 712, startPoint y: 123, endPoint x: 1224, endPoint y: 379, distance: 573.1
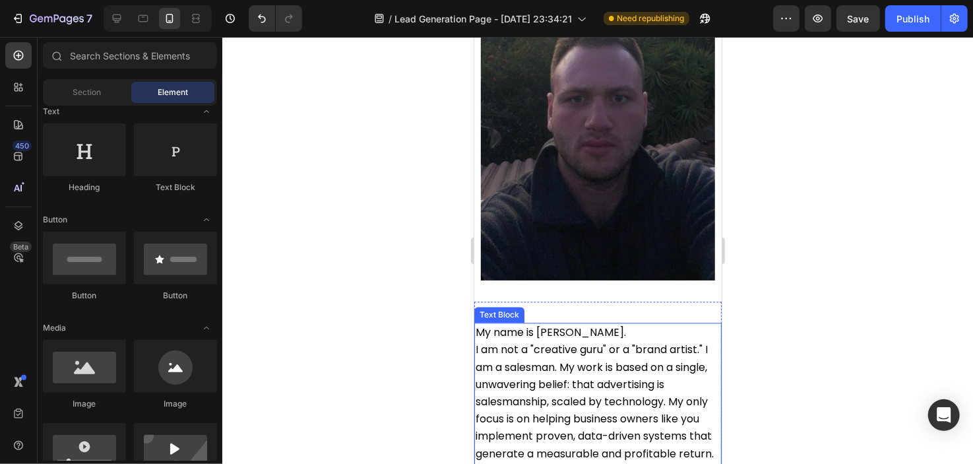
click at [622, 379] on span "I am not a "creative guru" or a "brand artist." I am a salesman. My work is bas…" at bounding box center [594, 418] width 238 height 154
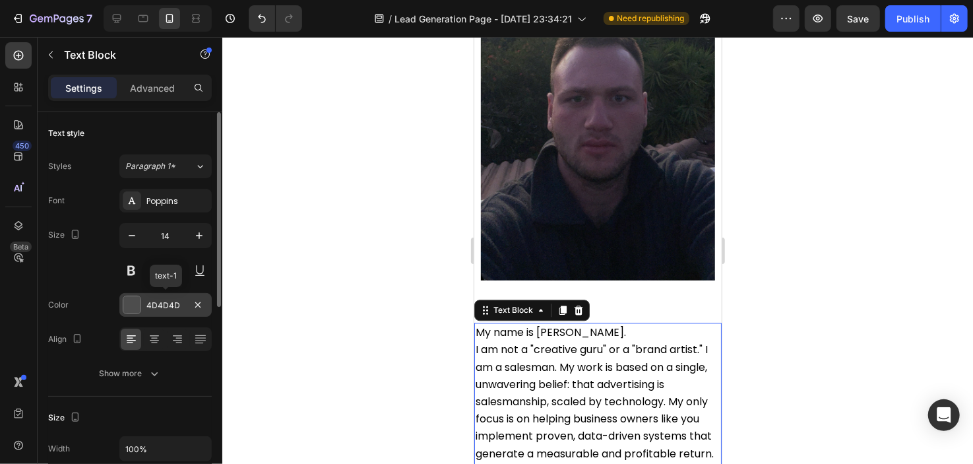
click at [160, 311] on div "4D4D4D" at bounding box center [165, 305] width 92 height 24
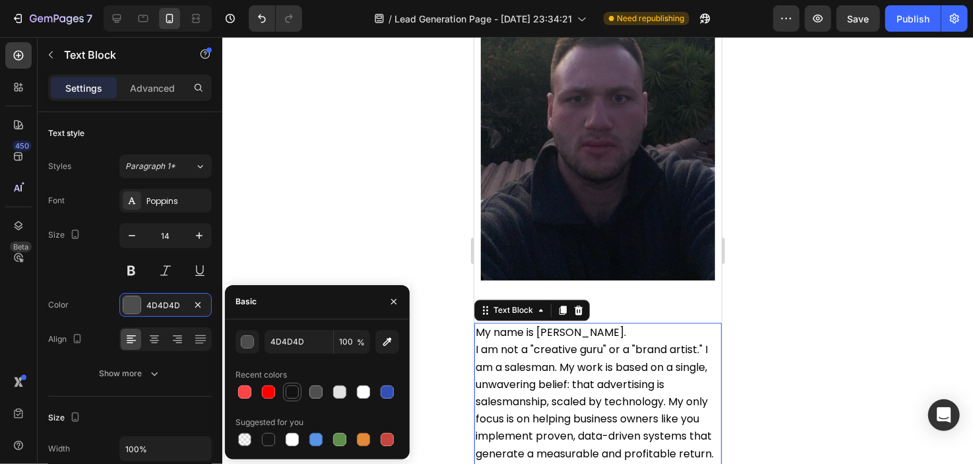
click at [288, 394] on div at bounding box center [292, 391] width 13 height 13
type input "121212"
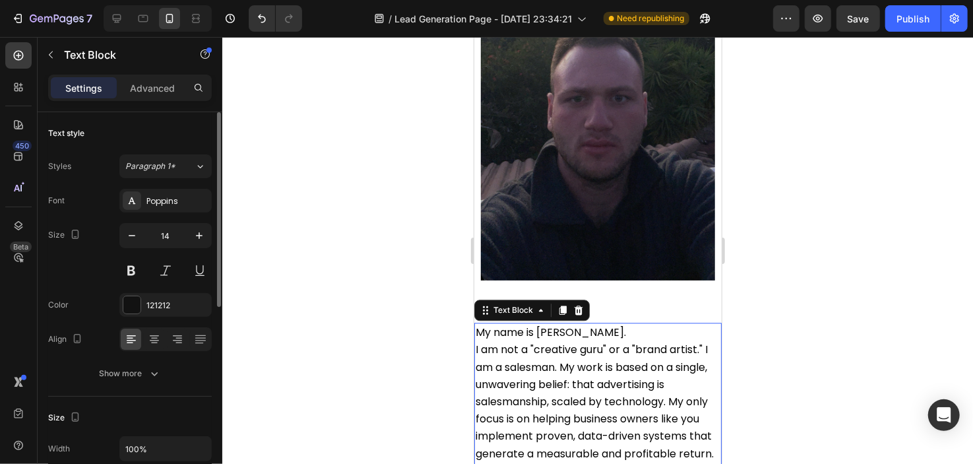
click at [185, 387] on div "Text style Styles Paragraph 1* Font Poppins Size 14 Color 121212 Align Show more" at bounding box center [130, 254] width 164 height 284
click at [159, 338] on icon at bounding box center [154, 338] width 13 height 13
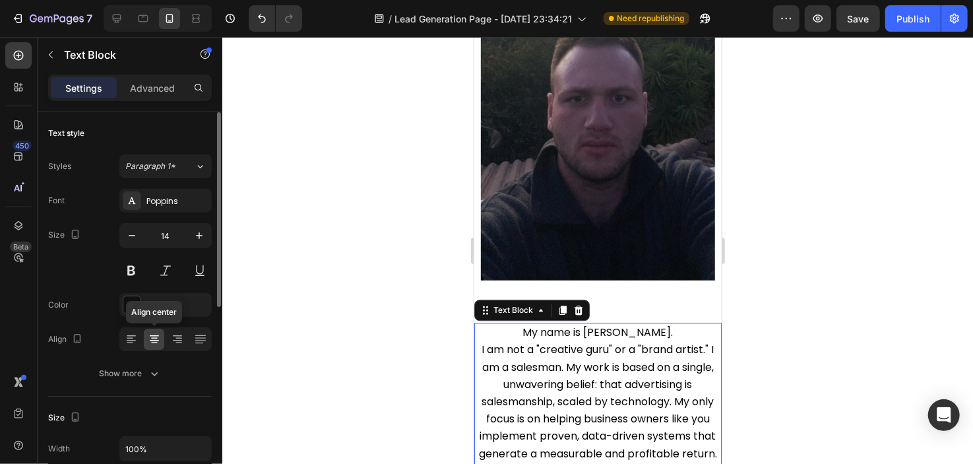
click at [159, 338] on icon at bounding box center [154, 338] width 13 height 13
drag, startPoint x: 148, startPoint y: 338, endPoint x: 128, endPoint y: 342, distance: 21.0
click at [128, 342] on div "Align center" at bounding box center [165, 339] width 92 height 24
click at [128, 342] on icon at bounding box center [131, 338] width 13 height 13
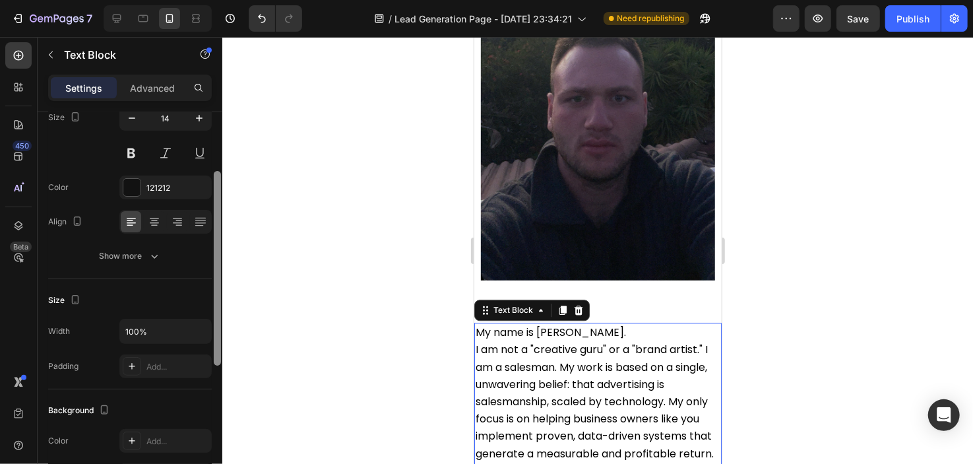
drag, startPoint x: 218, startPoint y: 256, endPoint x: 233, endPoint y: 317, distance: 62.7
click at [233, 0] on div "7 / Lead Generation Page - [DATE] 23:34:21 Need republishing Preview Save Publi…" at bounding box center [486, 0] width 973 height 0
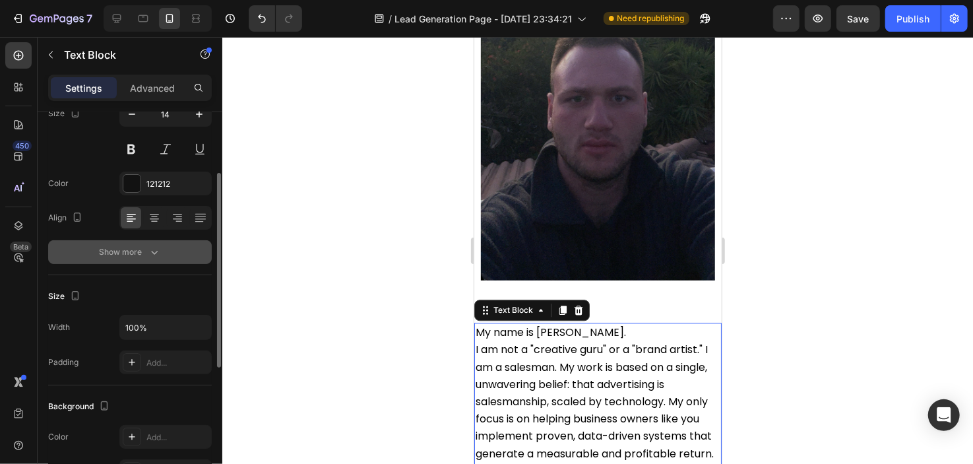
click at [152, 257] on button "Show more" at bounding box center [130, 252] width 164 height 24
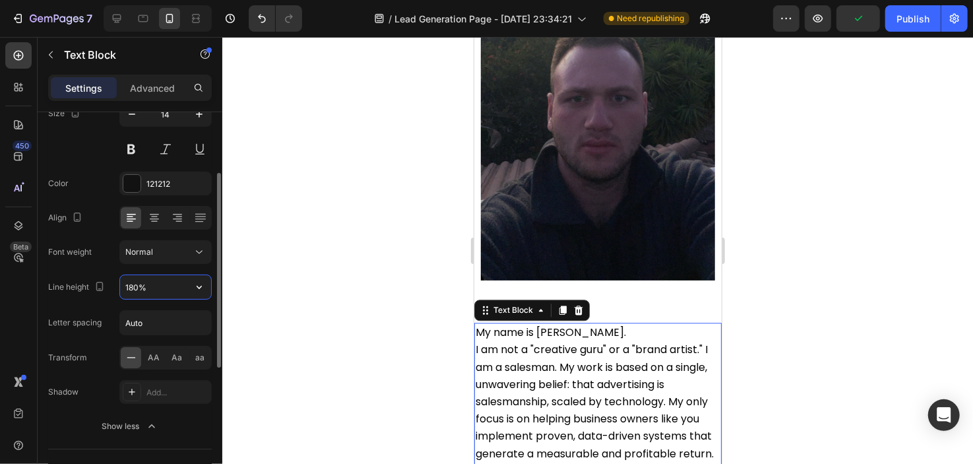
click at [148, 288] on input "180%" at bounding box center [165, 287] width 91 height 24
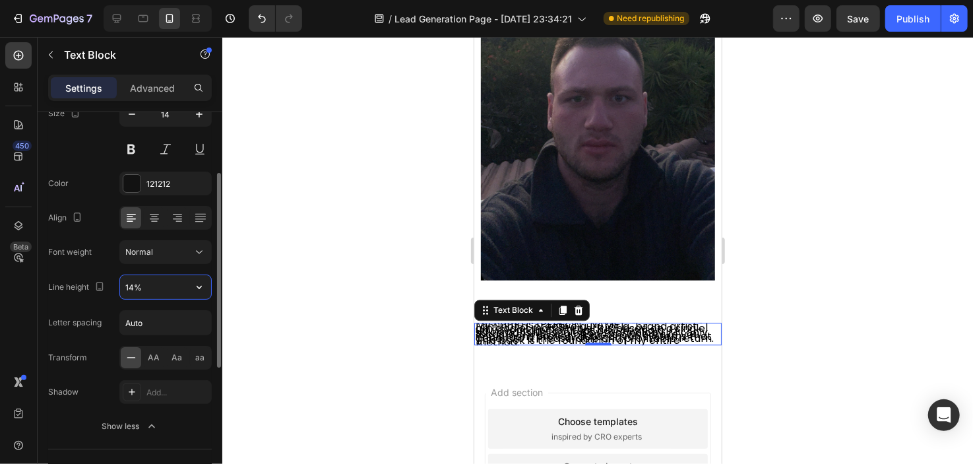
type input "140%"
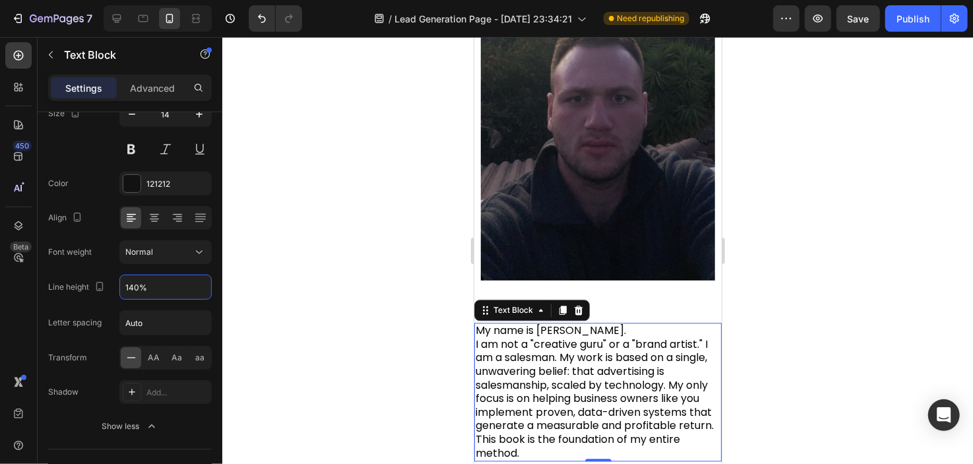
click at [325, 267] on div at bounding box center [597, 250] width 751 height 427
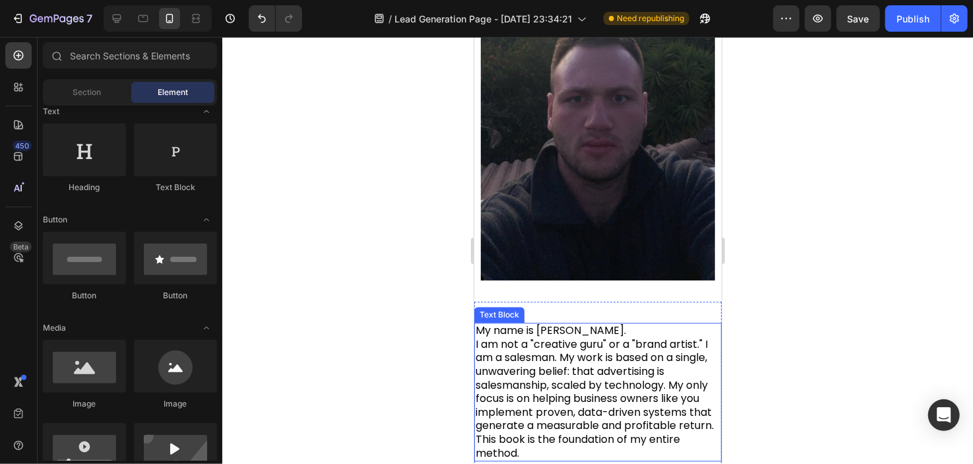
click at [576, 322] on span "My name is [PERSON_NAME]." at bounding box center [550, 329] width 150 height 15
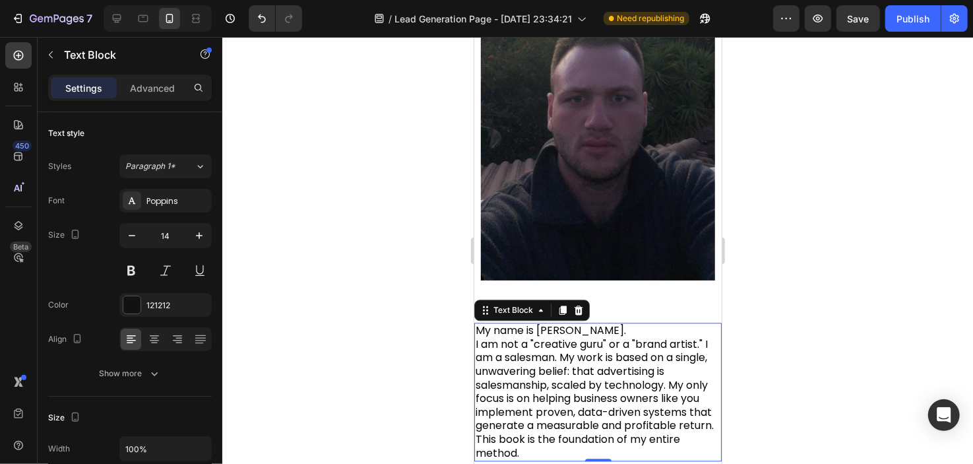
click at [589, 323] on p "My name is [PERSON_NAME]." at bounding box center [597, 330] width 245 height 14
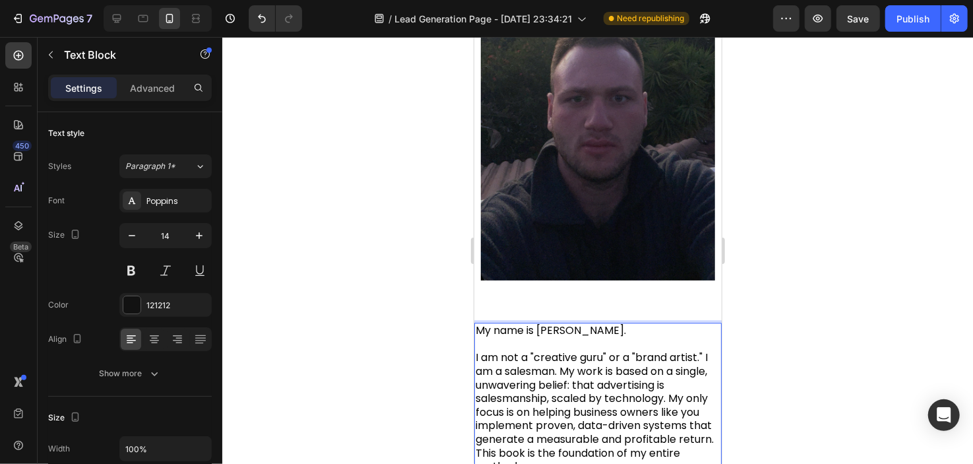
click at [693, 350] on p "I am not a "creative guru" or a "brand artist." I am a salesman. My work is bas…" at bounding box center [597, 411] width 245 height 122
click at [708, 350] on p "I am not a "creative guru" or a "brand artist." I am a salesman. My work is bas…" at bounding box center [597, 411] width 245 height 122
click at [693, 350] on p "I am not a "creative guru" or a "brand artist." I am a salesman. My work is bas…" at bounding box center [597, 411] width 245 height 122
click at [701, 348] on span "I am not a "creative guru" or a "brand artist." I am a salesman. My work is bas…" at bounding box center [594, 410] width 238 height 124
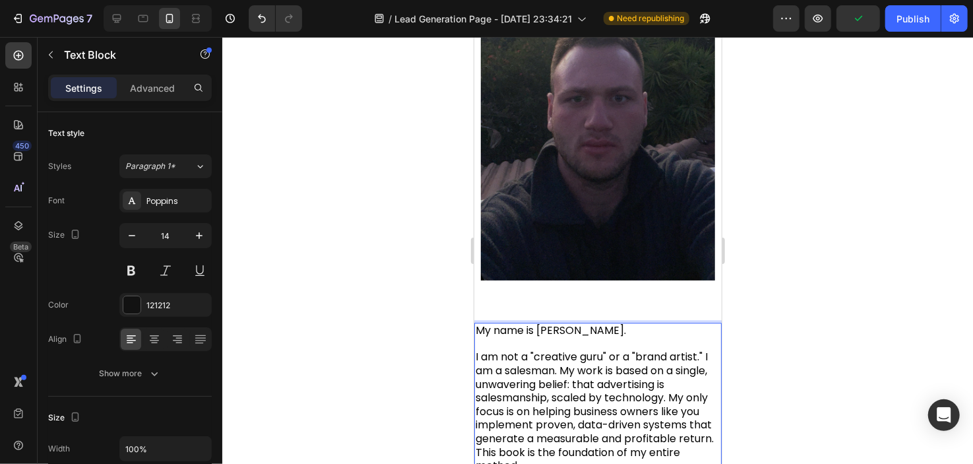
click at [704, 350] on p "I am not a "creative guru" or a "brand artist." I am a salesman. My work is bas…" at bounding box center [597, 411] width 245 height 122
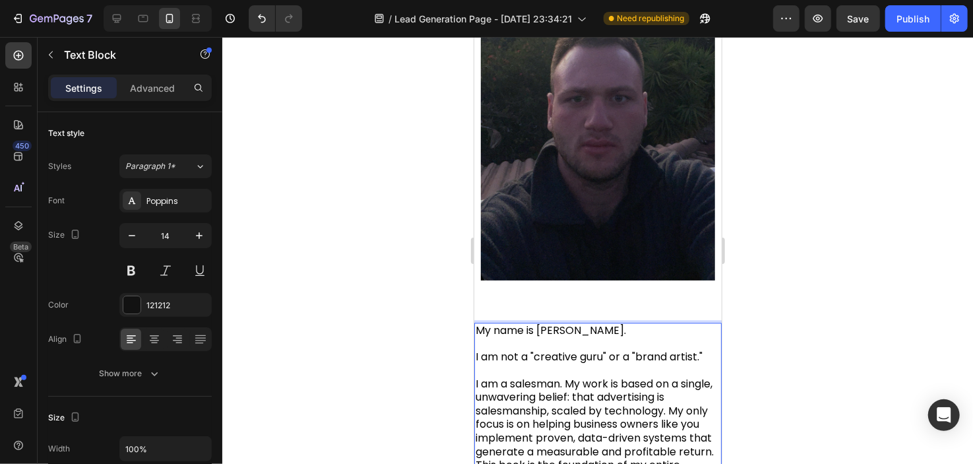
click at [480, 375] on span "I am a salesman. My work is based on a single, unwavering belief: that advertis…" at bounding box center [594, 430] width 238 height 110
click at [685, 377] on p "I am a salesman. My work is based on a single, unwavering belief: that advertis…" at bounding box center [597, 431] width 245 height 109
click at [677, 395] on span "I am a salesman. My work is based on a single, unwavering belief: that advertis…" at bounding box center [594, 430] width 238 height 110
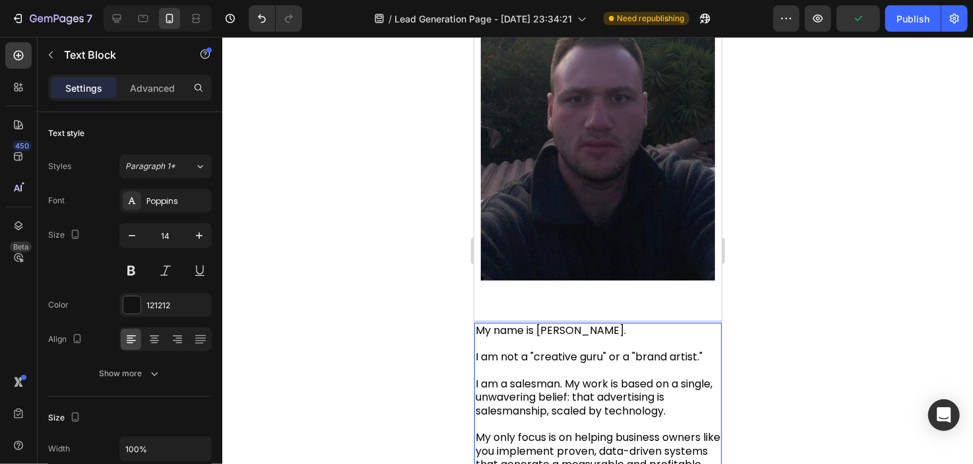
click at [575, 375] on span "I am a salesman. My work is based on a single, unwavering belief: that advertis…" at bounding box center [593, 396] width 237 height 42
click at [572, 375] on span "I am a salesman. My work is based on a single, unwavering belief: that advertis…" at bounding box center [593, 396] width 237 height 42
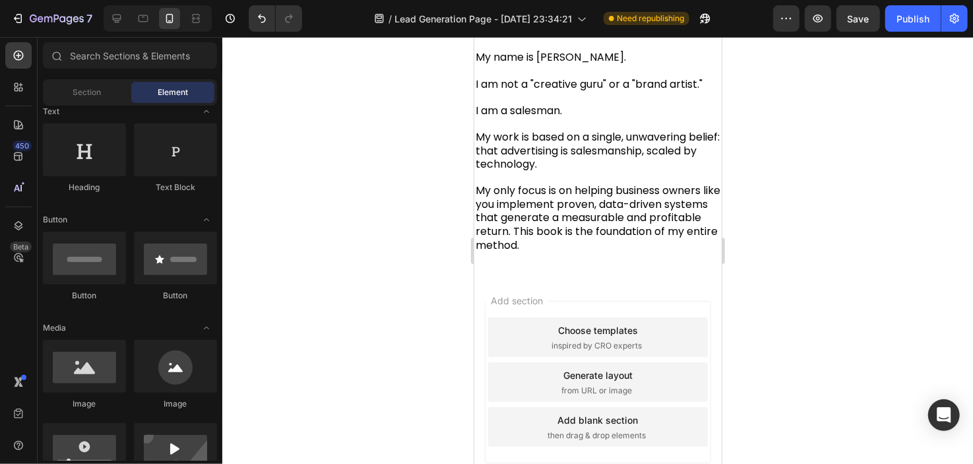
scroll to position [2082, 0]
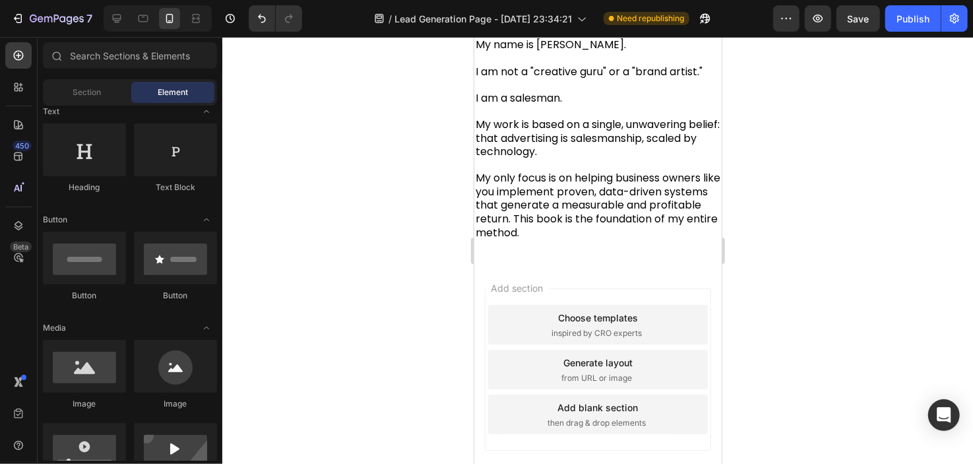
drag, startPoint x: 716, startPoint y: 346, endPoint x: 1198, endPoint y: 425, distance: 488.6
click at [642, 211] on span "My only focus is on helping business owners like you implement proven, data-dri…" at bounding box center [597, 204] width 245 height 69
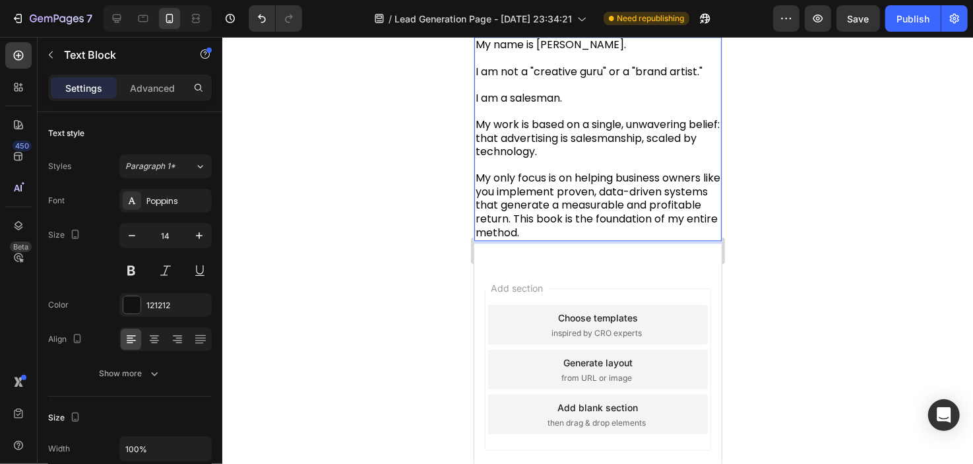
click at [571, 222] on span "My only focus is on helping business owners like you implement proven, data-dri…" at bounding box center [597, 204] width 245 height 69
click at [565, 214] on span "My only focus is on helping business owners like you implement proven, data-dri…" at bounding box center [597, 204] width 245 height 69
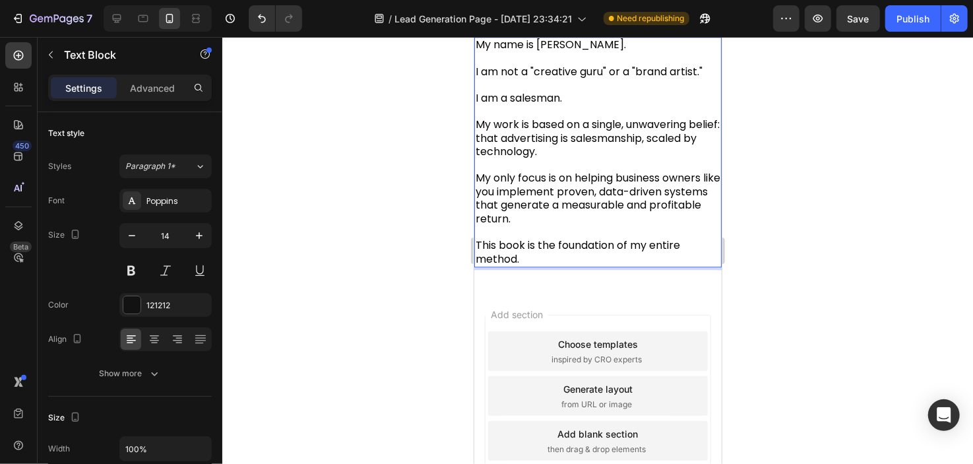
click at [421, 193] on div at bounding box center [597, 250] width 751 height 427
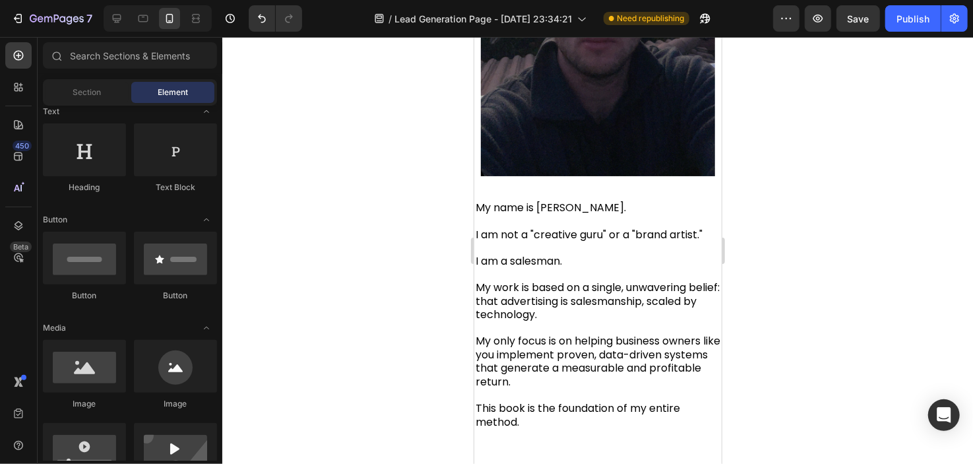
scroll to position [1913, 0]
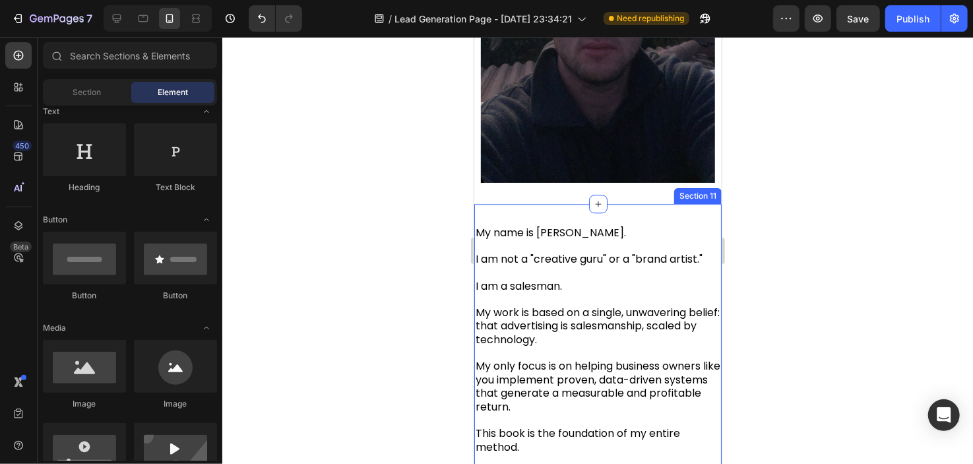
click at [548, 203] on div "My name is [PERSON_NAME]. I am not a "creative guru" or a "brand artist." I am …" at bounding box center [597, 339] width 247 height 272
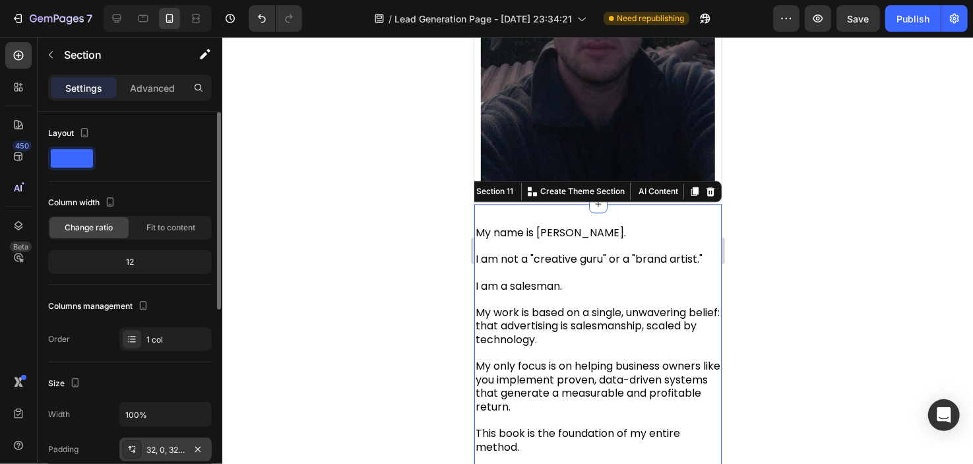
click at [169, 444] on div "32, 0, 32, 0" at bounding box center [165, 450] width 38 height 12
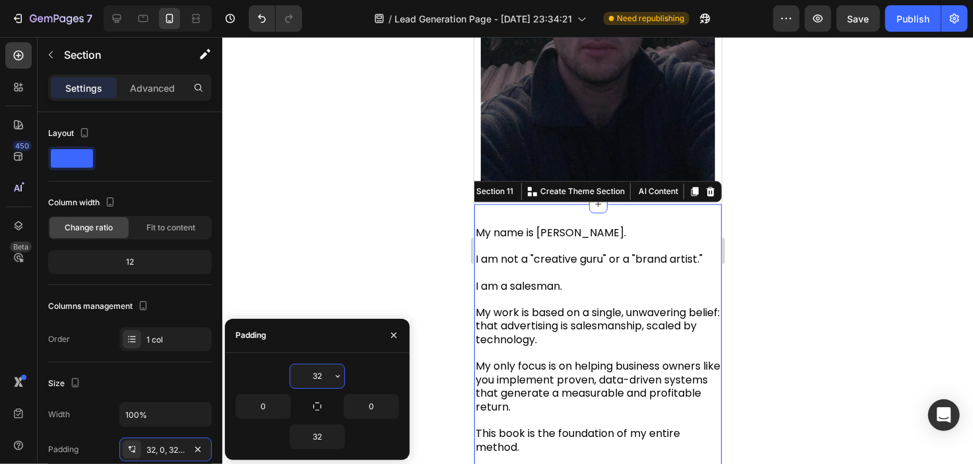
click at [322, 381] on input "32" at bounding box center [317, 376] width 54 height 24
type input "0"
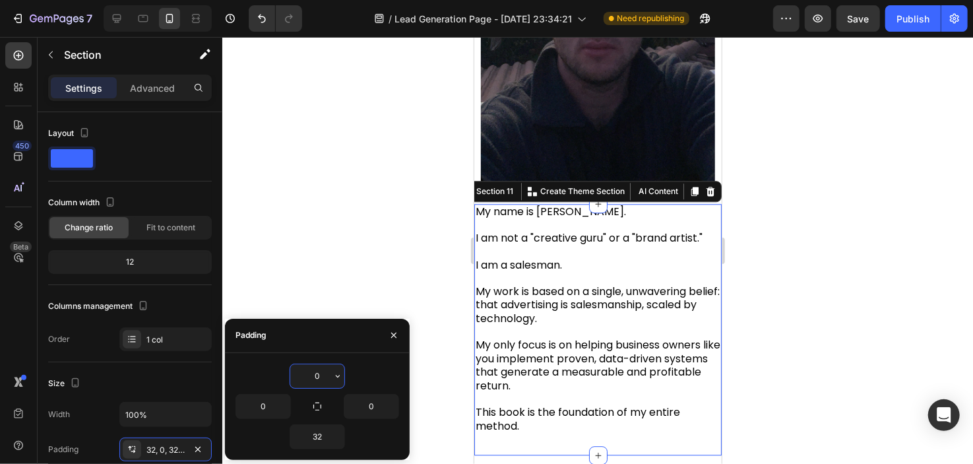
click at [360, 218] on div at bounding box center [597, 250] width 751 height 427
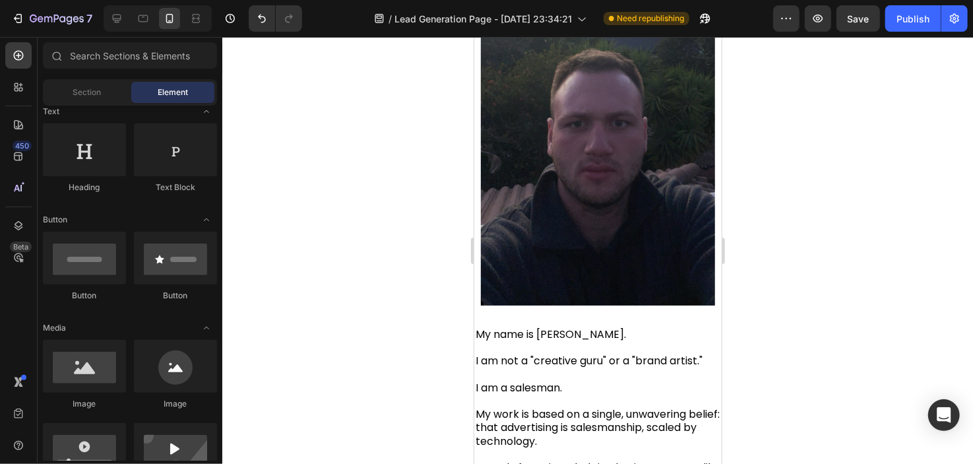
scroll to position [1768, 0]
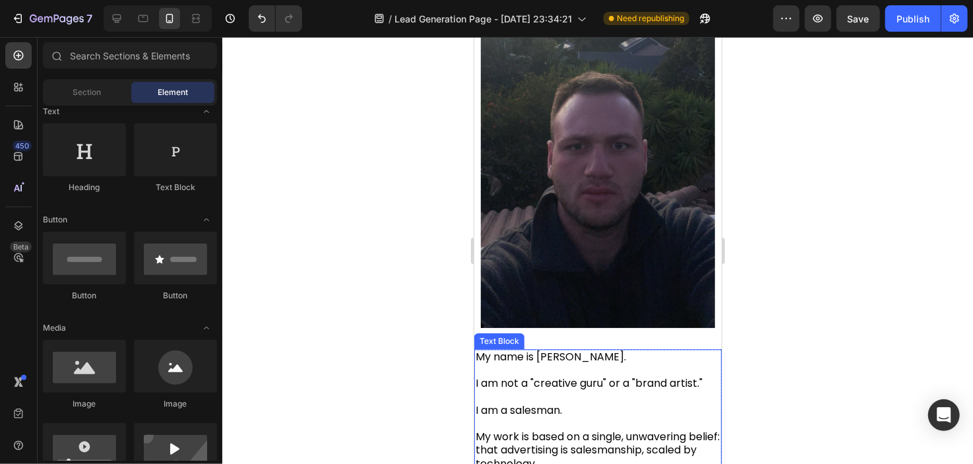
click at [637, 375] on span "I am not a "creative guru" or a "brand artist."" at bounding box center [588, 382] width 227 height 15
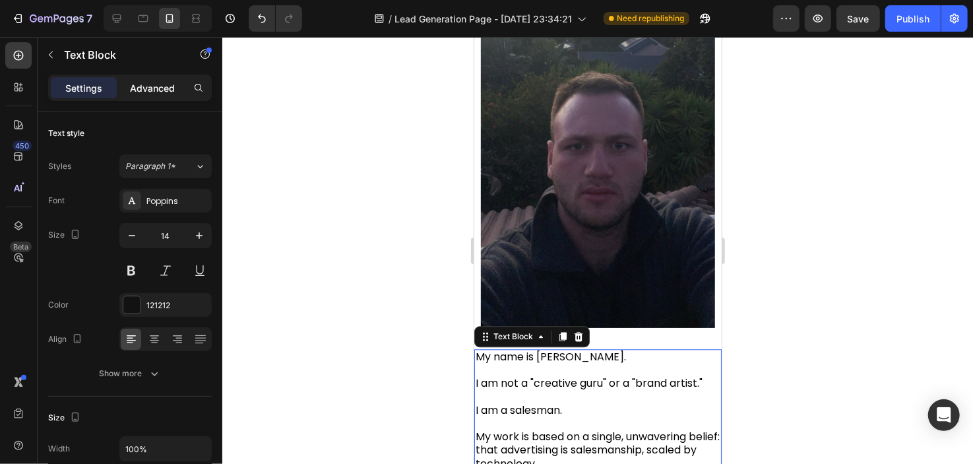
click at [183, 89] on div "Advanced" at bounding box center [152, 87] width 66 height 21
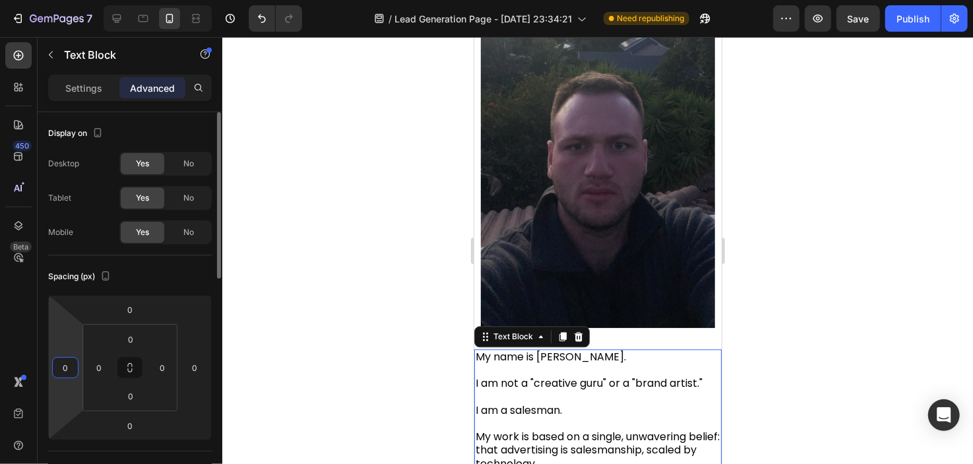
click at [65, 368] on input "0" at bounding box center [65, 368] width 20 height 20
type input "5"
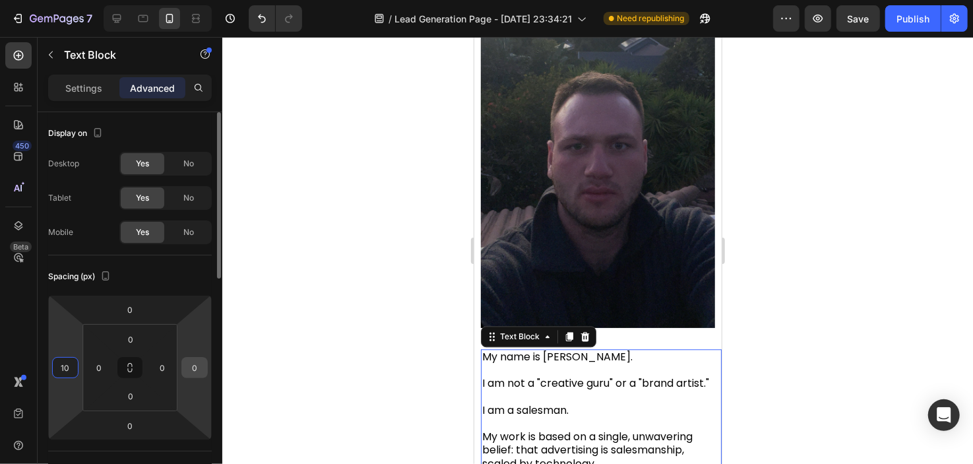
type input "10"
click at [186, 367] on input "0" at bounding box center [195, 368] width 20 height 20
type input "10"
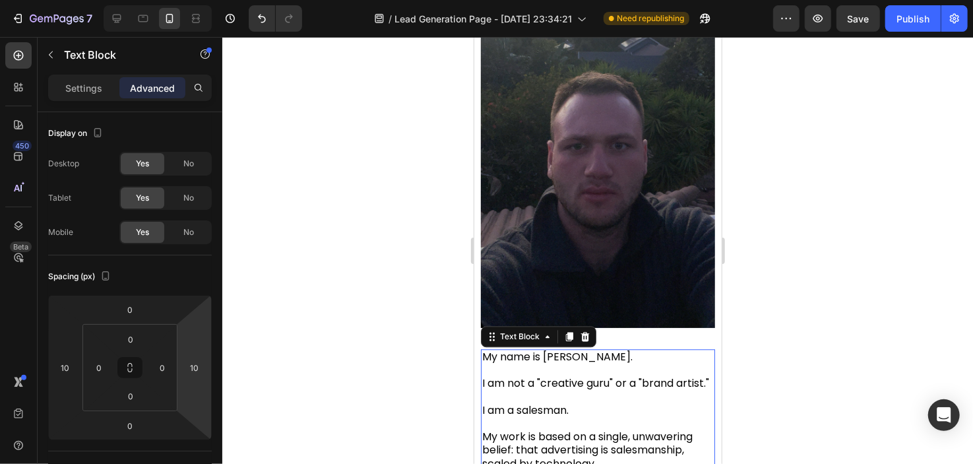
click at [335, 271] on div at bounding box center [597, 250] width 751 height 427
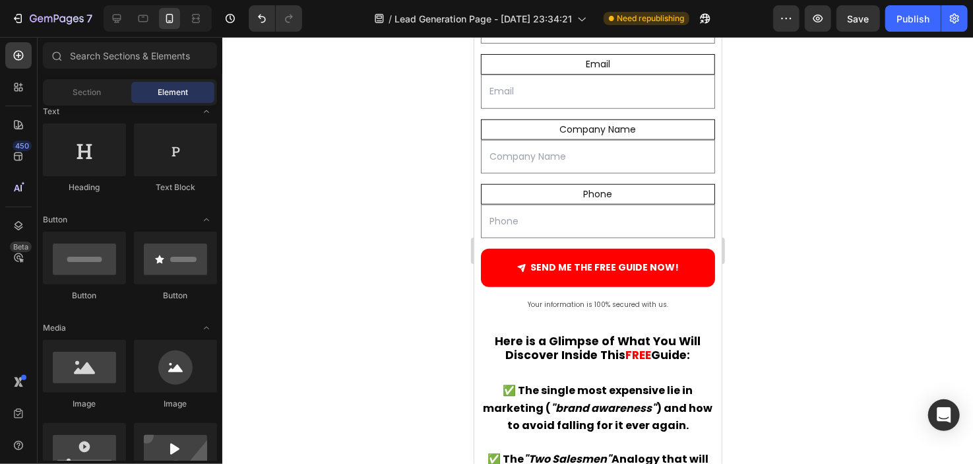
scroll to position [688, 0]
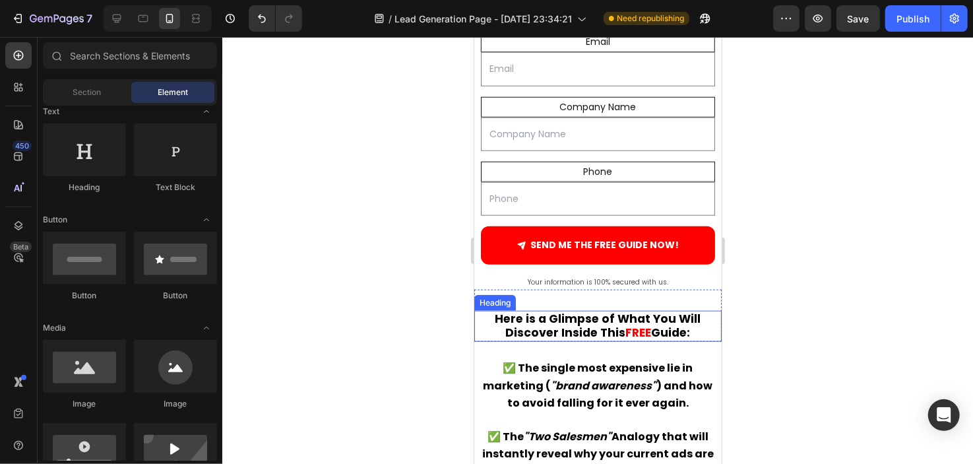
click at [580, 321] on strong "Here is a Glimpse of What You Will Discover Inside This" at bounding box center [598, 325] width 206 height 30
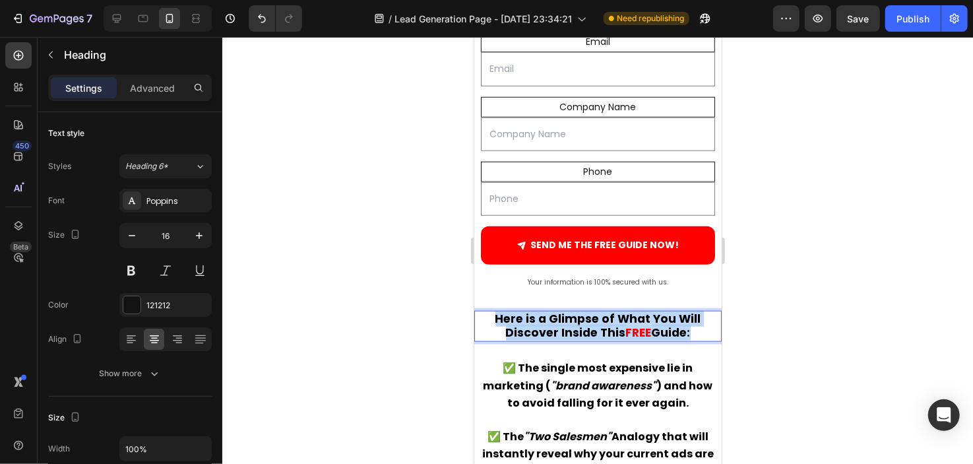
drag, startPoint x: 489, startPoint y: 306, endPoint x: 697, endPoint y: 330, distance: 208.5
click at [697, 330] on h2 "Here is a Glimpse of What You Will Discover Inside This FREE Guide:" at bounding box center [597, 326] width 247 height 32
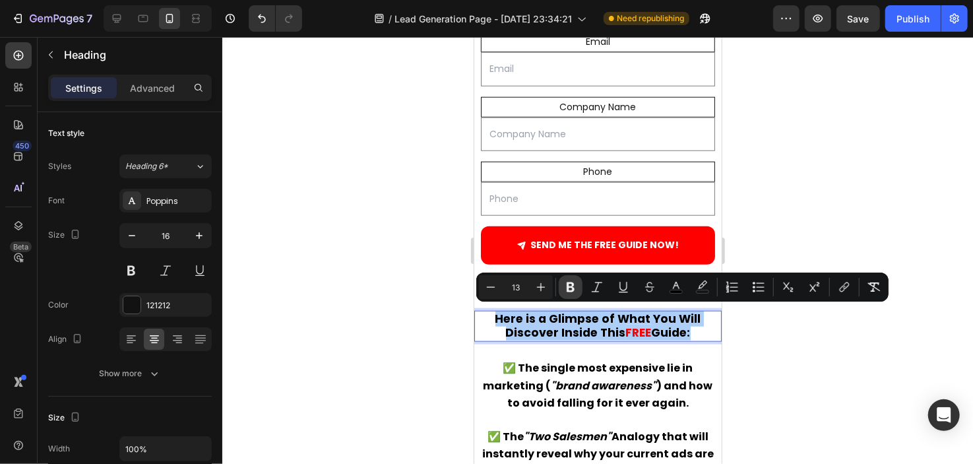
click at [576, 292] on icon "Editor contextual toolbar" at bounding box center [570, 286] width 13 height 13
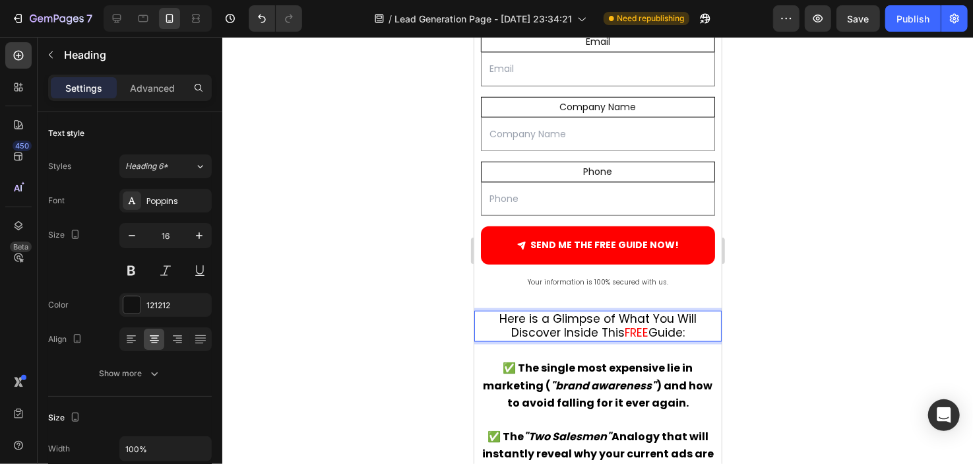
click at [617, 313] on span "Here is a Glimpse of What You Will Discover Inside This" at bounding box center [597, 325] width 197 height 30
click at [624, 324] on span "FREE" at bounding box center [636, 332] width 24 height 16
click at [631, 324] on span "FREE" at bounding box center [636, 332] width 24 height 16
click at [417, 280] on div at bounding box center [597, 250] width 751 height 427
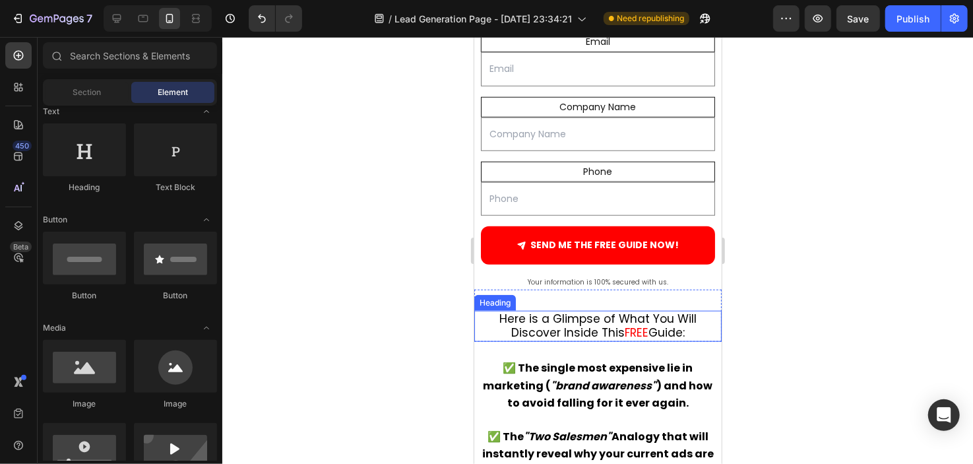
click at [638, 326] on span "FREE" at bounding box center [636, 332] width 24 height 16
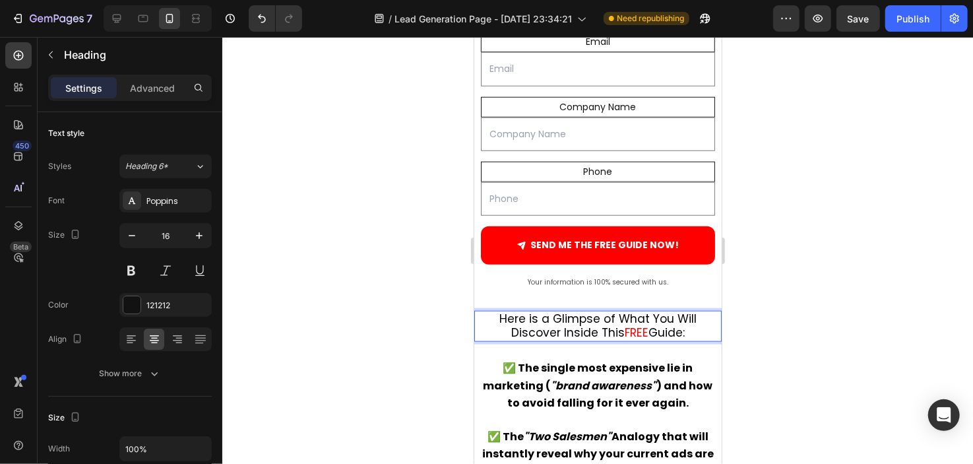
click at [629, 326] on span "FREE" at bounding box center [636, 332] width 24 height 16
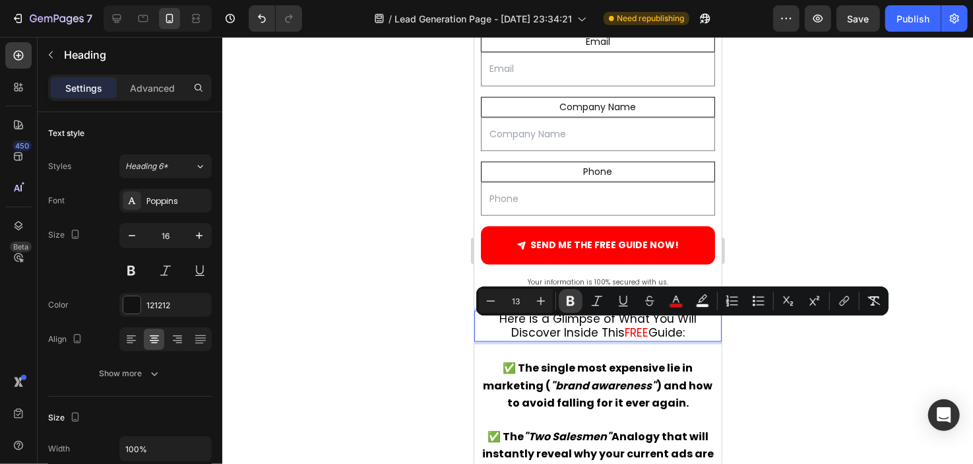
click at [580, 305] on button "Bold" at bounding box center [571, 301] width 24 height 24
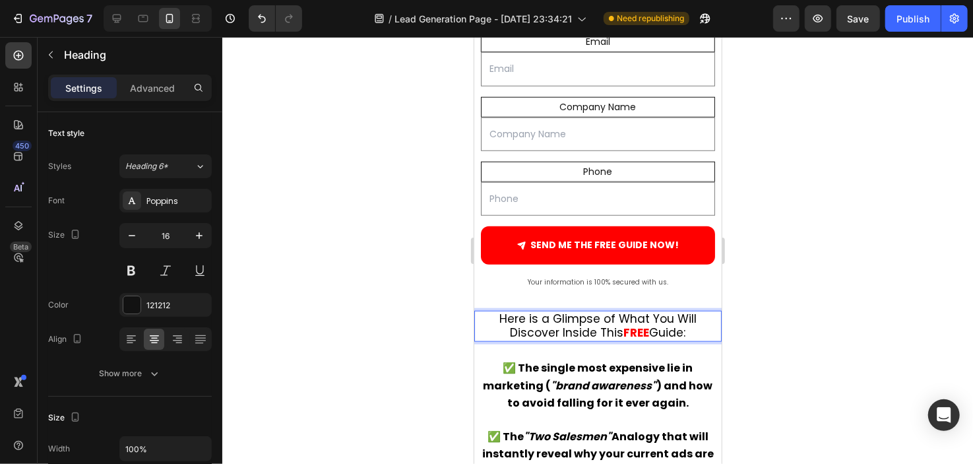
click at [404, 268] on div at bounding box center [597, 250] width 751 height 427
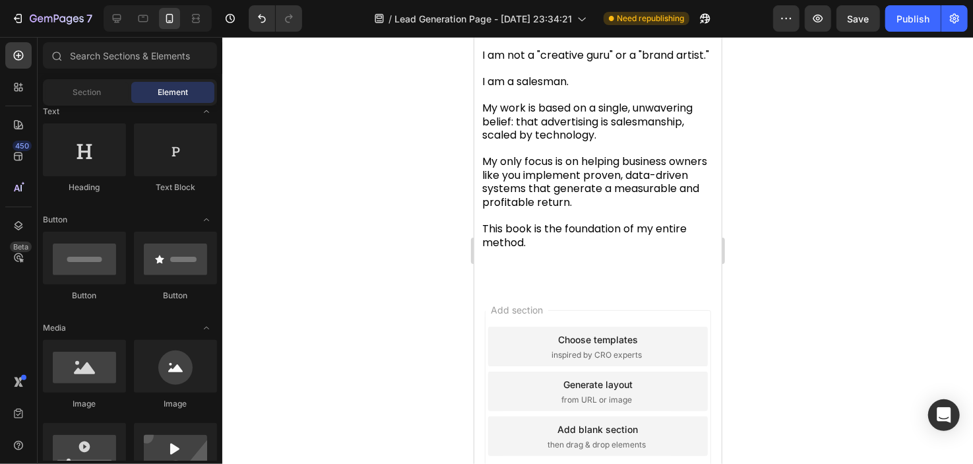
scroll to position [2104, 0]
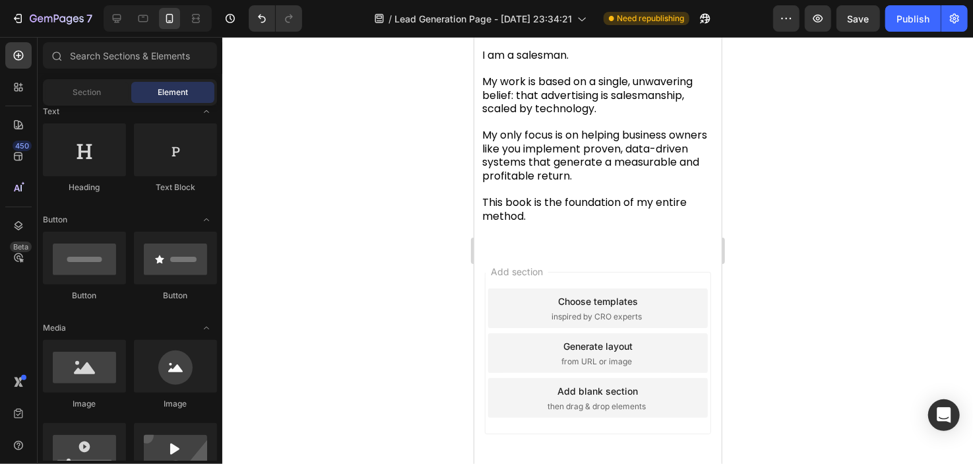
click at [581, 412] on span "then drag & drop elements" at bounding box center [596, 406] width 98 height 12
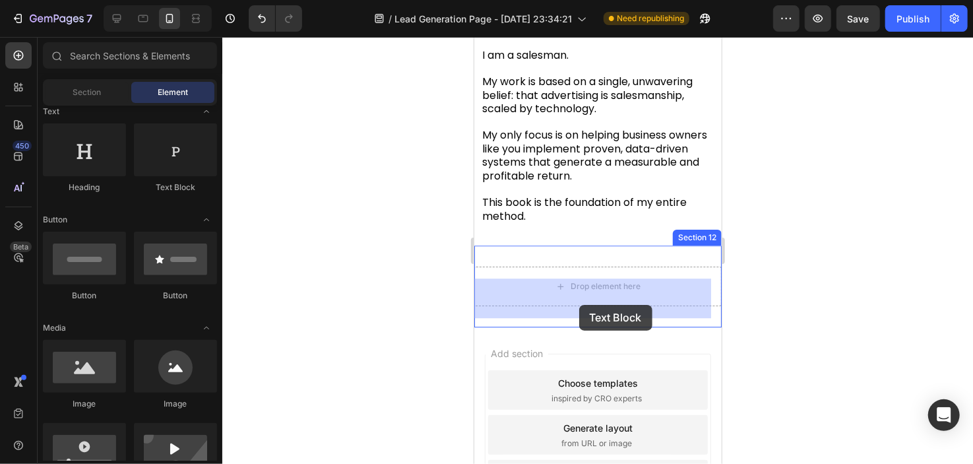
drag, startPoint x: 640, startPoint y: 201, endPoint x: 578, endPoint y: 302, distance: 119.0
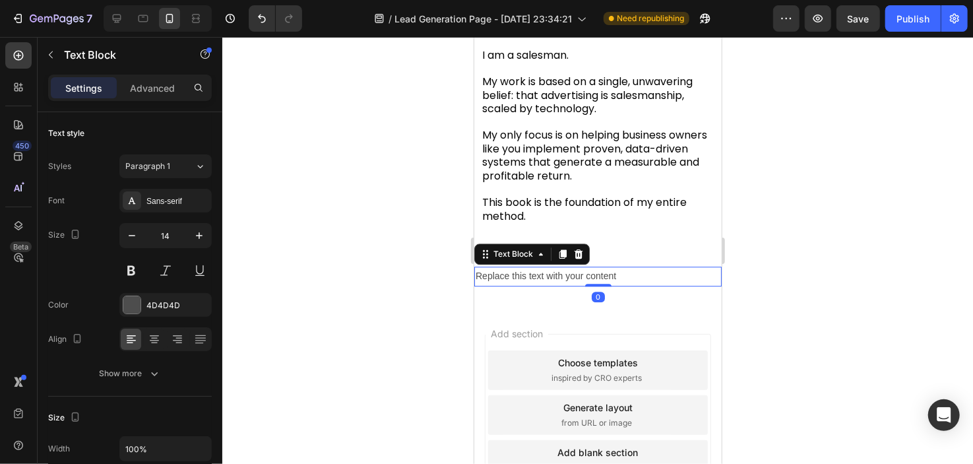
click at [561, 285] on div "Replace this text with your content" at bounding box center [597, 275] width 247 height 19
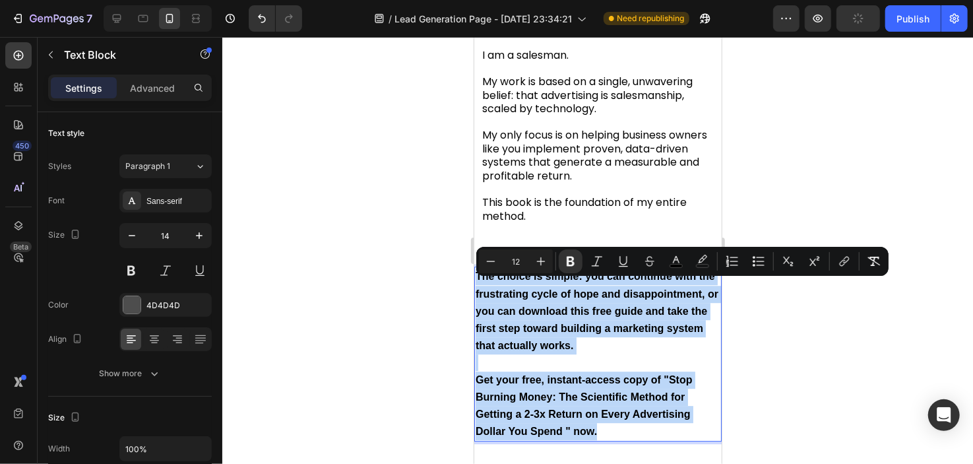
drag, startPoint x: 603, startPoint y: 443, endPoint x: 449, endPoint y: 239, distance: 255.1
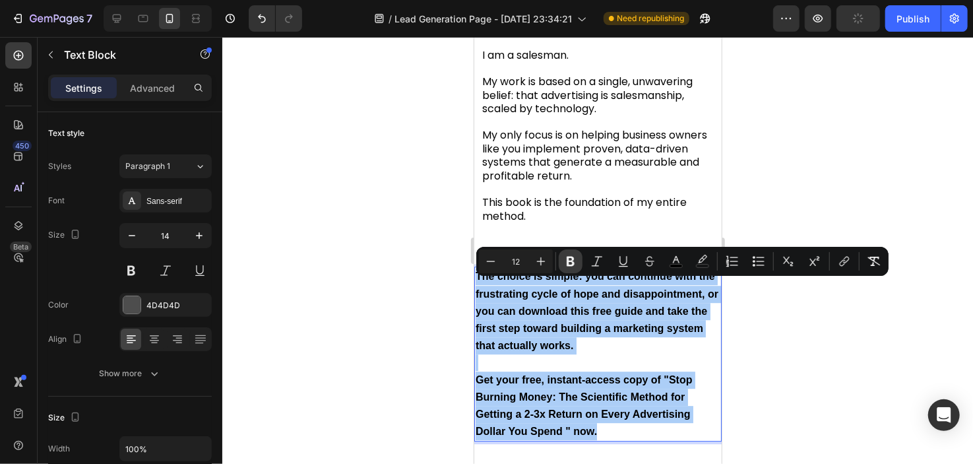
click at [571, 255] on icon "Editor contextual toolbar" at bounding box center [570, 261] width 13 height 13
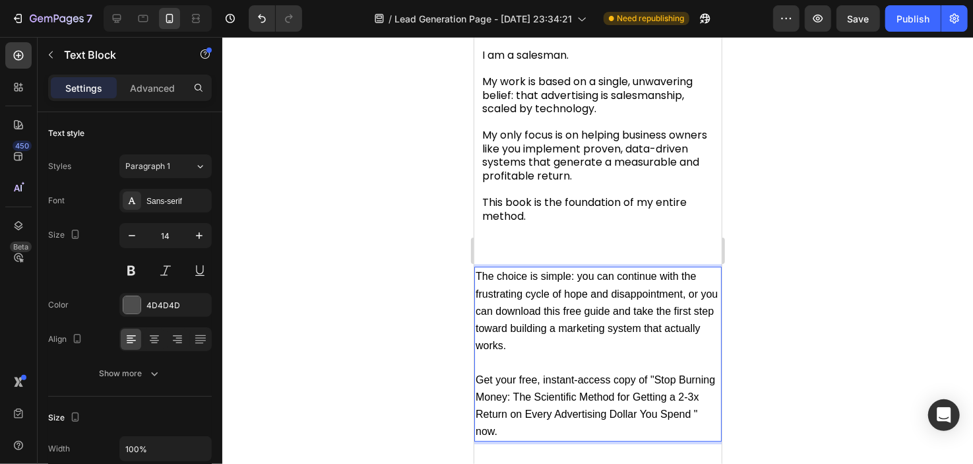
click at [532, 311] on p "The choice is simple: you can continue with the frustrating cycle of hope and d…" at bounding box center [597, 310] width 245 height 86
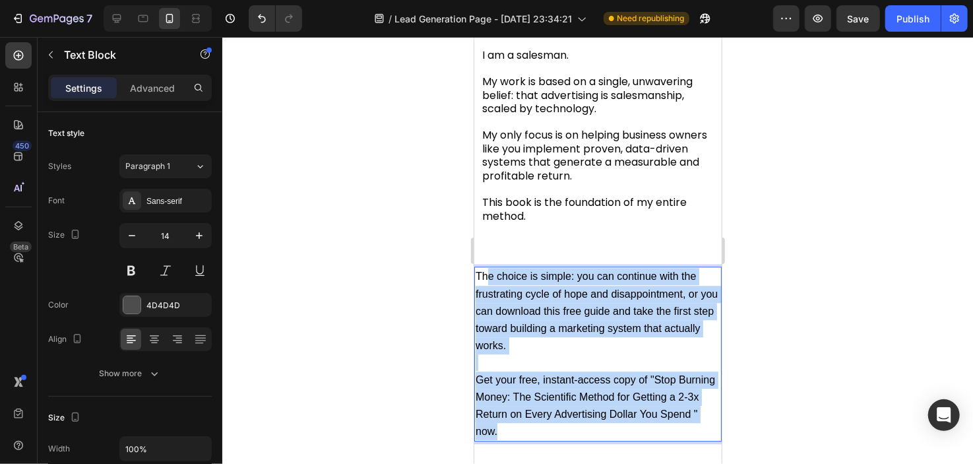
drag, startPoint x: 546, startPoint y: 442, endPoint x: 485, endPoint y: 289, distance: 164.9
click at [485, 289] on div "The choice is simple: you can continue with the frustrating cycle of hope and d…" at bounding box center [597, 353] width 247 height 175
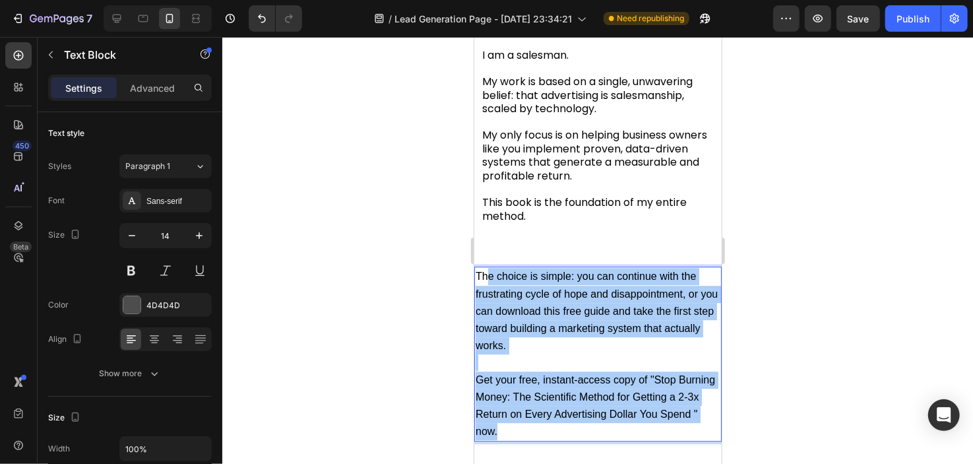
click at [402, 301] on div at bounding box center [597, 250] width 751 height 427
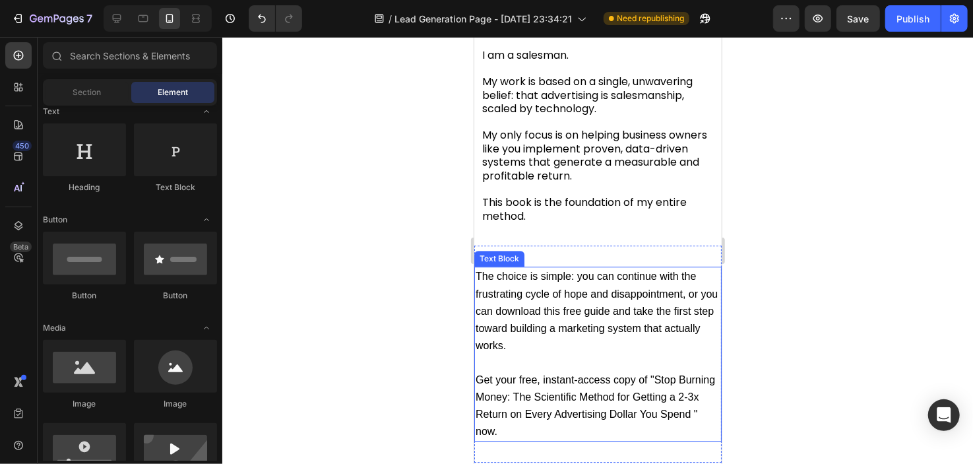
click at [539, 350] on span "The choice is simple: you can continue with the frustrating cycle of hope and d…" at bounding box center [596, 310] width 242 height 80
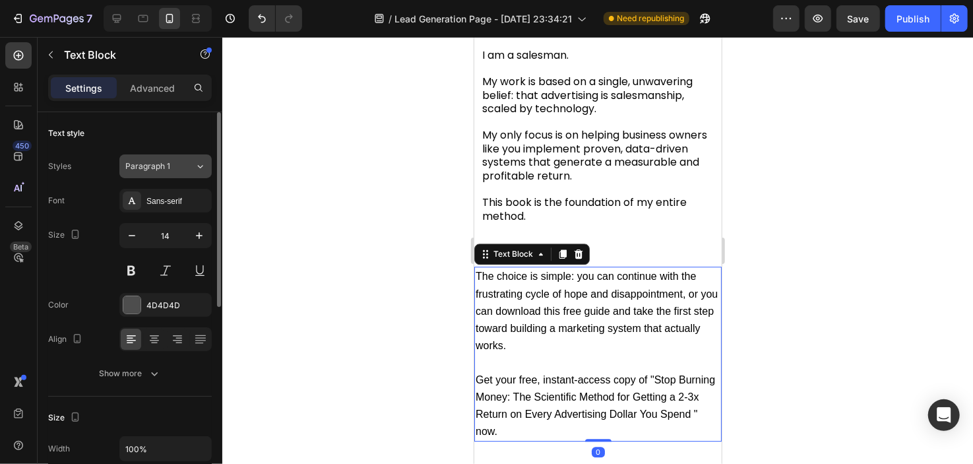
click at [181, 176] on button "Paragraph 1" at bounding box center [165, 166] width 92 height 24
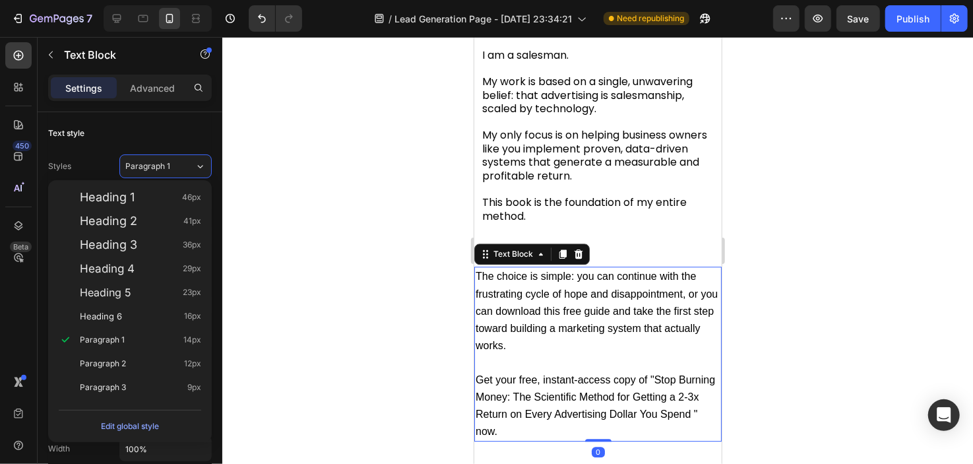
click at [185, 180] on div "Heading 1 46px Heading 2 41px Heading 3 36px Heading 4 29px Heading 5 23px Head…" at bounding box center [130, 292] width 164 height 224
click at [185, 178] on div "Styles Paragraph 1 Font Sans-serif Size 14 Color 4D4D4D Align Show more" at bounding box center [130, 269] width 164 height 231
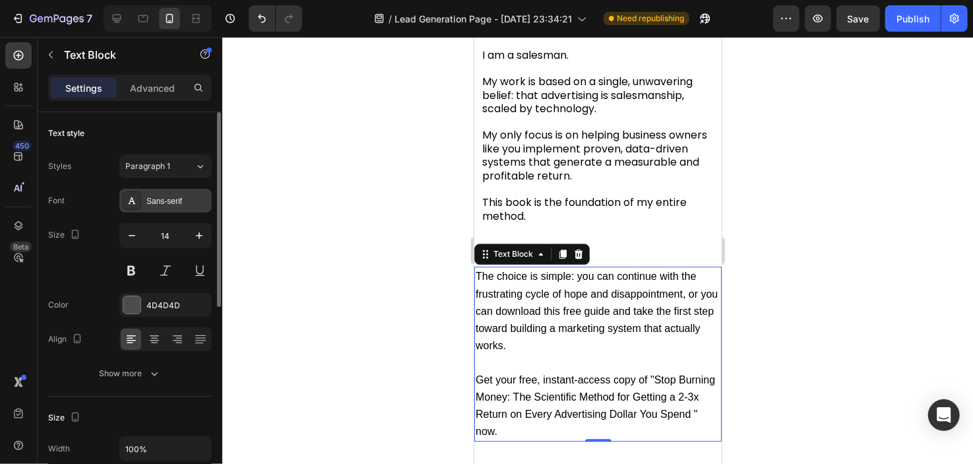
click at [181, 201] on div "Sans-serif" at bounding box center [177, 201] width 62 height 12
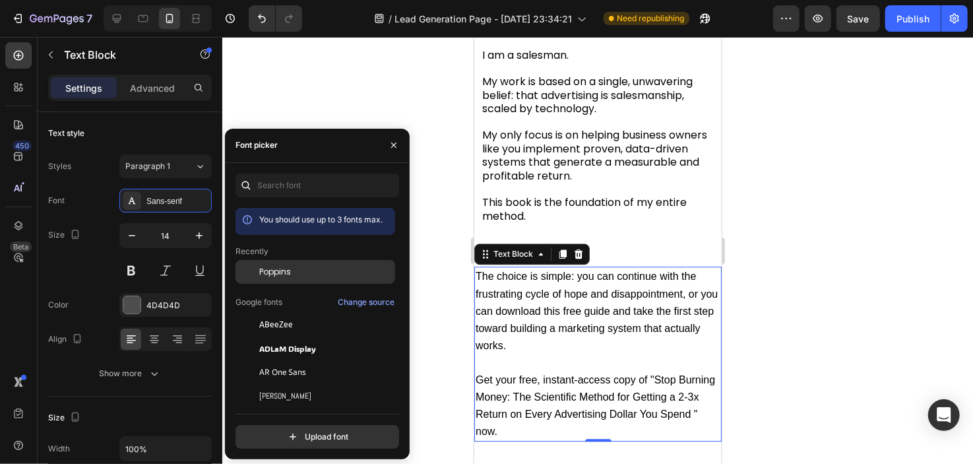
click at [265, 270] on span "Poppins" at bounding box center [275, 272] width 32 height 12
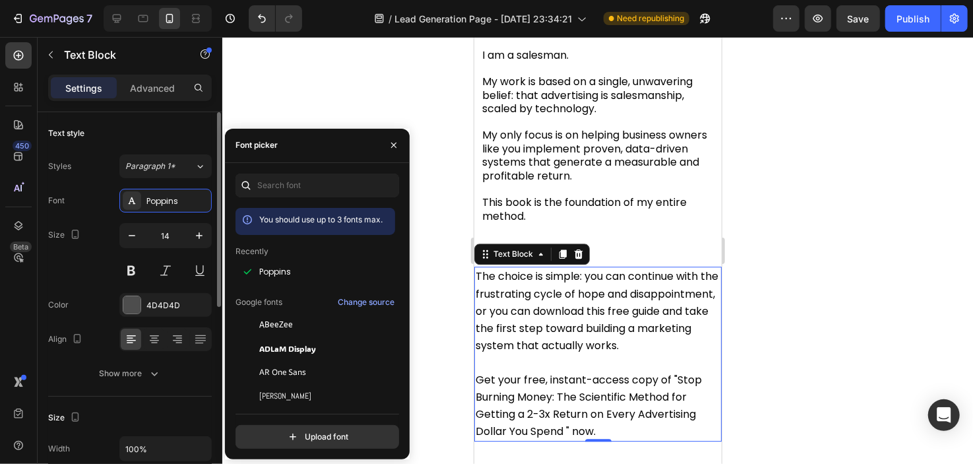
click at [94, 253] on div "Size 14" at bounding box center [130, 252] width 164 height 59
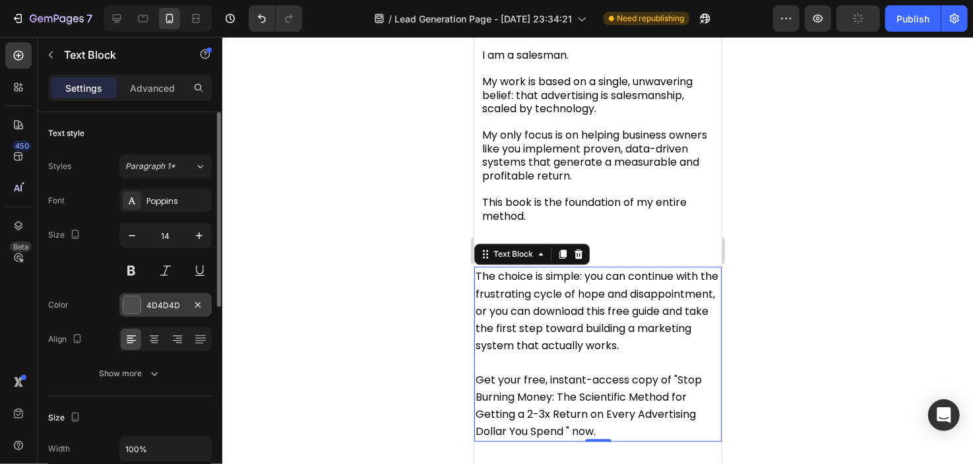
click at [159, 299] on div "4D4D4D" at bounding box center [165, 305] width 38 height 12
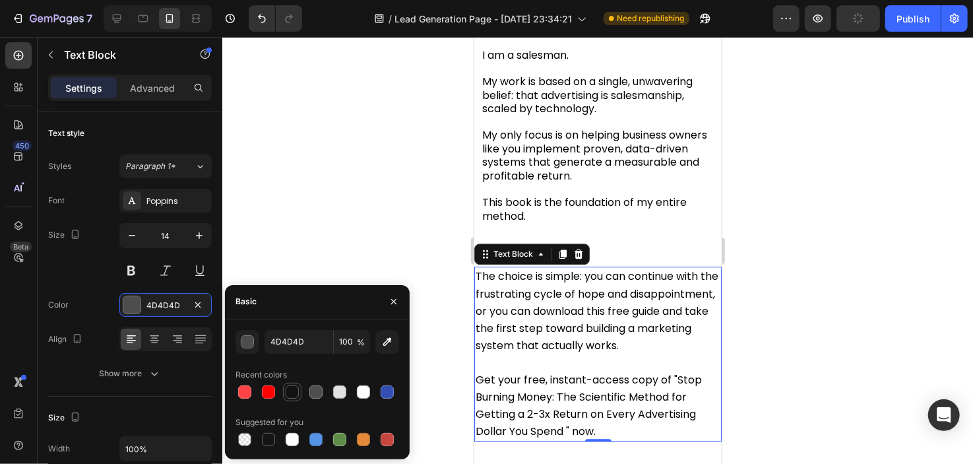
click at [287, 393] on div at bounding box center [292, 391] width 13 height 13
type input "121212"
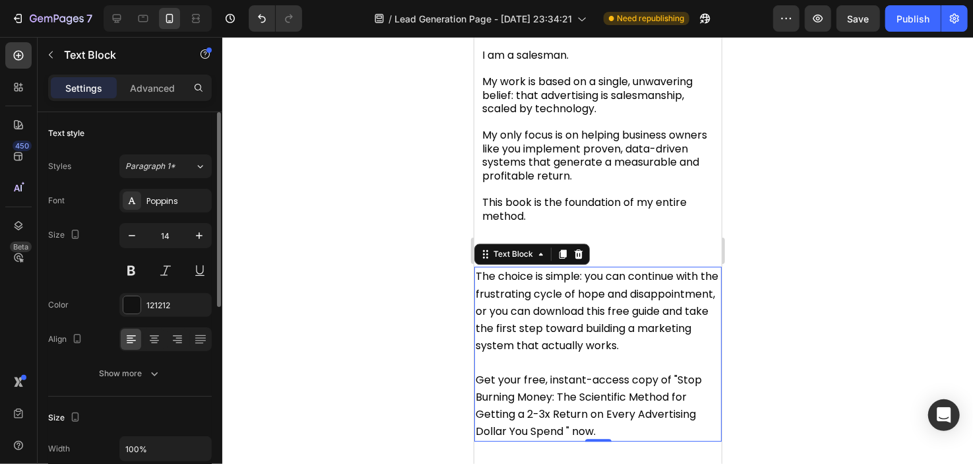
click at [113, 313] on div "Color 121212" at bounding box center [130, 305] width 164 height 24
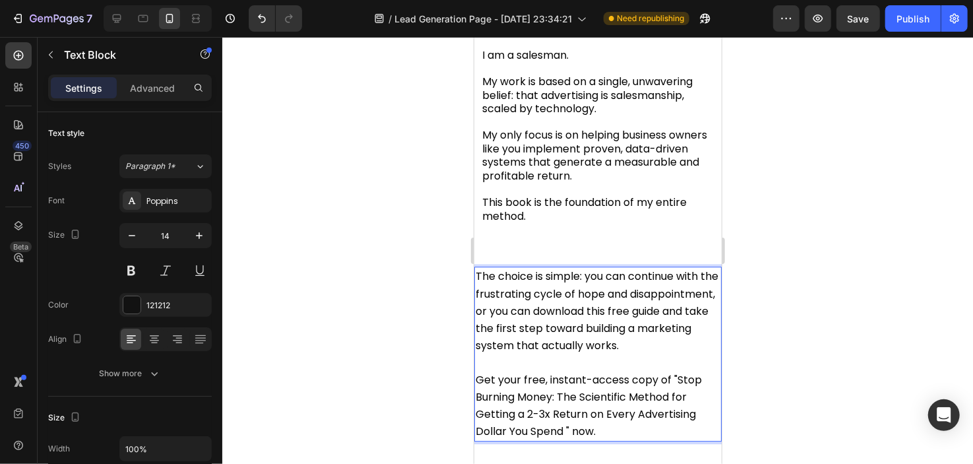
click at [650, 340] on span "The choice is simple: you can continue with the frustrating cycle of hope and d…" at bounding box center [596, 310] width 243 height 84
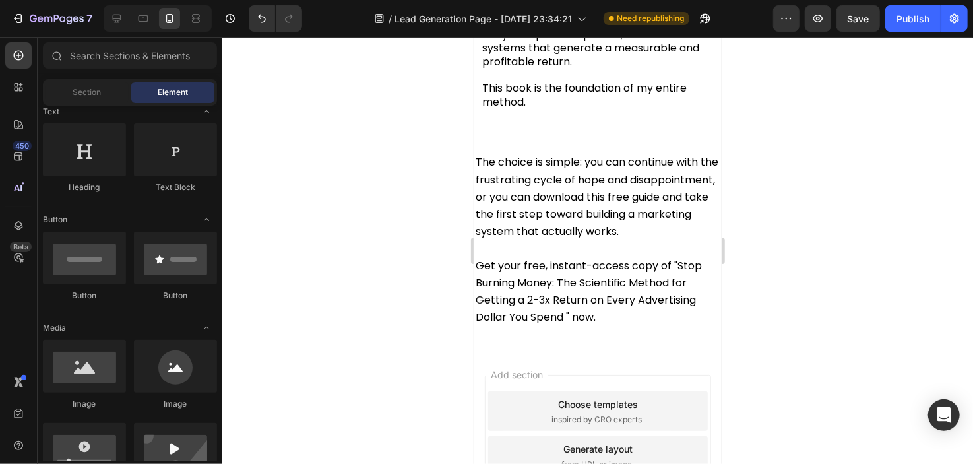
scroll to position [2247, 0]
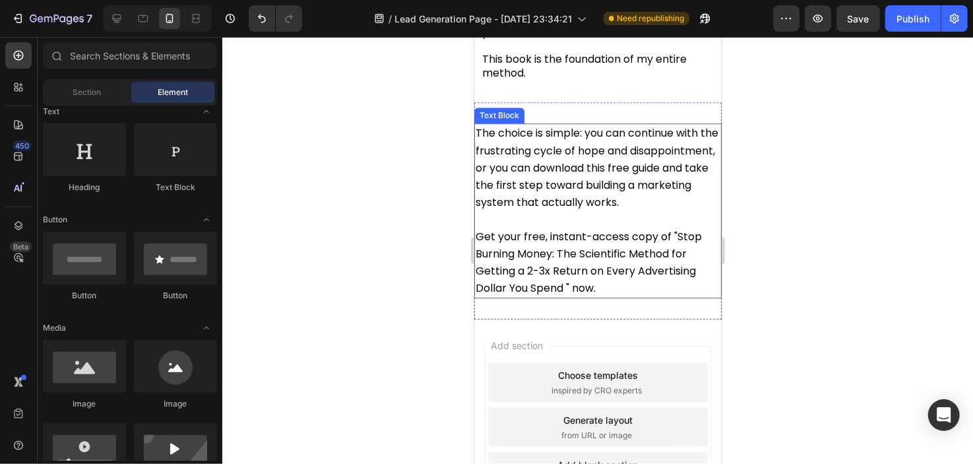
click at [606, 297] on p "Get your free, instant-access copy of "Stop Burning Money: The Scientific Metho…" at bounding box center [597, 262] width 245 height 69
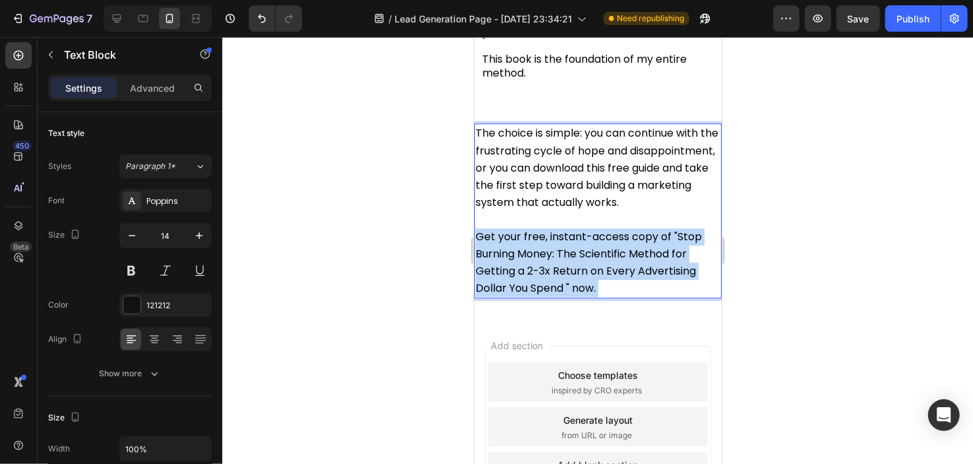
drag, startPoint x: 606, startPoint y: 311, endPoint x: 495, endPoint y: 255, distance: 123.6
click at [495, 255] on p "Get your free, instant-access copy of "Stop Burning Money: The Scientific Metho…" at bounding box center [597, 262] width 245 height 69
drag, startPoint x: 601, startPoint y: 315, endPoint x: 947, endPoint y: 299, distance: 346.0
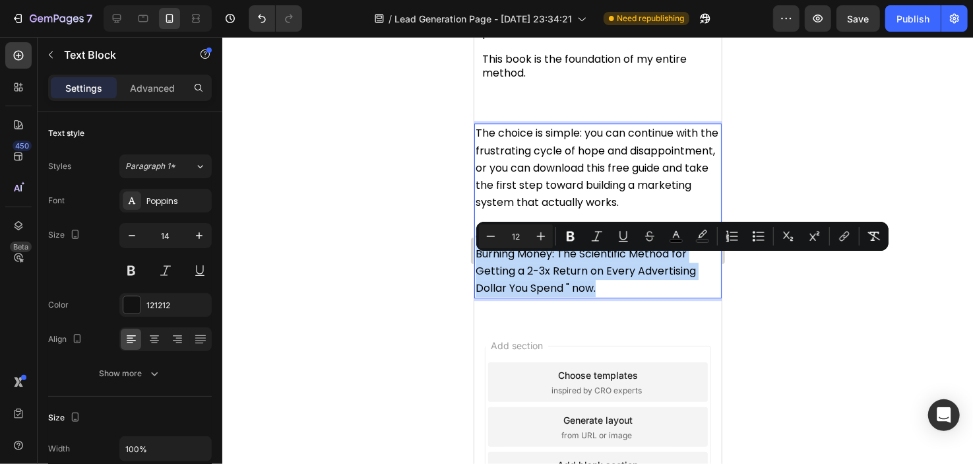
copy span "Get your free, instant-access copy of "Stop Burning Money: The Scientific Metho…"
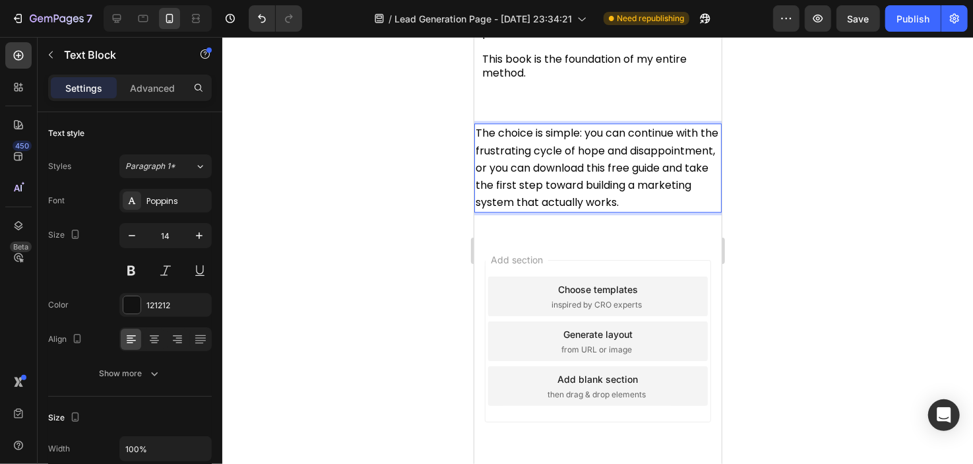
click at [423, 226] on div at bounding box center [597, 250] width 751 height 427
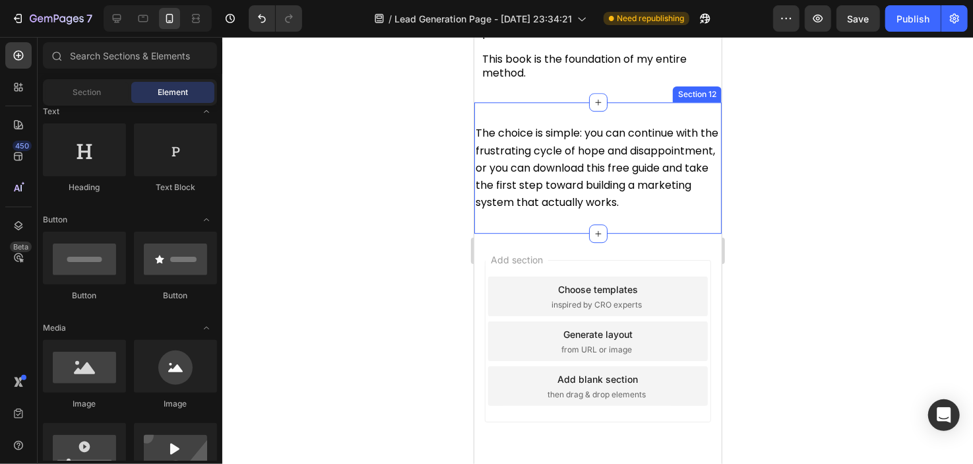
click at [536, 112] on div "The choice is simple: you can continue with the frustrating cycle of hope and d…" at bounding box center [597, 167] width 247 height 131
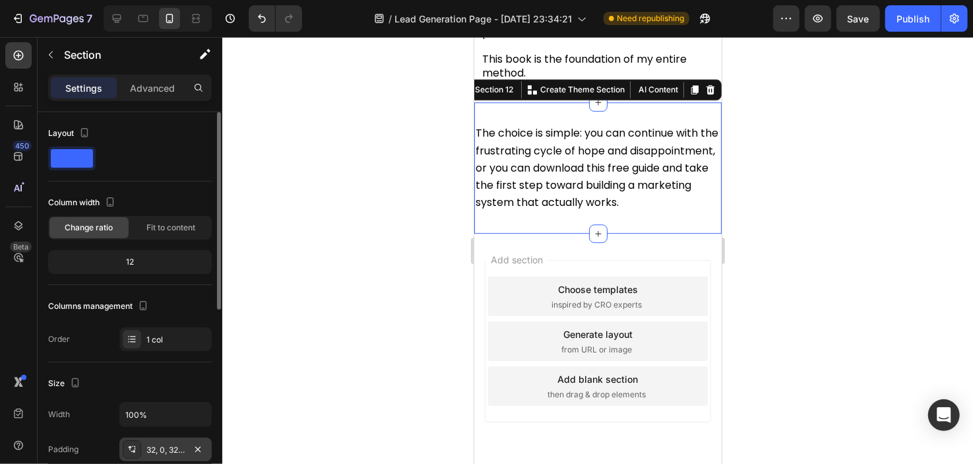
click at [162, 449] on div "32, 0, 32, 0" at bounding box center [165, 450] width 38 height 12
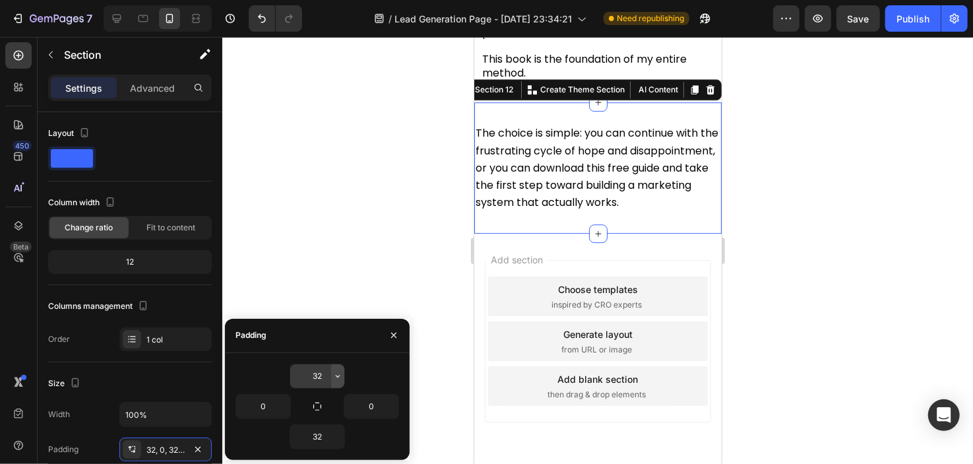
click at [336, 371] on icon "button" at bounding box center [337, 376] width 11 height 11
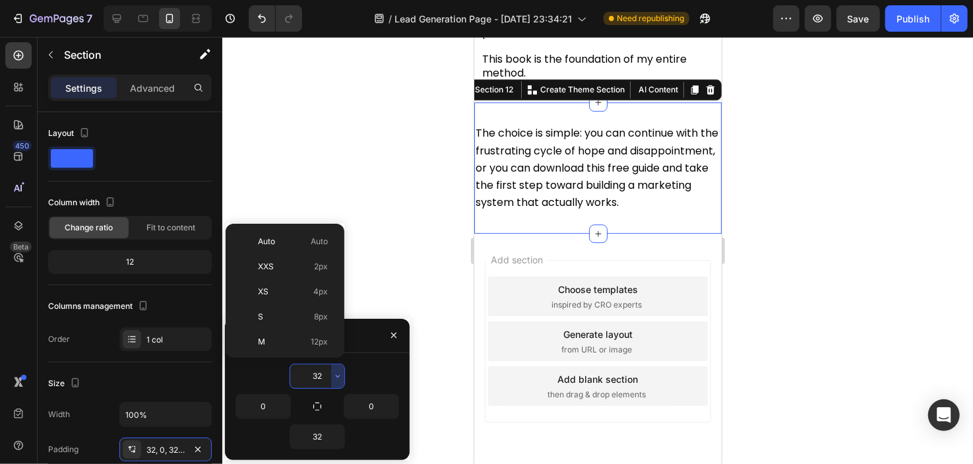
scroll to position [95, 0]
click at [289, 250] on p "M 12px" at bounding box center [293, 247] width 70 height 12
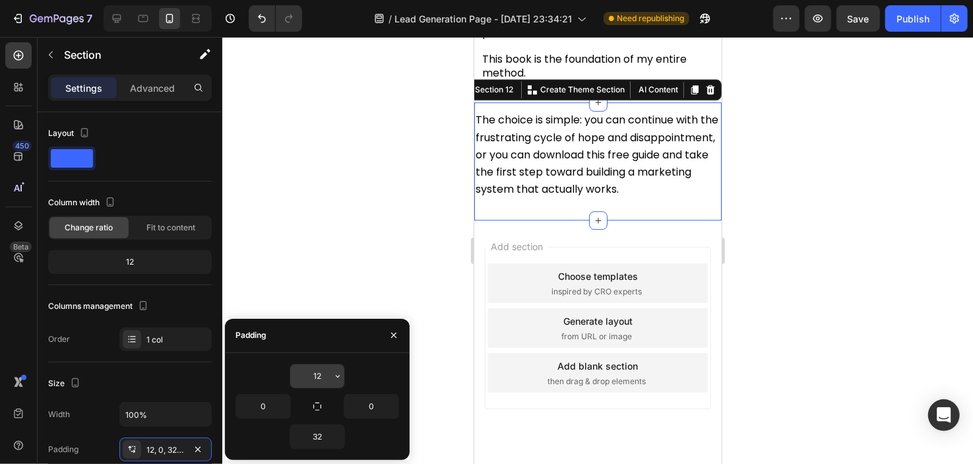
click at [327, 371] on input "12" at bounding box center [317, 376] width 54 height 24
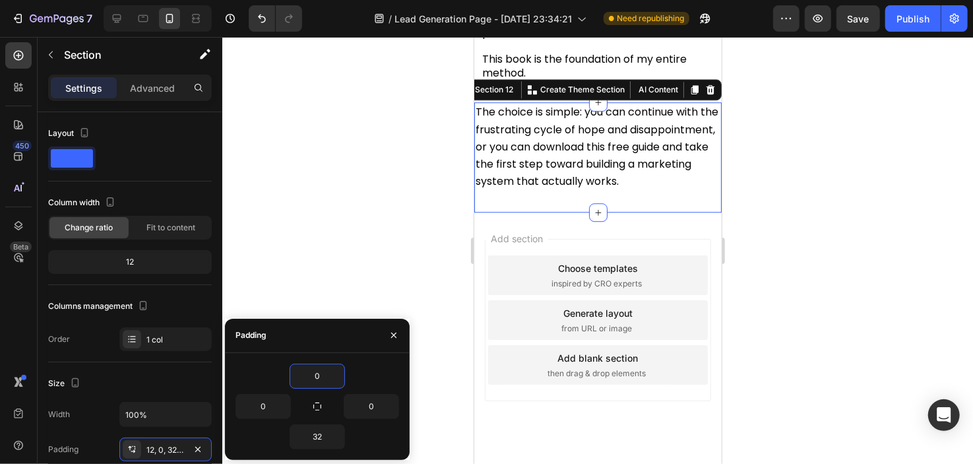
type input "0"
click at [340, 348] on div "Padding" at bounding box center [317, 336] width 185 height 34
click at [426, 143] on div at bounding box center [597, 250] width 751 height 427
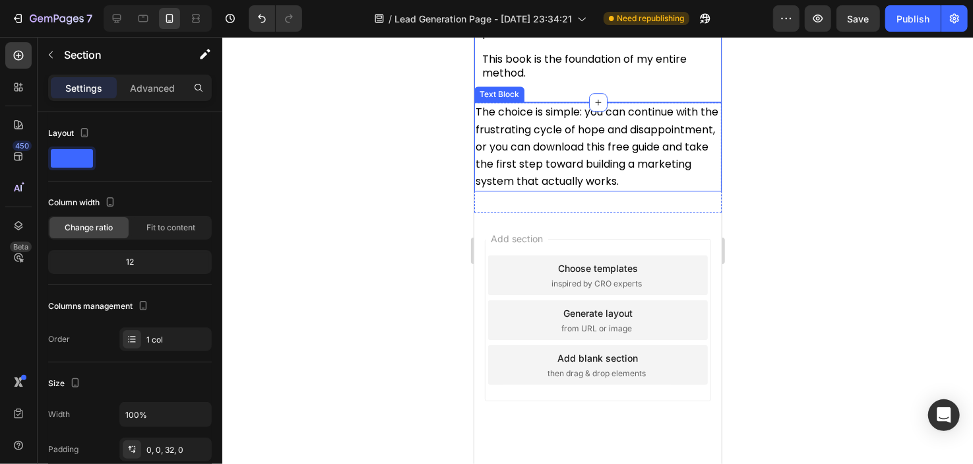
click at [478, 162] on span "The choice is simple: you can continue with the frustrating cycle of hope and d…" at bounding box center [596, 146] width 243 height 84
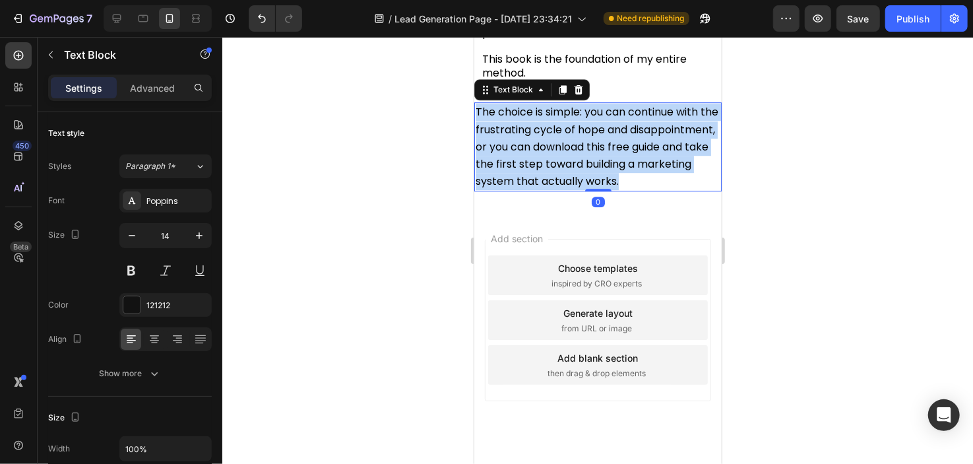
click at [478, 162] on span "The choice is simple: you can continue with the frustrating cycle of hope and d…" at bounding box center [596, 146] width 243 height 84
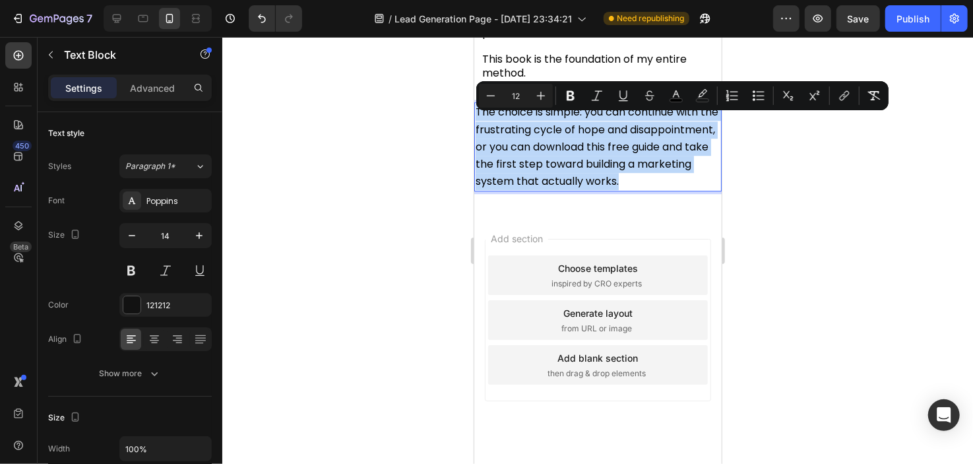
copy span "The choice is simple: you can continue with the frustrating cycle of hope and d…"
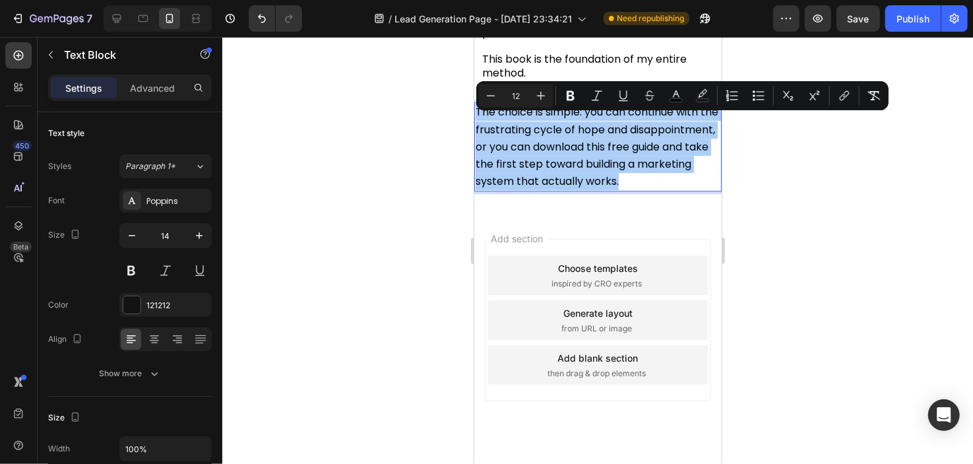
click at [435, 208] on div at bounding box center [597, 250] width 751 height 427
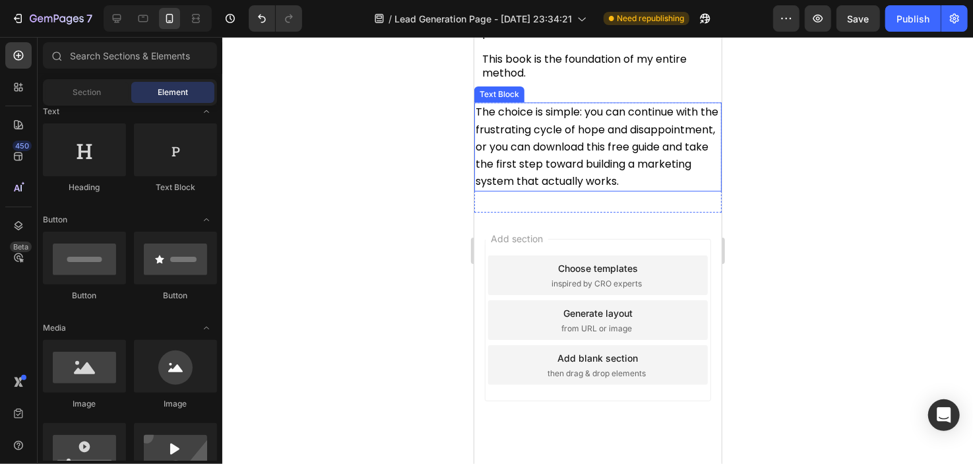
click at [518, 125] on span "The choice is simple: you can continue with the frustrating cycle of hope and d…" at bounding box center [596, 146] width 243 height 84
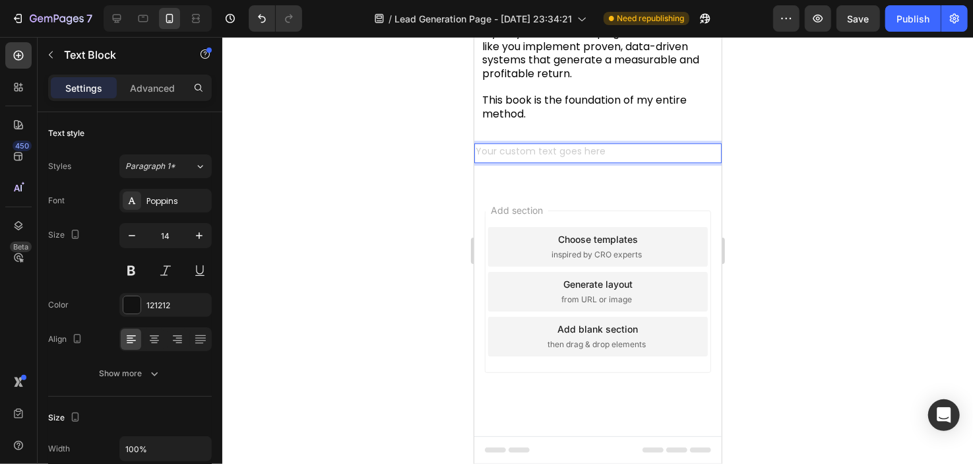
scroll to position [2216, 0]
click at [540, 151] on p "What Are You Going To Do Now?" at bounding box center [597, 152] width 245 height 16
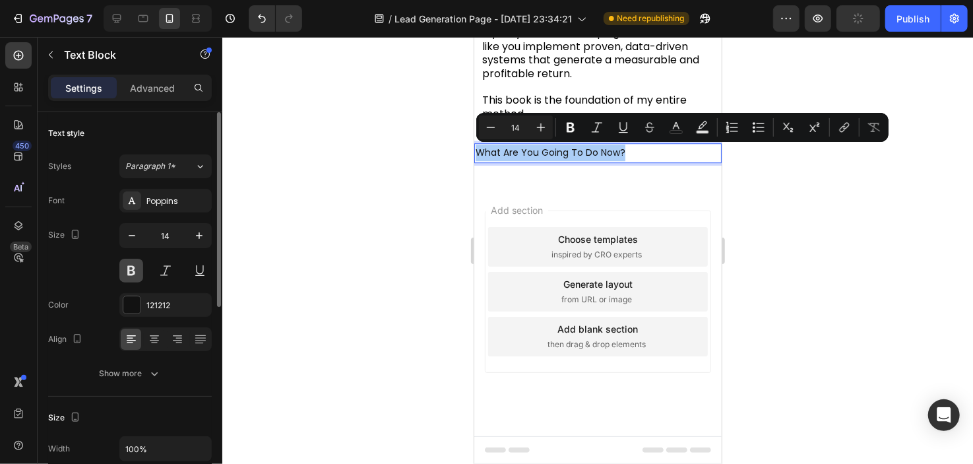
click at [139, 274] on button at bounding box center [131, 271] width 24 height 24
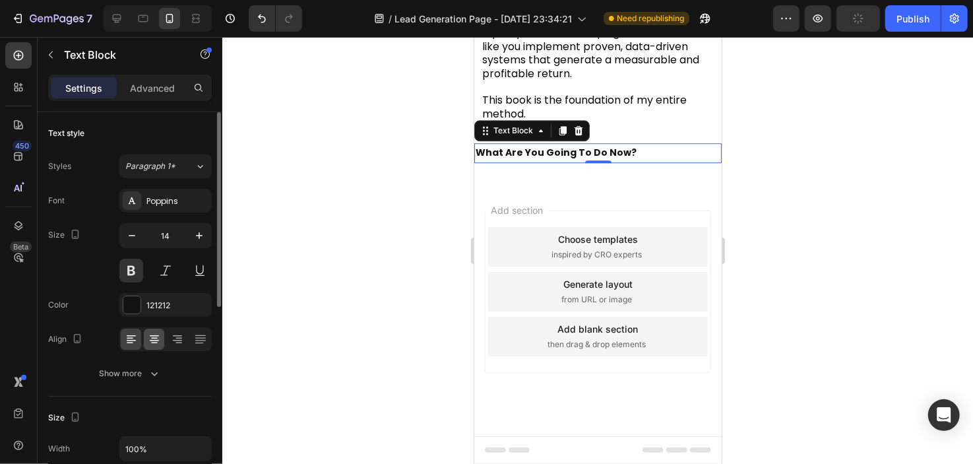
click at [157, 328] on div at bounding box center [154, 338] width 20 height 21
click at [172, 165] on span "Paragraph 1*" at bounding box center [150, 166] width 50 height 12
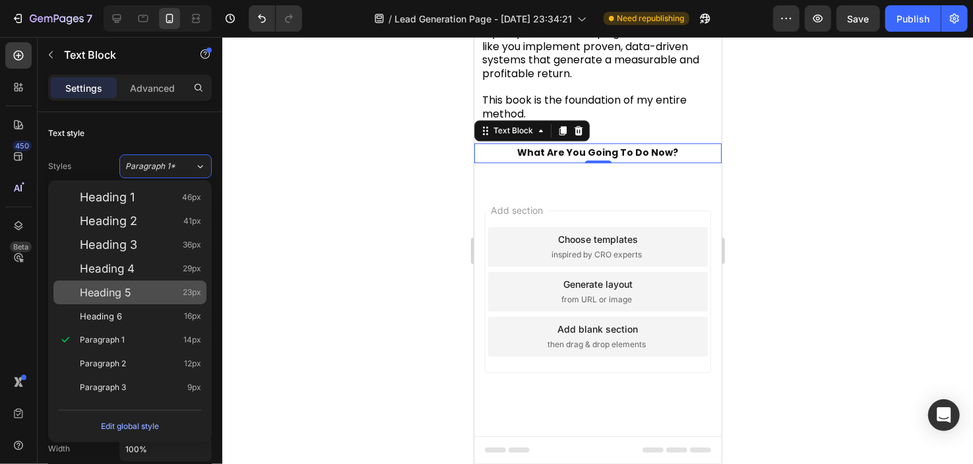
click at [146, 285] on div "Heading 5 23px" at bounding box center [129, 292] width 153 height 24
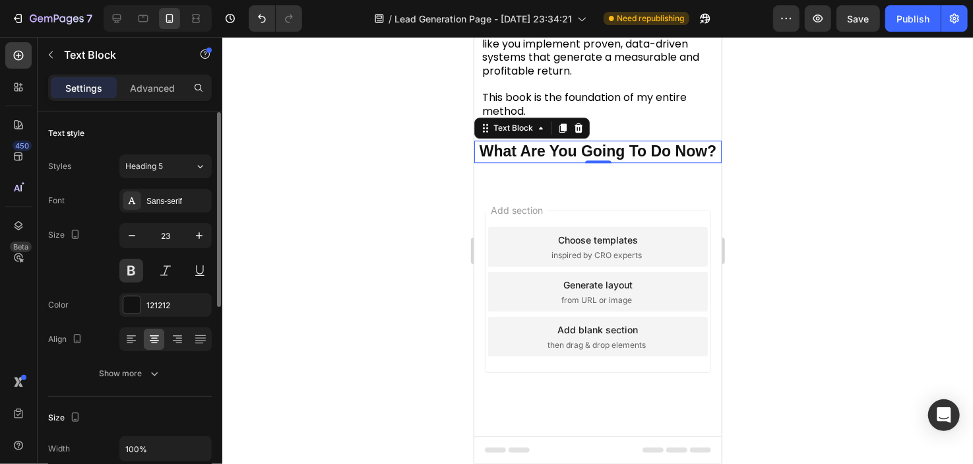
click at [179, 213] on div "Font Sans-serif Size 23 Color 121212 Align Show more" at bounding box center [130, 287] width 164 height 197
click at [182, 196] on div "Sans-serif" at bounding box center [177, 201] width 62 height 12
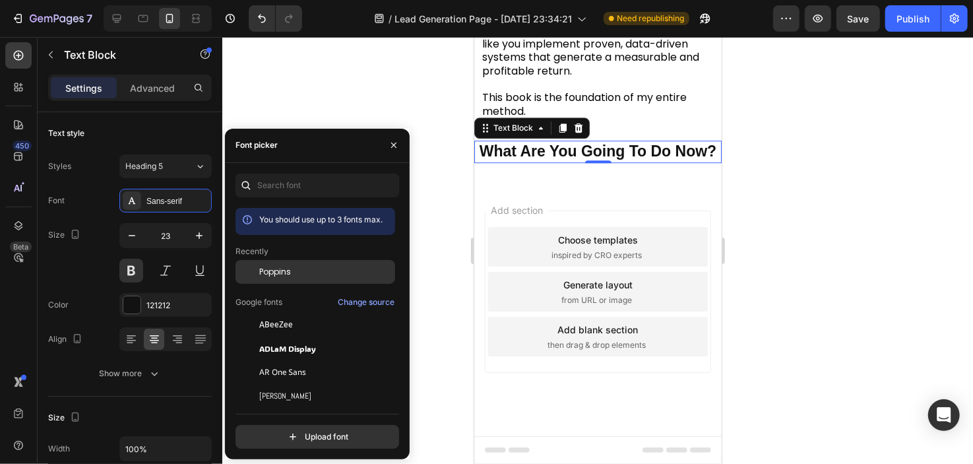
click at [257, 265] on div at bounding box center [247, 272] width 24 height 24
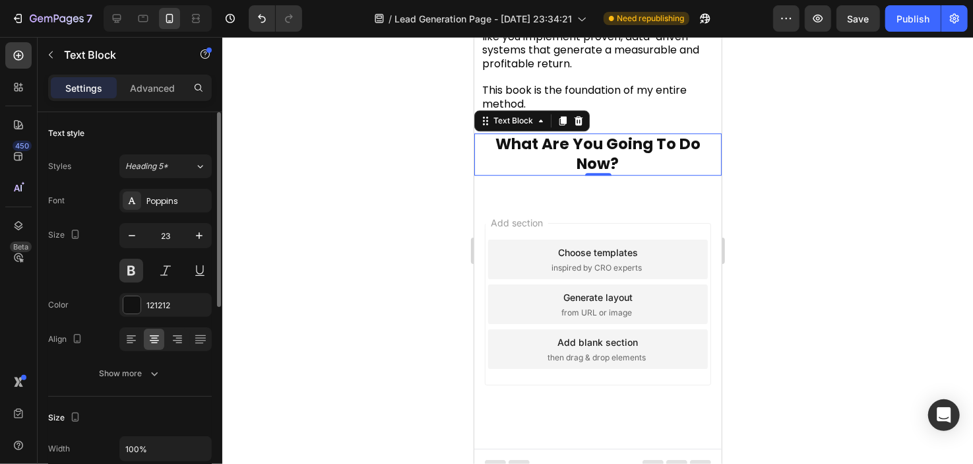
click at [106, 201] on div "Font Poppins" at bounding box center [130, 201] width 164 height 24
click at [166, 166] on span "Heading 5*" at bounding box center [146, 166] width 43 height 12
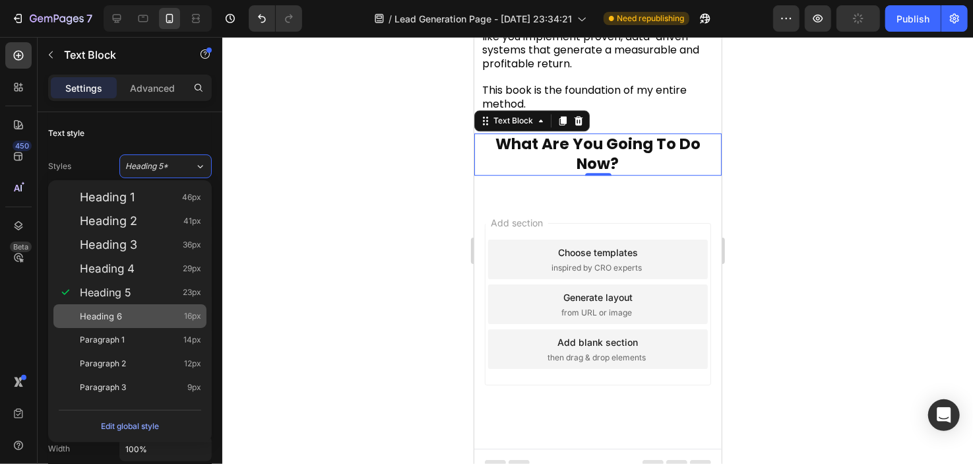
click at [109, 311] on span "Heading 6" at bounding box center [101, 315] width 42 height 13
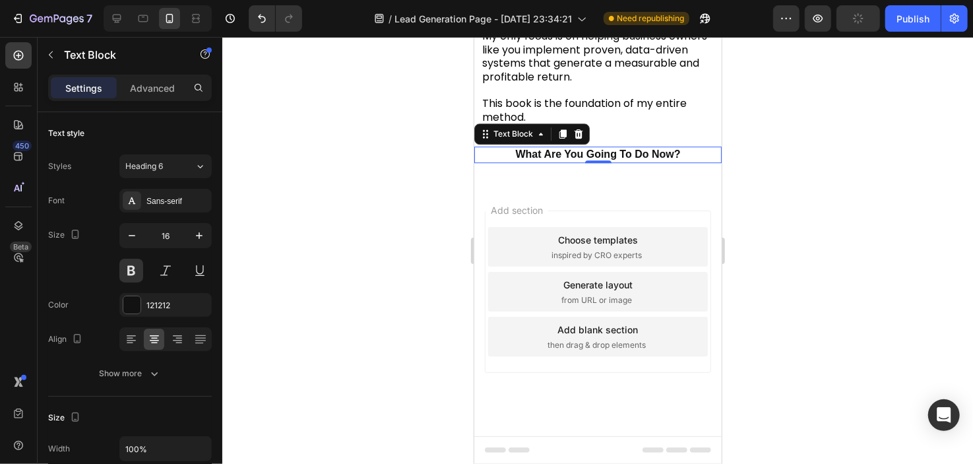
scroll to position [2214, 0]
click at [170, 179] on div "Styles Heading 6 Font Sans-serif Size 16 Color 121212 Align Show more" at bounding box center [130, 269] width 164 height 231
click at [173, 166] on div "Heading 6" at bounding box center [151, 166] width 53 height 12
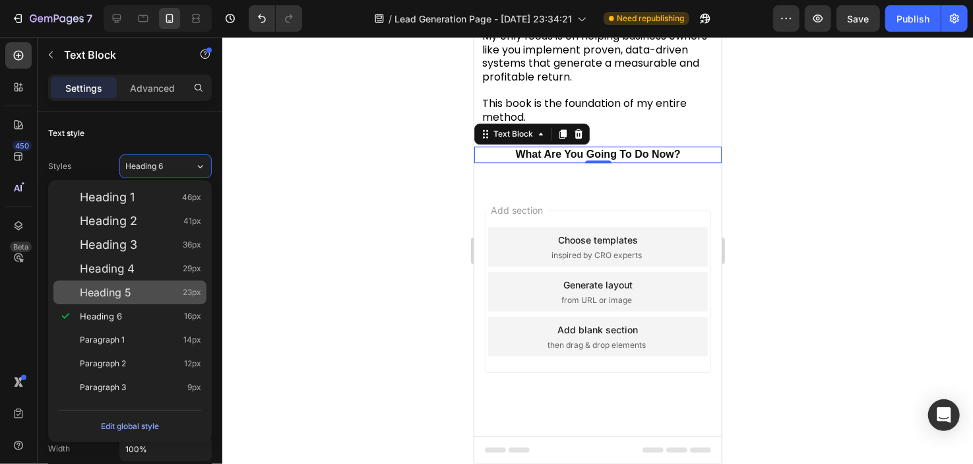
click at [138, 293] on div "Heading 5 23px" at bounding box center [140, 292] width 121 height 13
type input "23"
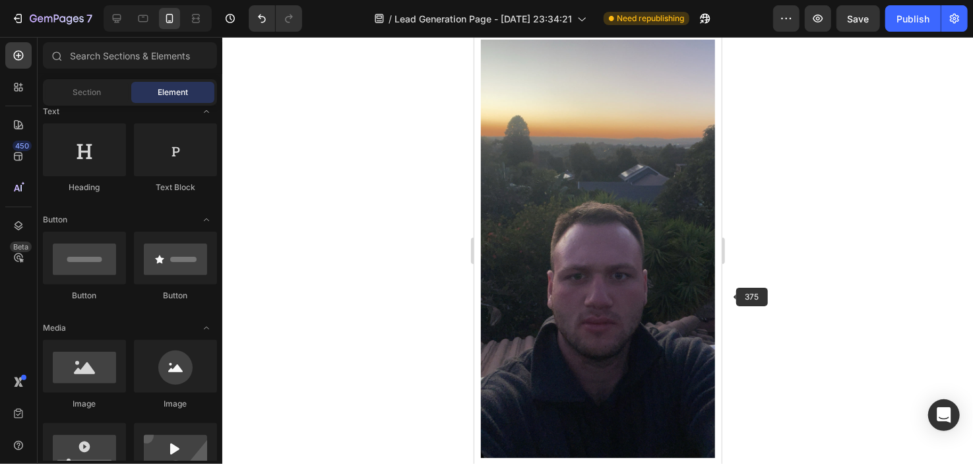
scroll to position [1598, 0]
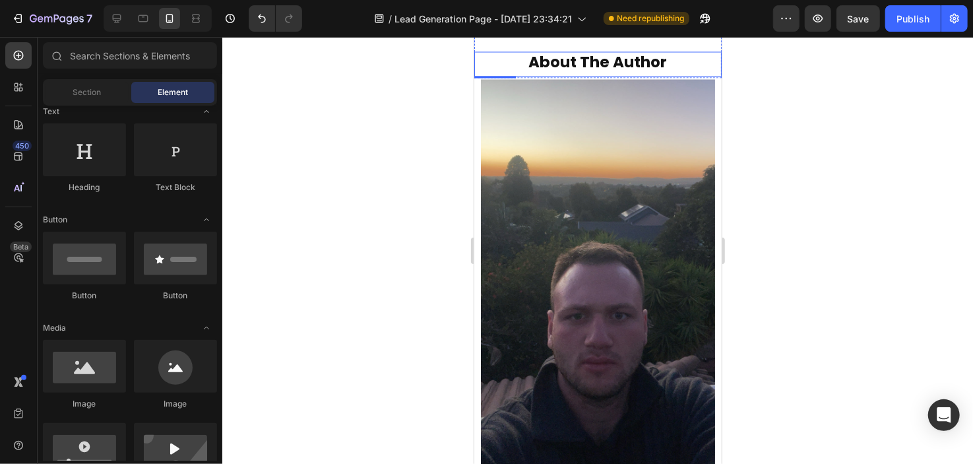
click at [620, 55] on strong "About The Author" at bounding box center [597, 61] width 139 height 21
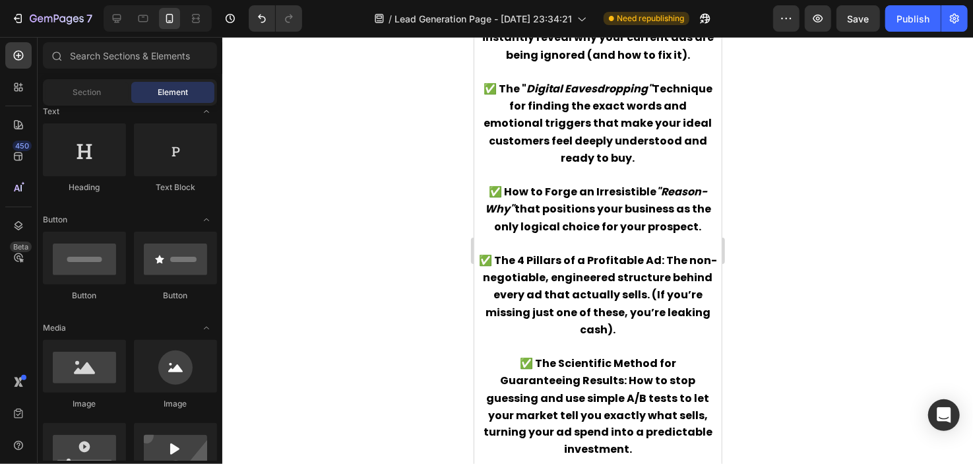
drag, startPoint x: 716, startPoint y: 302, endPoint x: 1216, endPoint y: 227, distance: 504.9
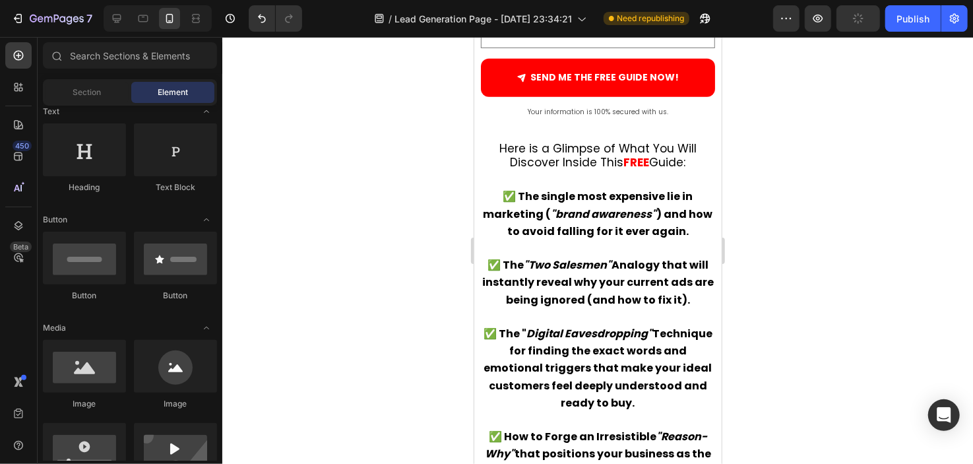
click at [742, 191] on div at bounding box center [597, 250] width 751 height 427
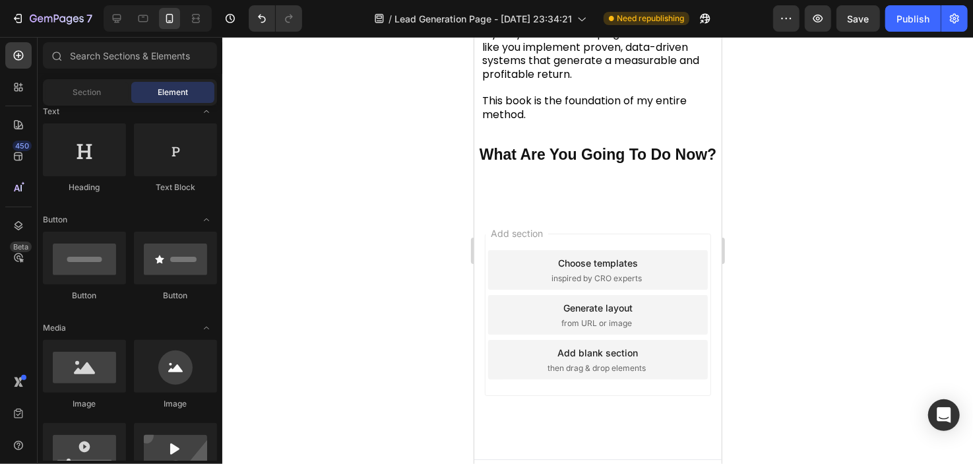
scroll to position [2222, 0]
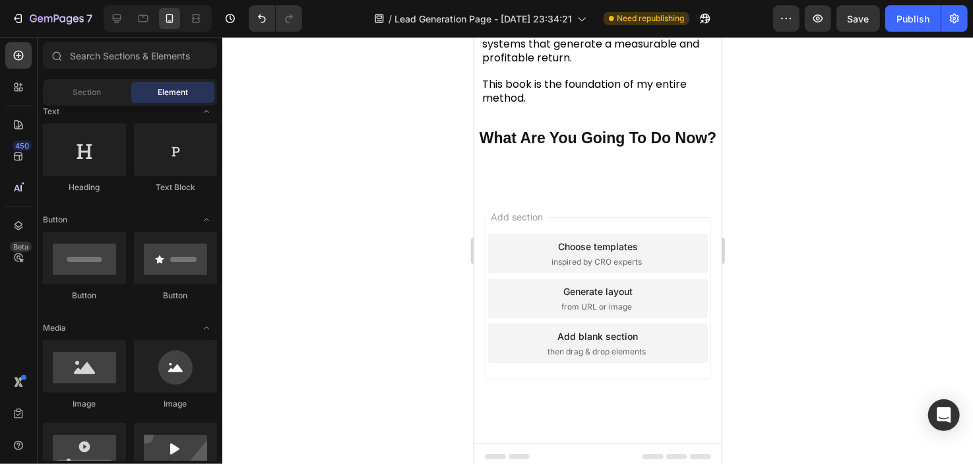
drag, startPoint x: 716, startPoint y: 191, endPoint x: 1195, endPoint y: 435, distance: 536.9
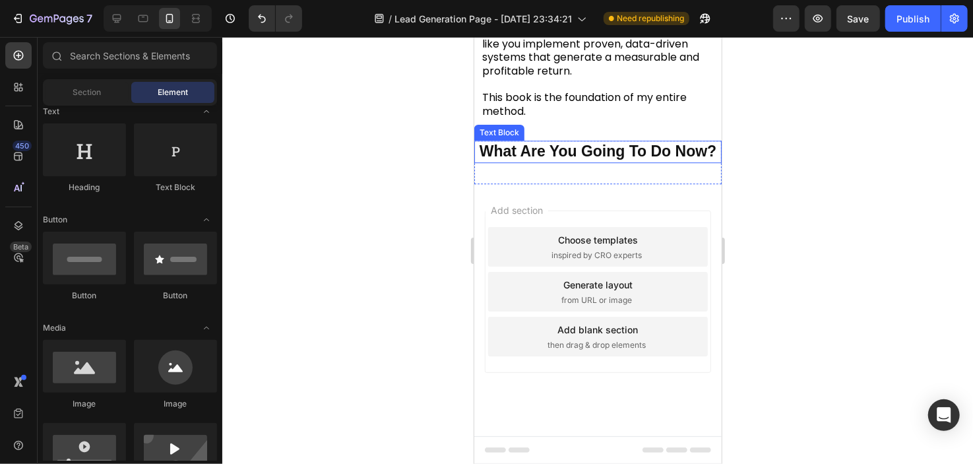
click at [596, 161] on p "What Are You Going To Do Now?" at bounding box center [597, 151] width 245 height 20
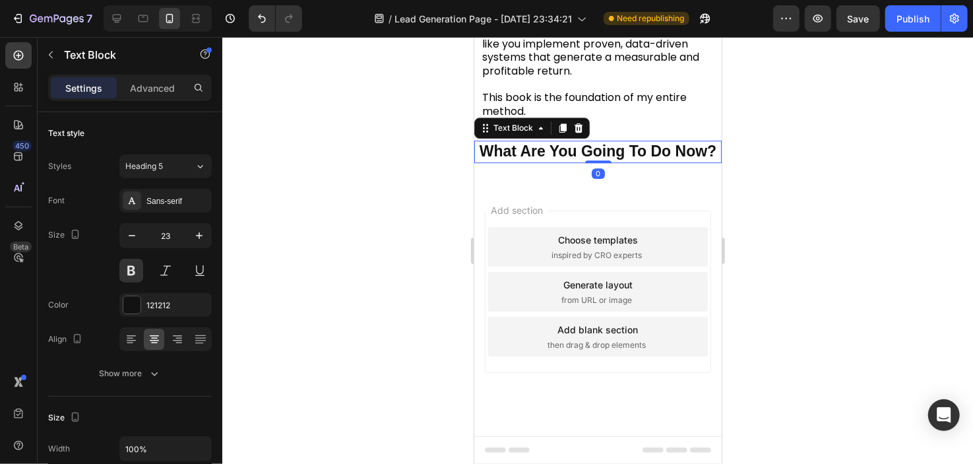
click at [594, 160] on p "What Are You Going To Do Now?" at bounding box center [597, 151] width 245 height 20
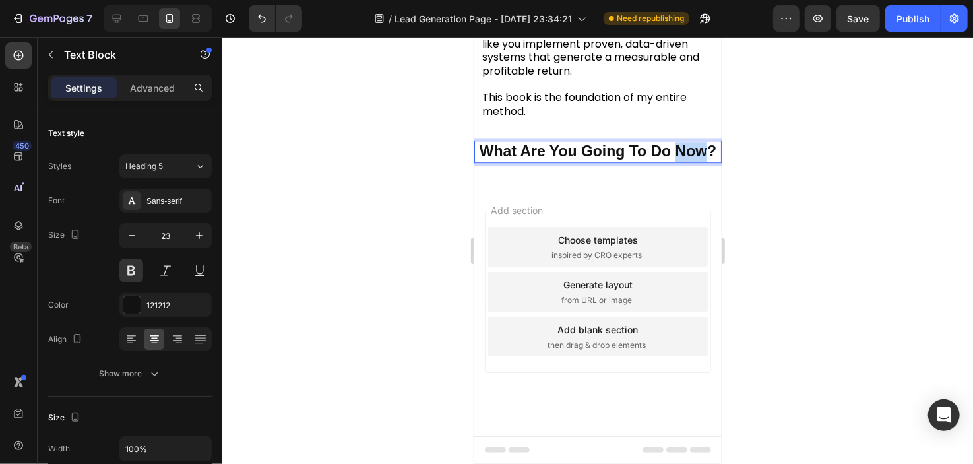
click at [594, 160] on p "What Are You Going To Do Now?" at bounding box center [597, 151] width 245 height 20
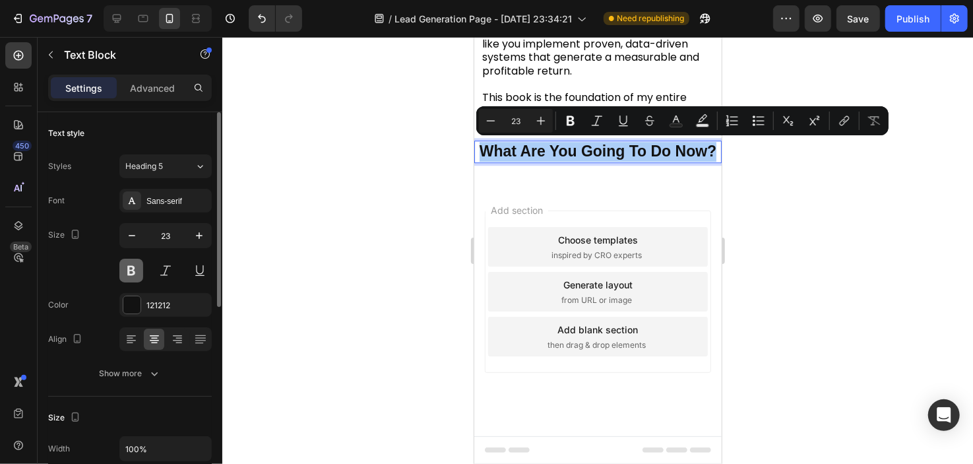
click at [131, 268] on button at bounding box center [131, 271] width 24 height 24
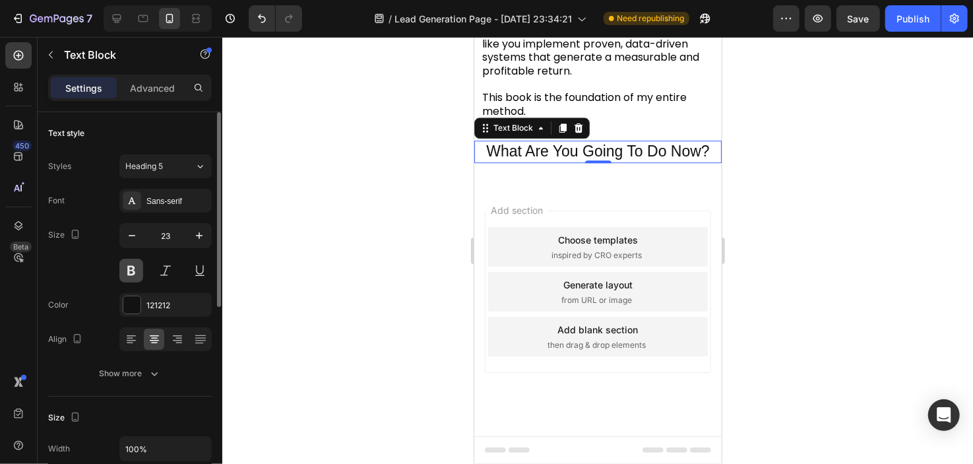
click at [131, 268] on button at bounding box center [131, 271] width 24 height 24
click at [168, 200] on div "Sans-serif" at bounding box center [177, 201] width 62 height 12
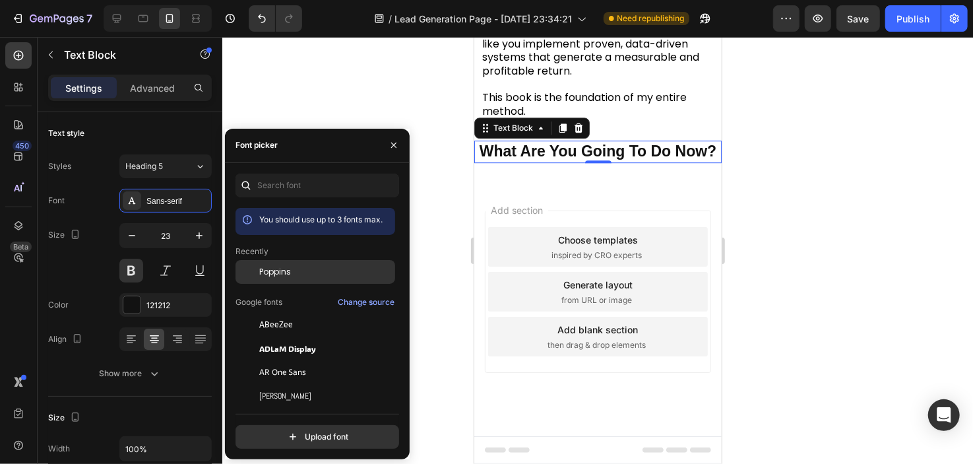
click at [266, 272] on span "Poppins" at bounding box center [275, 272] width 32 height 12
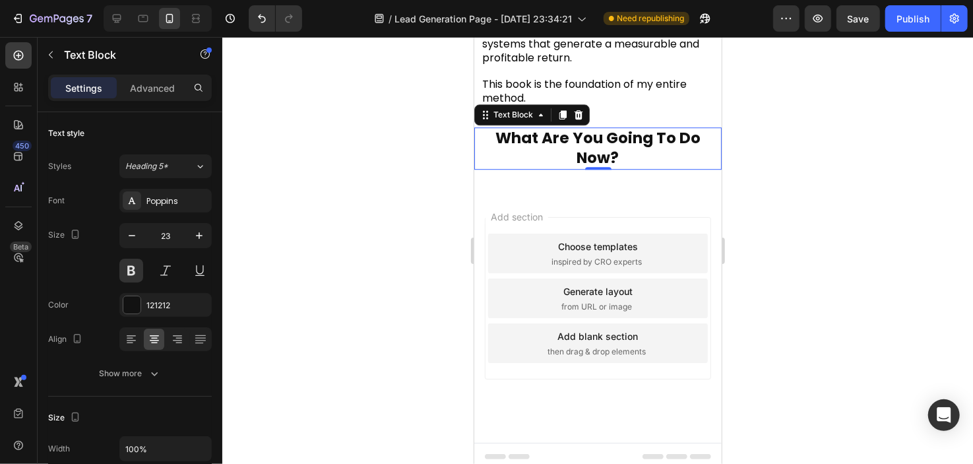
click at [875, 132] on div at bounding box center [597, 250] width 751 height 427
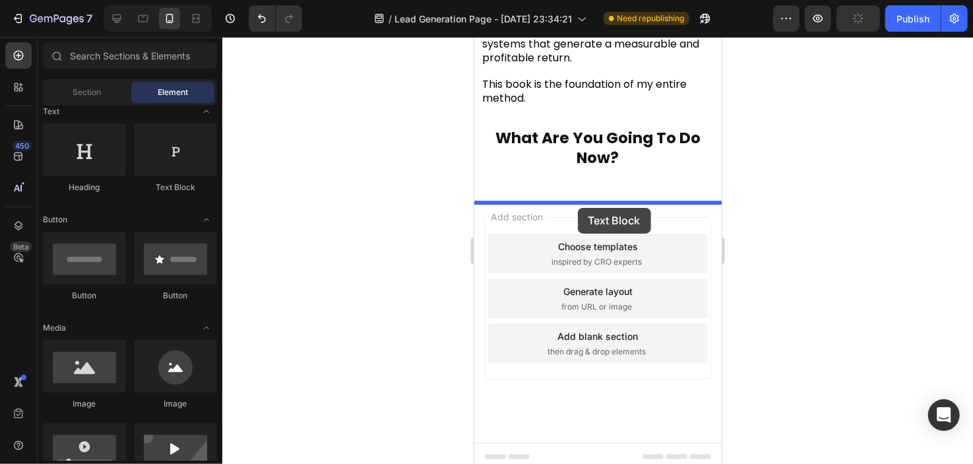
drag, startPoint x: 650, startPoint y: 190, endPoint x: 577, endPoint y: 207, distance: 75.2
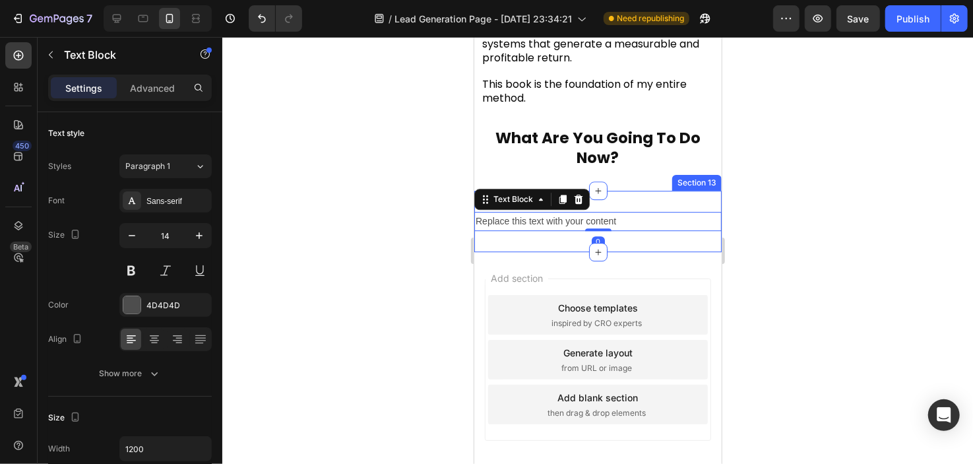
click at [637, 202] on div "Replace this text with your content Text Block 0 Section 13" at bounding box center [597, 220] width 247 height 61
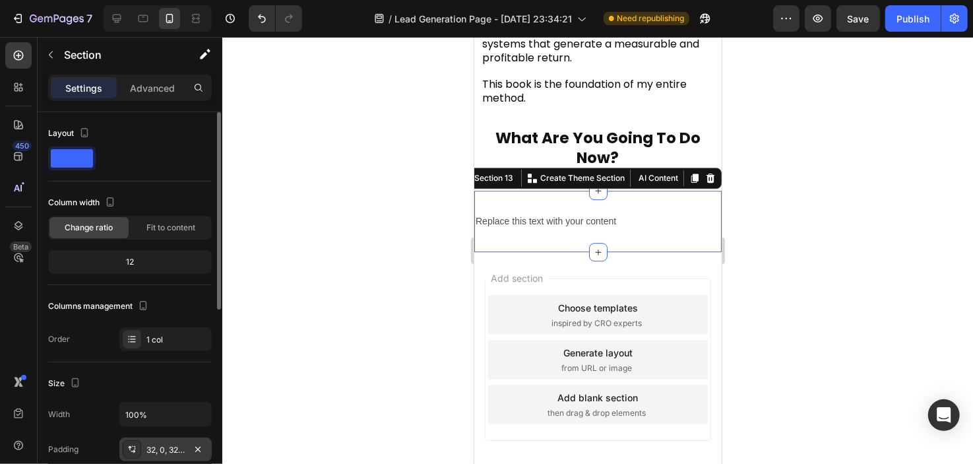
click at [164, 452] on div "32, 0, 32, 0" at bounding box center [165, 450] width 38 height 12
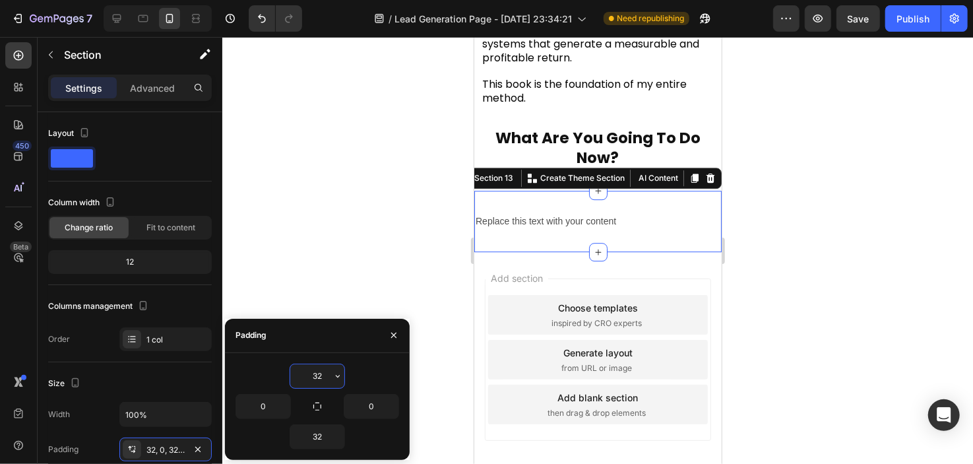
click at [308, 375] on input "32" at bounding box center [317, 376] width 54 height 24
type input "0"
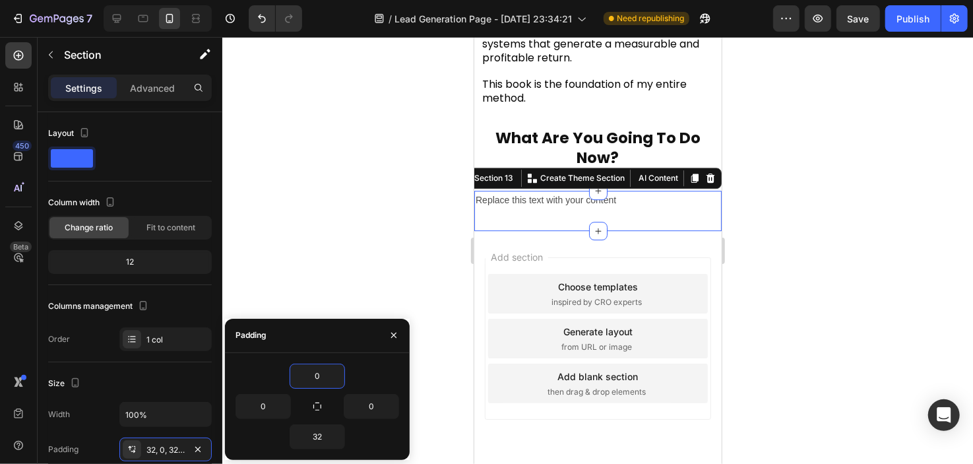
click at [344, 271] on div at bounding box center [597, 250] width 751 height 427
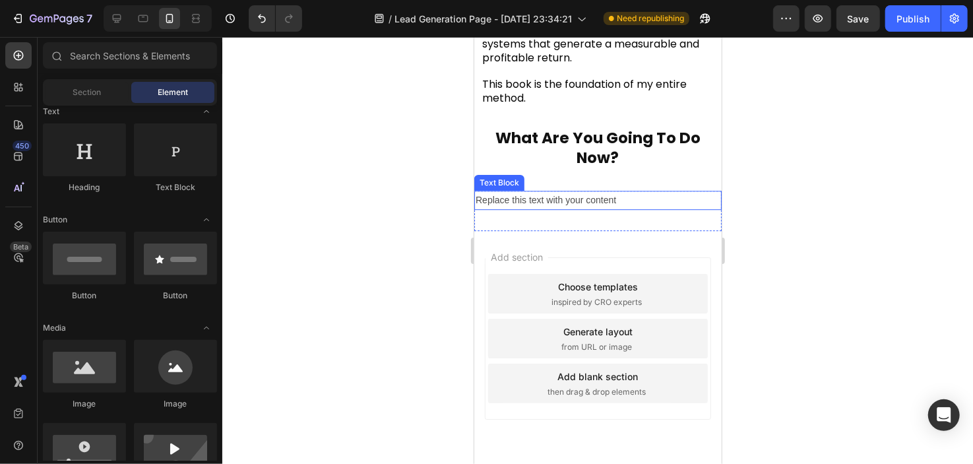
click at [557, 207] on div "Replace this text with your content" at bounding box center [597, 199] width 247 height 19
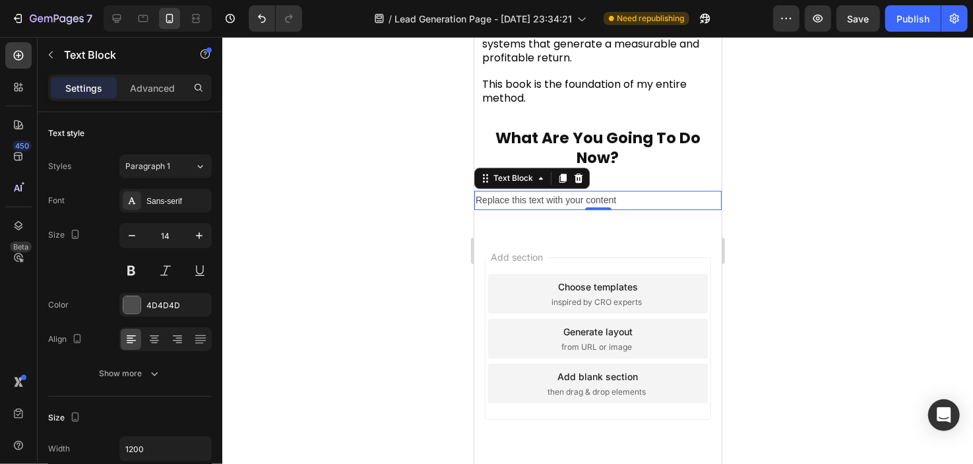
click at [545, 209] on div "Replace this text with your content" at bounding box center [597, 199] width 247 height 19
click at [545, 208] on p "Replace this text with your content" at bounding box center [597, 199] width 245 height 16
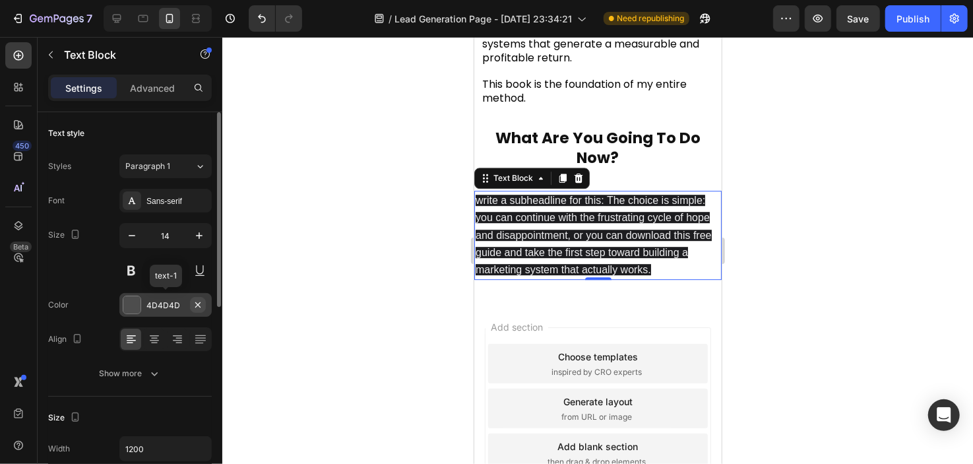
click at [203, 306] on button "button" at bounding box center [198, 305] width 16 height 16
click at [584, 235] on p "write a subheadline for this: The choice is simple: you can continue with the f…" at bounding box center [597, 234] width 245 height 86
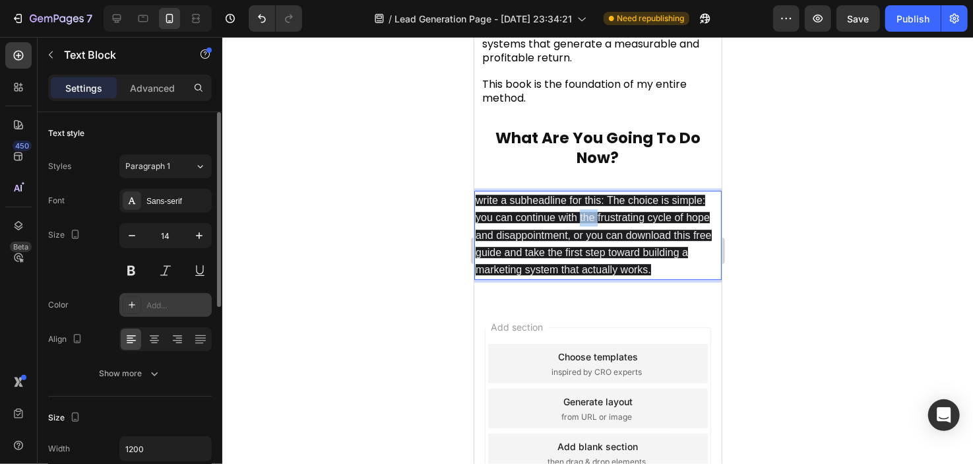
click at [584, 235] on p "write a subheadline for this: The choice is simple: you can continue with the f…" at bounding box center [597, 234] width 245 height 86
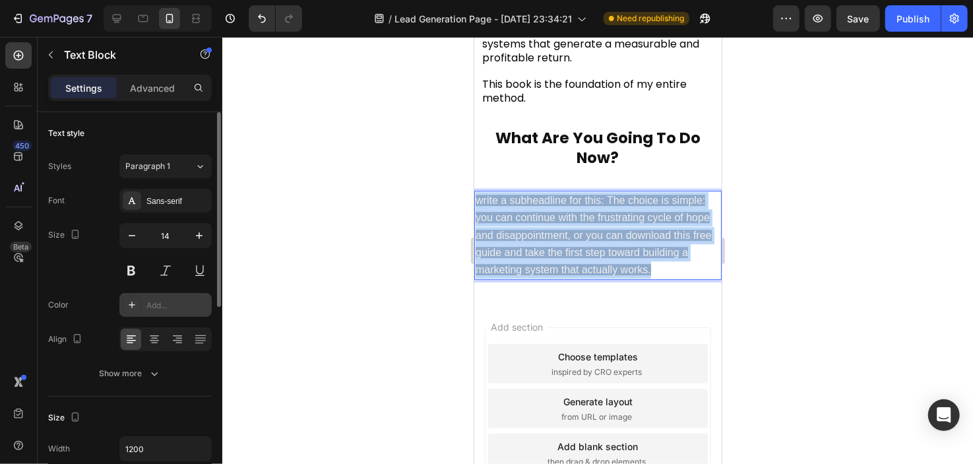
click at [584, 235] on p "write a subheadline for this: The choice is simple: you can continue with the f…" at bounding box center [597, 234] width 245 height 86
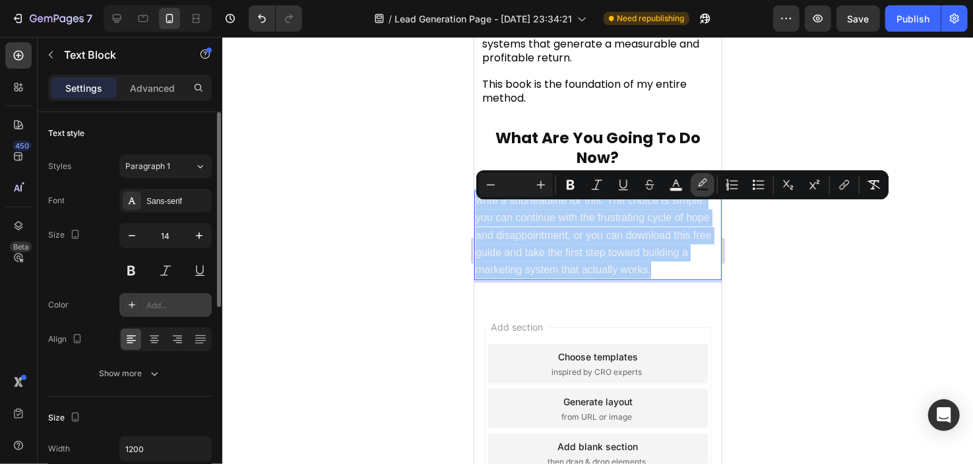
click at [704, 182] on icon "Editor contextual toolbar" at bounding box center [702, 184] width 13 height 13
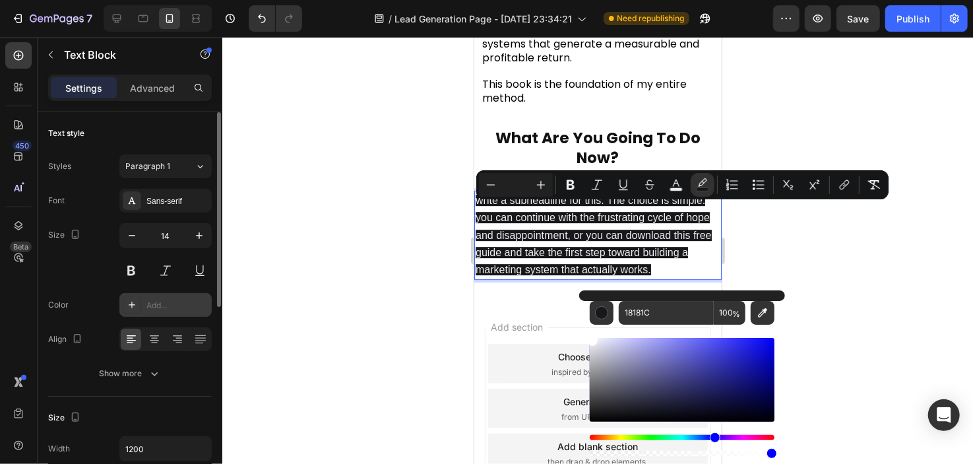
type input "FFFFFF"
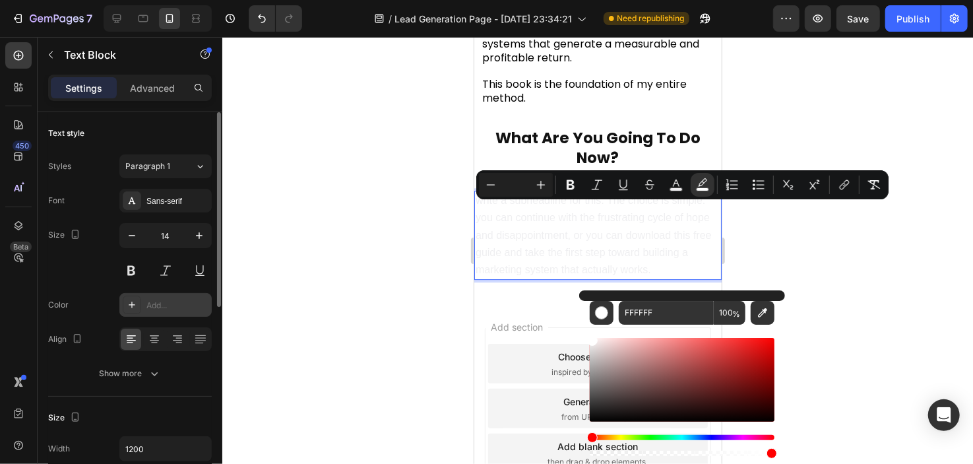
drag, startPoint x: 611, startPoint y: 412, endPoint x: 586, endPoint y: 333, distance: 82.4
click at [586, 333] on div "FFFFFF 100 %" at bounding box center [682, 374] width 206 height 168
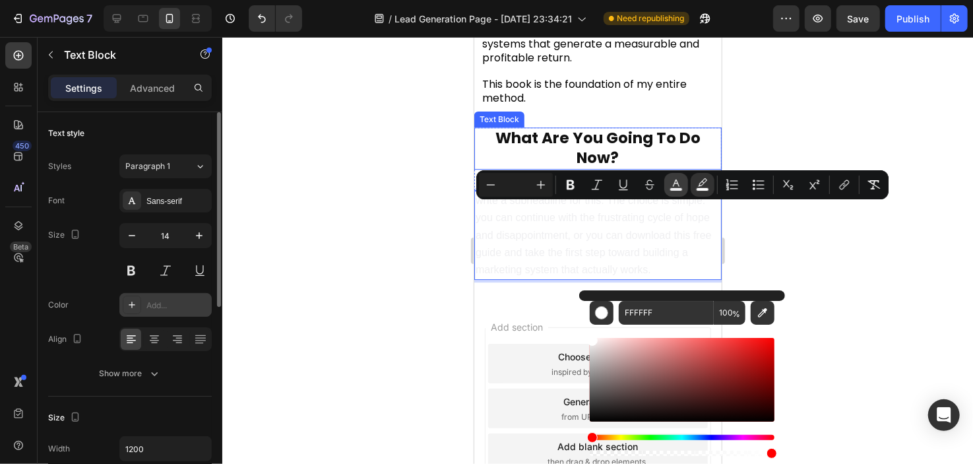
click at [679, 176] on button "color" at bounding box center [676, 185] width 24 height 24
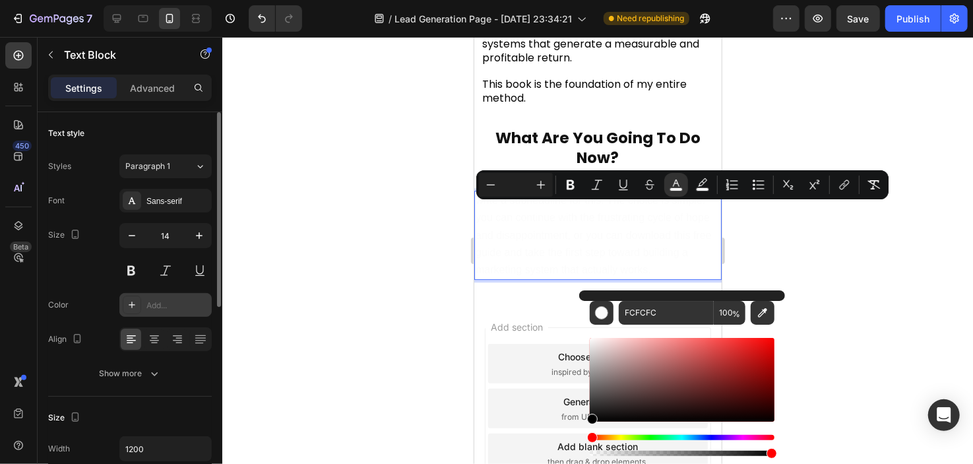
type input "000000"
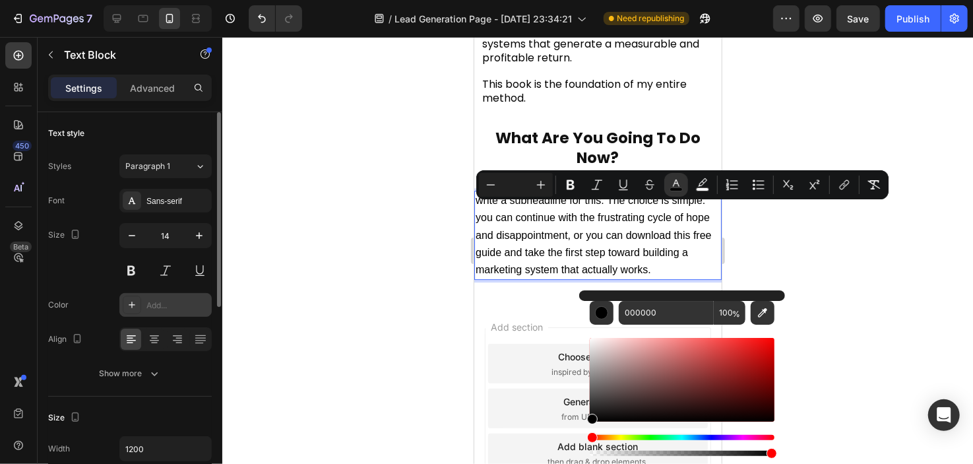
drag, startPoint x: 1067, startPoint y: 380, endPoint x: 576, endPoint y: 441, distance: 494.6
click at [418, 329] on div at bounding box center [597, 250] width 751 height 427
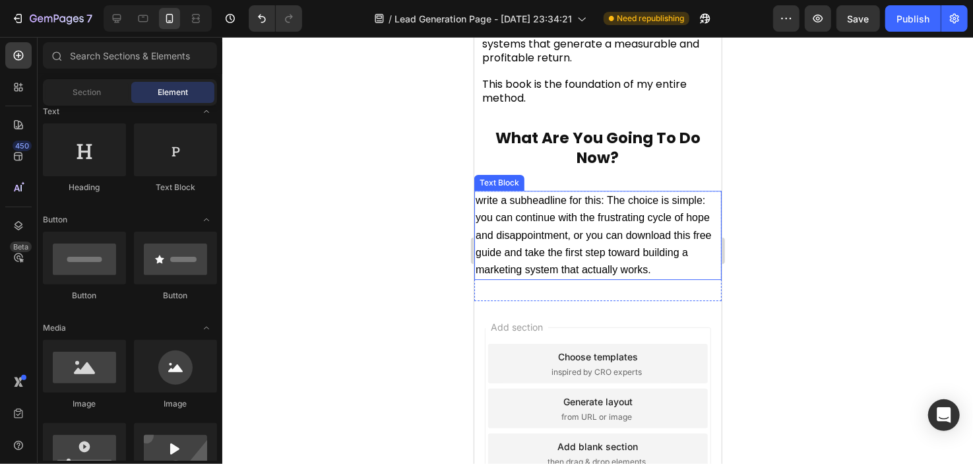
click at [535, 249] on span "write a subheadline for this: The choice is simple: you can continue with the f…" at bounding box center [593, 234] width 236 height 80
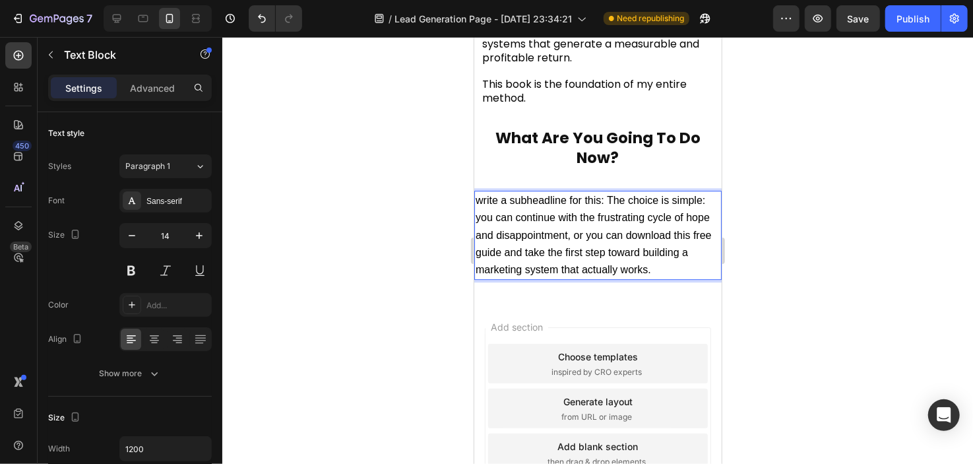
click at [613, 204] on p "write a subheadline for this: The choice is simple: you can continue with the f…" at bounding box center [597, 234] width 245 height 86
click at [604, 210] on span "write a subheadline for this: The choice is simple: you can continue with the f…" at bounding box center [593, 234] width 236 height 80
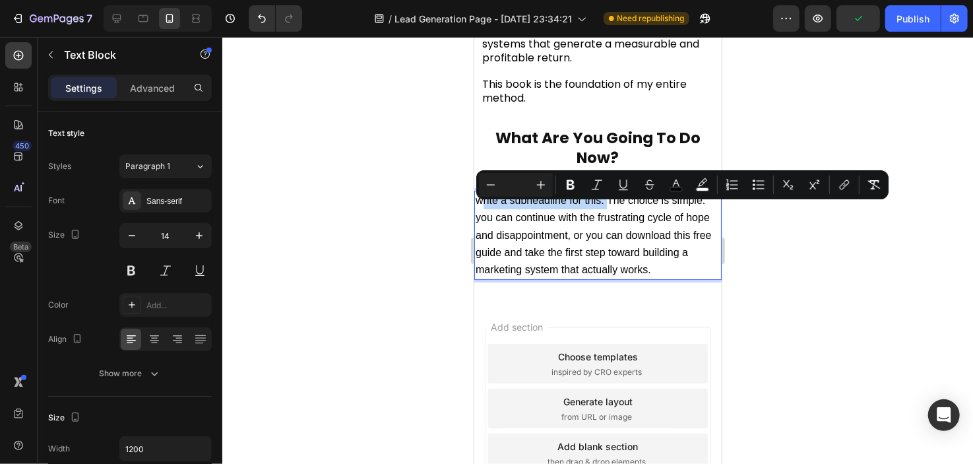
drag, startPoint x: 607, startPoint y: 208, endPoint x: 480, endPoint y: 210, distance: 127.3
click at [480, 210] on span "write a subheadline for this: The choice is simple: you can continue with the f…" at bounding box center [593, 234] width 236 height 80
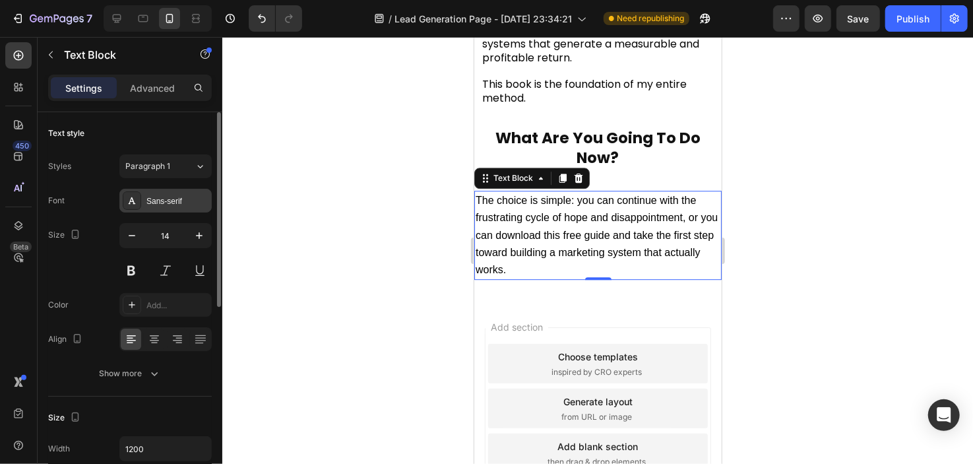
click at [165, 195] on div "Sans-serif" at bounding box center [177, 201] width 62 height 12
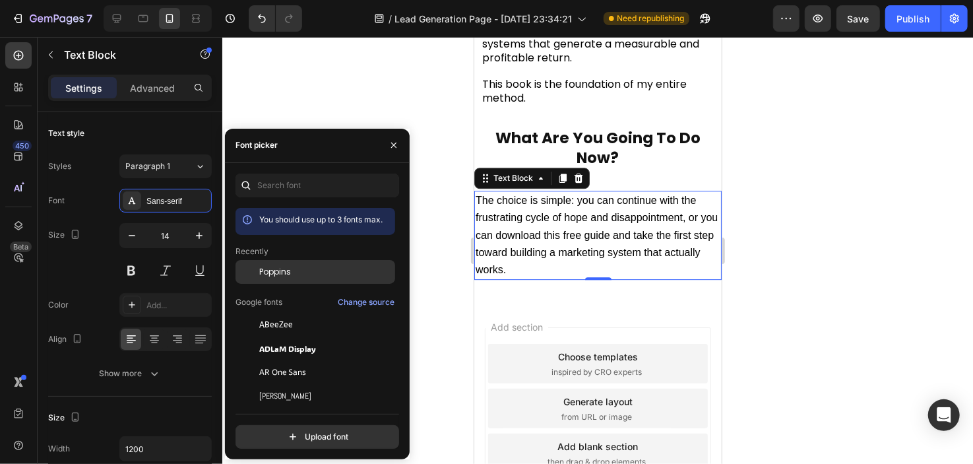
click at [292, 278] on div "Poppins" at bounding box center [315, 272] width 160 height 24
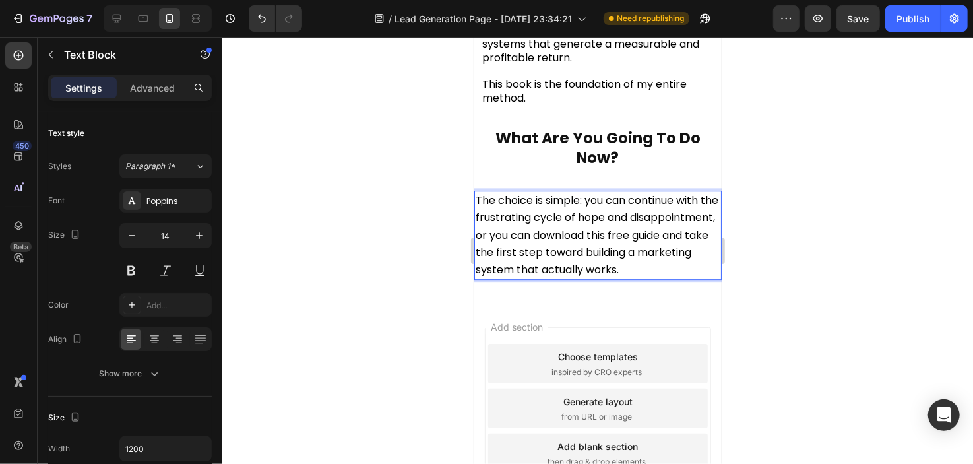
click at [584, 208] on span "The choice is simple: you can continue with the frustrating cycle of hope and d…" at bounding box center [596, 234] width 243 height 84
click at [567, 276] on span "The choice is simple: you can continue with the frustrating cycle of hope and d…" at bounding box center [596, 234] width 243 height 84
click at [391, 206] on div at bounding box center [597, 250] width 751 height 427
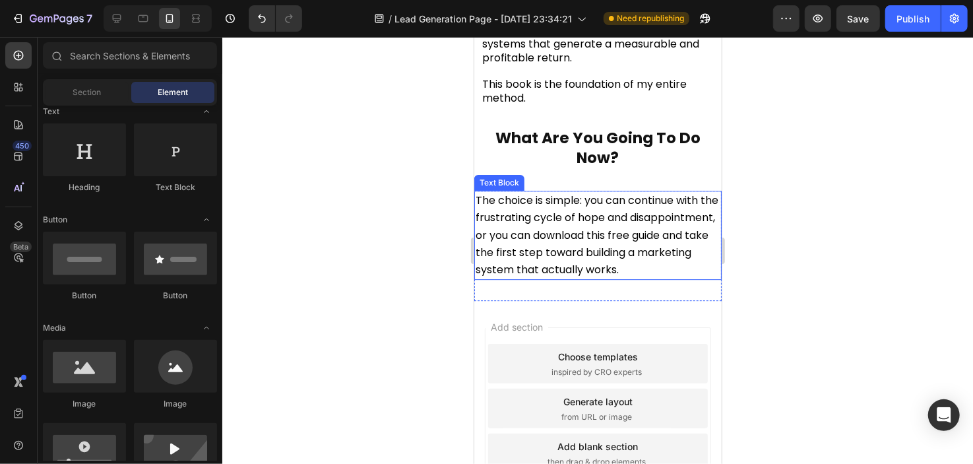
click at [496, 239] on span "The choice is simple: you can continue with the frustrating cycle of hope and d…" at bounding box center [596, 234] width 243 height 84
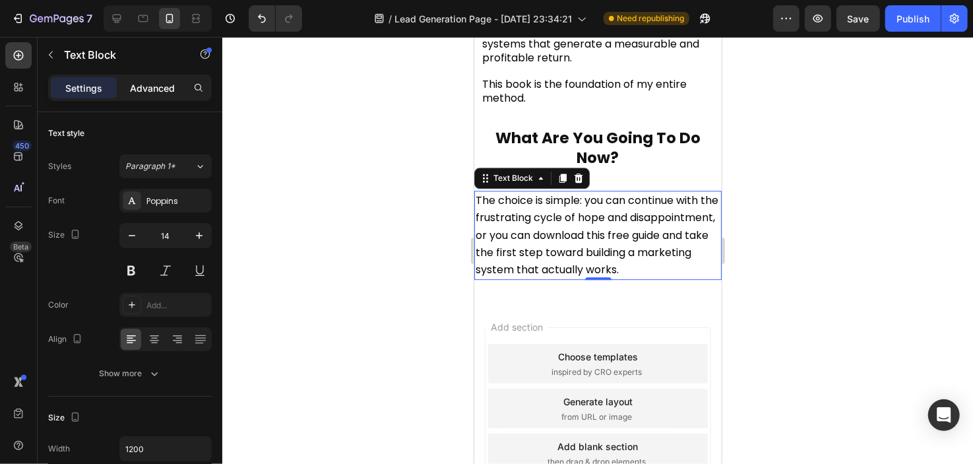
click at [154, 81] on p "Advanced" at bounding box center [152, 88] width 45 height 14
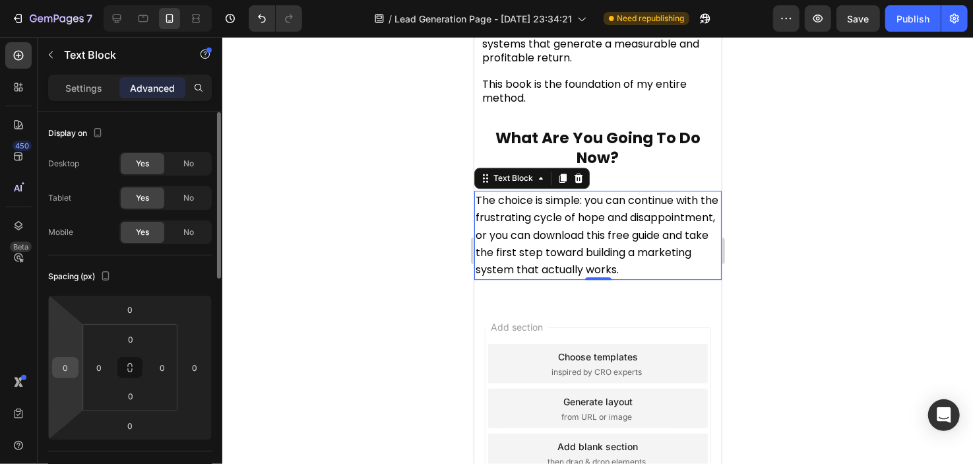
click at [72, 364] on input "0" at bounding box center [65, 368] width 20 height 20
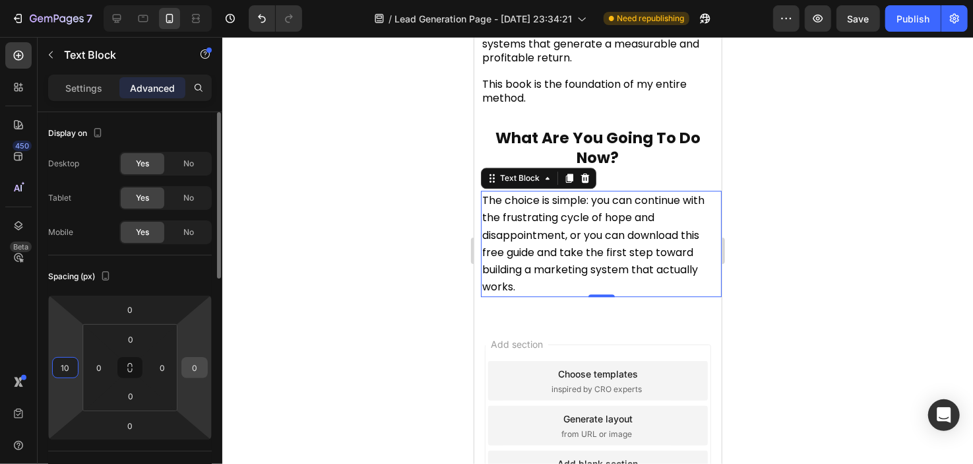
type input "10"
click at [200, 361] on input "0" at bounding box center [195, 368] width 20 height 20
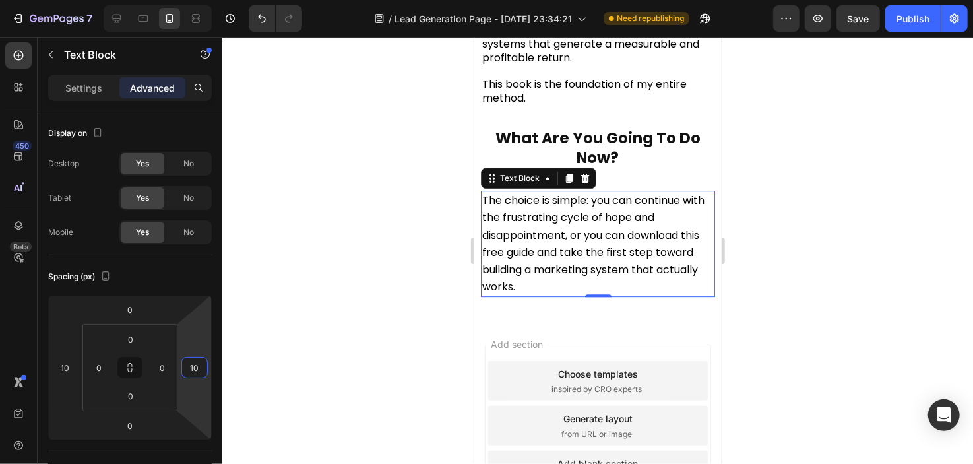
type input "10"
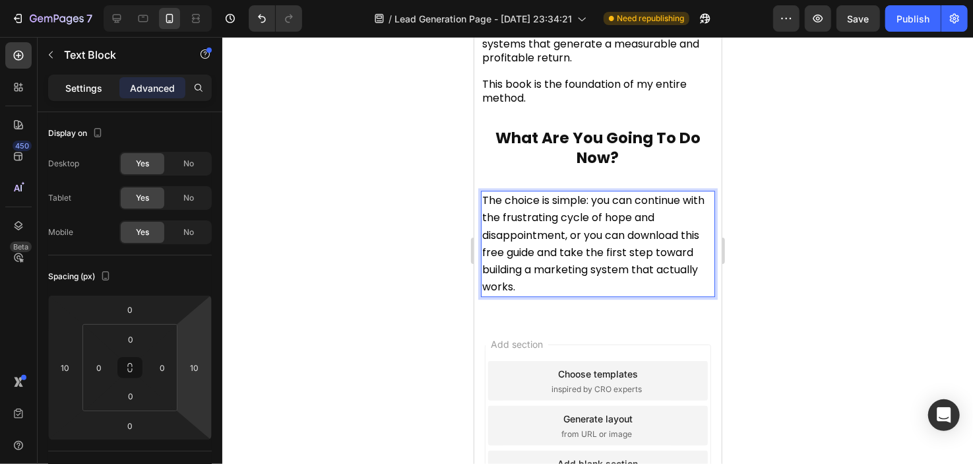
click at [94, 95] on div "Settings" at bounding box center [84, 87] width 66 height 21
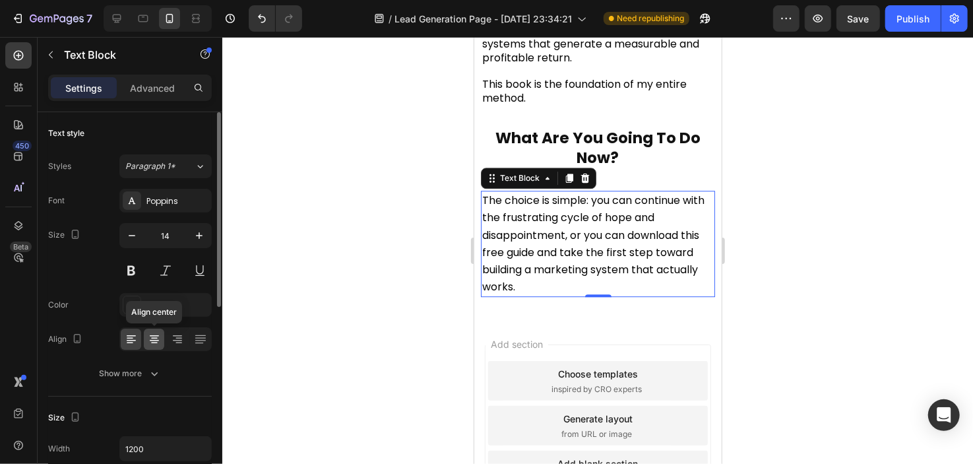
click at [156, 335] on icon at bounding box center [154, 335] width 9 height 1
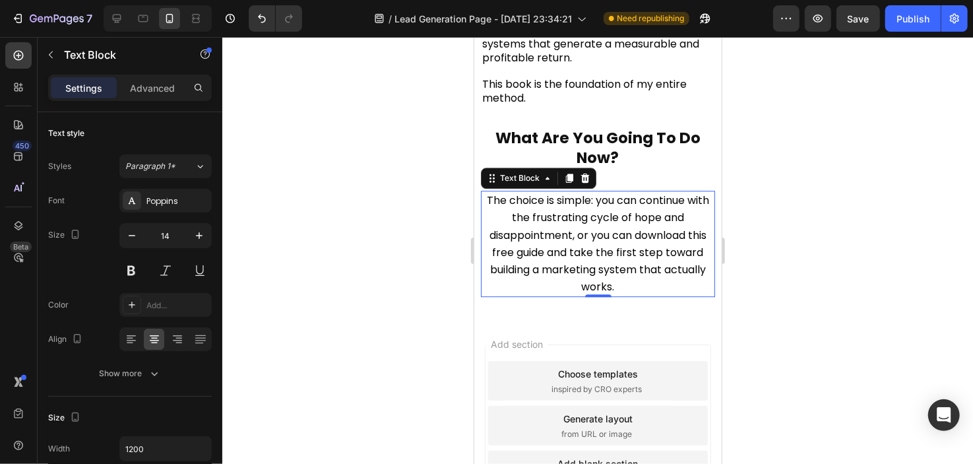
click at [443, 198] on div at bounding box center [597, 250] width 751 height 427
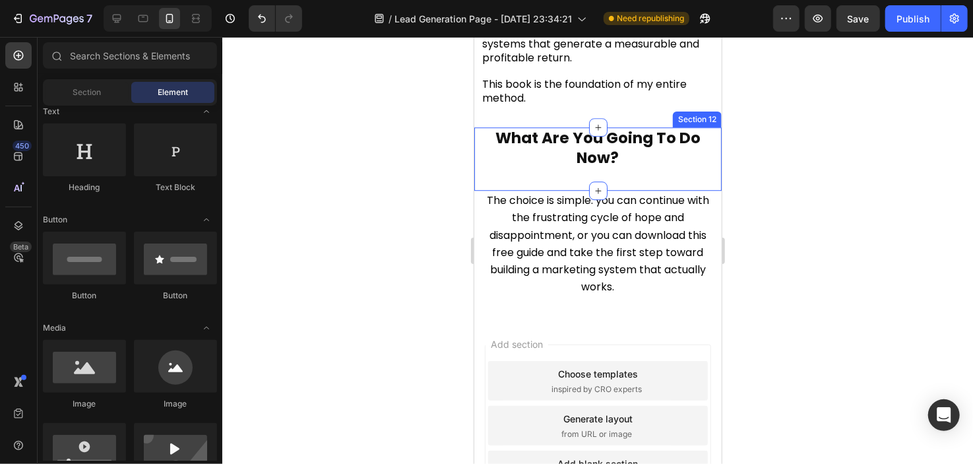
click at [621, 190] on div "What Are You Going To Do Now? Text Block Section 12" at bounding box center [597, 158] width 247 height 63
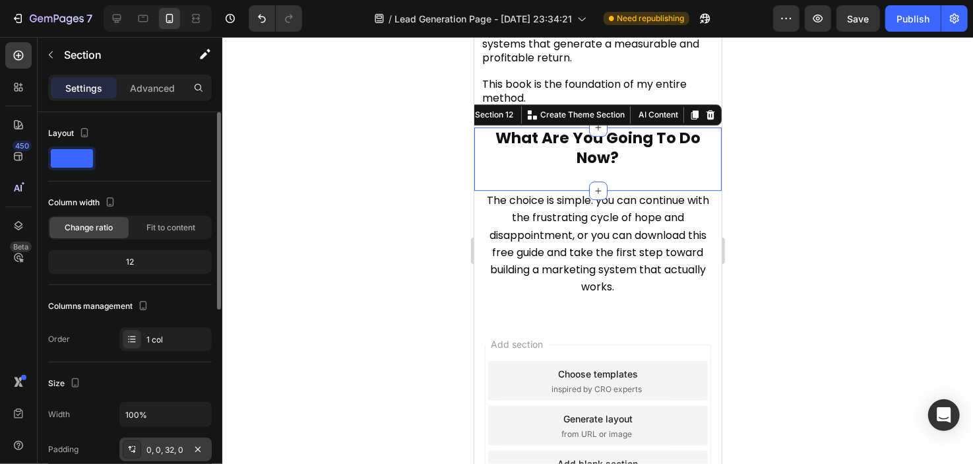
click at [159, 456] on div "0, 0, 32, 0" at bounding box center [165, 449] width 92 height 24
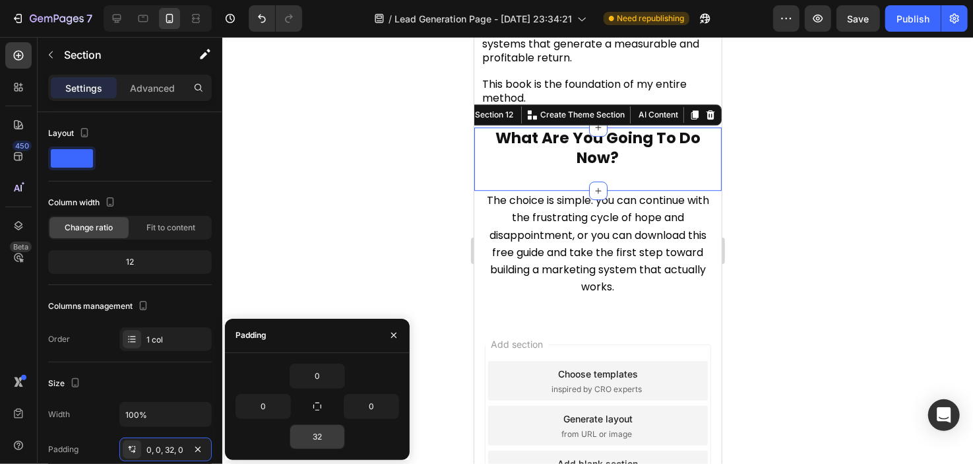
click at [312, 438] on input "32" at bounding box center [317, 437] width 54 height 24
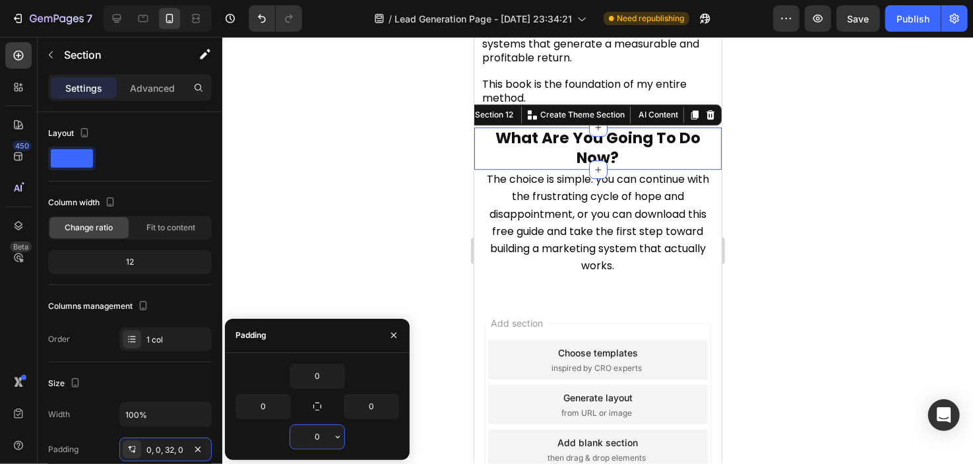
type input "07"
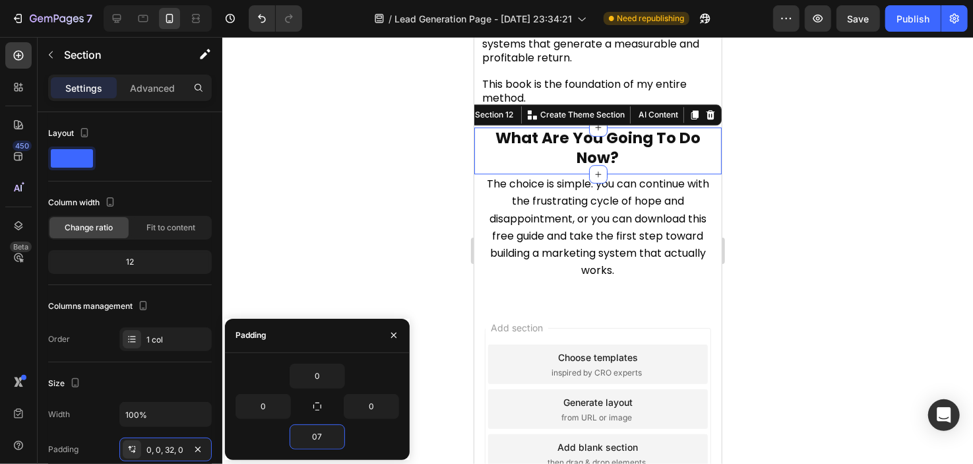
click at [351, 84] on div at bounding box center [597, 250] width 751 height 427
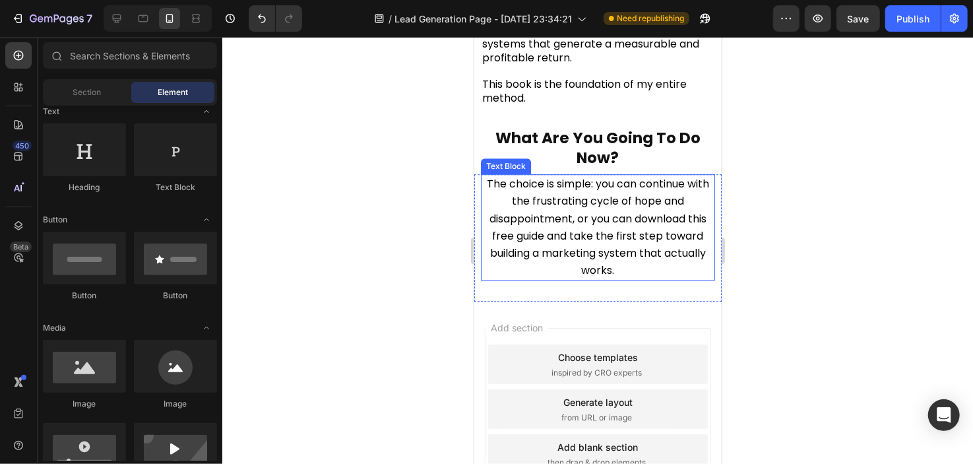
click at [542, 228] on span "The choice is simple: you can continue with the frustrating cycle of hope and d…" at bounding box center [597, 226] width 222 height 102
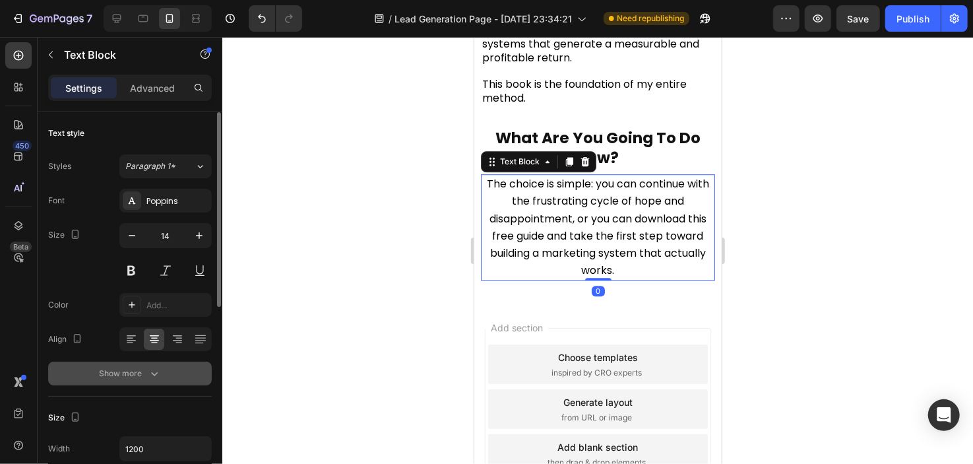
click at [146, 382] on button "Show more" at bounding box center [130, 373] width 164 height 24
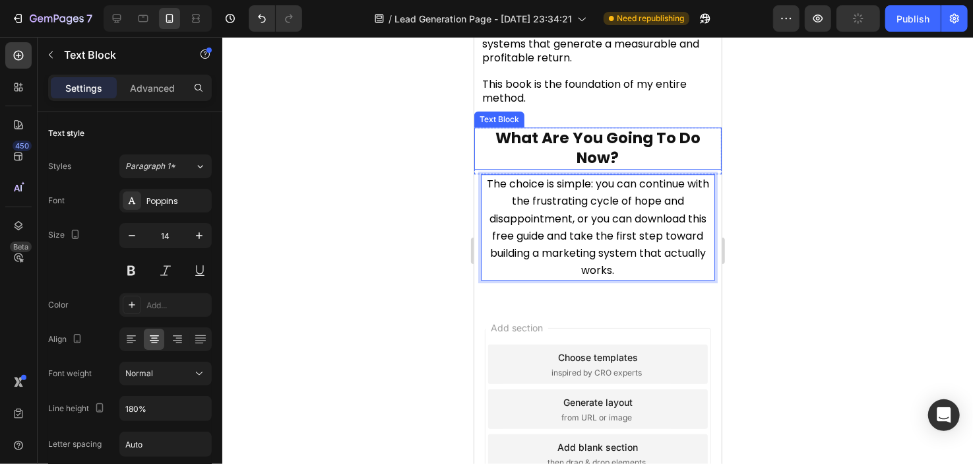
click at [542, 166] on p "What Are You Going To Do Now?" at bounding box center [597, 148] width 245 height 40
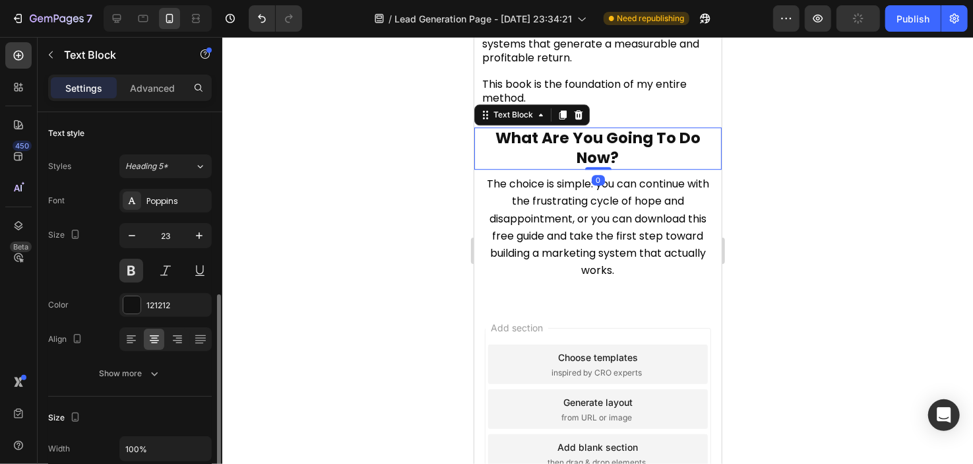
scroll to position [121, 0]
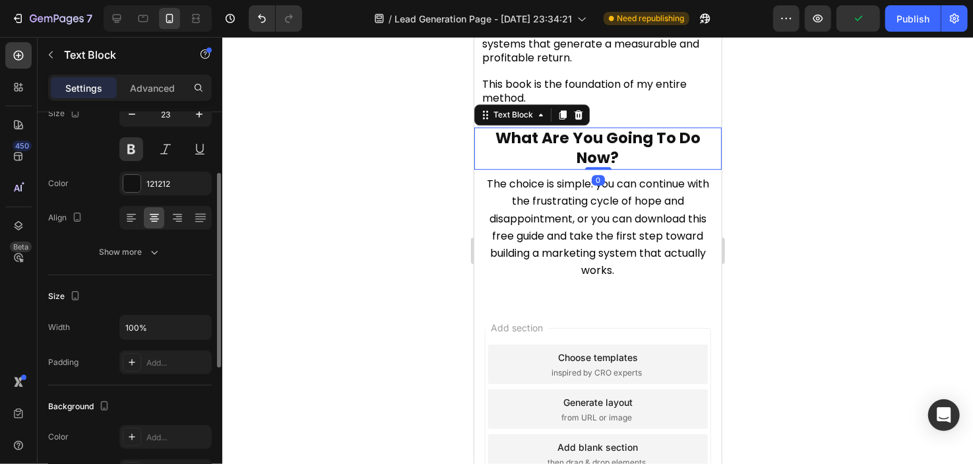
click at [161, 81] on p "Advanced" at bounding box center [152, 88] width 45 height 14
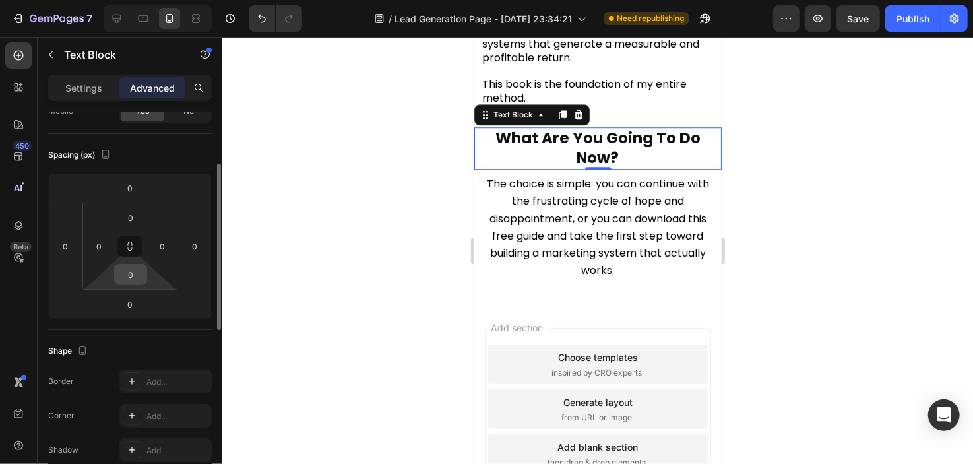
click at [137, 272] on input "0" at bounding box center [130, 274] width 26 height 20
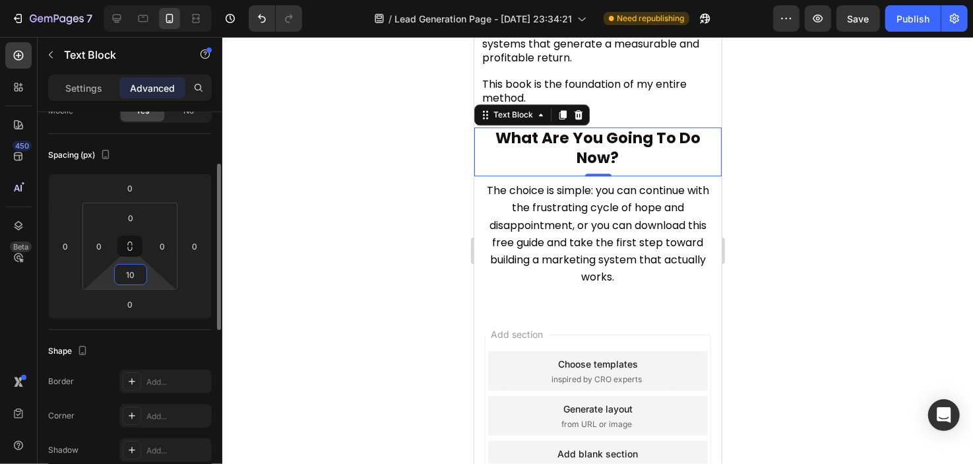
type input "1"
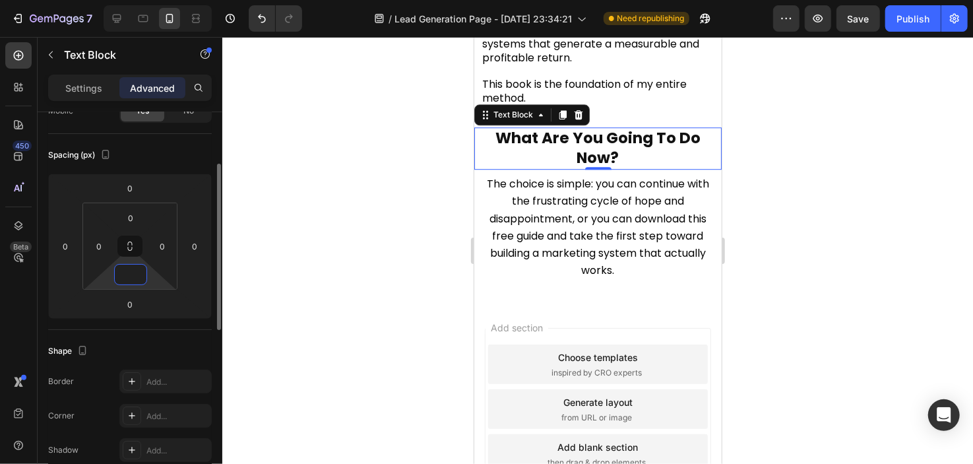
type input "5"
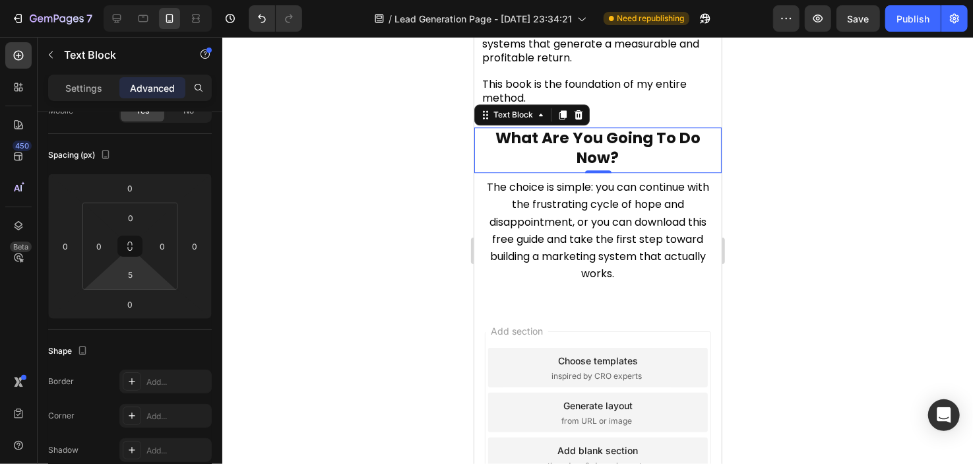
click at [299, 195] on div at bounding box center [597, 250] width 751 height 427
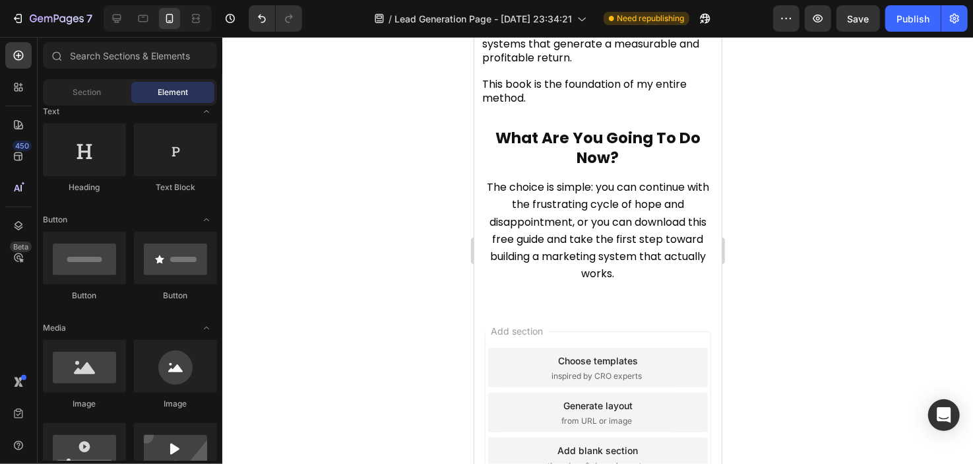
click at [299, 195] on div at bounding box center [597, 250] width 751 height 427
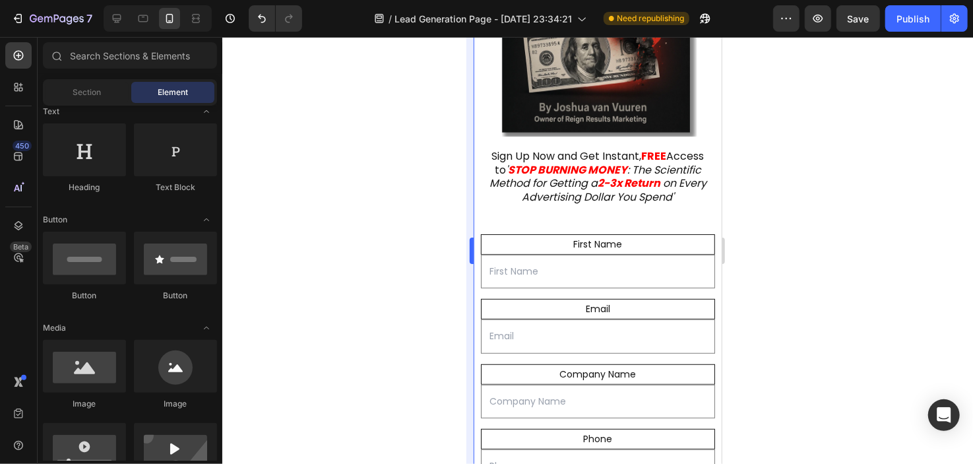
scroll to position [425, 0]
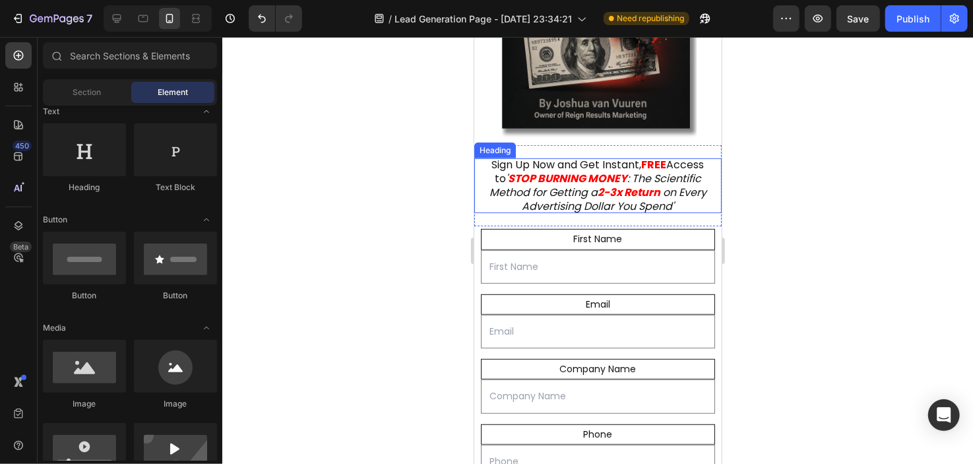
click at [490, 197] on h2 "Sign Up Now and Get Instant, FREE Access to ' STOP BURNING MONEY : The Scientif…" at bounding box center [597, 185] width 247 height 55
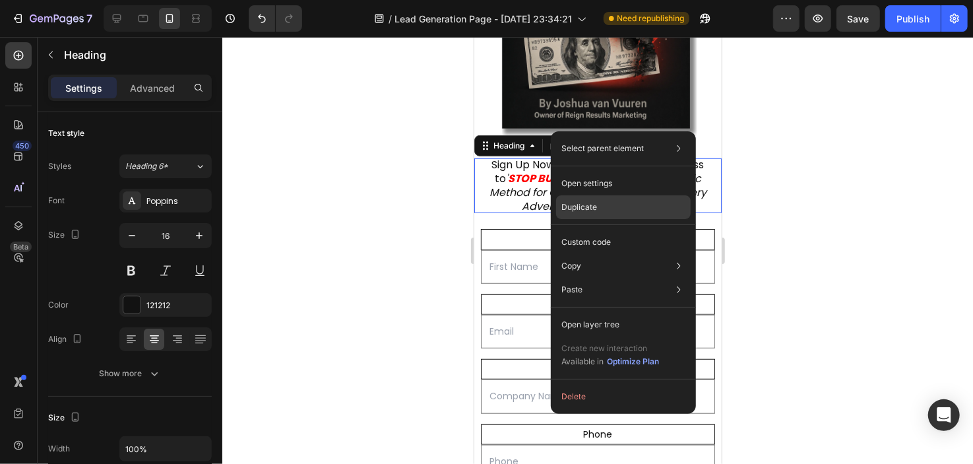
click at [568, 204] on p "Duplicate" at bounding box center [579, 207] width 36 height 12
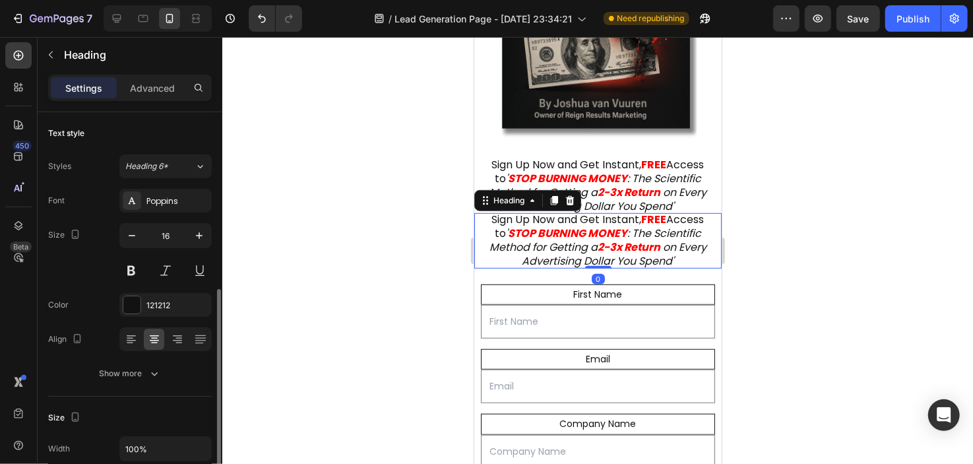
scroll to position [121, 0]
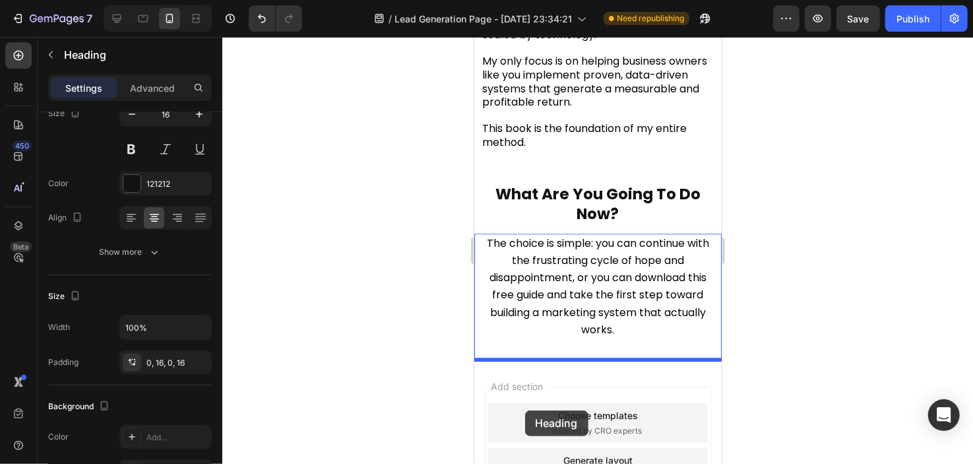
scroll to position [2264, 0]
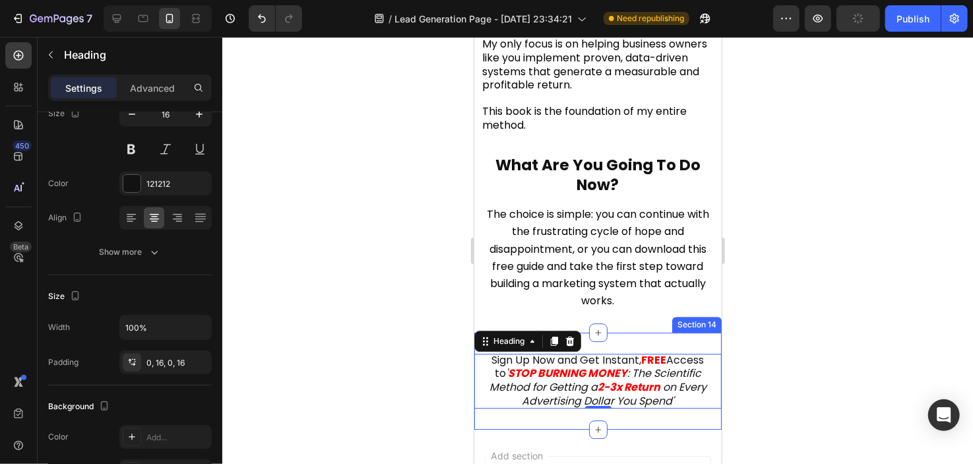
click at [666, 346] on div "Sign Up Now and Get Instant, FREE Access to ' STOP BURNING MONEY : The Scientif…" at bounding box center [597, 380] width 247 height 97
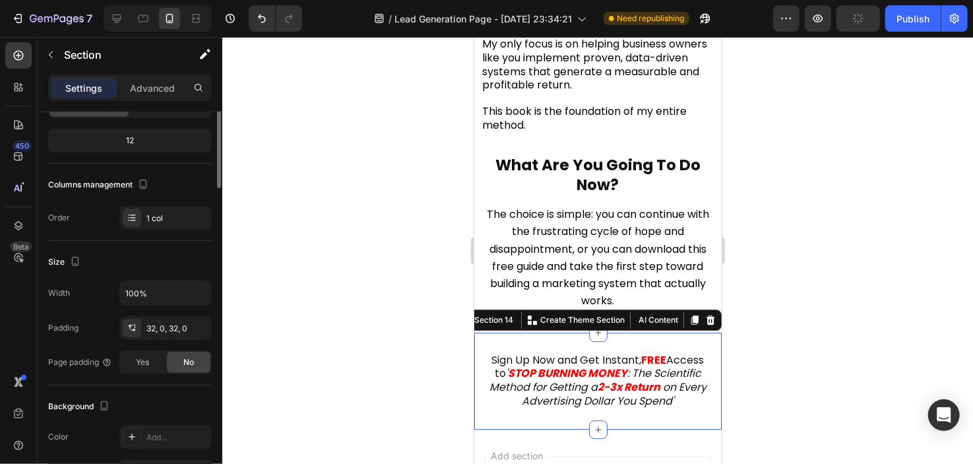
scroll to position [0, 0]
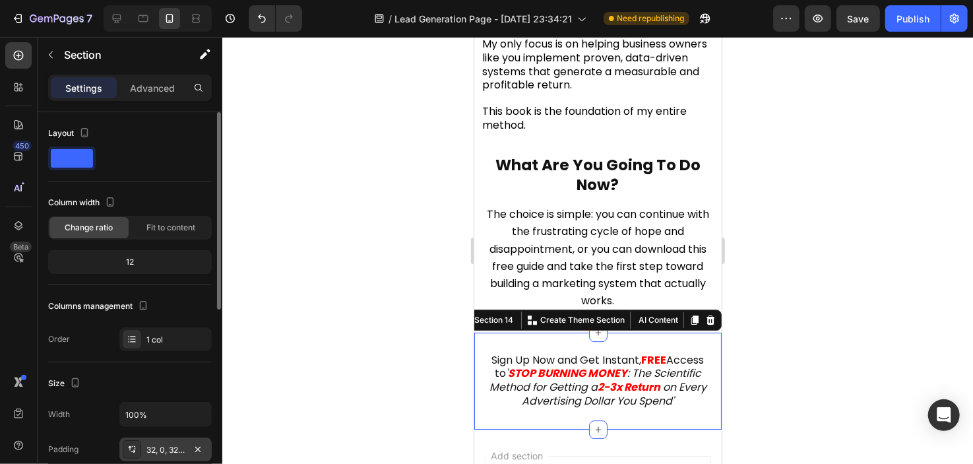
drag, startPoint x: 148, startPoint y: 445, endPoint x: 161, endPoint y: 453, distance: 15.2
click at [161, 453] on div "32, 0, 32, 0" at bounding box center [165, 450] width 38 height 12
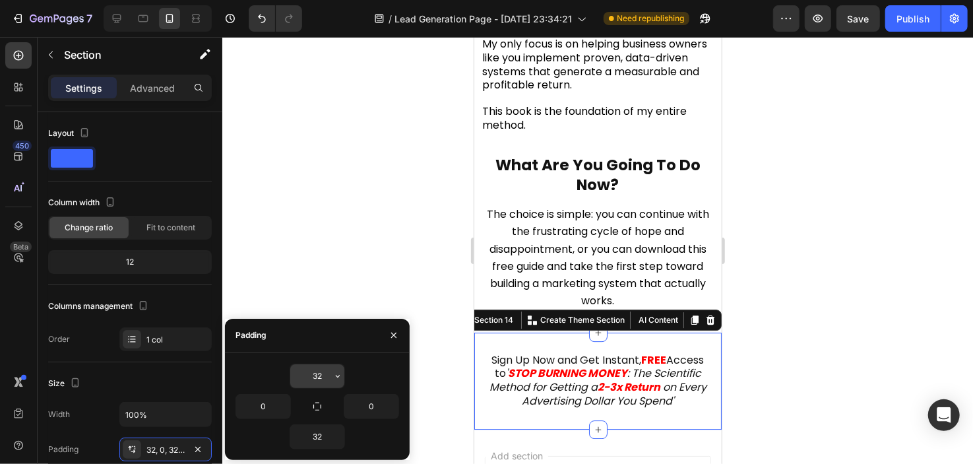
click at [323, 379] on input "32" at bounding box center [317, 376] width 54 height 24
type input "0"
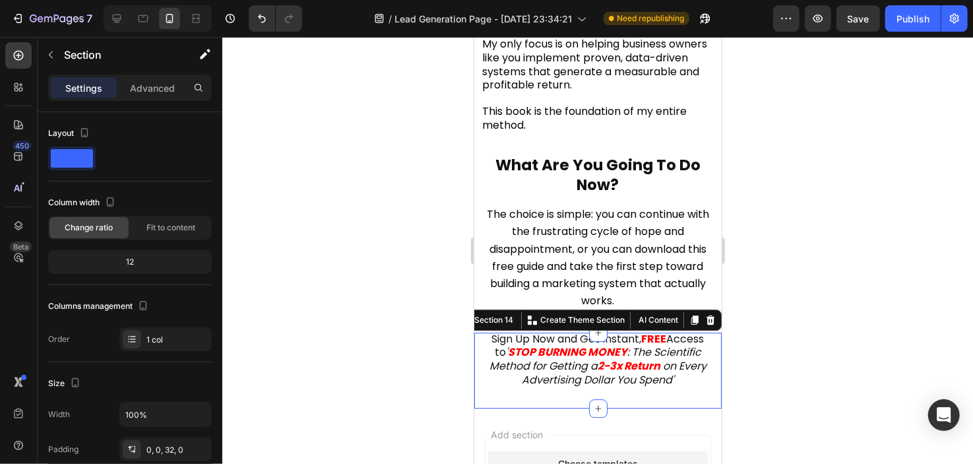
click at [391, 88] on div at bounding box center [597, 250] width 751 height 427
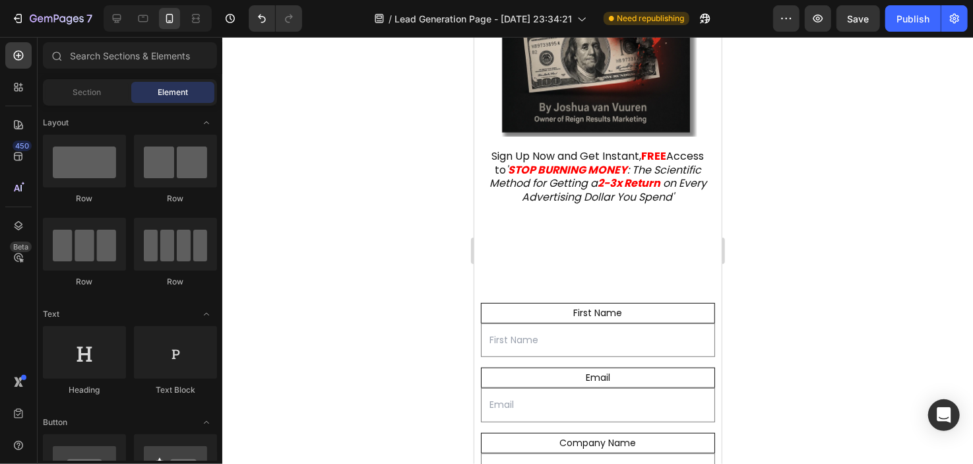
scroll to position [388, 0]
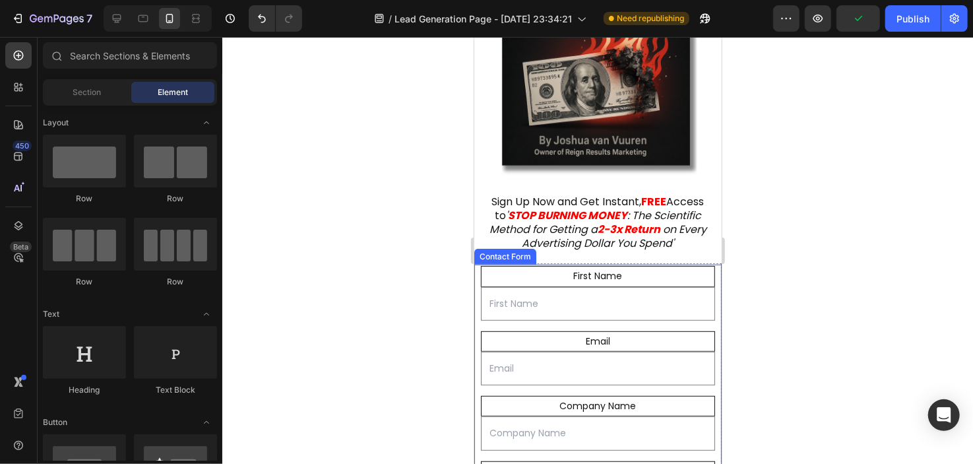
click at [478, 278] on div "First Name Text Block Text Field Email Text Block Email Field Company Name Text…" at bounding box center [597, 418] width 247 height 309
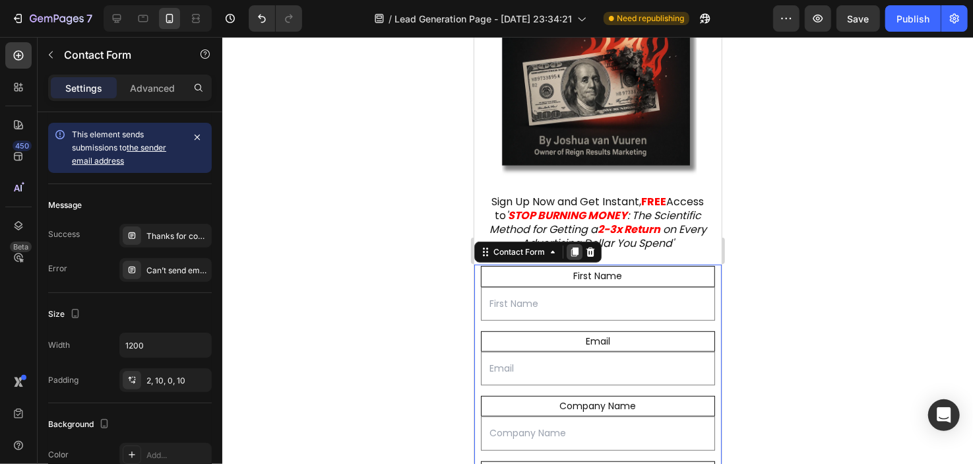
click at [575, 257] on icon at bounding box center [574, 251] width 11 height 11
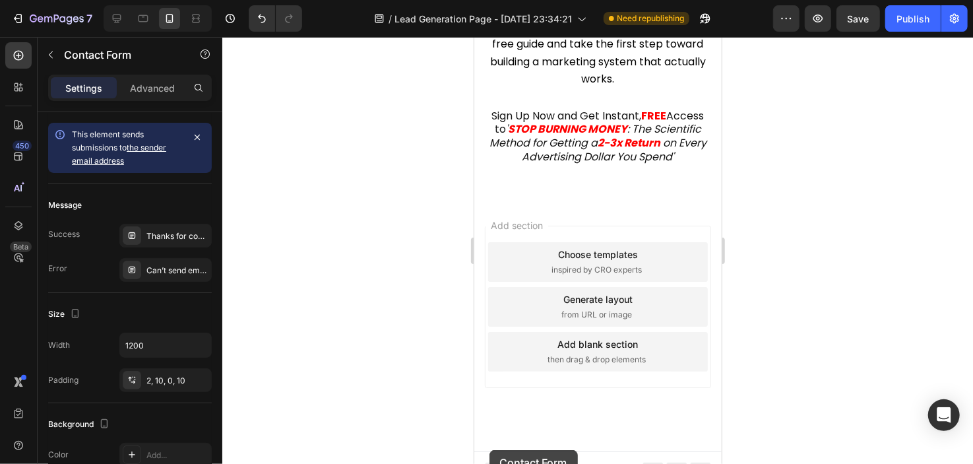
scroll to position [2749, 0]
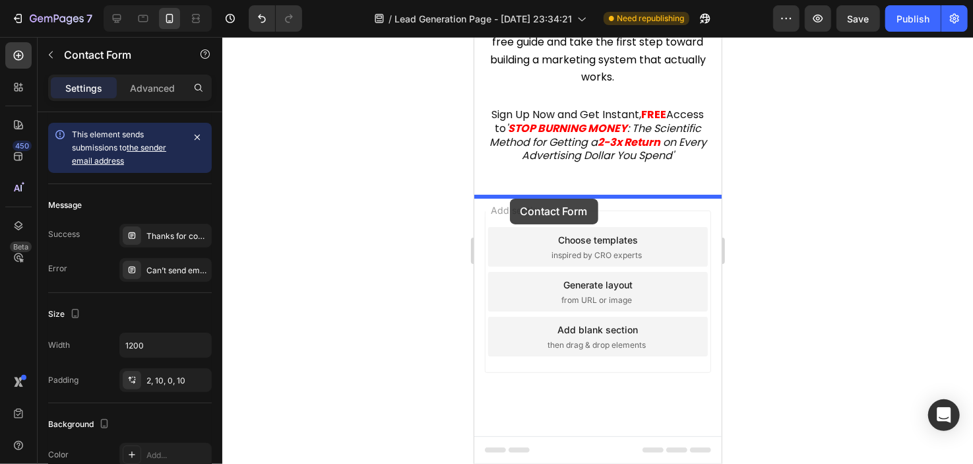
drag, startPoint x: 477, startPoint y: 334, endPoint x: 509, endPoint y: 198, distance: 140.3
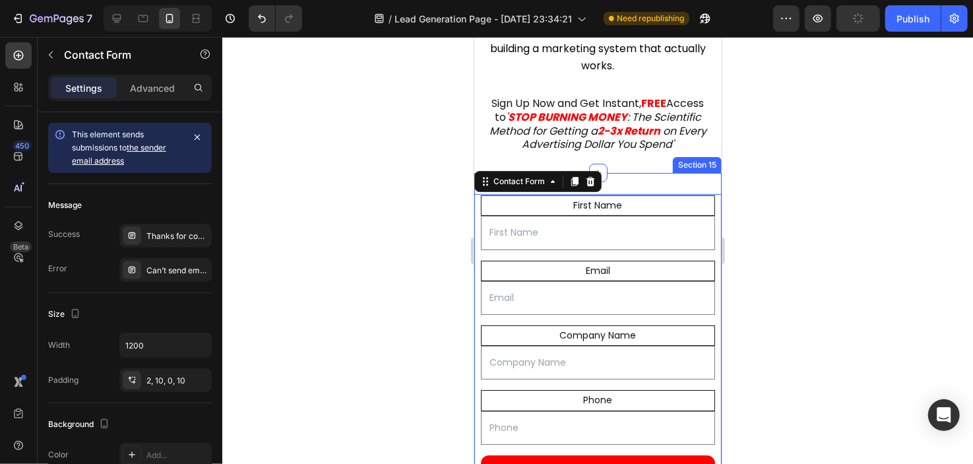
click at [637, 195] on div "First Name Text Block Text Field Email Text Block Email Field Company Name Text…" at bounding box center [597, 348] width 247 height 352
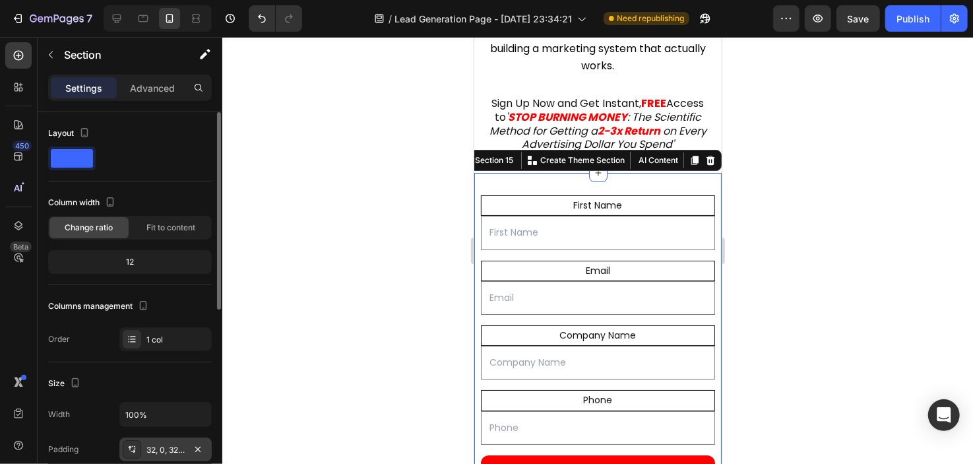
click at [179, 451] on div "32, 0, 32, 0" at bounding box center [165, 450] width 38 height 12
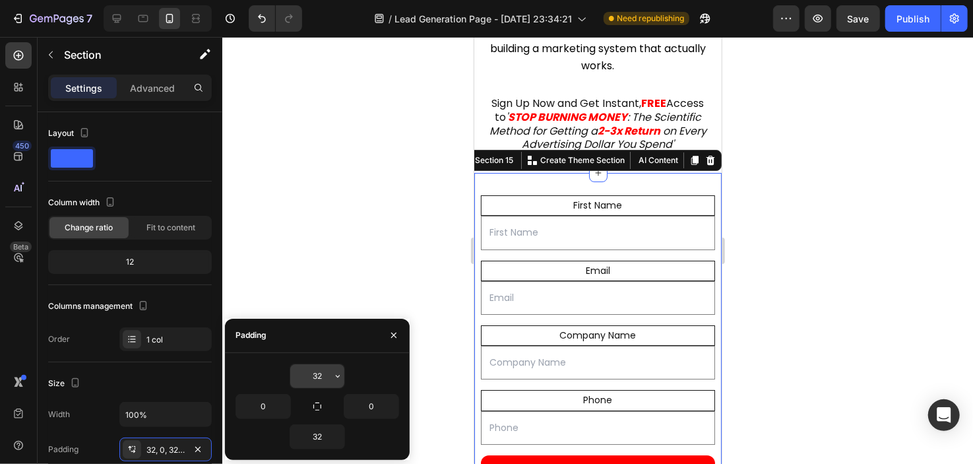
click at [321, 377] on input "32" at bounding box center [317, 376] width 54 height 24
type input "0"
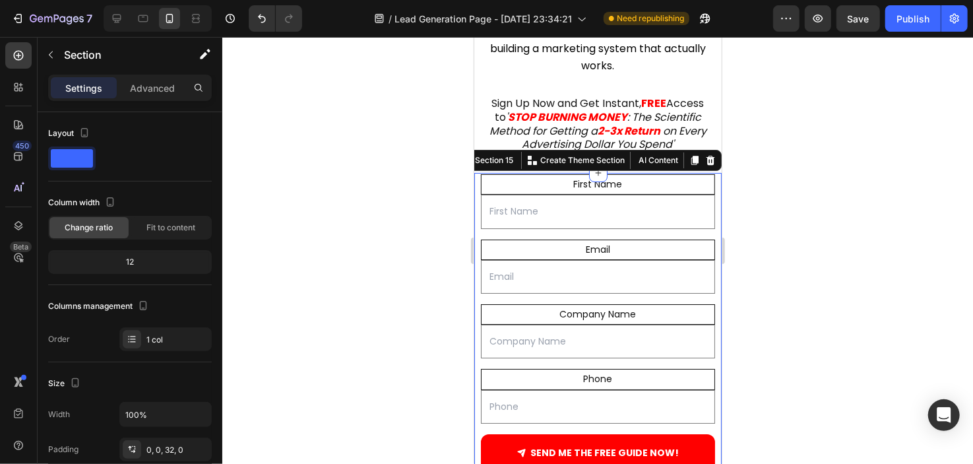
click at [394, 98] on div at bounding box center [597, 250] width 751 height 427
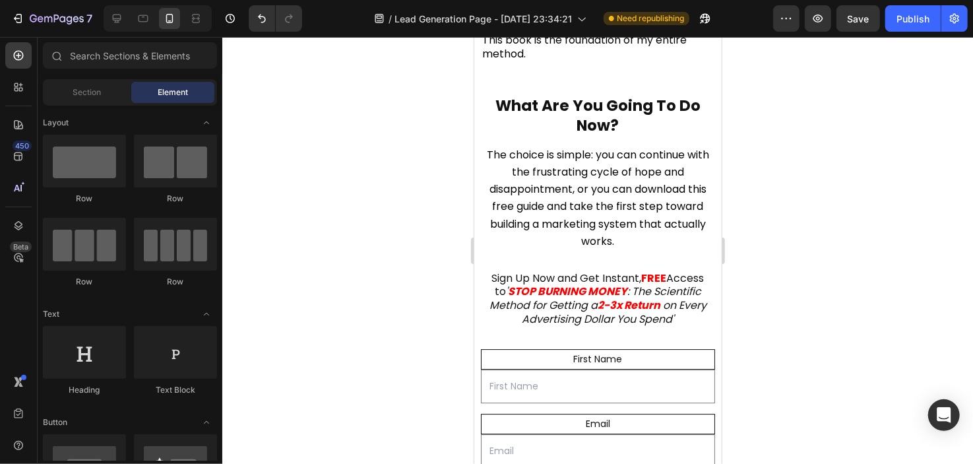
scroll to position [2254, 0]
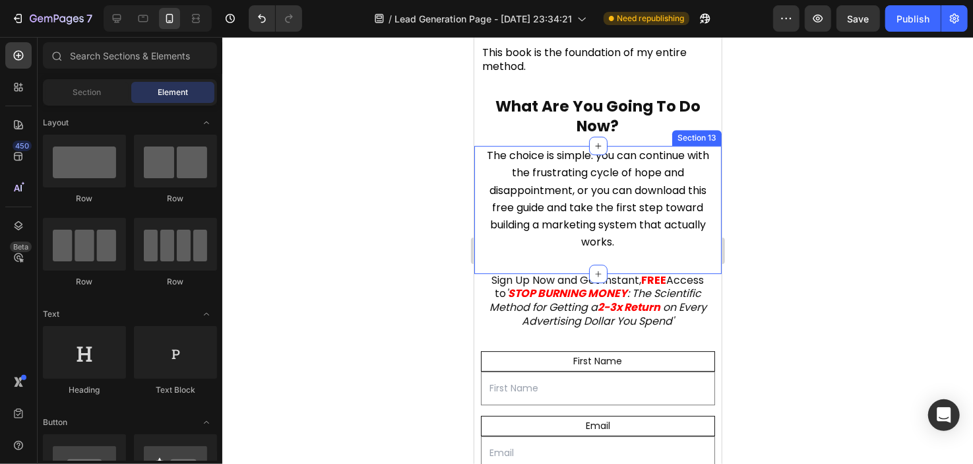
click at [598, 272] on div "The choice is simple: you can continue with the frustrating cycle of hope and d…" at bounding box center [597, 208] width 247 height 127
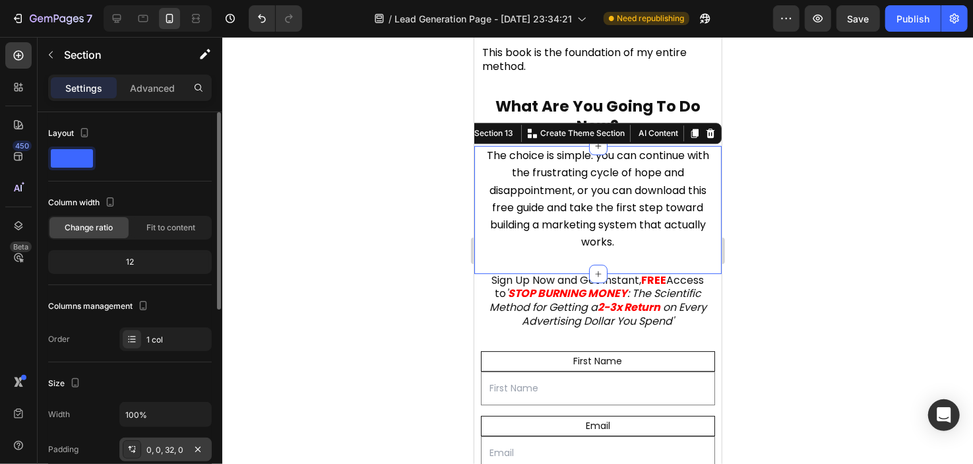
click at [159, 454] on div "0, 0, 32, 0" at bounding box center [165, 450] width 38 height 12
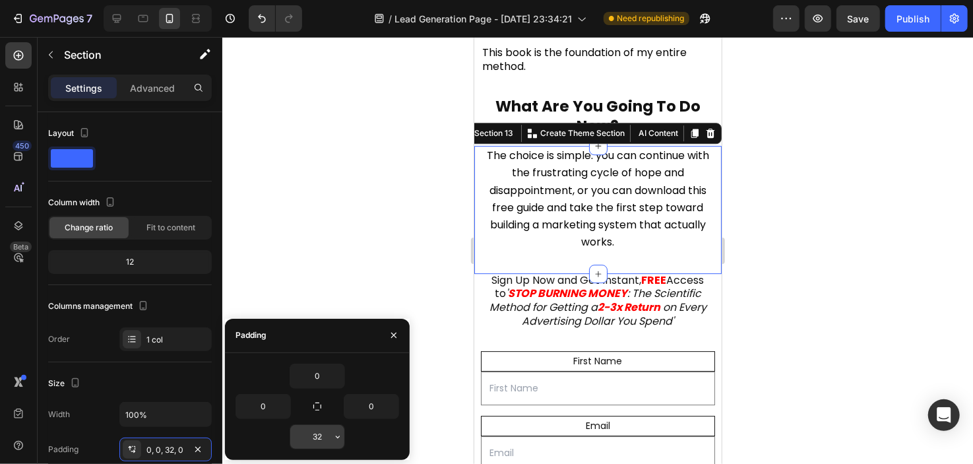
click at [314, 435] on input "32" at bounding box center [317, 437] width 54 height 24
type input "10"
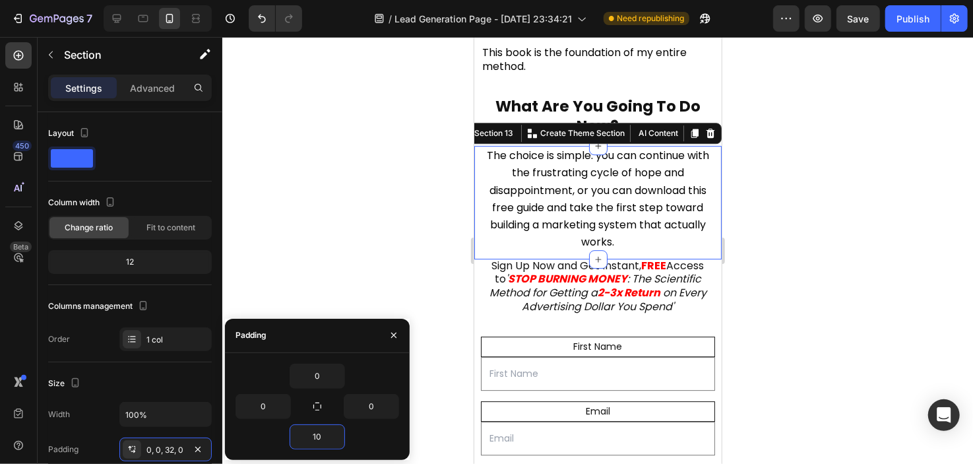
click at [340, 191] on div at bounding box center [597, 250] width 751 height 427
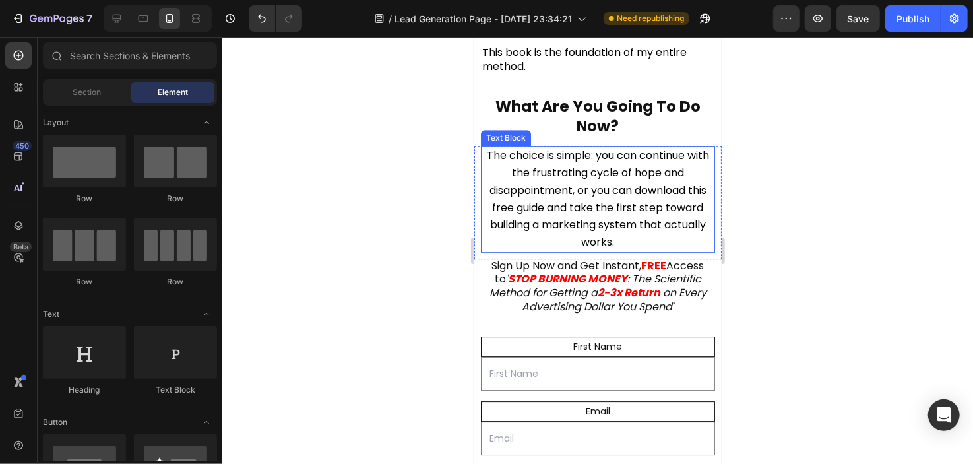
click at [578, 249] on span "The choice is simple: you can continue with the frustrating cycle of hope and d…" at bounding box center [597, 198] width 222 height 102
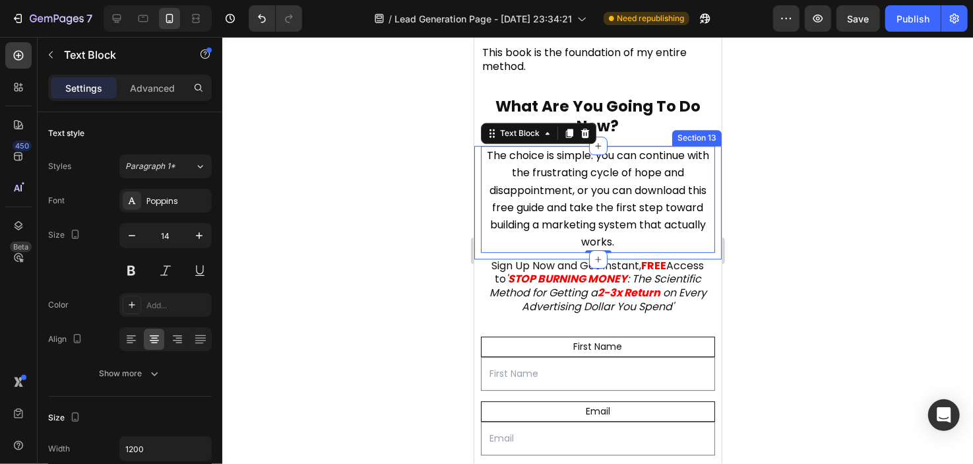
click at [544, 258] on div "The choice is simple: you can continue with the frustrating cycle of hope and d…" at bounding box center [597, 201] width 247 height 113
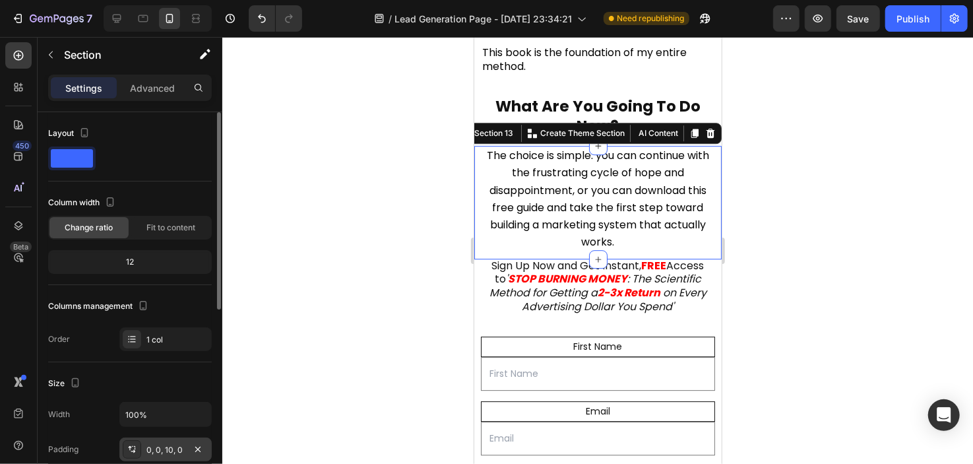
click at [169, 449] on div "0, 0, 10, 0" at bounding box center [165, 450] width 38 height 12
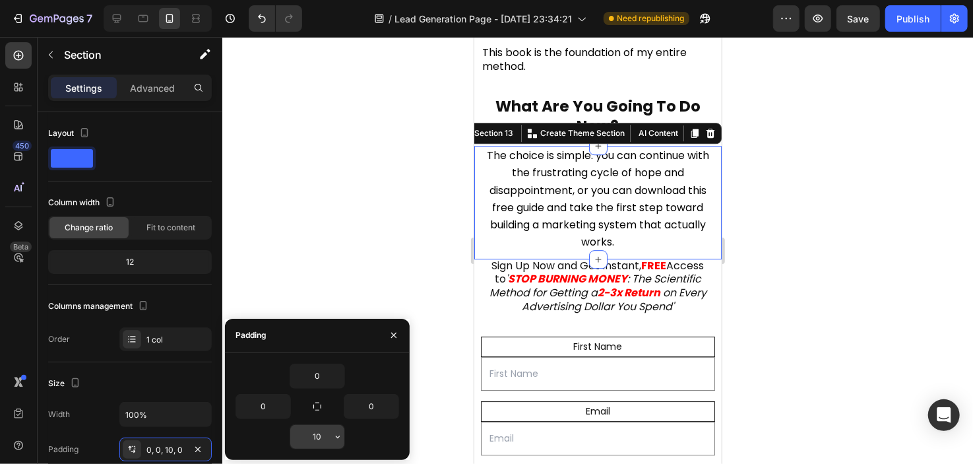
click at [327, 431] on input "10" at bounding box center [317, 437] width 54 height 24
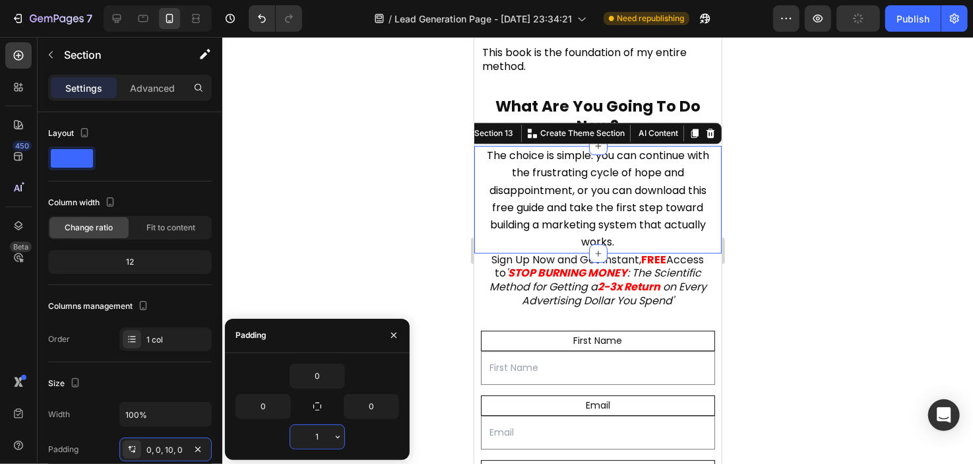
type input "17"
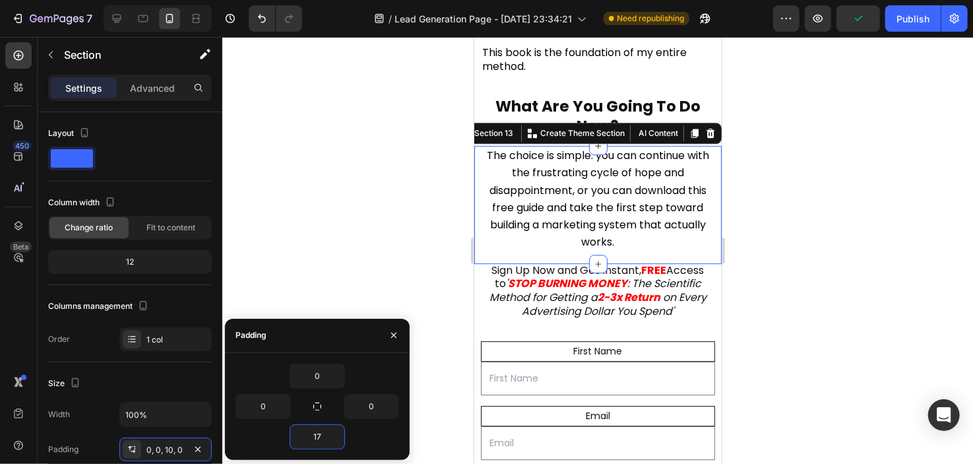
click at [329, 255] on div at bounding box center [597, 250] width 751 height 427
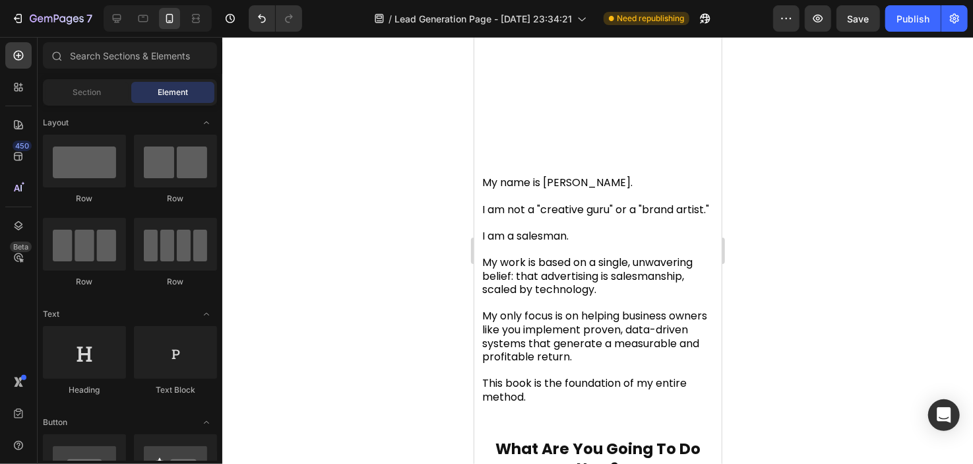
scroll to position [1939, 0]
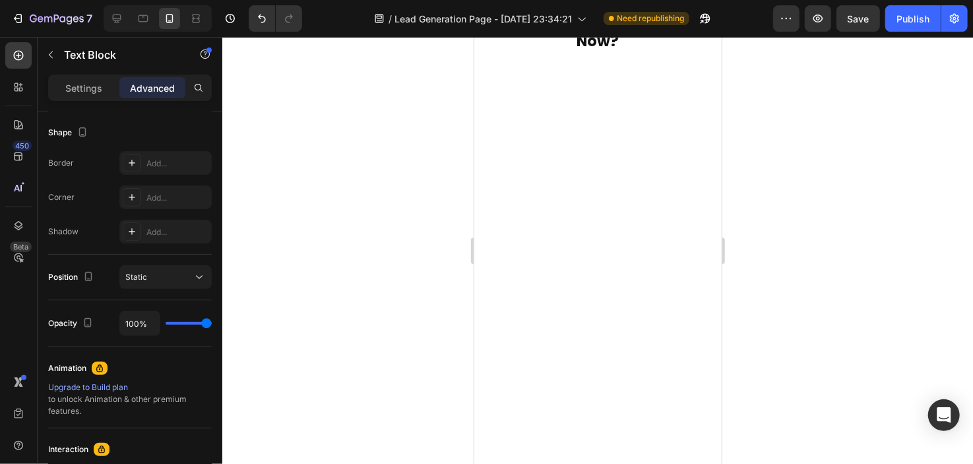
drag, startPoint x: 218, startPoint y: 166, endPoint x: 216, endPoint y: 175, distance: 9.6
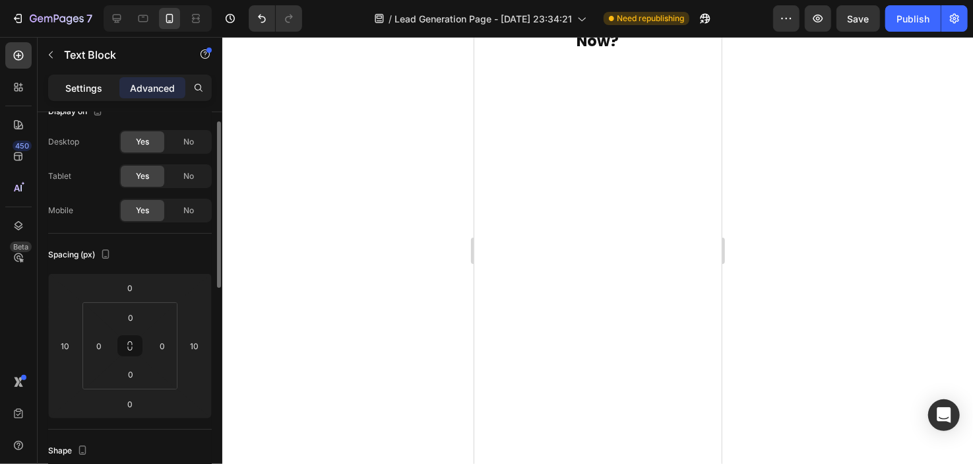
click at [94, 94] on div "Settings" at bounding box center [84, 87] width 66 height 21
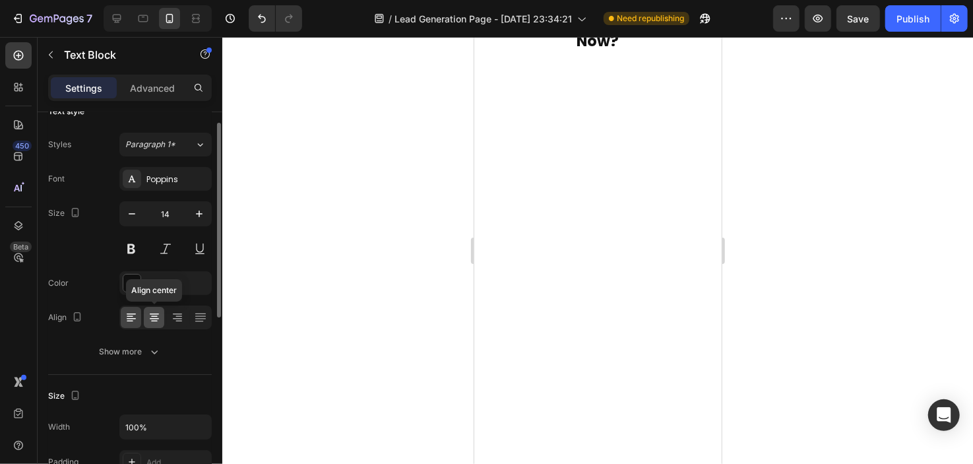
click at [155, 314] on icon at bounding box center [154, 317] width 13 height 13
click at [263, 281] on div at bounding box center [597, 250] width 751 height 427
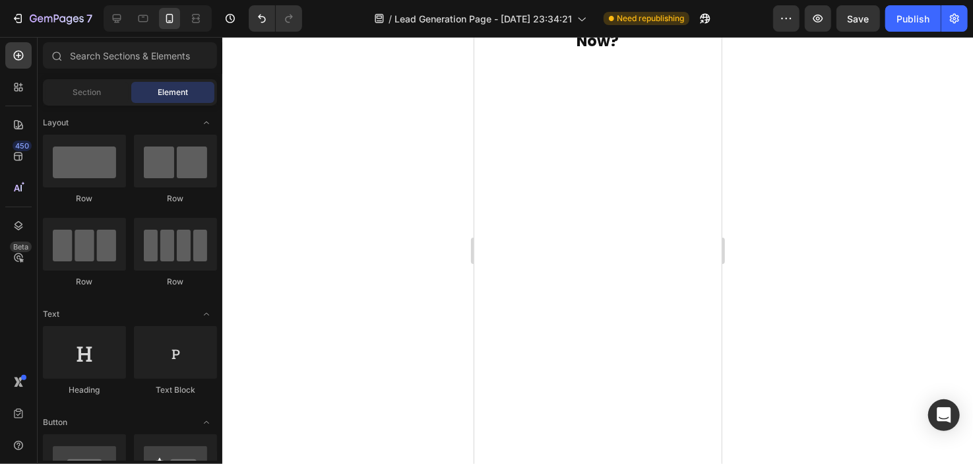
click at [263, 281] on div at bounding box center [597, 250] width 751 height 427
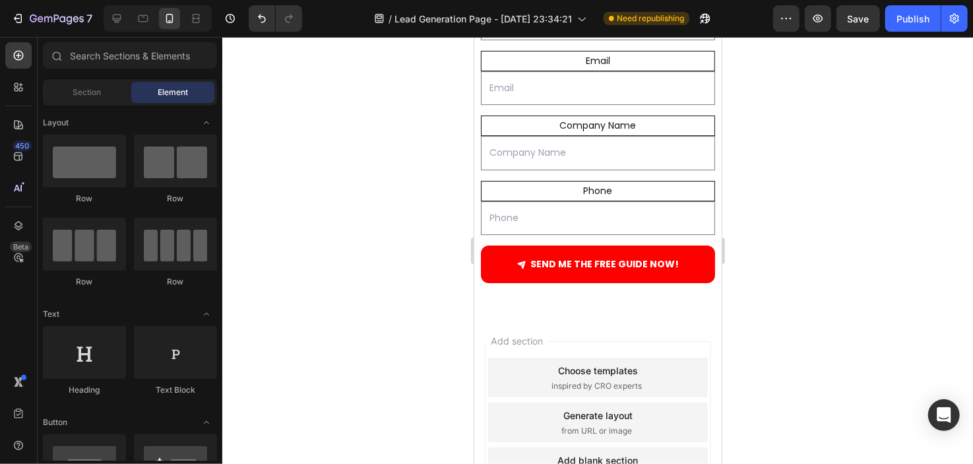
scroll to position [2760, 0]
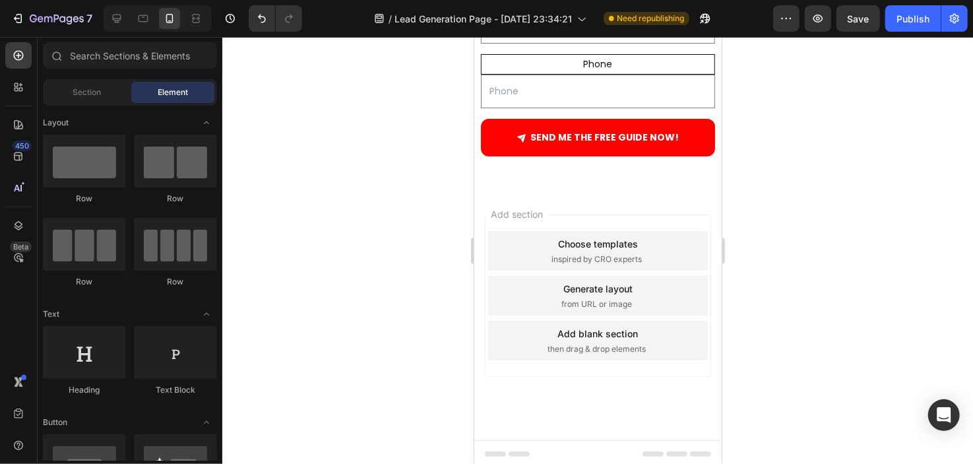
drag, startPoint x: 716, startPoint y: 406, endPoint x: 1195, endPoint y: 487, distance: 486.3
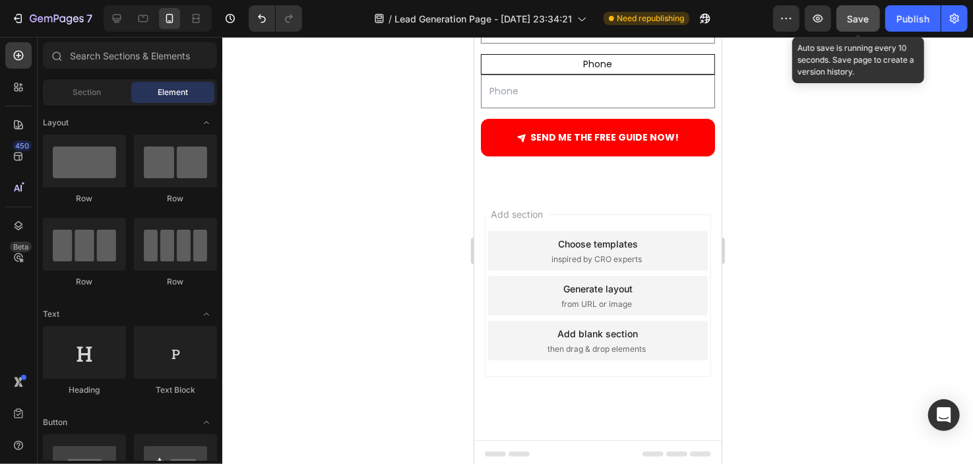
click at [863, 17] on span "Save" at bounding box center [859, 18] width 22 height 11
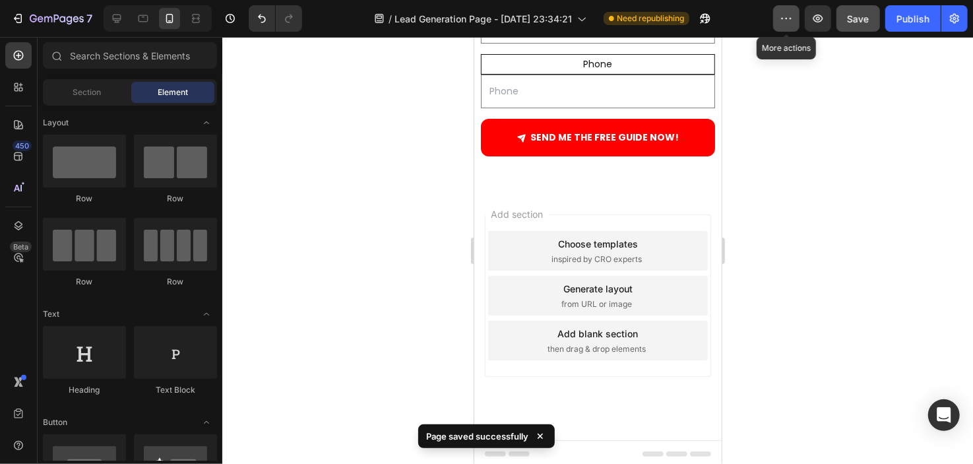
click at [791, 20] on icon "button" at bounding box center [786, 18] width 13 height 13
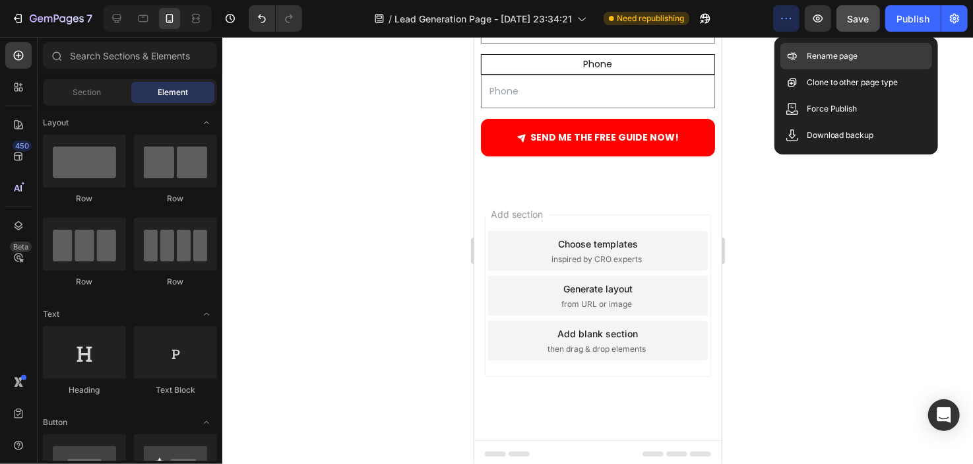
click at [814, 59] on p "Rename page" at bounding box center [832, 55] width 51 height 13
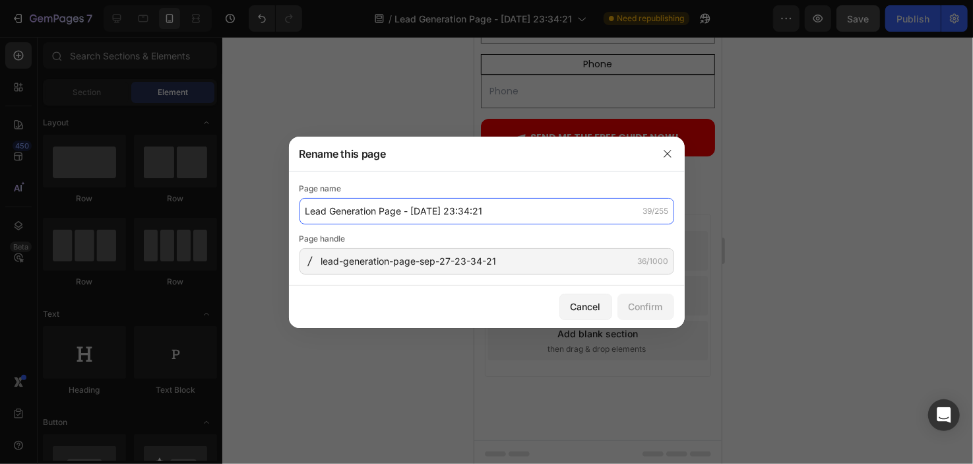
click at [397, 214] on input "Lead Generation Page - [DATE] 23:34:21" at bounding box center [486, 211] width 375 height 26
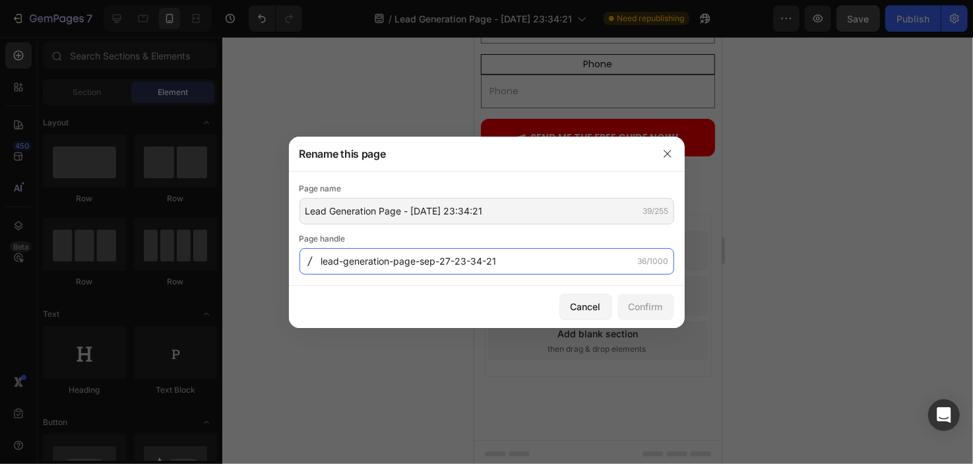
click at [412, 259] on input "lead-generation-page-sep-27-23-34-21" at bounding box center [486, 261] width 375 height 26
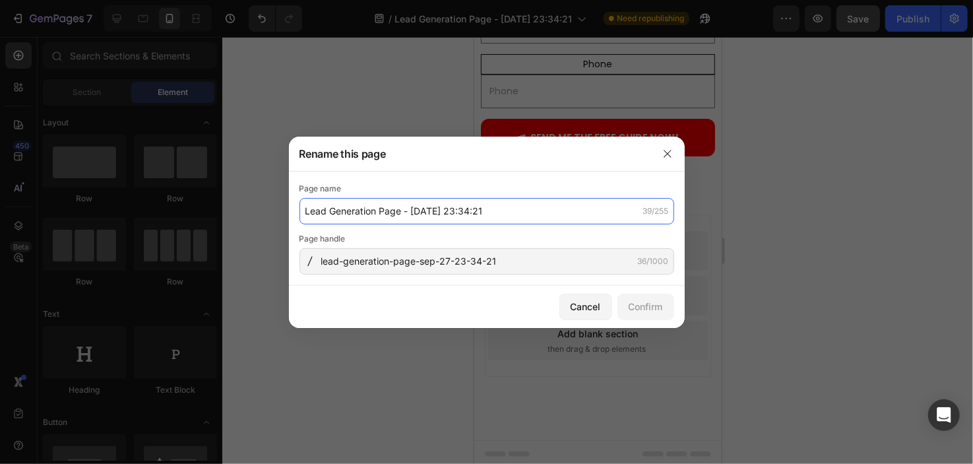
click at [408, 199] on input "Lead Generation Page - [DATE] 23:34:21" at bounding box center [486, 211] width 375 height 26
type input "s"
type input "STOP BURNING MONEY"
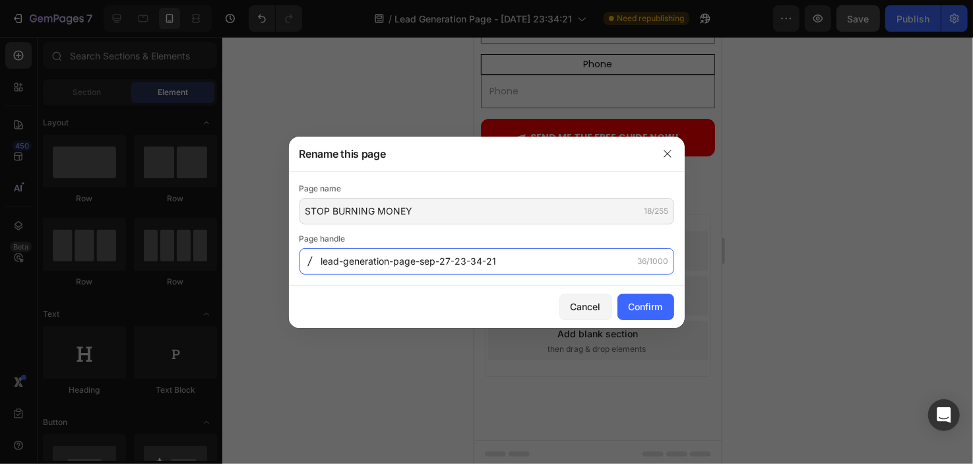
click at [421, 253] on input "lead-generation-page-sep-27-23-34-21" at bounding box center [486, 261] width 375 height 26
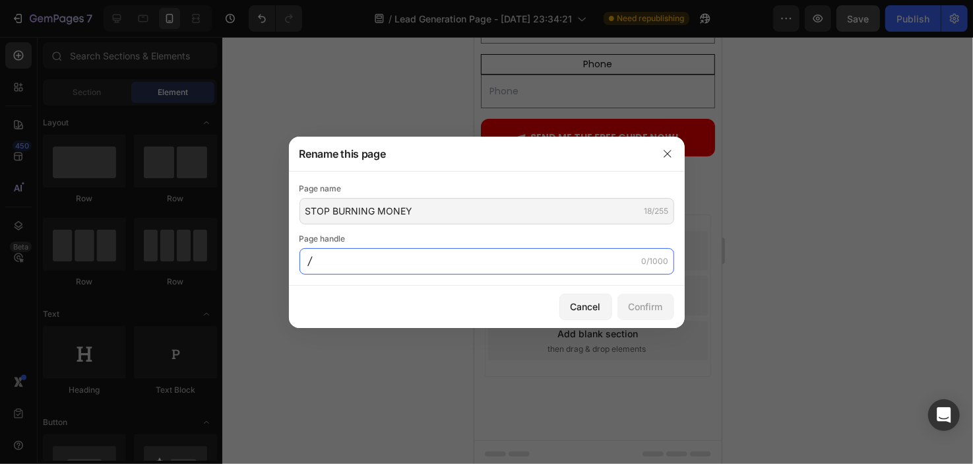
type input "S"
type input "stop-burning-money"
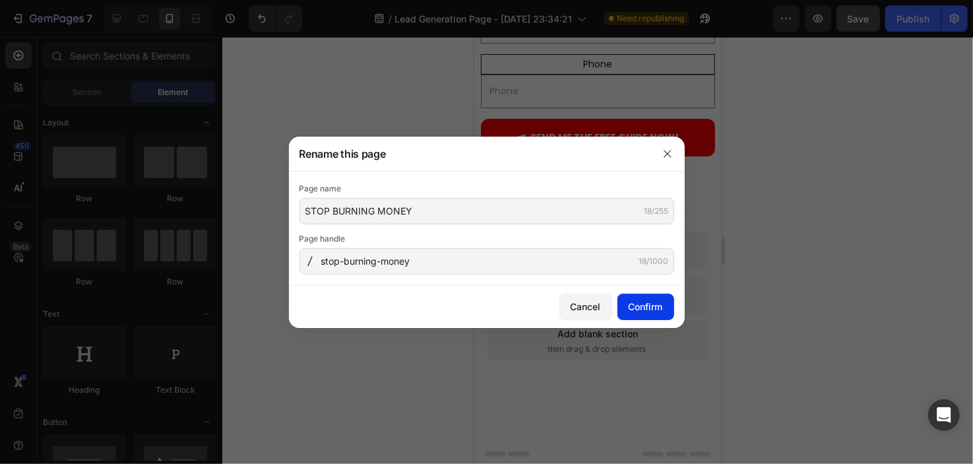
click at [617, 298] on button "Confirm" at bounding box center [645, 307] width 57 height 26
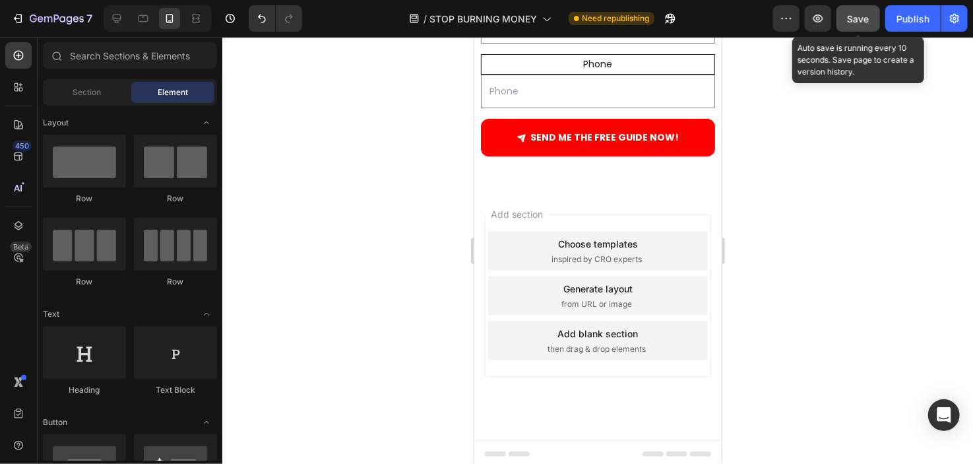
click at [854, 24] on div "Save" at bounding box center [859, 19] width 22 height 14
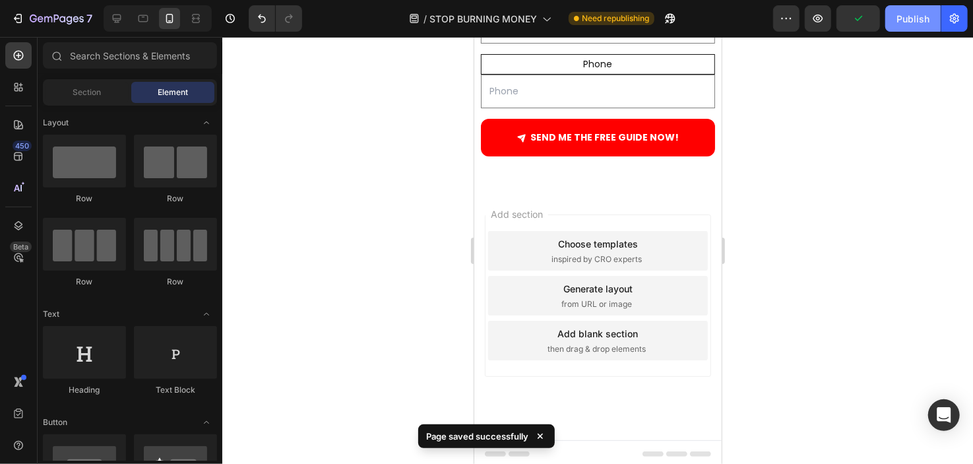
click at [927, 15] on div "Publish" at bounding box center [912, 19] width 33 height 14
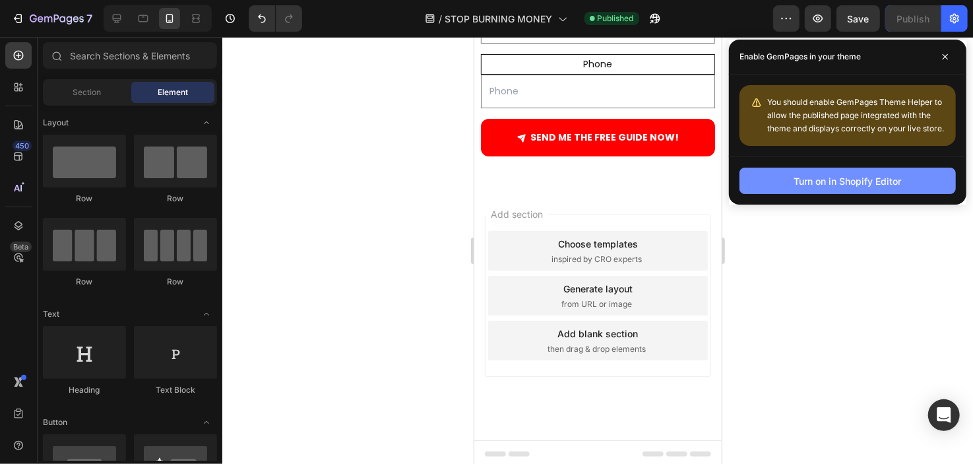
drag, startPoint x: 809, startPoint y: 191, endPoint x: 829, endPoint y: 178, distance: 23.8
click at [829, 178] on div "Turn on in Shopify Editor" at bounding box center [848, 181] width 108 height 14
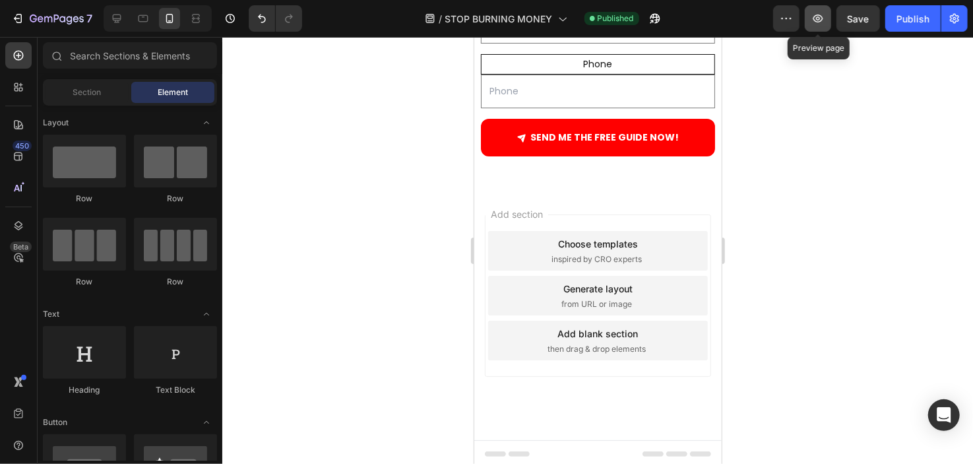
click at [806, 19] on button "button" at bounding box center [818, 18] width 26 height 26
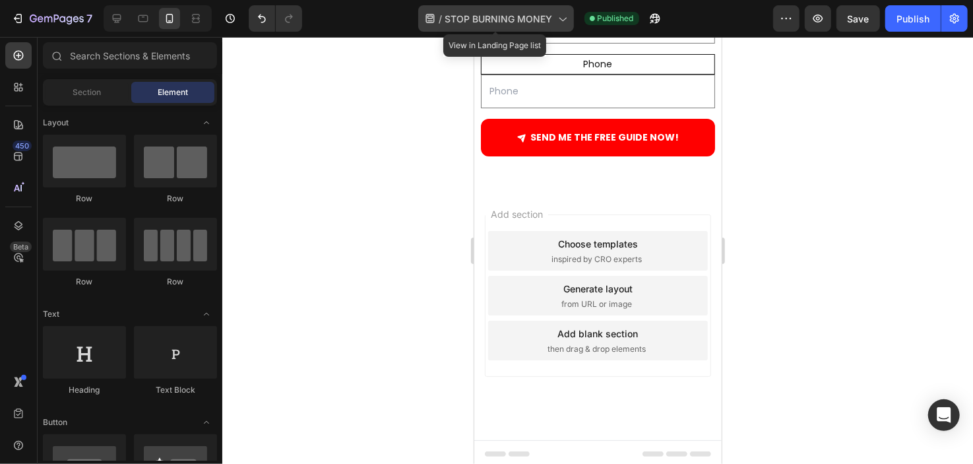
click at [550, 10] on div "/ STOP BURNING MONEY" at bounding box center [496, 18] width 156 height 26
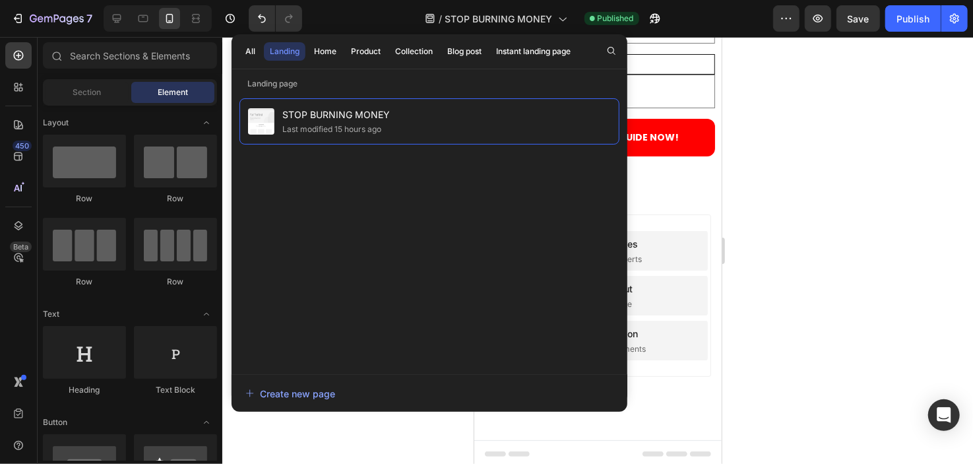
click at [690, 18] on div "/ STOP BURNING MONEY Published" at bounding box center [543, 18] width 460 height 26
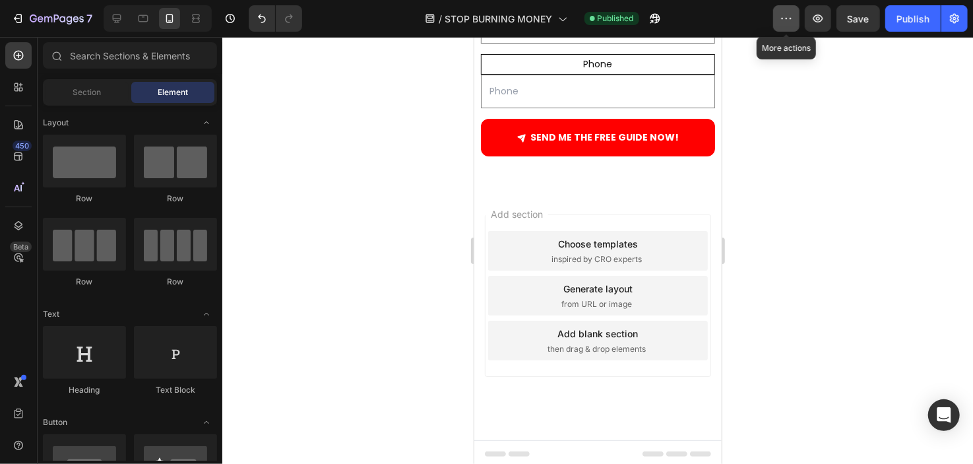
click at [783, 20] on icon "button" at bounding box center [786, 18] width 13 height 13
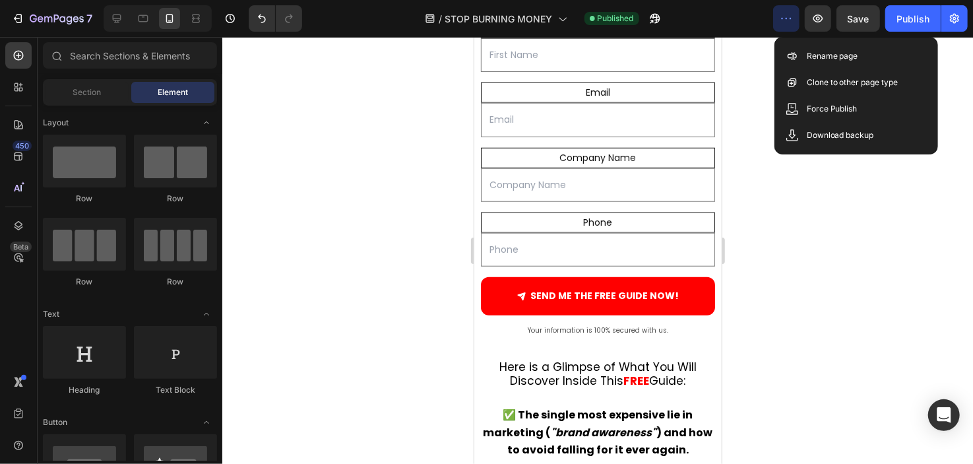
scroll to position [633, 0]
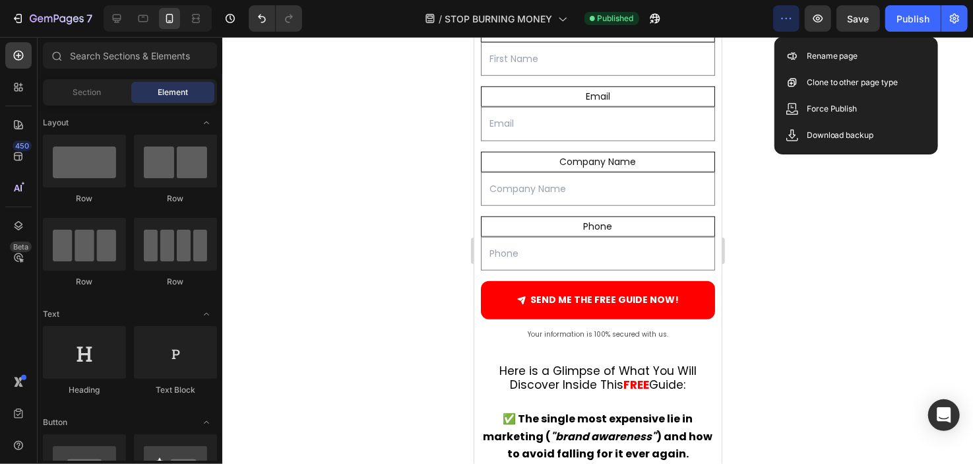
drag, startPoint x: 714, startPoint y: 402, endPoint x: 1195, endPoint y: 273, distance: 497.7
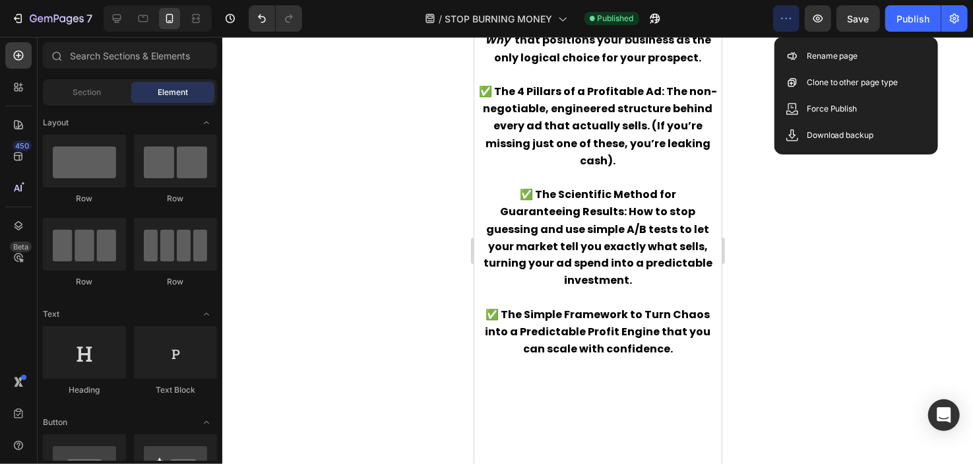
scroll to position [0, 0]
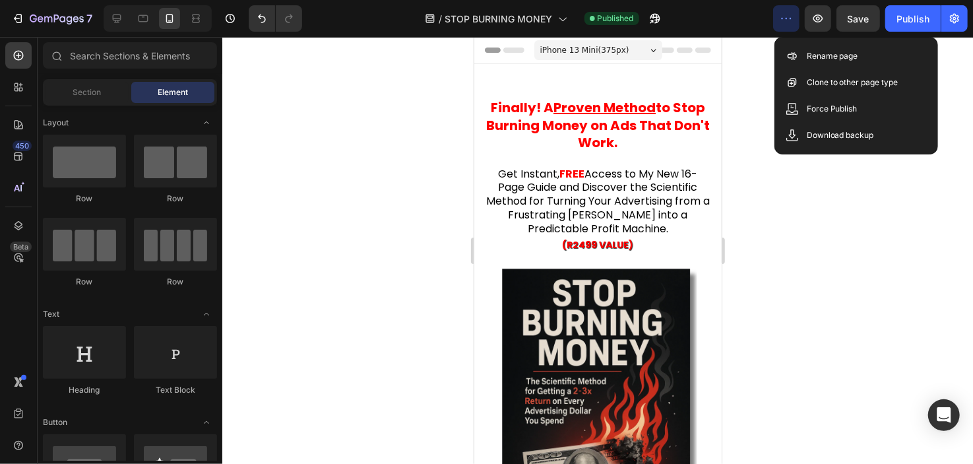
click at [570, 46] on span "iPhone 13 Mini ( 375 px)" at bounding box center [584, 49] width 89 height 13
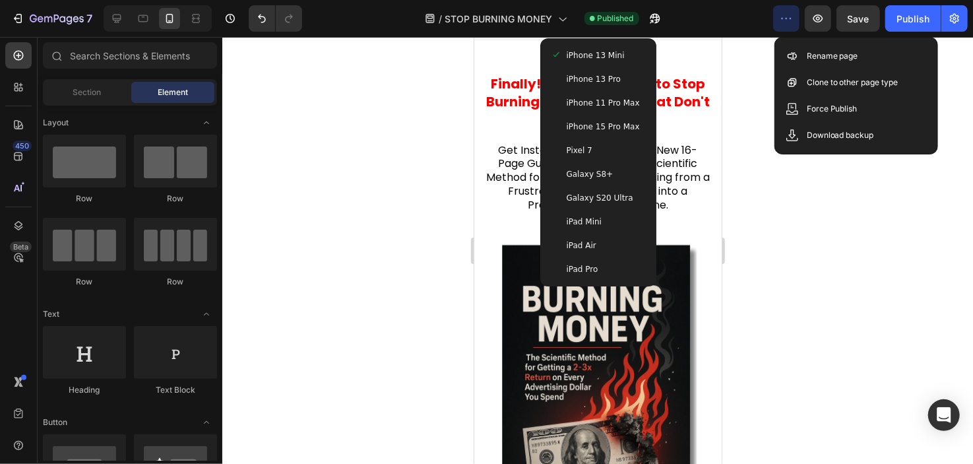
scroll to position [22, 0]
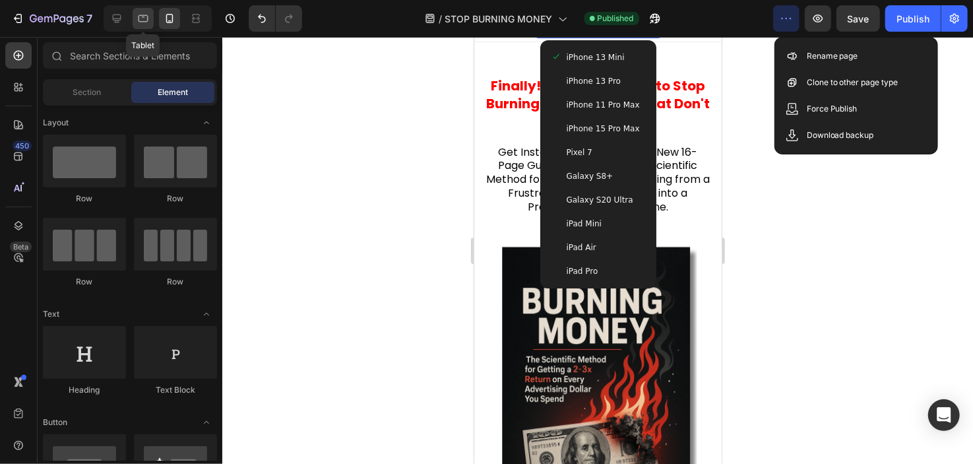
click at [137, 18] on icon at bounding box center [143, 18] width 13 height 13
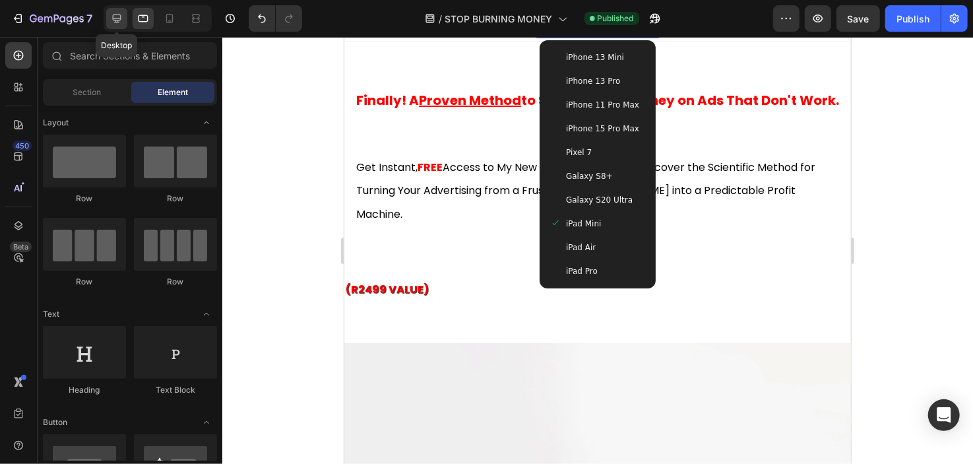
click at [123, 18] on div at bounding box center [116, 18] width 21 height 21
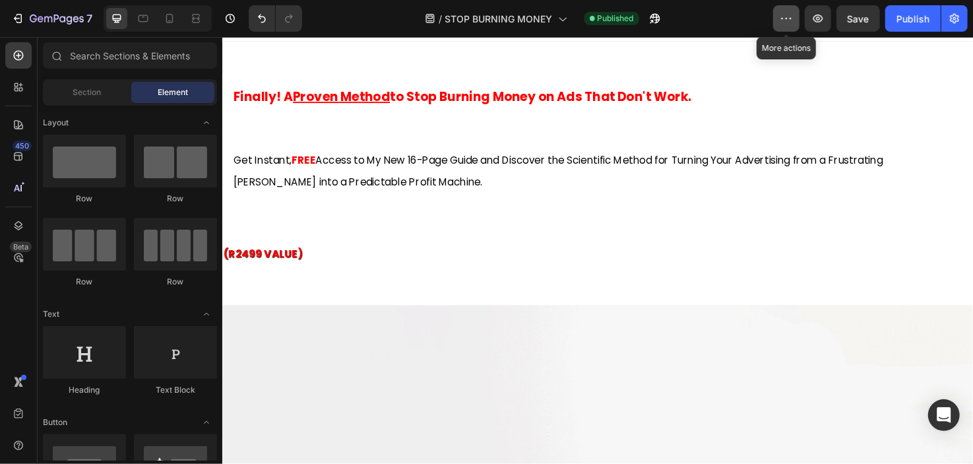
click at [789, 22] on icon "button" at bounding box center [786, 18] width 13 height 13
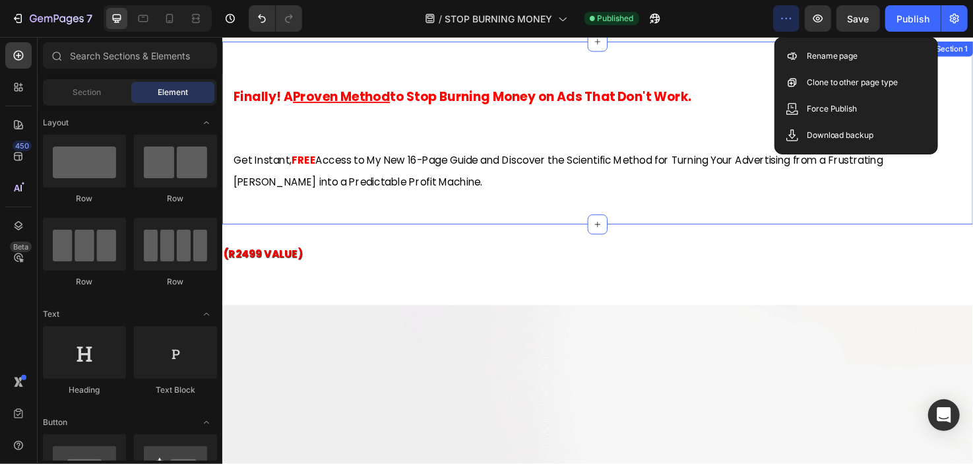
click at [768, 56] on div "Finally ! A Proven Method to Stop Burning Money on Ads That Don't Work. Heading…" at bounding box center [618, 138] width 792 height 193
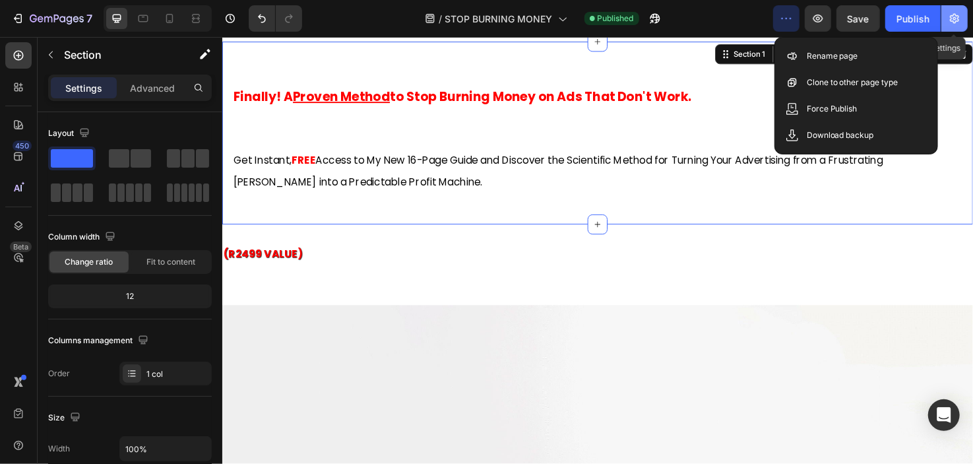
click at [956, 31] on button "button" at bounding box center [954, 18] width 26 height 26
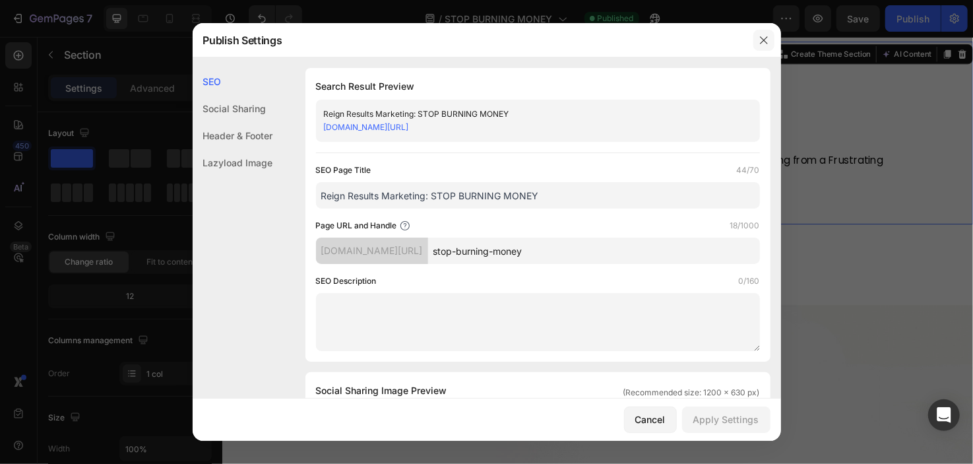
click at [764, 35] on icon "button" at bounding box center [764, 40] width 11 height 11
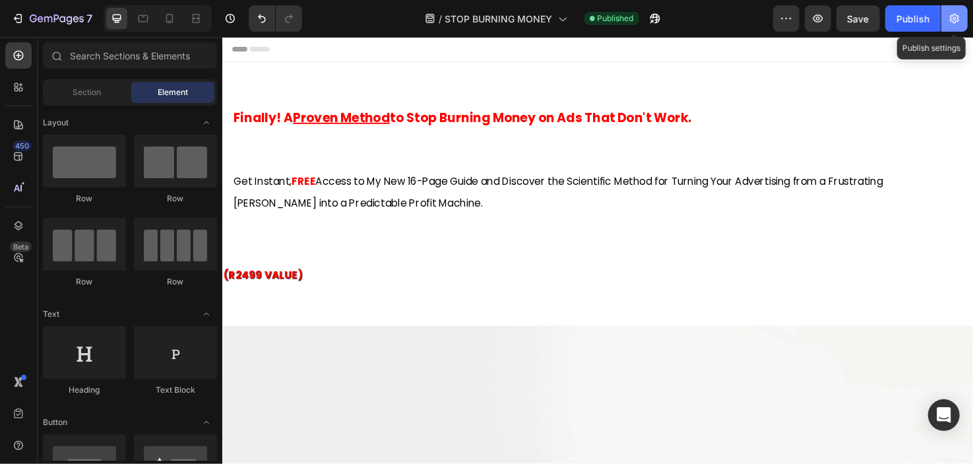
click at [958, 20] on icon "button" at bounding box center [954, 18] width 13 height 13
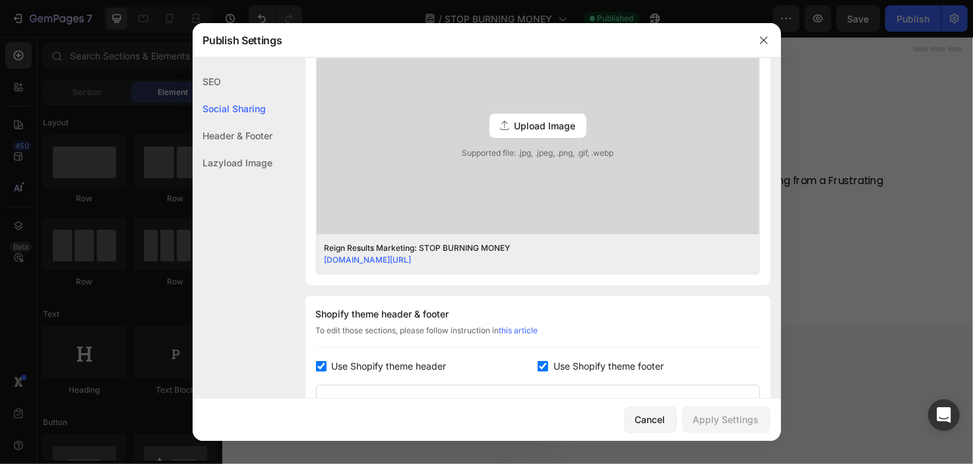
scroll to position [313, 0]
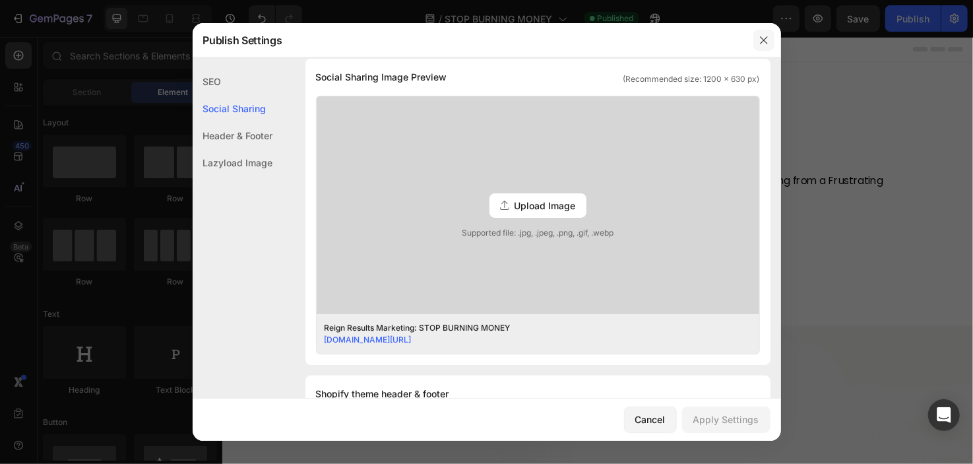
click at [759, 46] on button "button" at bounding box center [763, 40] width 21 height 21
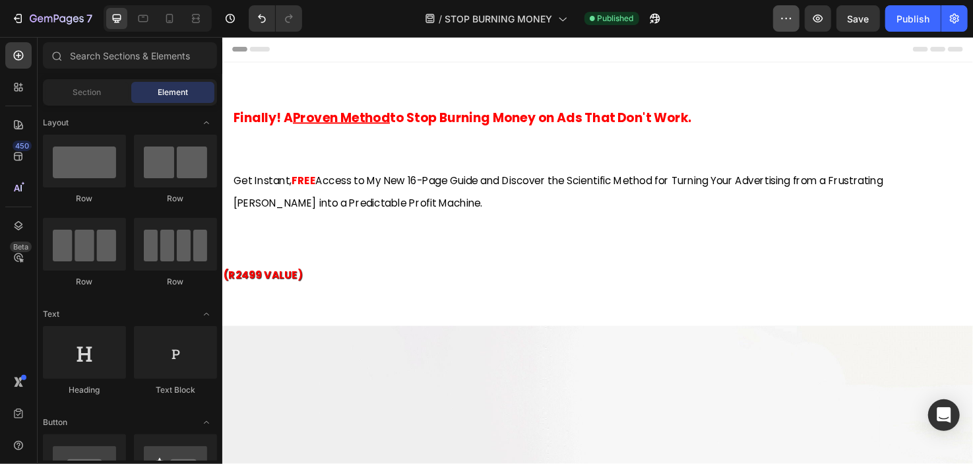
click at [784, 28] on button "button" at bounding box center [786, 18] width 26 height 26
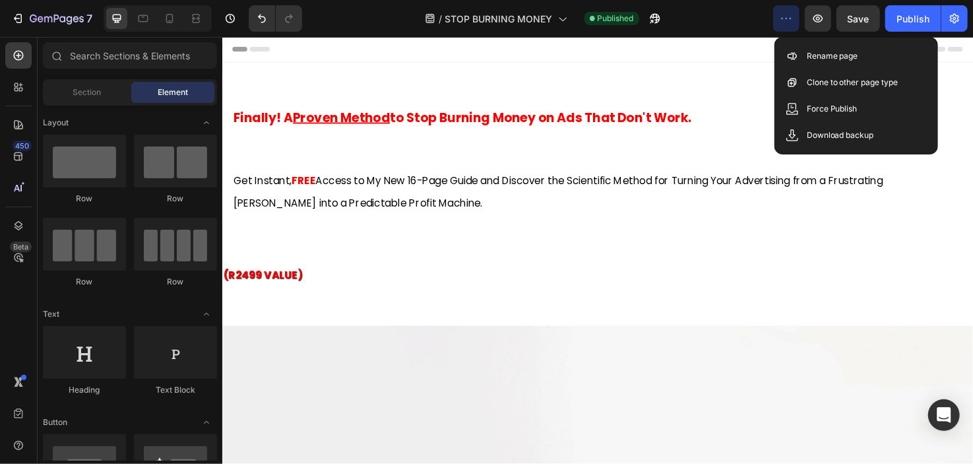
click at [735, 25] on div "/ STOP BURNING MONEY Published" at bounding box center [543, 18] width 460 height 26
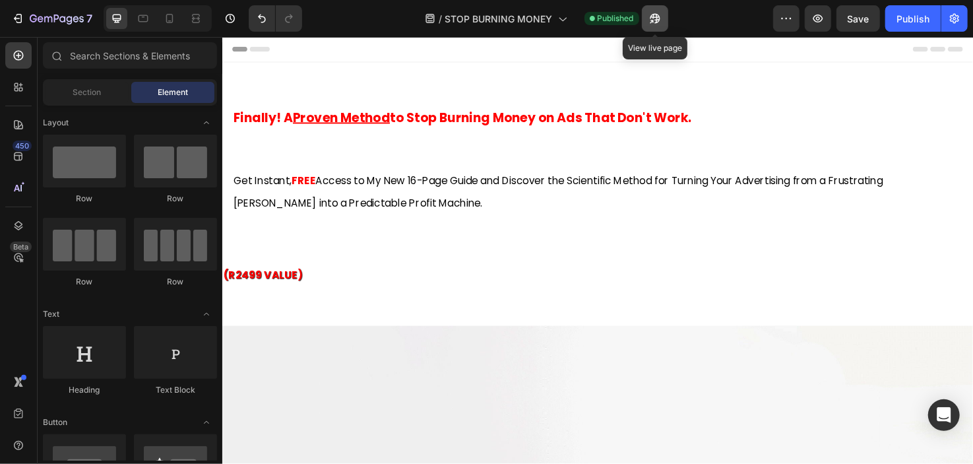
click at [659, 23] on icon "button" at bounding box center [654, 18] width 13 height 13
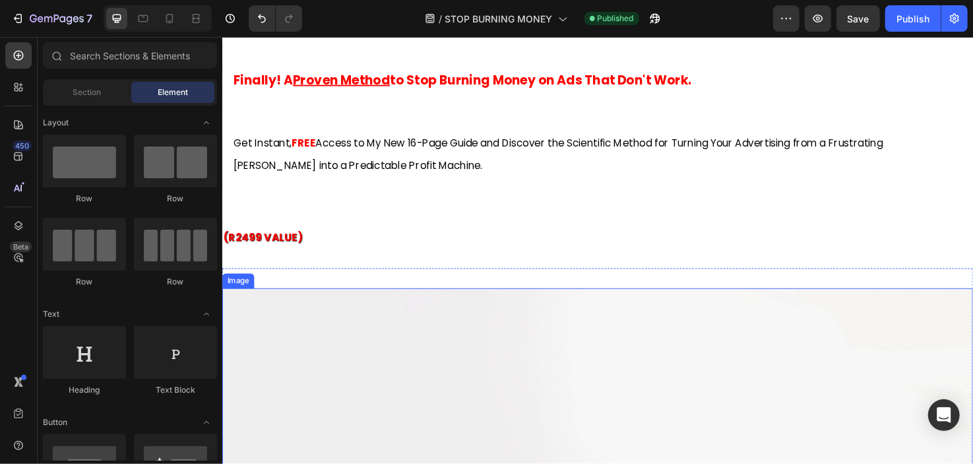
scroll to position [41, 0]
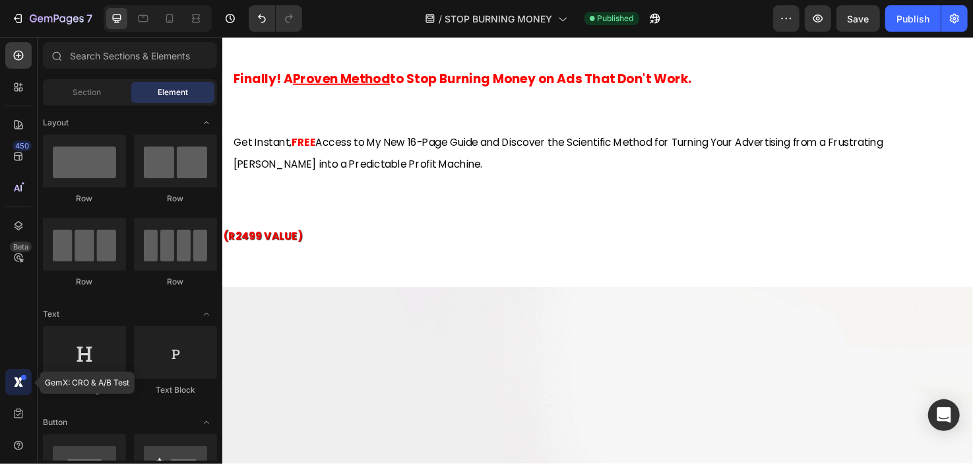
click at [23, 375] on div at bounding box center [18, 382] width 26 height 26
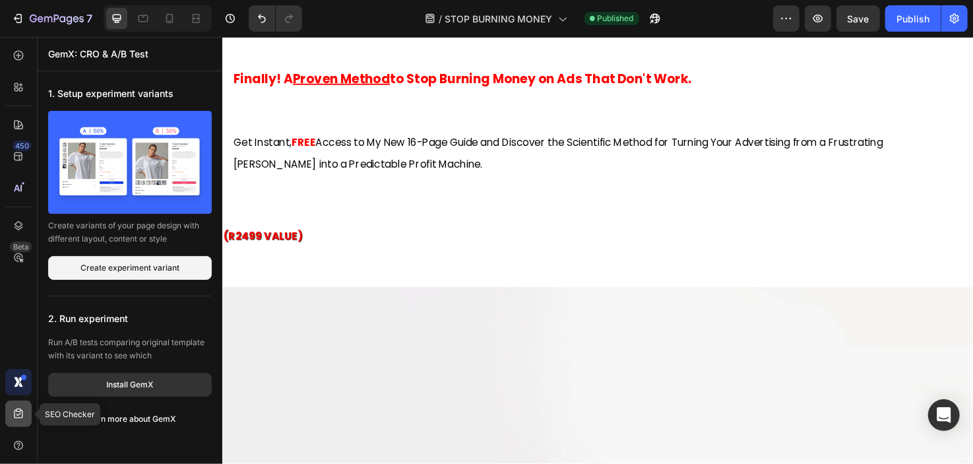
click at [16, 419] on icon at bounding box center [18, 413] width 13 height 13
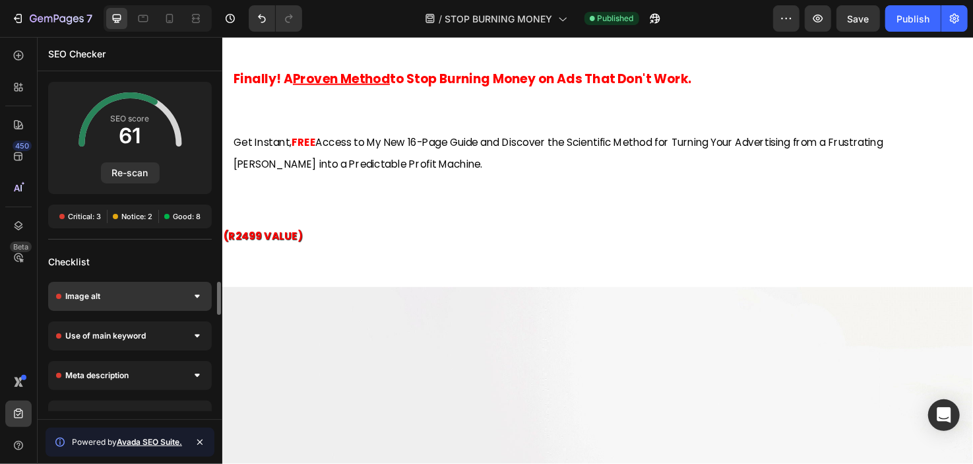
click at [142, 291] on div "Image alt" at bounding box center [130, 296] width 164 height 29
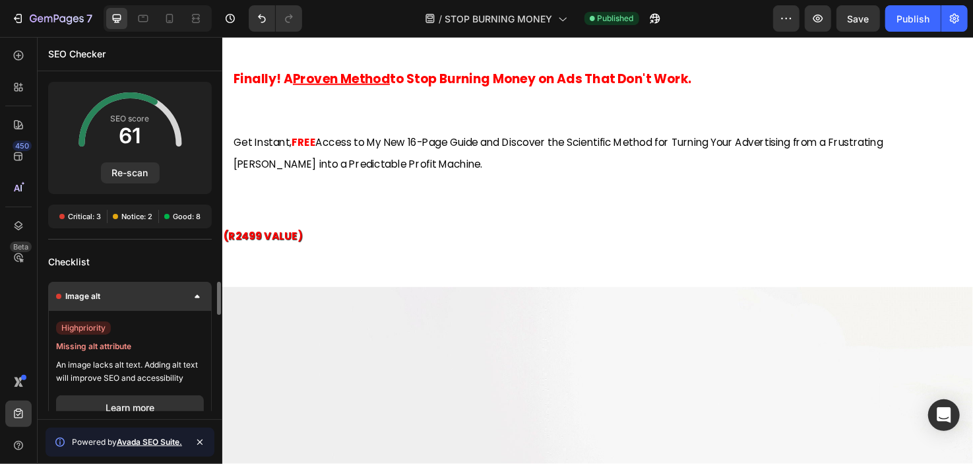
click at [155, 303] on div "Image alt" at bounding box center [130, 296] width 164 height 29
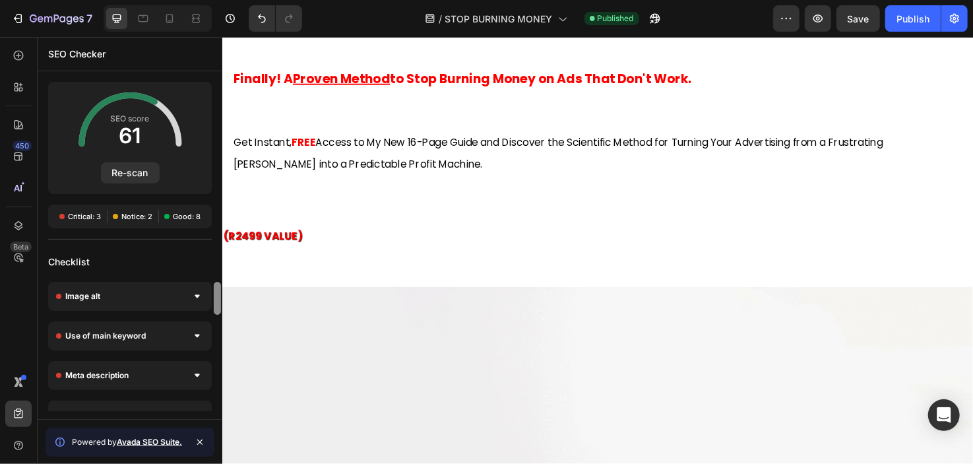
scroll to position [130, 0]
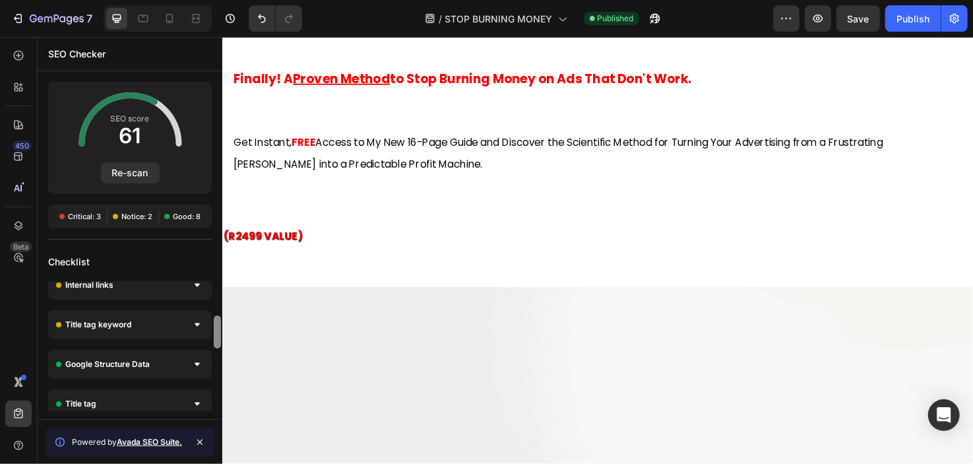
drag, startPoint x: 221, startPoint y: 303, endPoint x: 220, endPoint y: 311, distance: 8.7
click at [220, 311] on div at bounding box center [217, 347] width 10 height 130
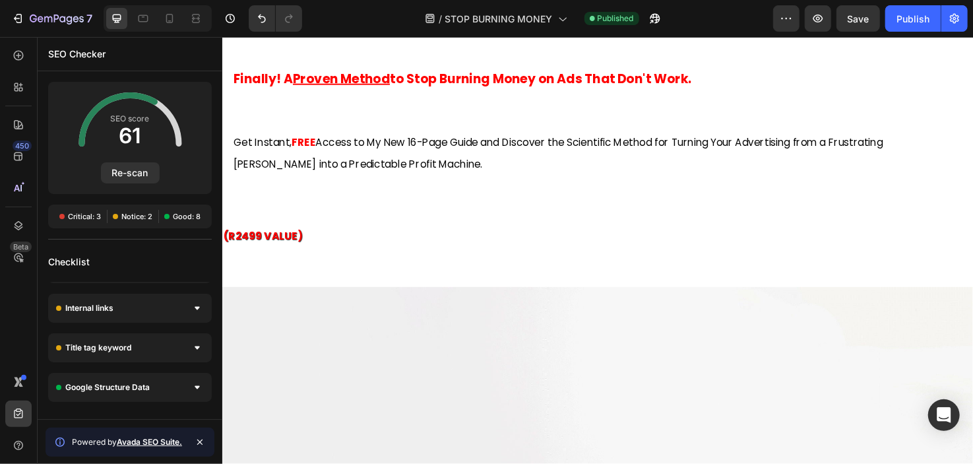
drag, startPoint x: 215, startPoint y: 324, endPoint x: 189, endPoint y: 259, distance: 70.2
click at [189, 259] on div "SEO score 61 Re-scan Critical: 3 Notice: 2 Good: 8 Checklist Image alt high pri…" at bounding box center [130, 246] width 185 height 329
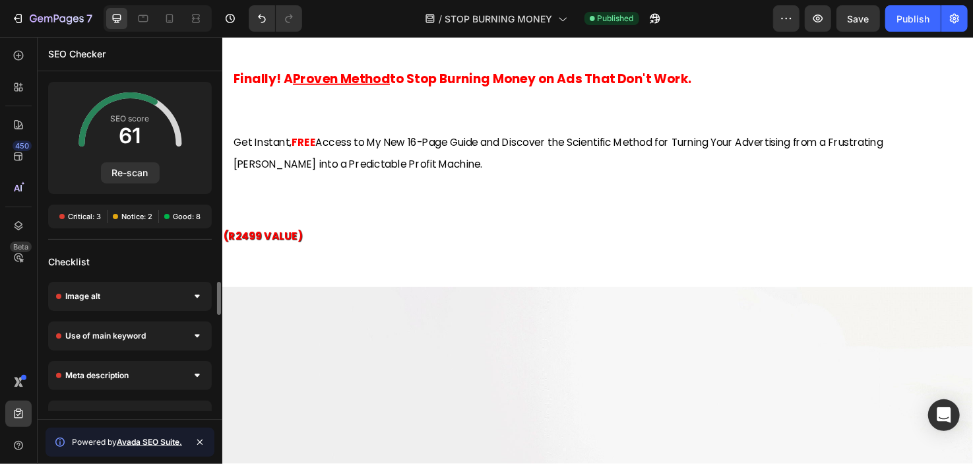
click at [189, 258] on div "Checklist" at bounding box center [130, 262] width 185 height 24
click at [18, 146] on div "450" at bounding box center [22, 145] width 19 height 11
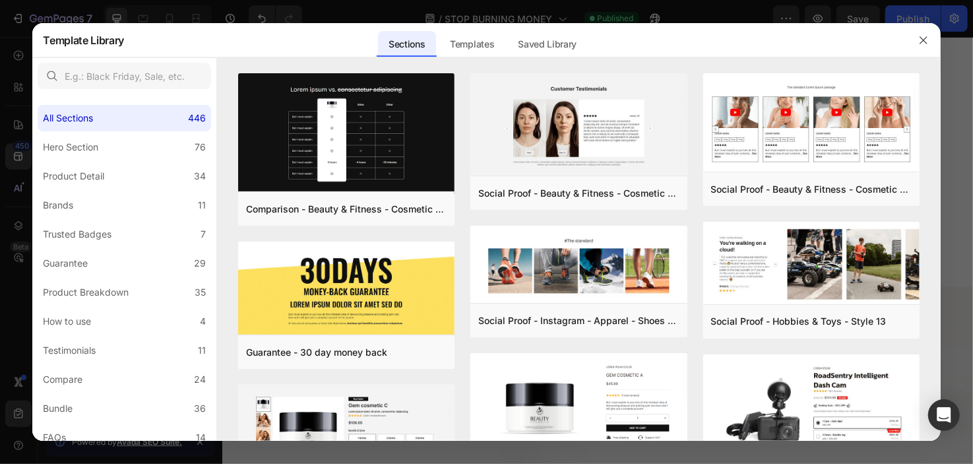
click at [912, 29] on div at bounding box center [923, 40] width 34 height 34
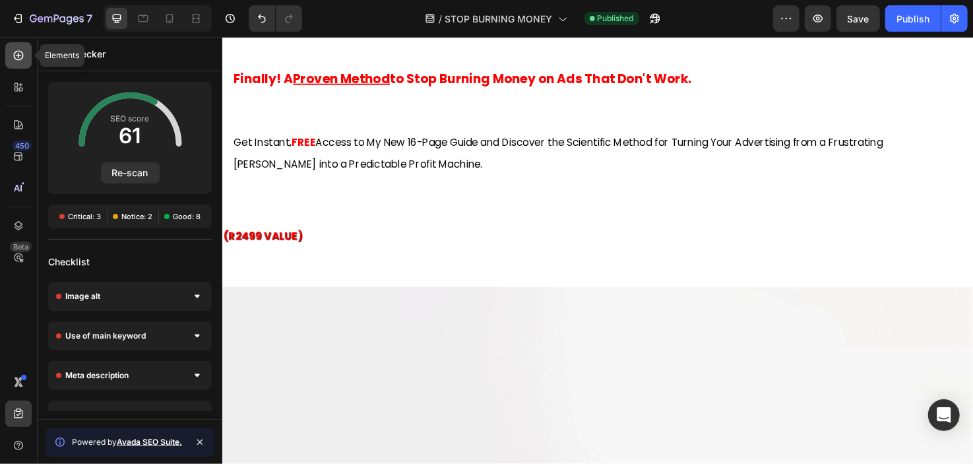
click at [22, 57] on icon at bounding box center [19, 56] width 10 height 10
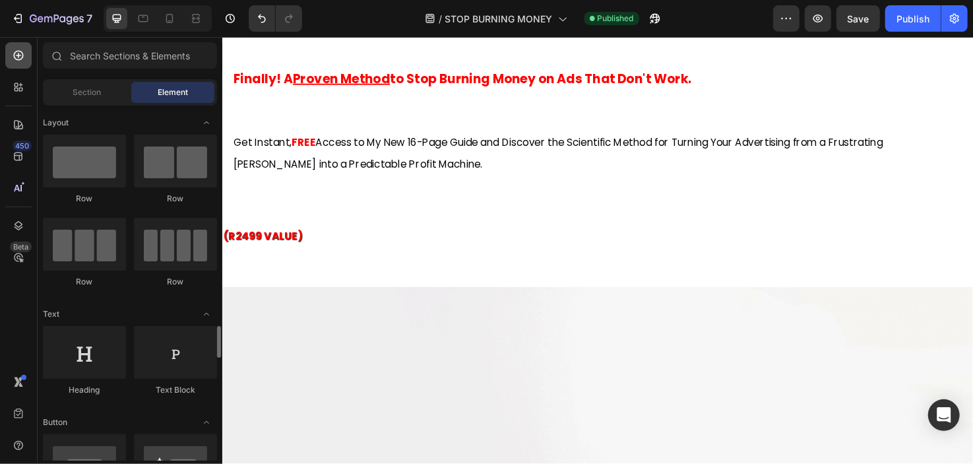
scroll to position [202, 0]
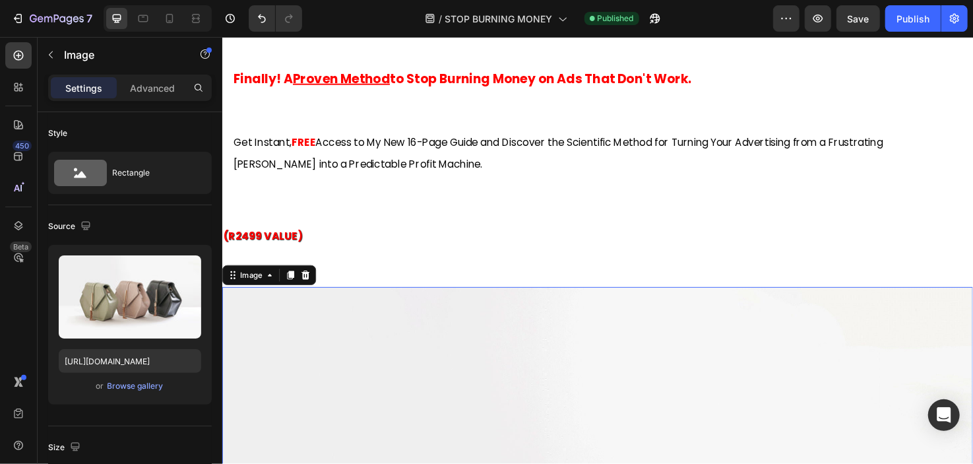
click at [522, 35] on div "7 / STOP BURNING MONEY Published Preview Save Publish" at bounding box center [486, 19] width 973 height 38
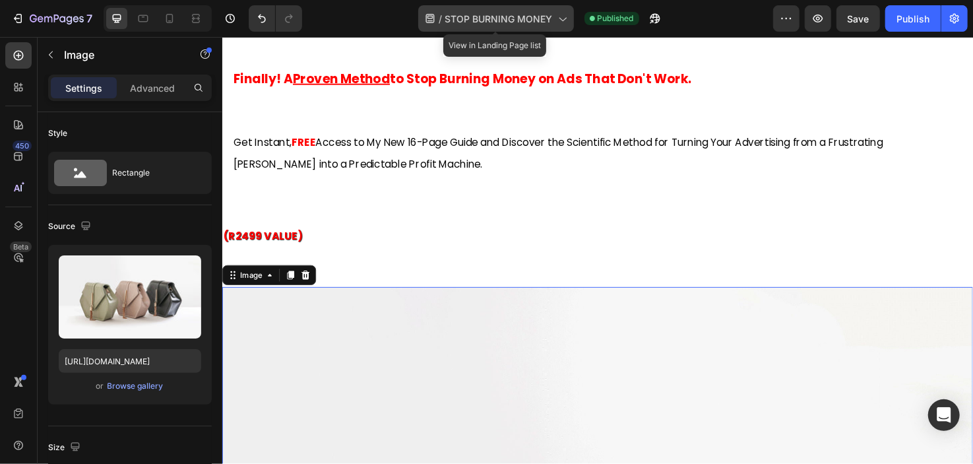
click at [529, 13] on span "STOP BURNING MONEY" at bounding box center [499, 19] width 108 height 14
